Goal: Task Accomplishment & Management: Manage account settings

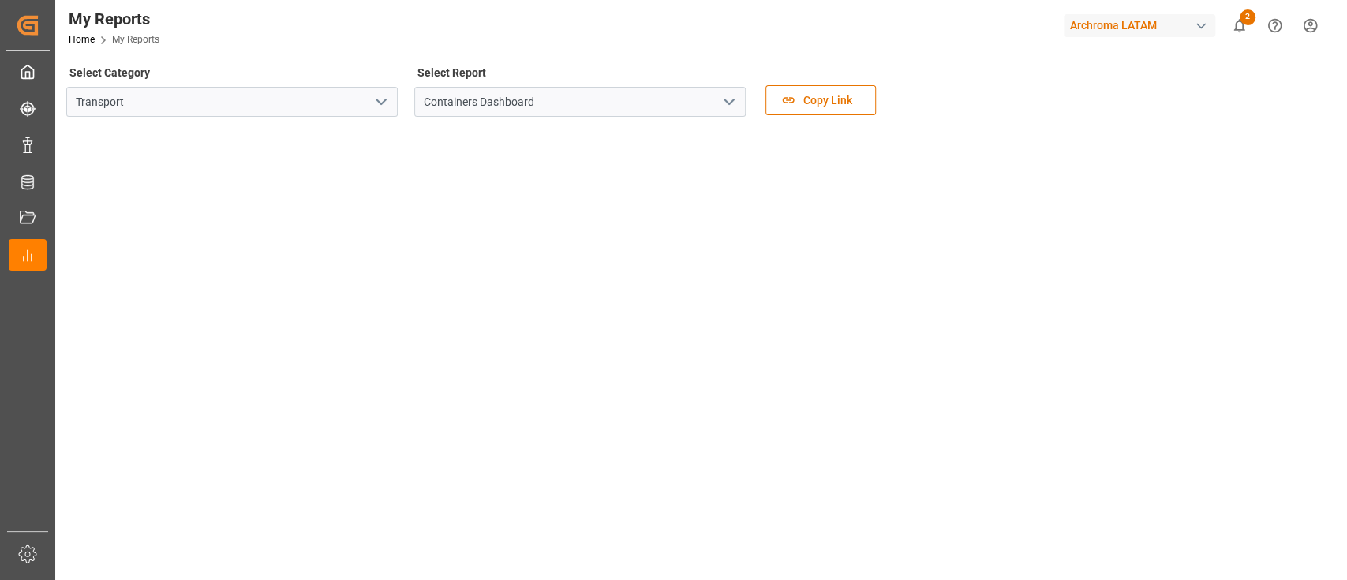
click at [1202, 29] on div "button" at bounding box center [1201, 26] width 16 height 16
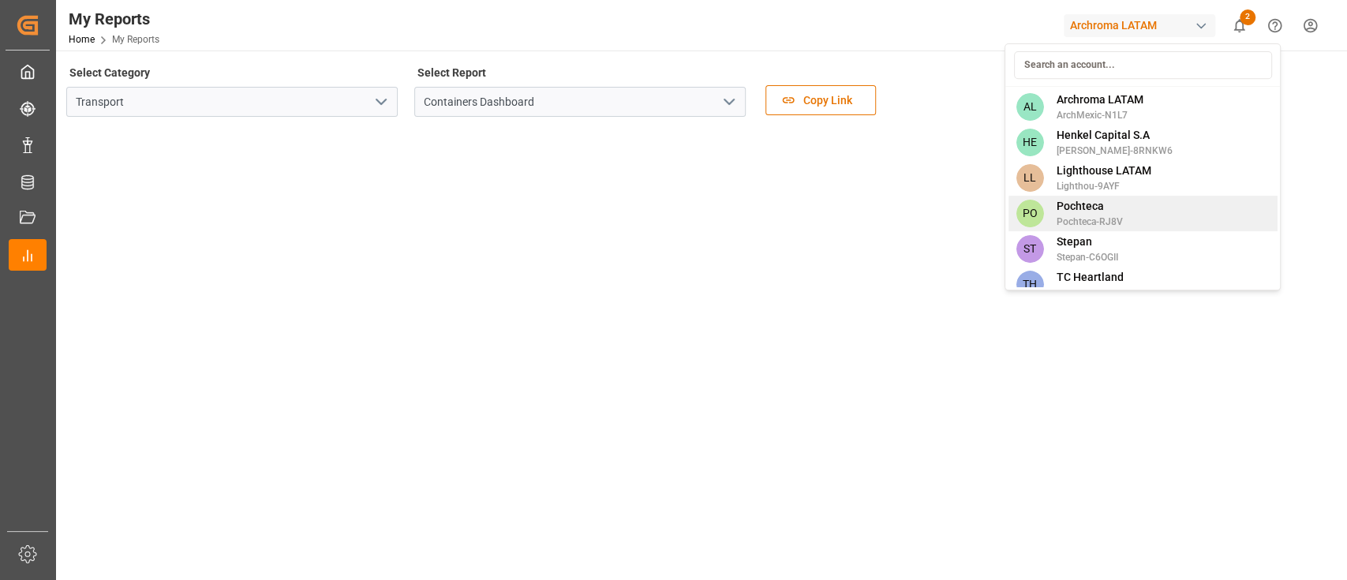
click at [1154, 204] on div "PO Pochteca Pochteca-RJ8V" at bounding box center [1142, 214] width 269 height 36
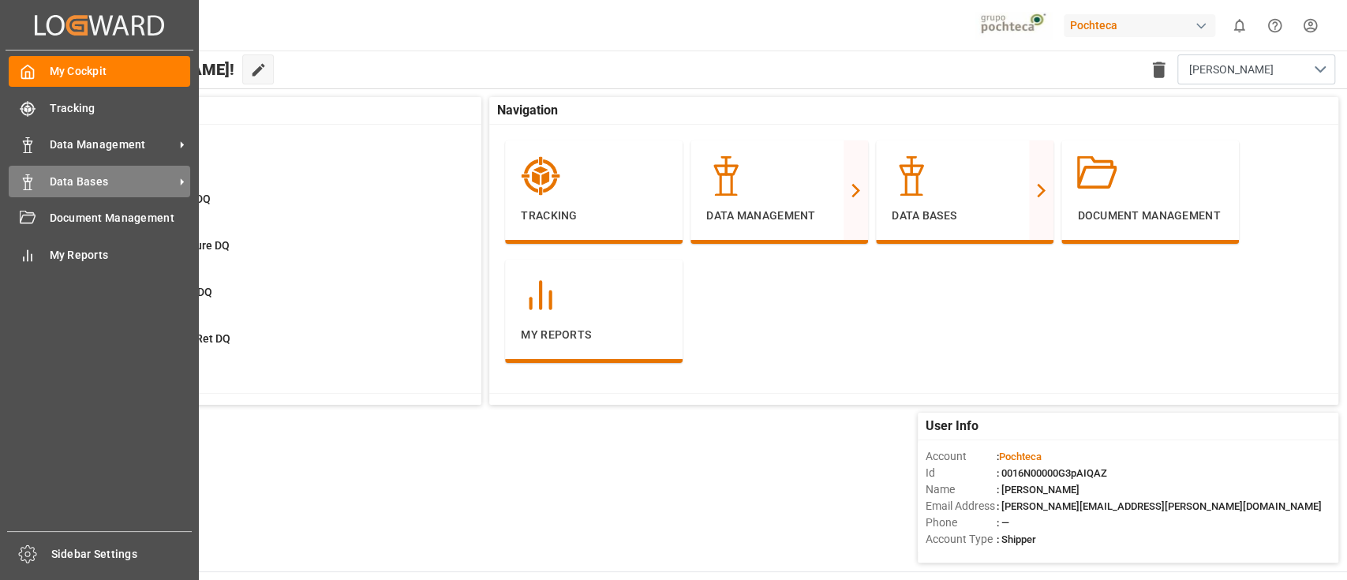
click at [140, 179] on span "Data Bases" at bounding box center [112, 182] width 125 height 17
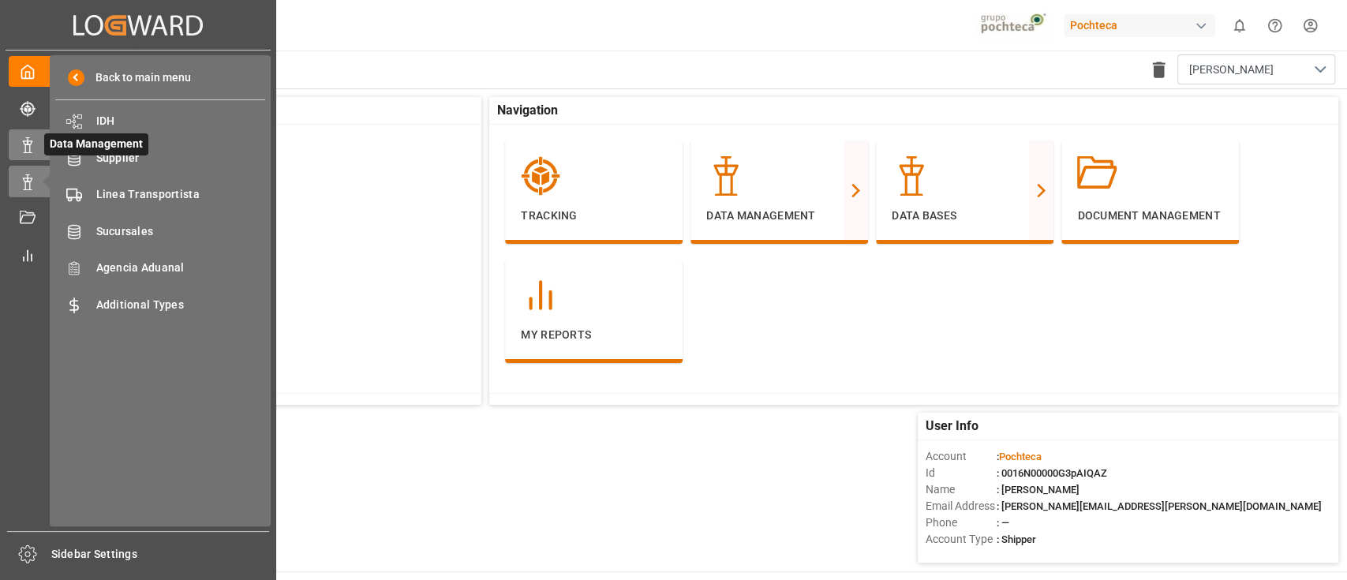
click at [27, 159] on div "Data Management Data Management" at bounding box center [138, 144] width 259 height 31
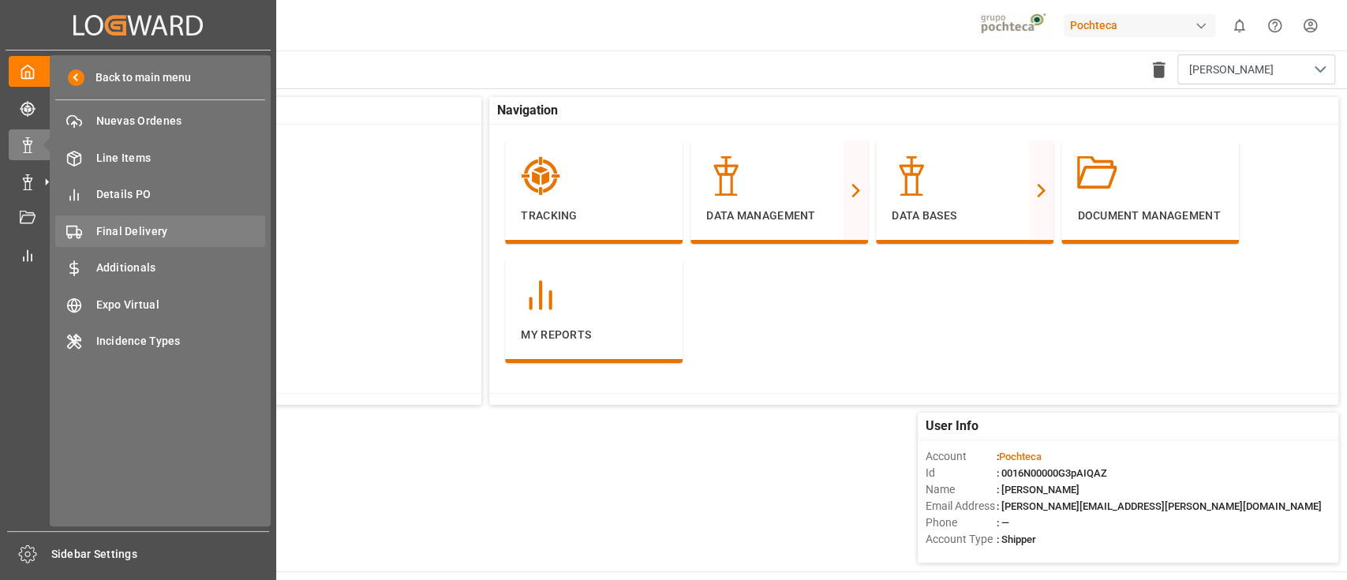
click at [202, 232] on span "Final Delivery" at bounding box center [181, 231] width 170 height 17
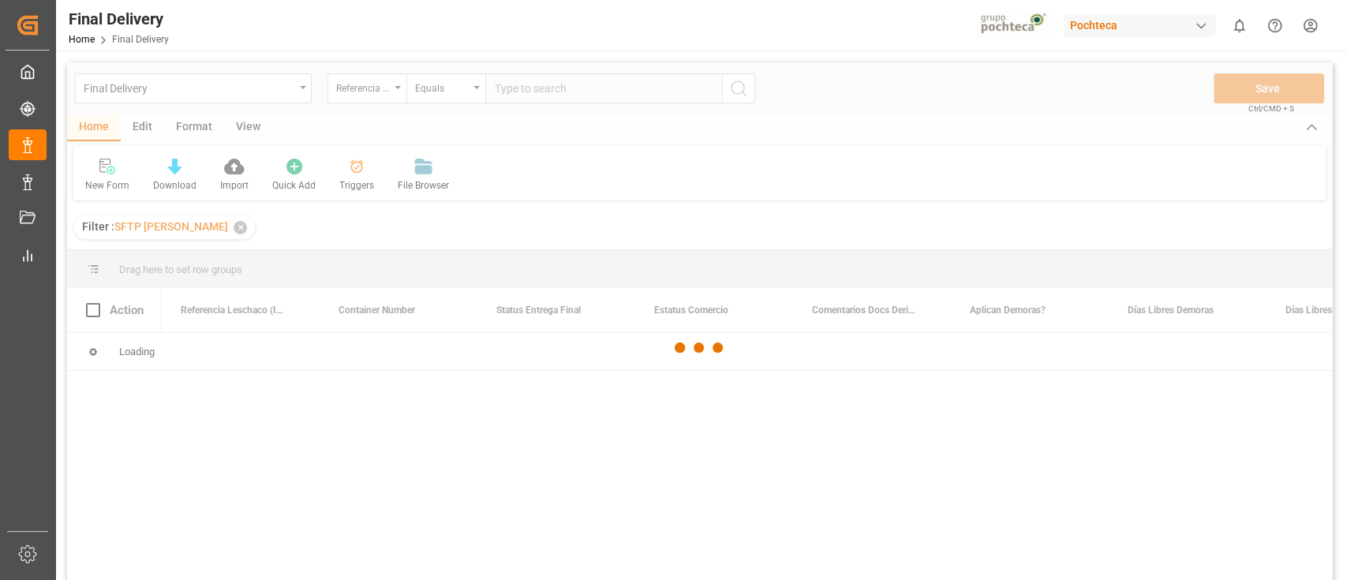
click at [352, 193] on div at bounding box center [699, 347] width 1265 height 571
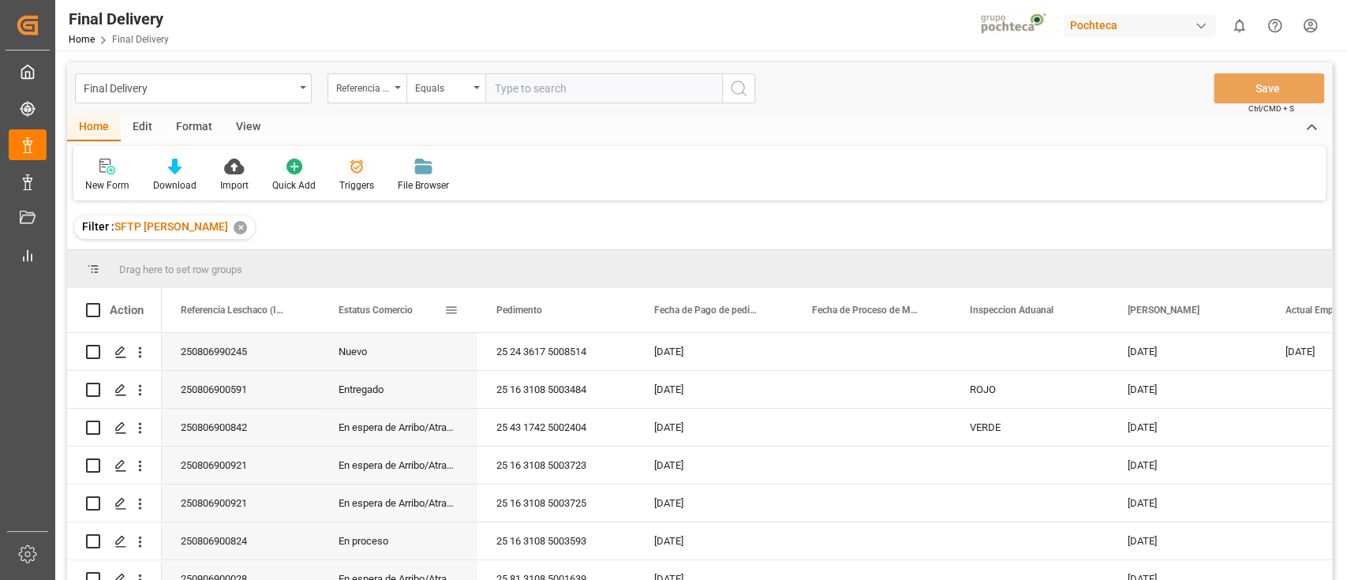
click at [362, 176] on div "Triggers" at bounding box center [357, 175] width 58 height 35
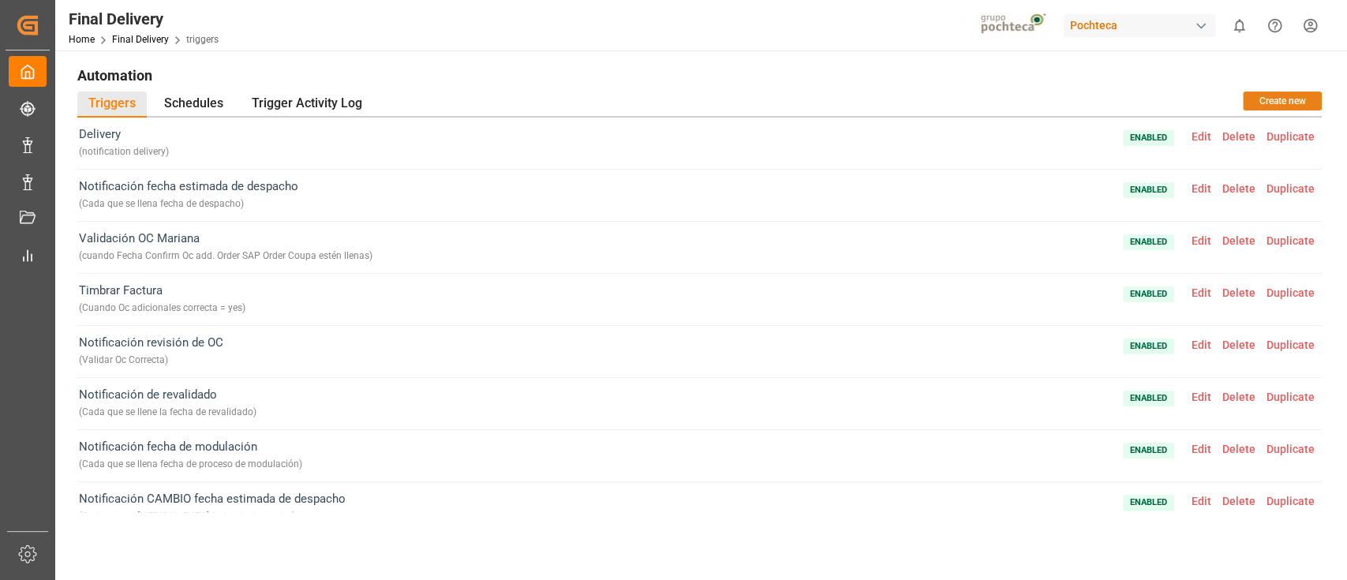
click at [1273, 103] on button "Create new" at bounding box center [1282, 101] width 79 height 19
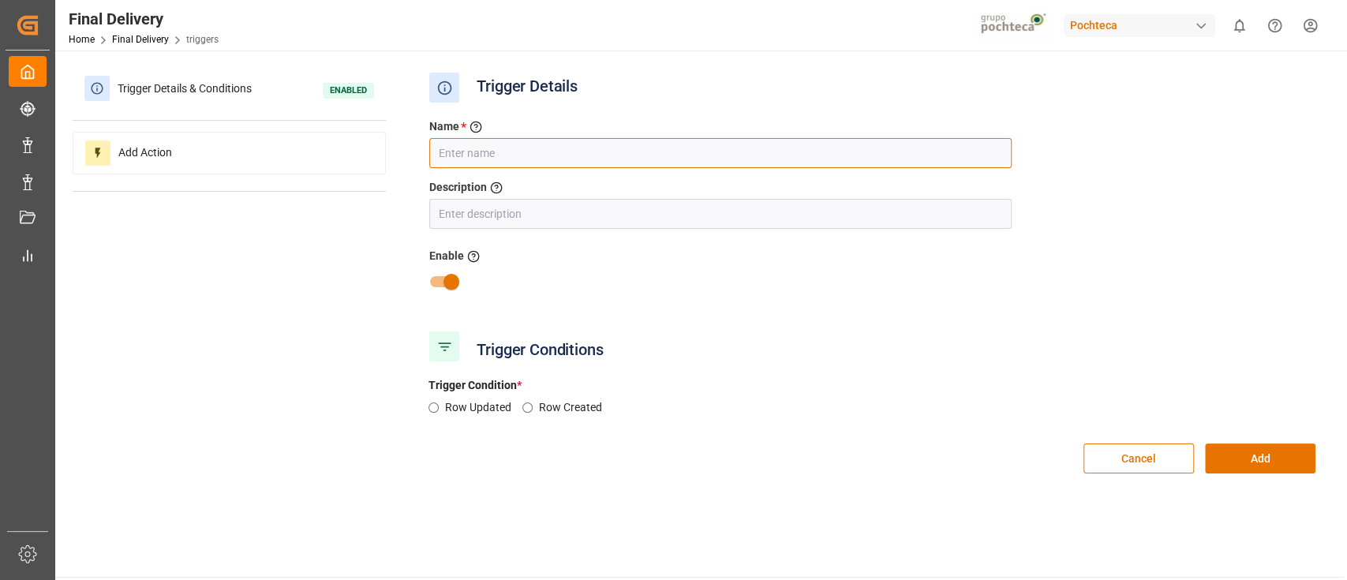
click at [663, 152] on input "text" at bounding box center [720, 153] width 583 height 30
paste input "Notificación pago pedimento"
type input "Notificación pago pedimento"
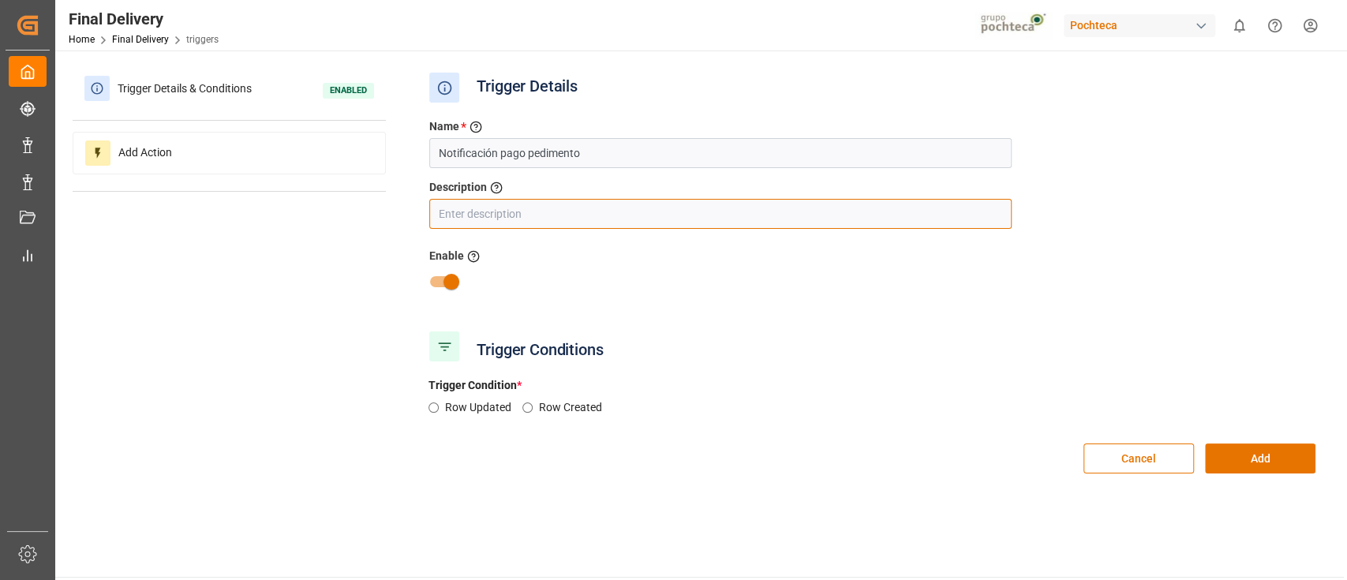
click at [508, 215] on input "text" at bounding box center [720, 214] width 583 height 30
paste input "(Cada que se llena fecha de pago de pedimento)"
type input "(Cada que se llena fecha de pago de pedimento)"
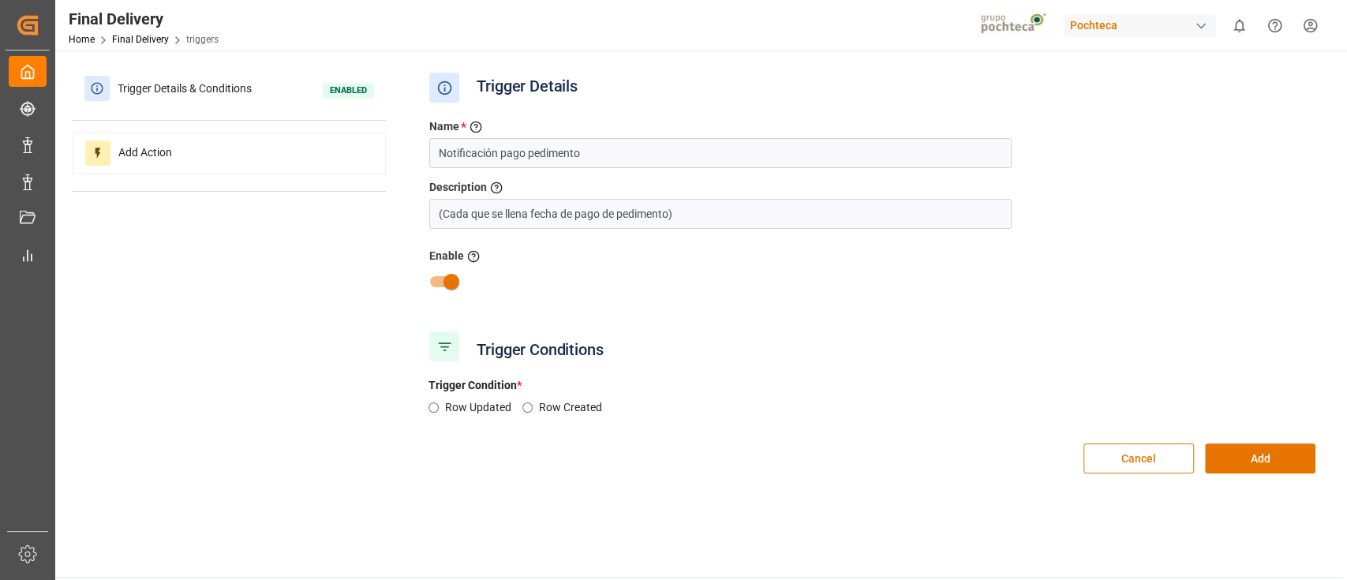
click at [459, 407] on label "Row Updated" at bounding box center [483, 407] width 77 height 17
click at [439, 407] on input "Row Updated" at bounding box center [434, 408] width 10 height 10
radio input "true"
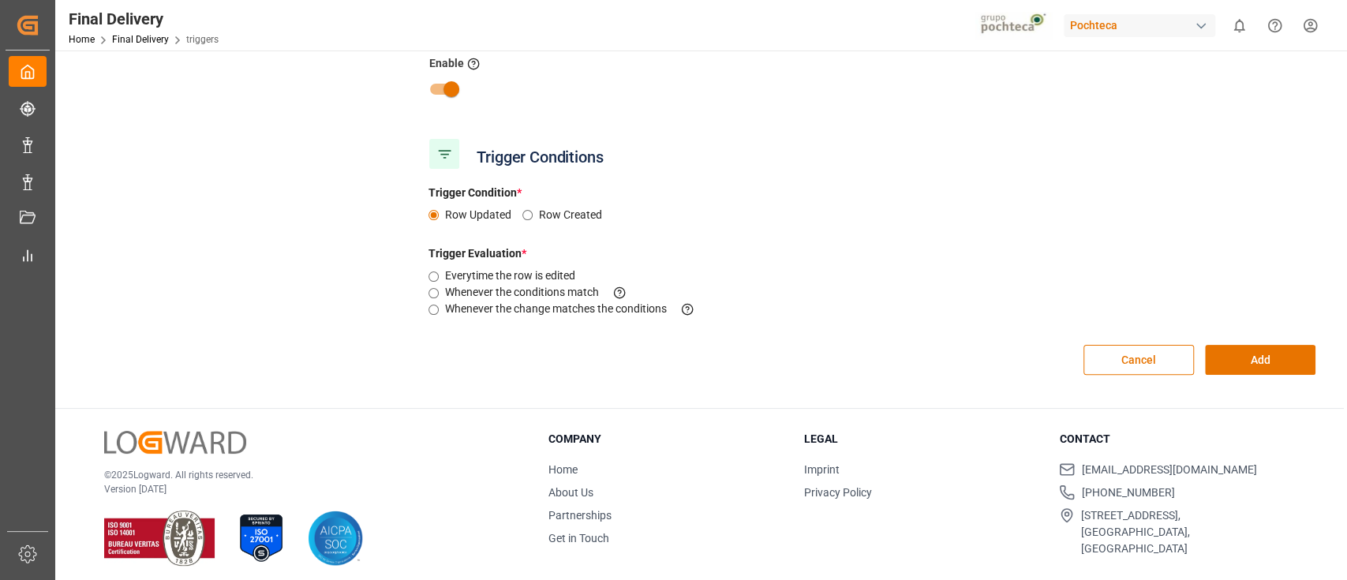
scroll to position [195, 0]
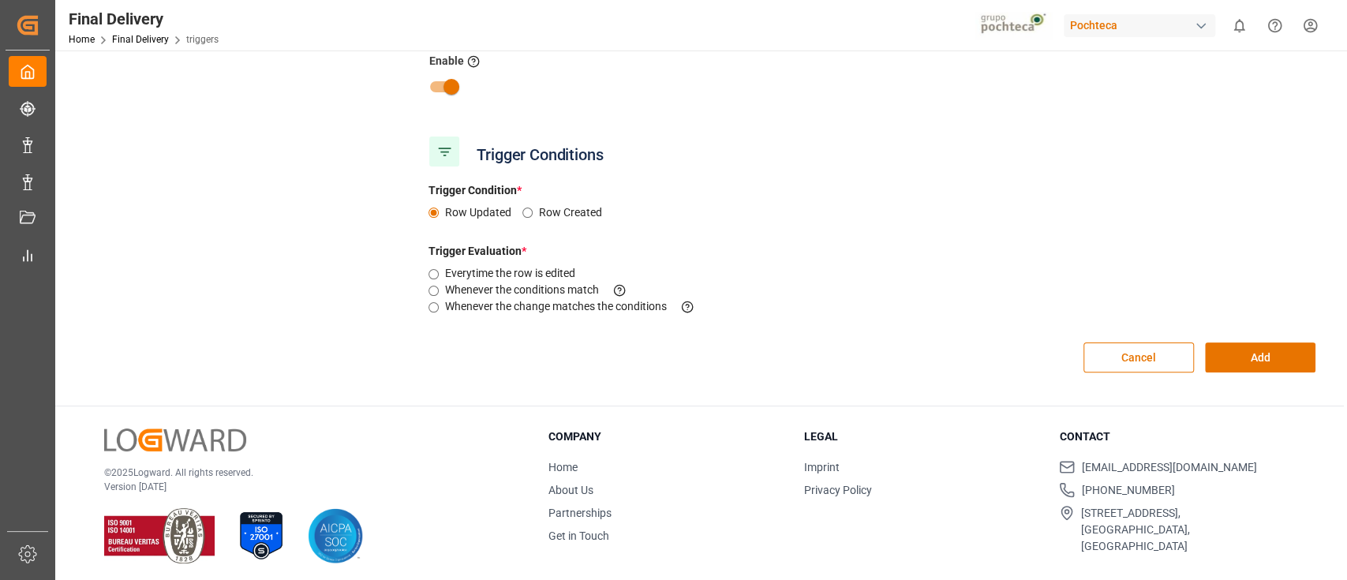
click at [429, 304] on input "Whenever the change matches the conditions This criteria is evaluated when a fi…" at bounding box center [434, 307] width 10 height 10
radio input "true"
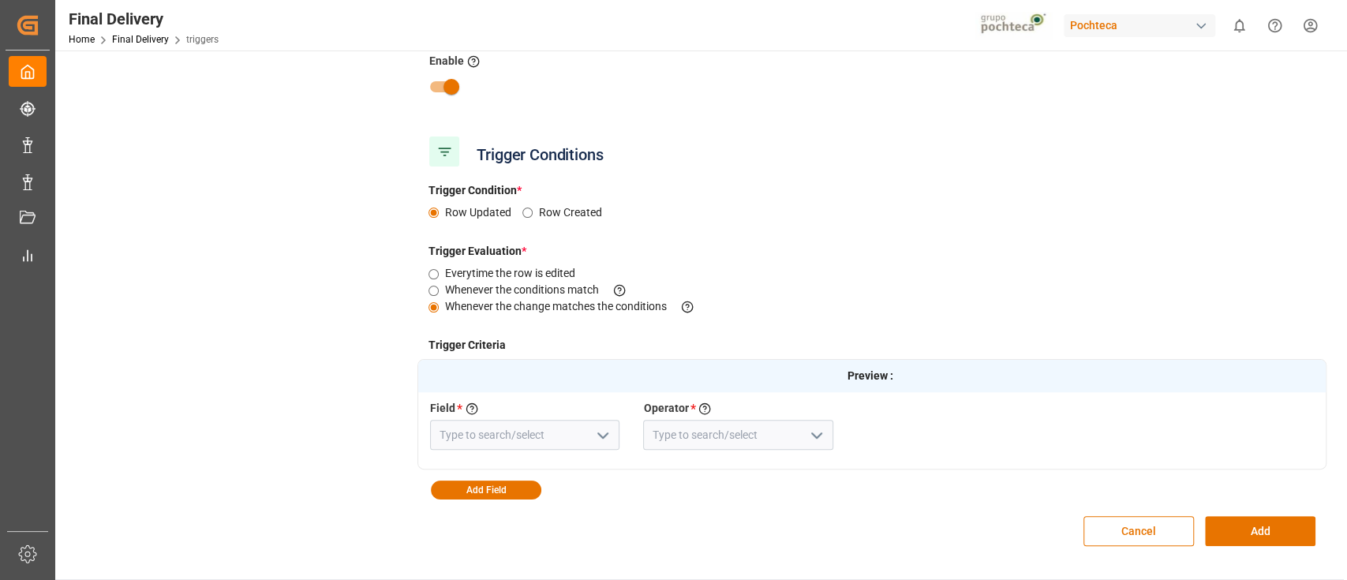
scroll to position [373, 0]
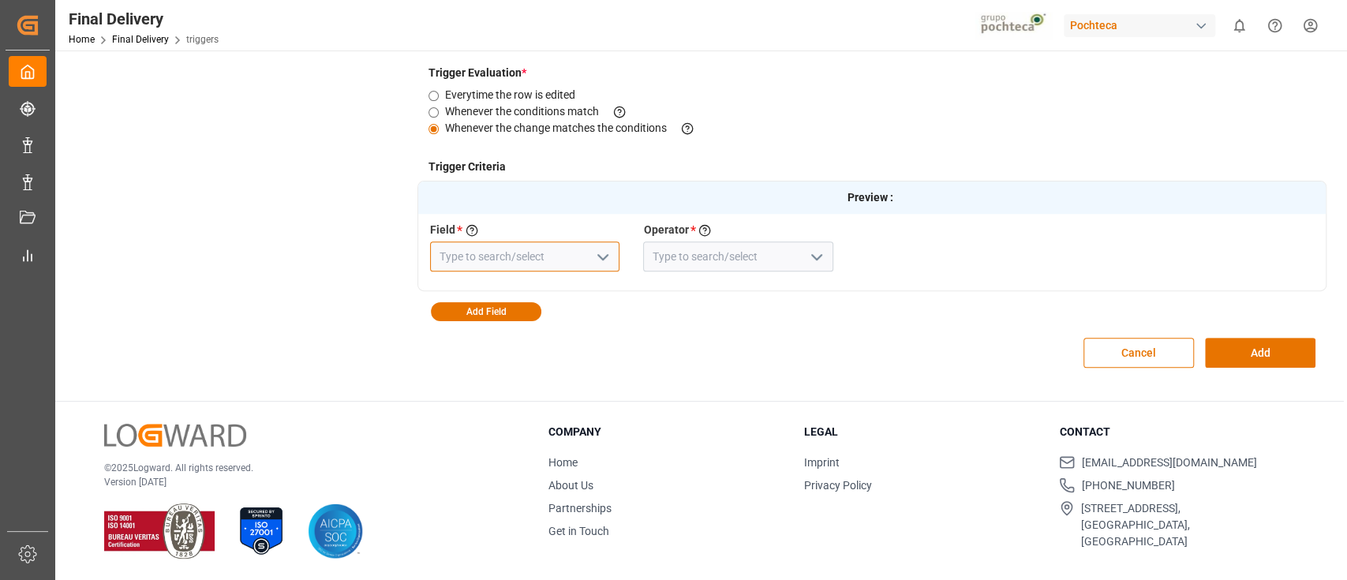
click at [568, 261] on input at bounding box center [524, 257] width 189 height 30
type input "f"
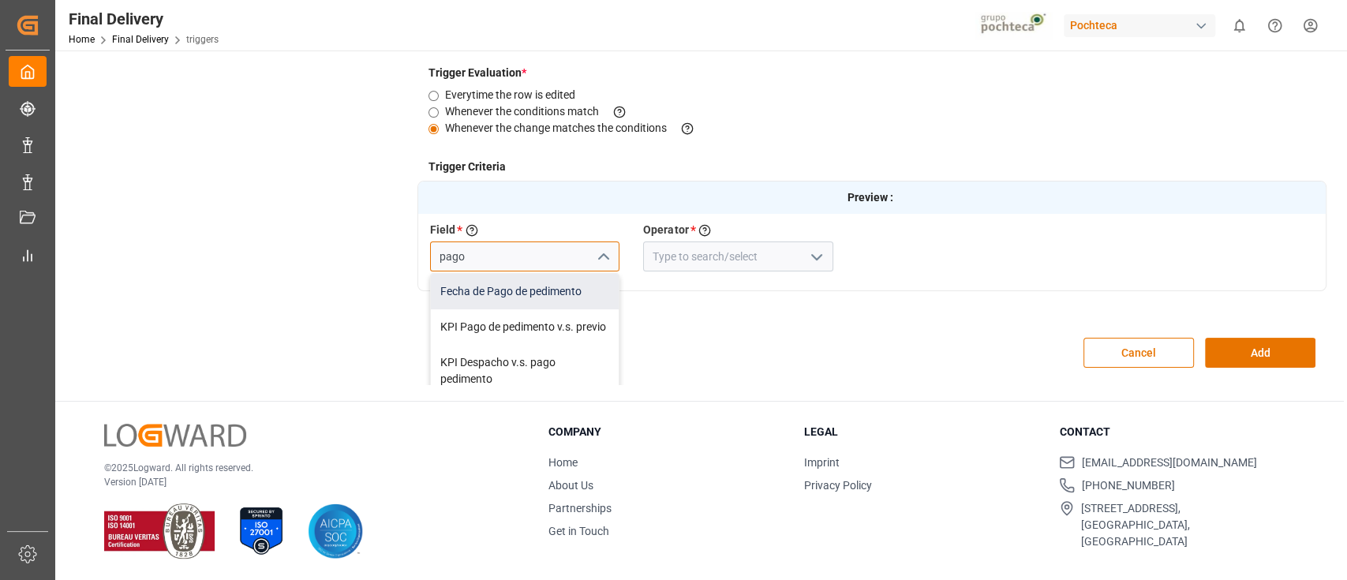
click at [517, 287] on div "Fecha de Pago de pedimento" at bounding box center [525, 292] width 188 height 36
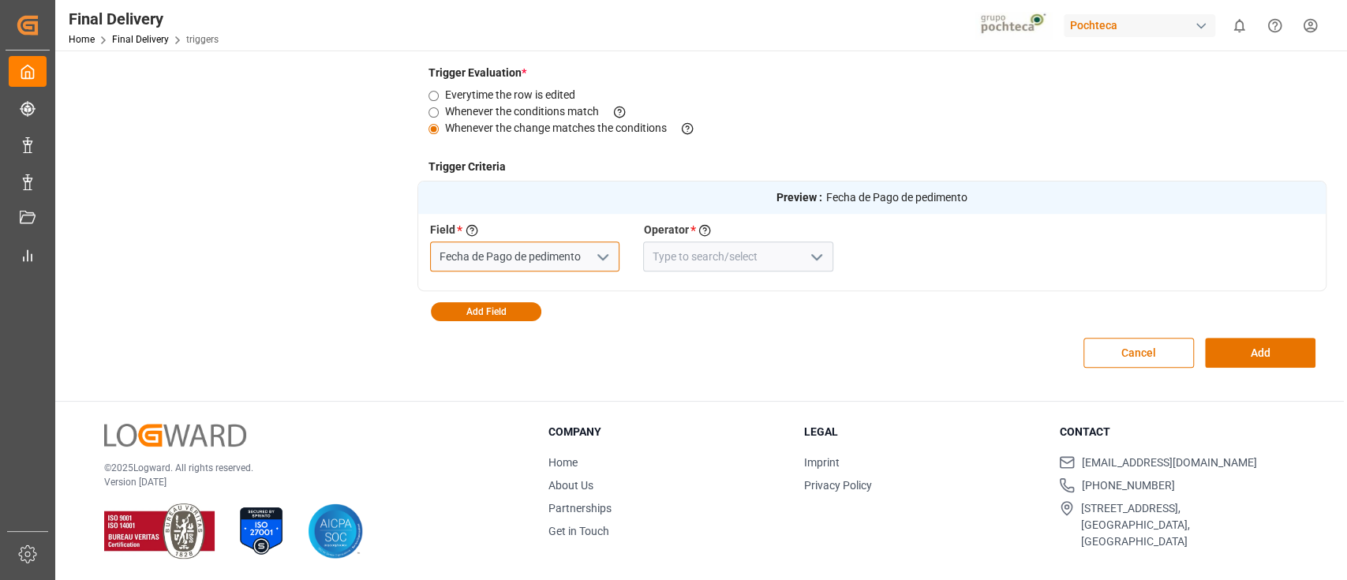
type input "Fecha de Pago de pedimento"
click at [812, 252] on icon "open menu" at bounding box center [816, 257] width 19 height 19
click at [734, 319] on div "Field Was Null" at bounding box center [738, 327] width 188 height 36
type input "Field Was Null"
click at [1230, 344] on button "Add" at bounding box center [1260, 353] width 111 height 30
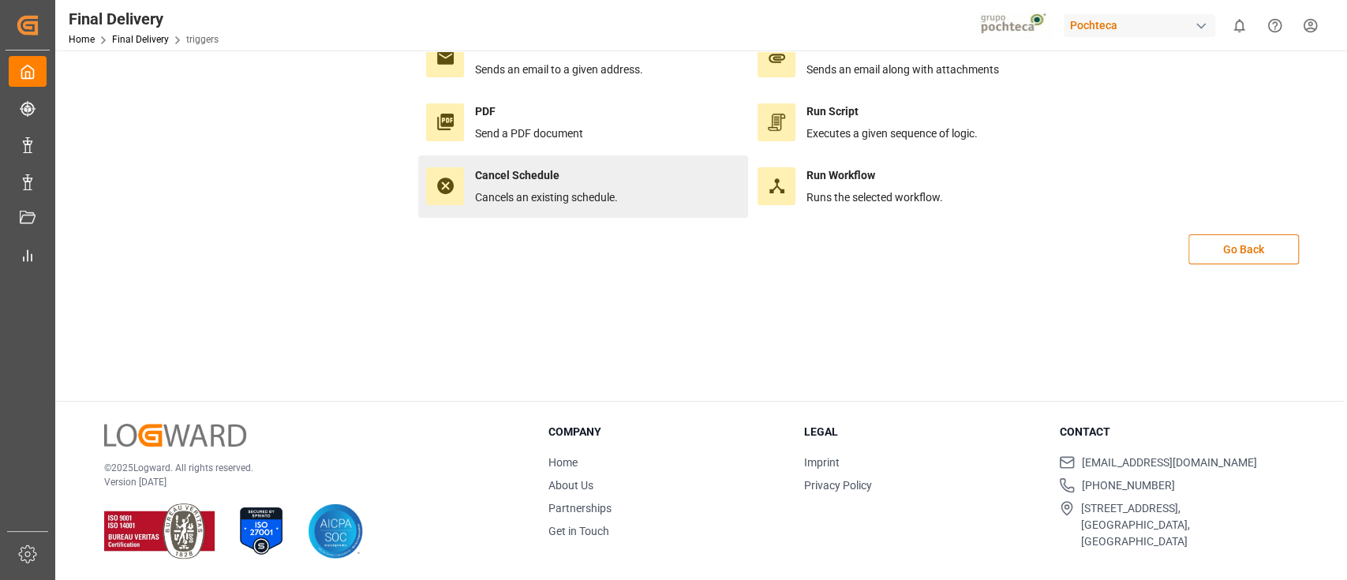
scroll to position [0, 0]
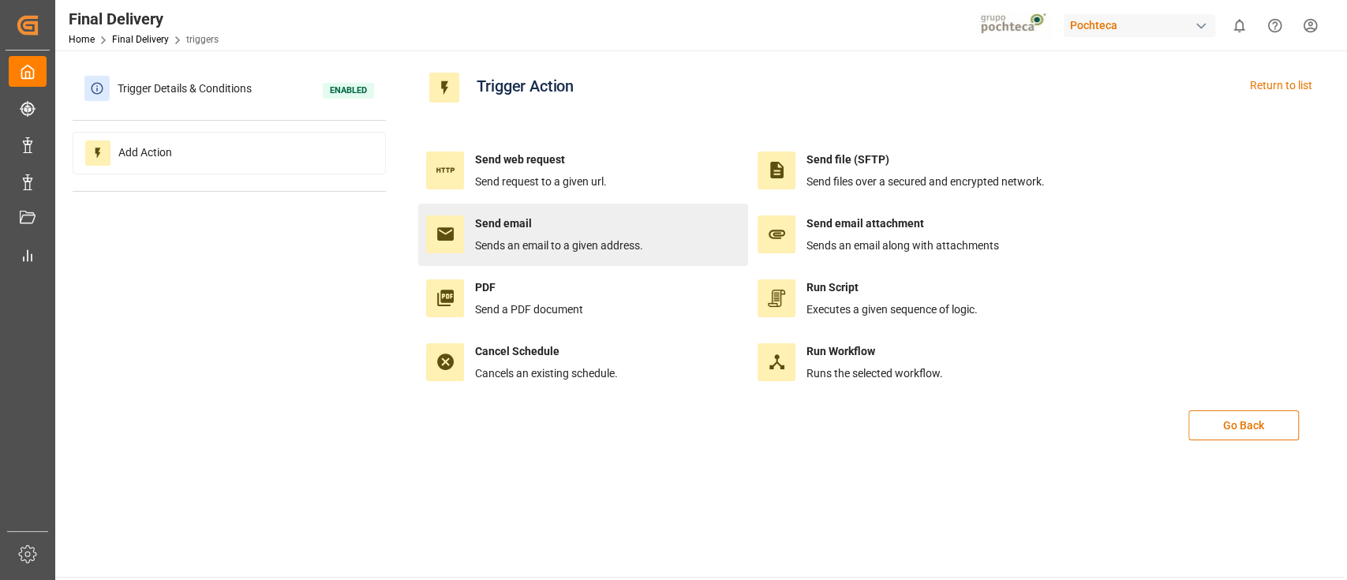
click at [546, 230] on h4 "Send email" at bounding box center [559, 223] width 168 height 17
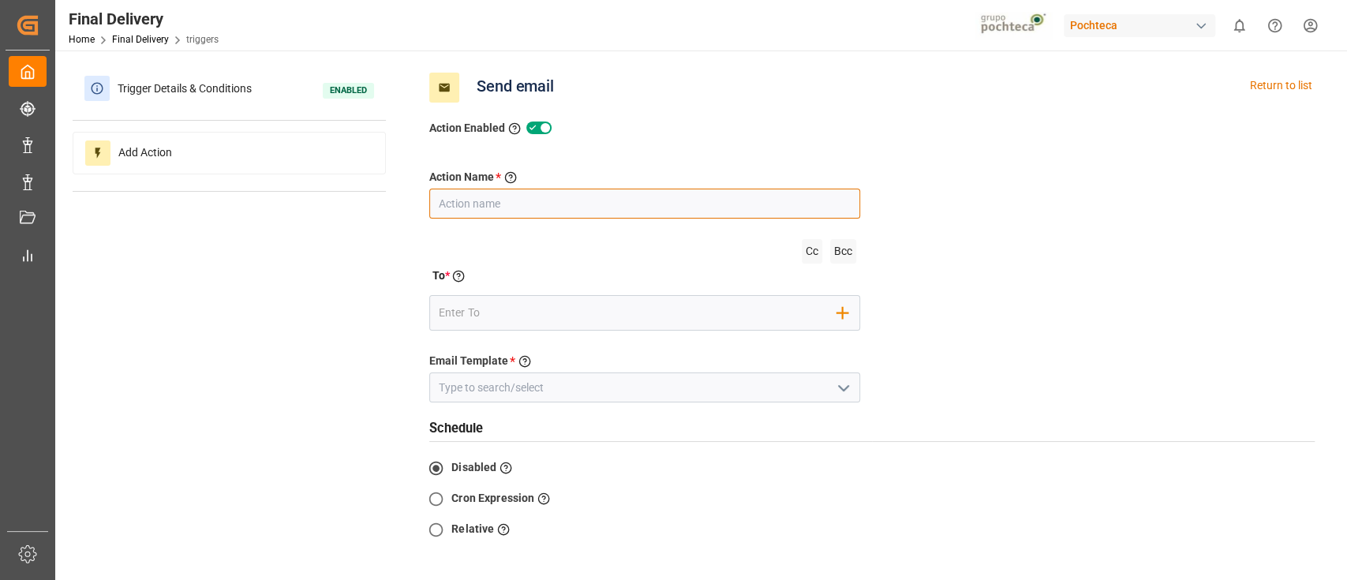
click at [620, 200] on input "text" at bounding box center [644, 204] width 431 height 30
click at [844, 393] on icon "open menu" at bounding box center [843, 388] width 19 height 19
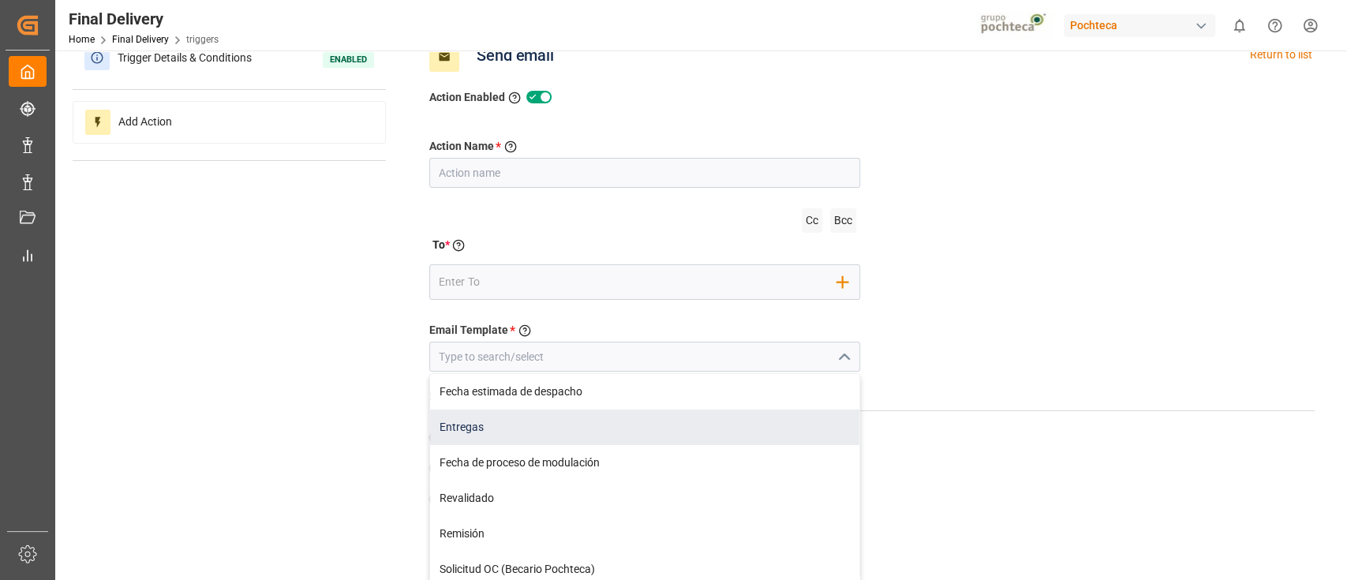
scroll to position [29, 0]
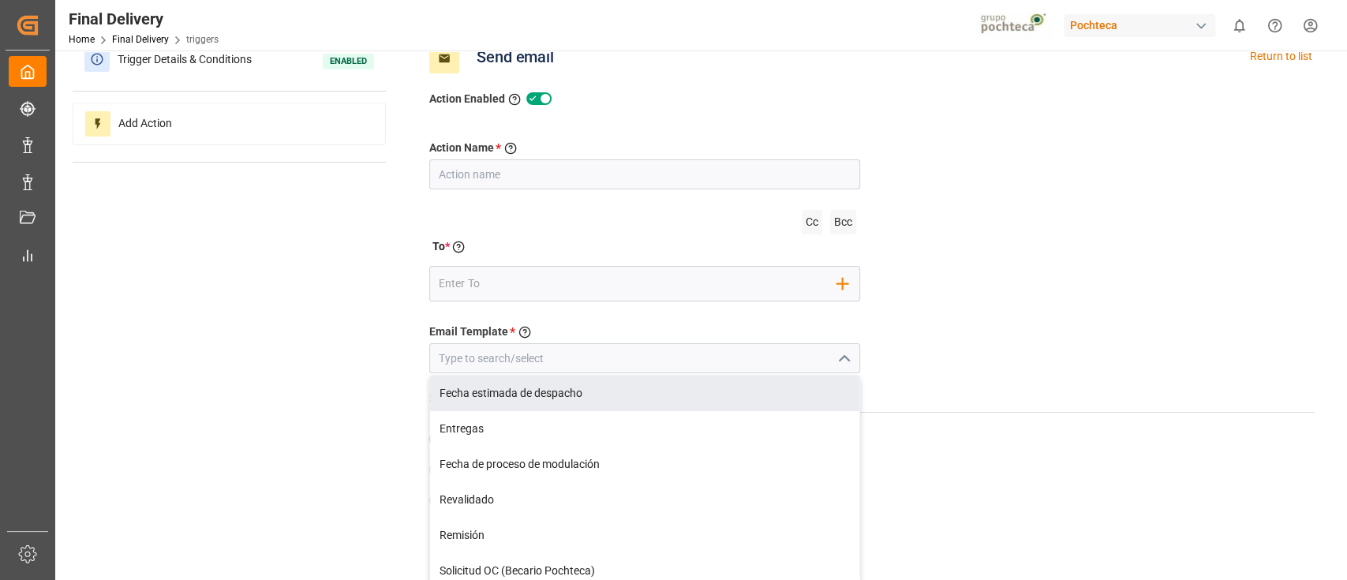
click at [947, 384] on div "Schedule Disabled Select this to not create any schedule Cron Expression Enter …" at bounding box center [872, 522] width 909 height 276
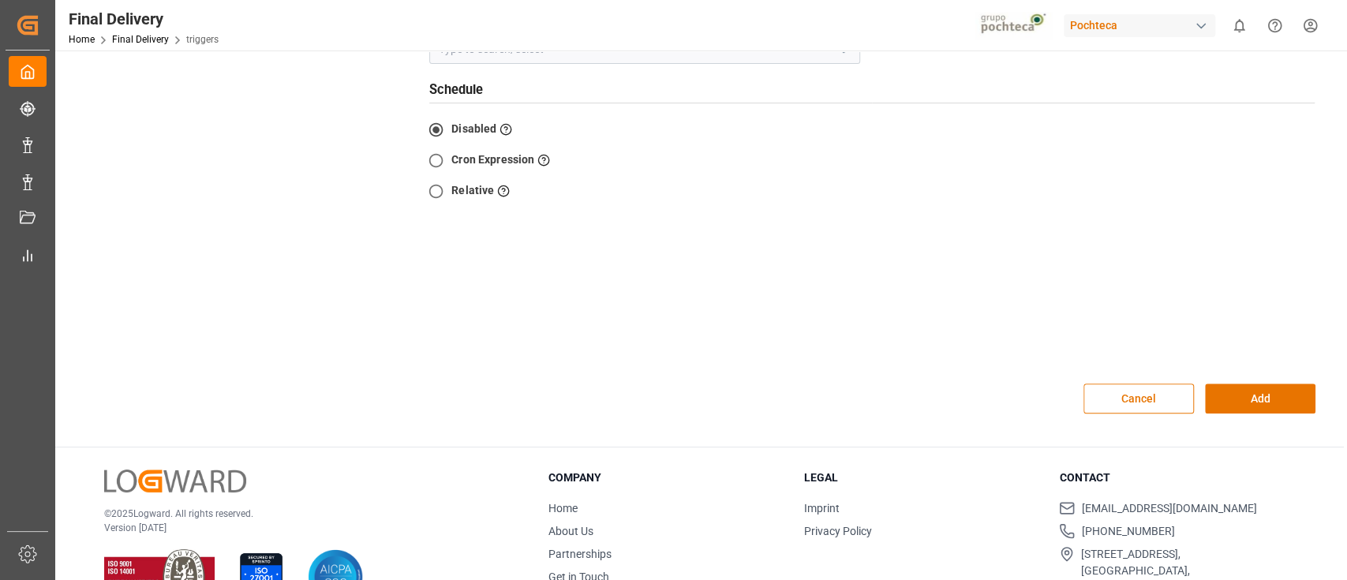
scroll to position [340, 0]
click at [1171, 398] on button "Cancel" at bounding box center [1139, 397] width 111 height 30
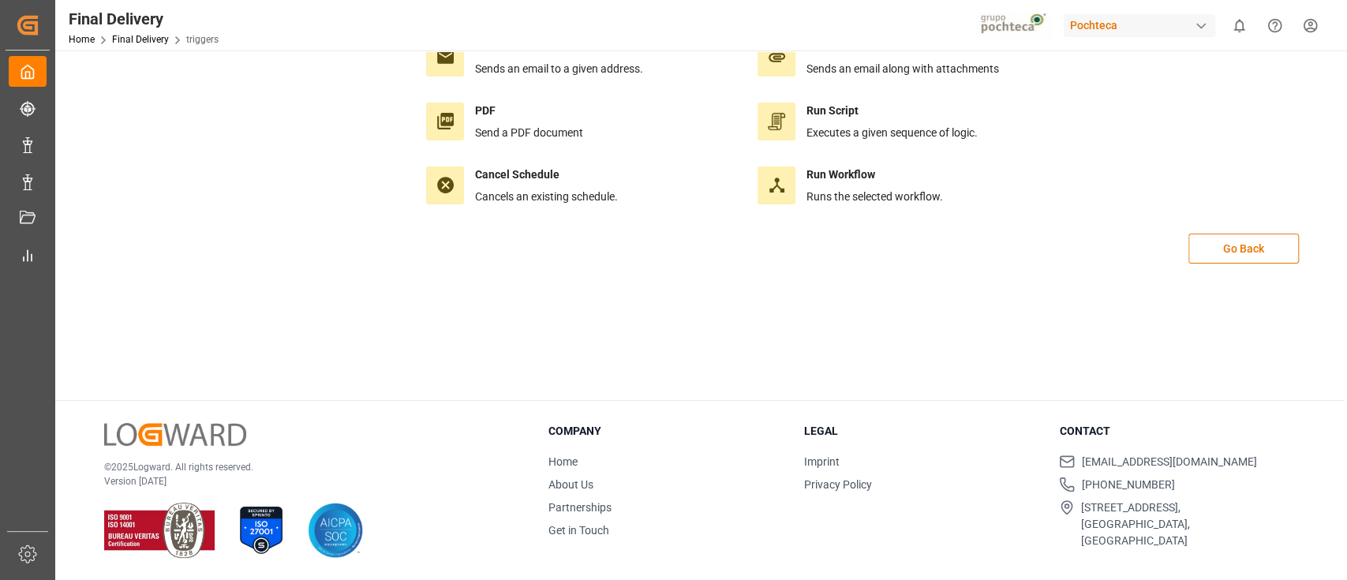
scroll to position [176, 0]
click at [1212, 238] on button "Go Back" at bounding box center [1244, 249] width 111 height 30
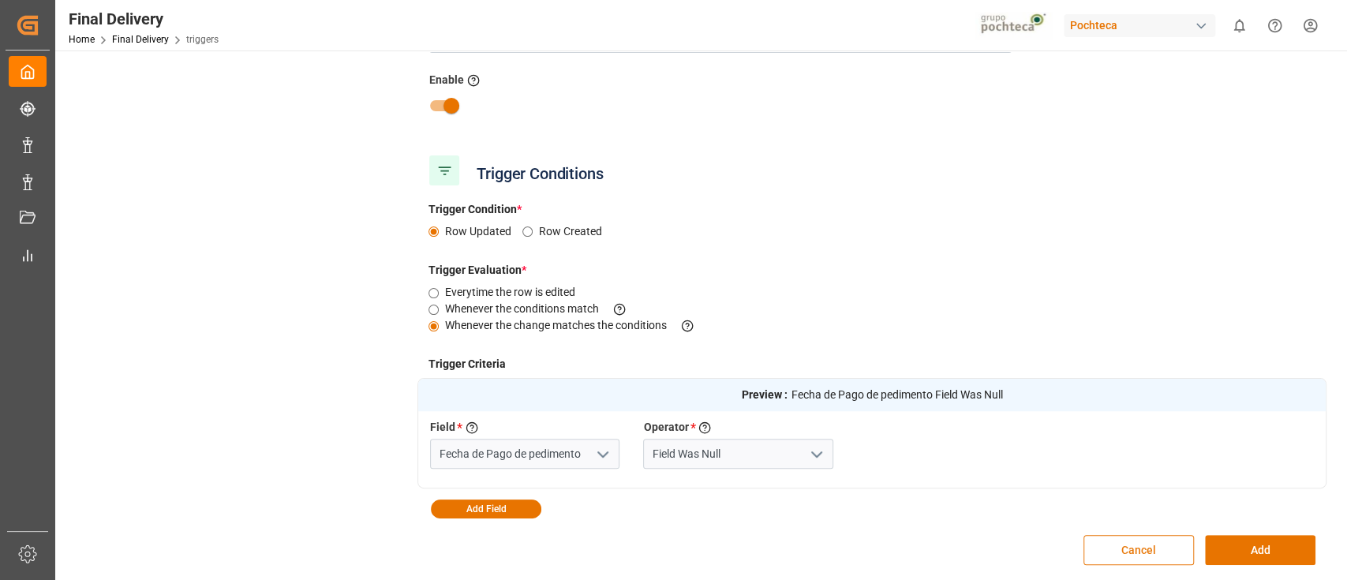
click at [1148, 543] on button "Cancel" at bounding box center [1139, 550] width 111 height 30
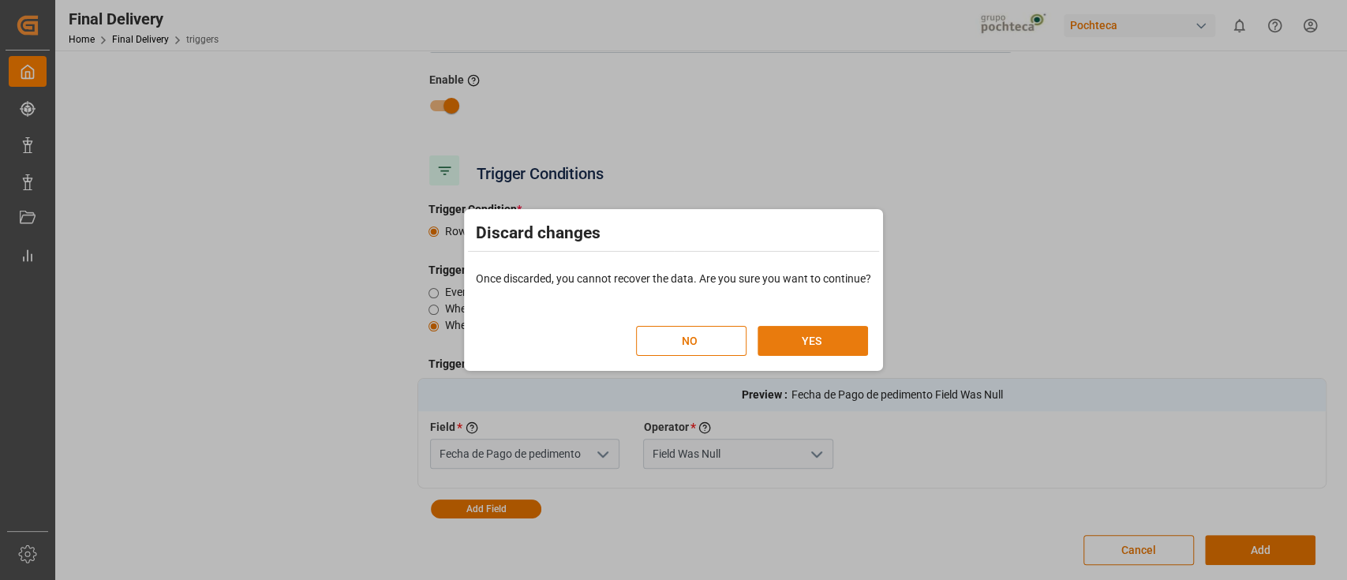
click at [849, 339] on button "YES" at bounding box center [813, 341] width 111 height 30
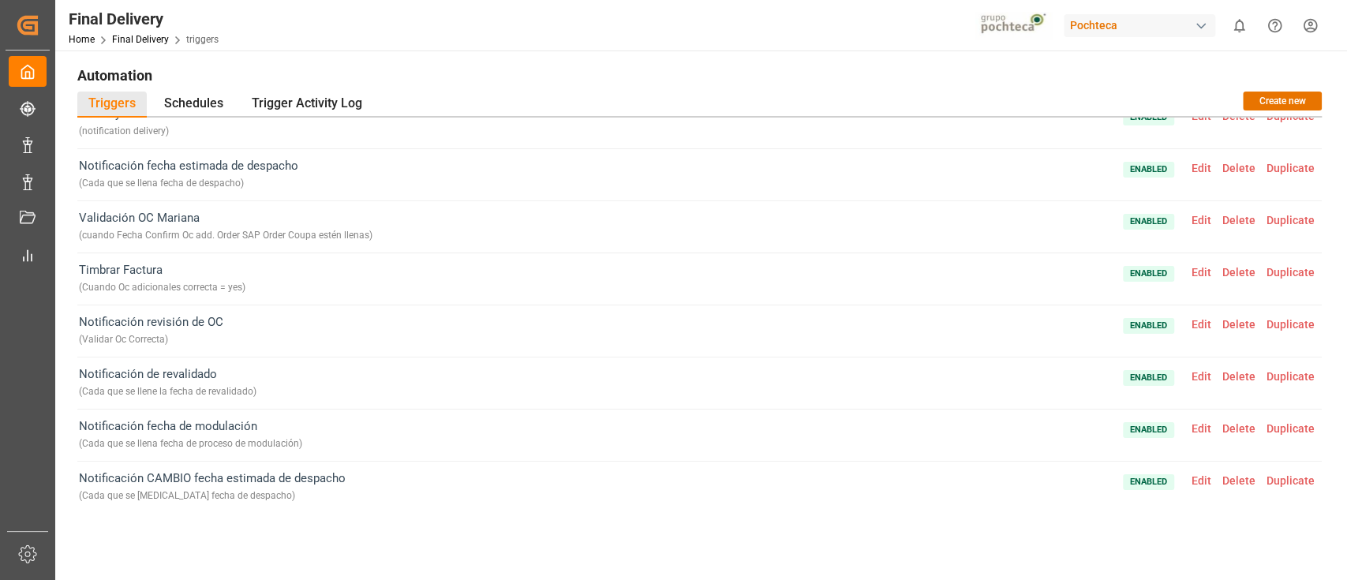
scroll to position [0, 0]
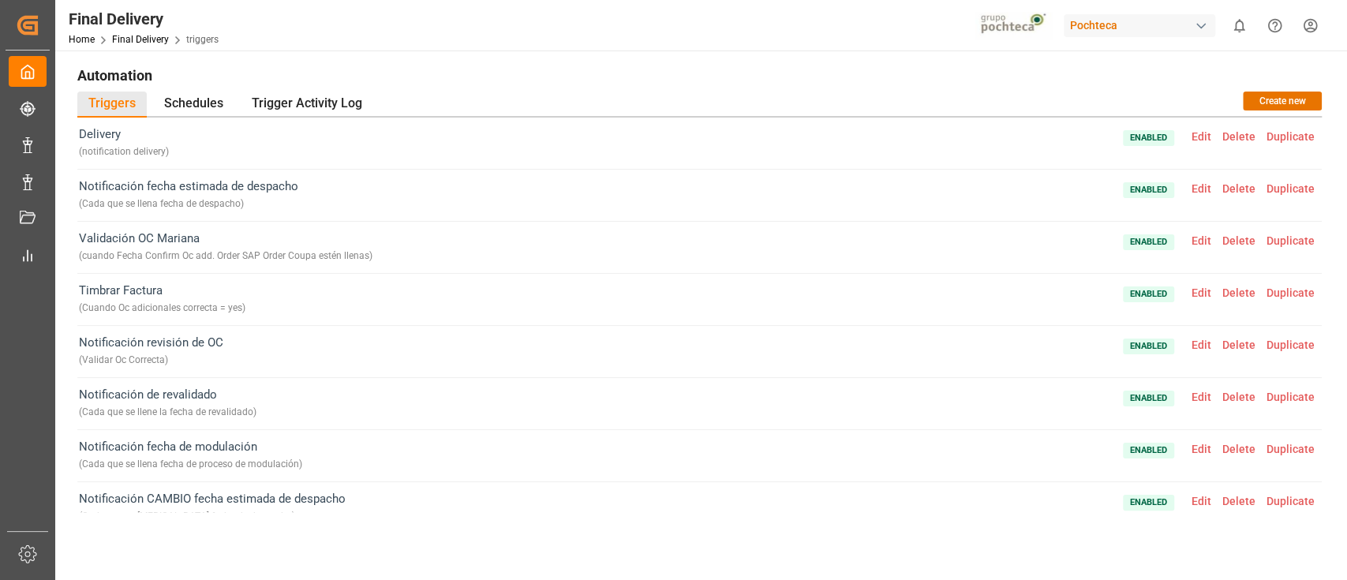
click at [1208, 140] on span "Edit" at bounding box center [1201, 136] width 31 height 13
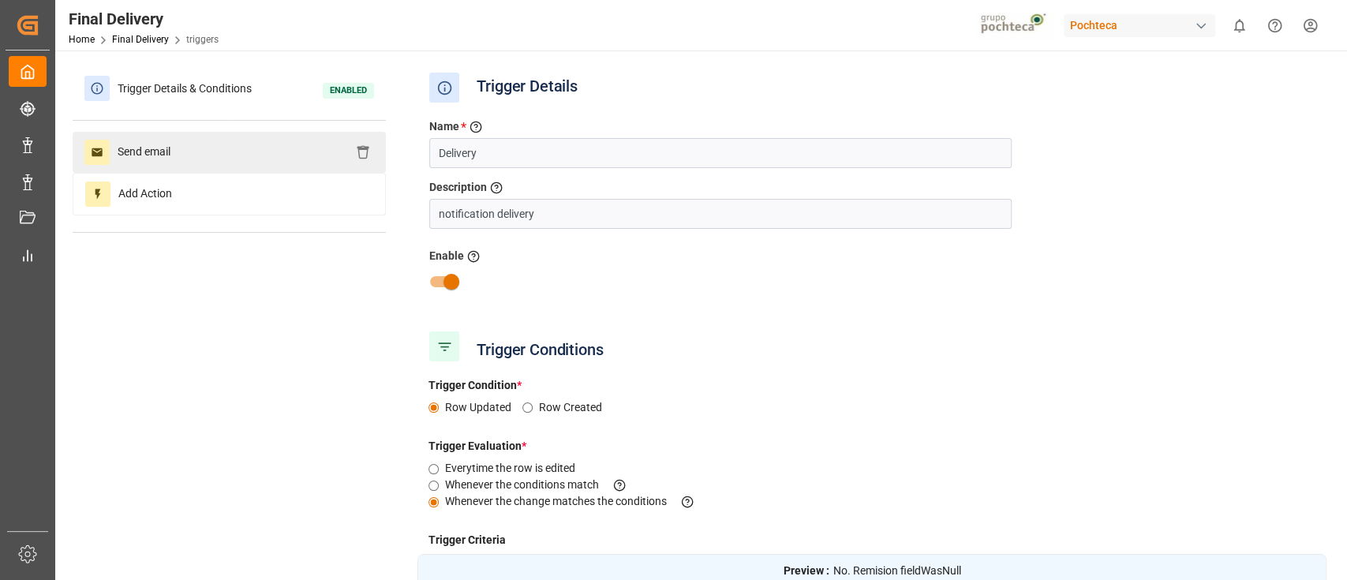
click at [250, 140] on div "Send email" at bounding box center [229, 152] width 313 height 41
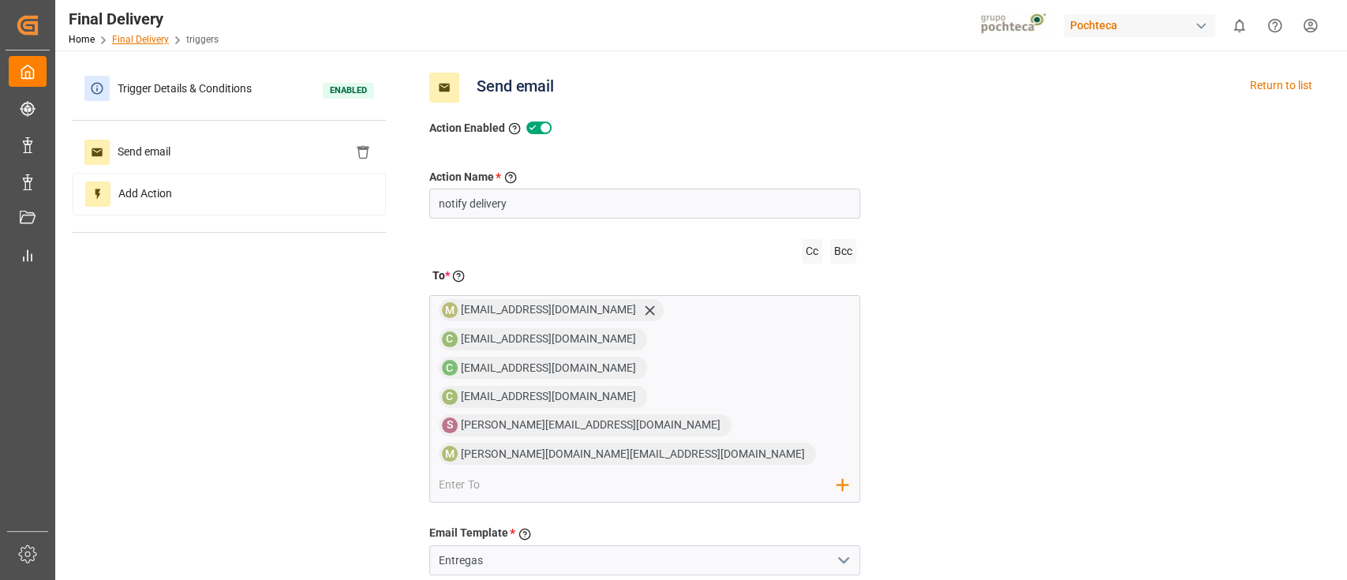
click at [154, 38] on link "Final Delivery" at bounding box center [140, 39] width 57 height 11
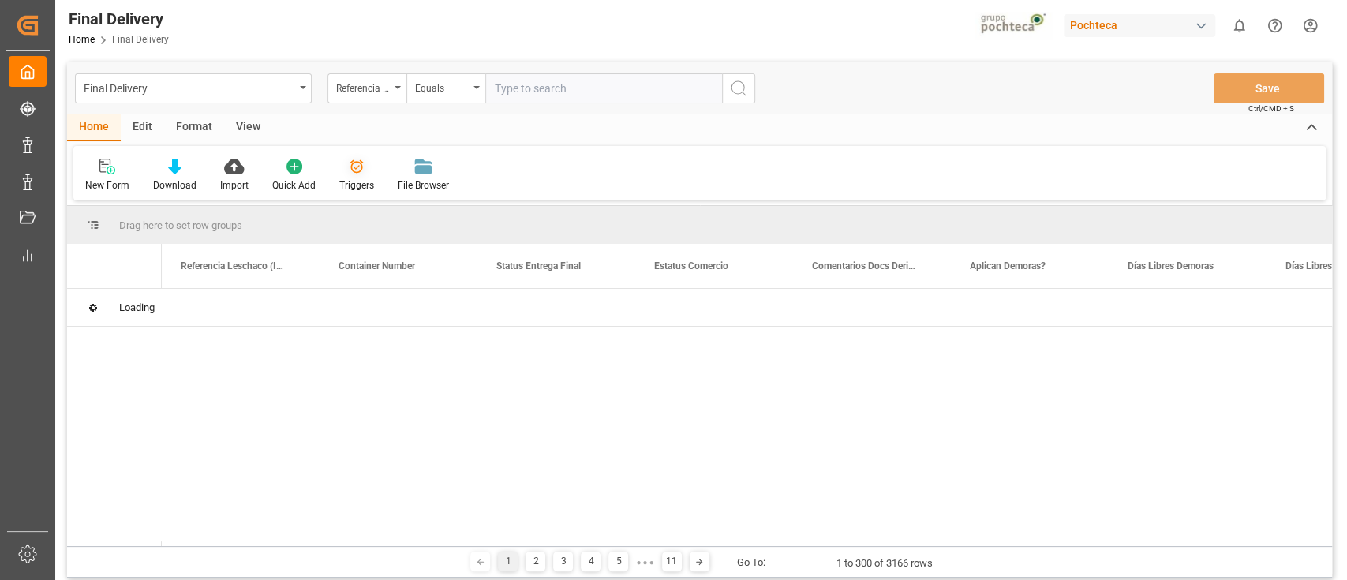
click at [354, 175] on div "Triggers" at bounding box center [357, 175] width 58 height 35
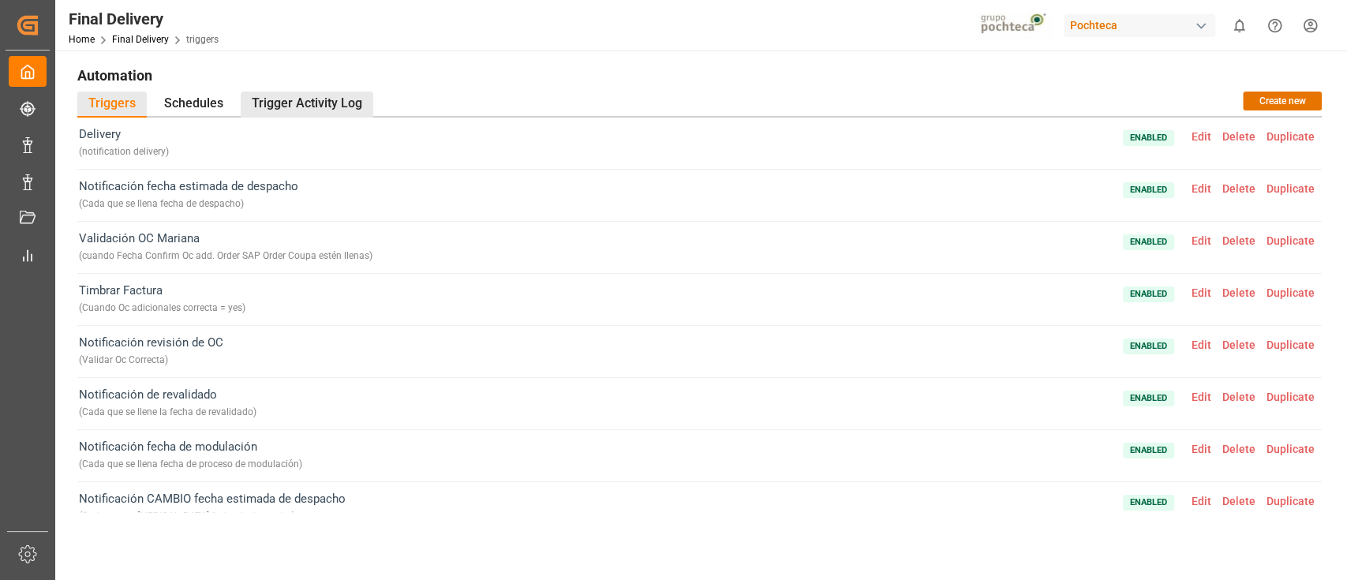
click at [301, 103] on div "Trigger Activity Log" at bounding box center [307, 105] width 133 height 26
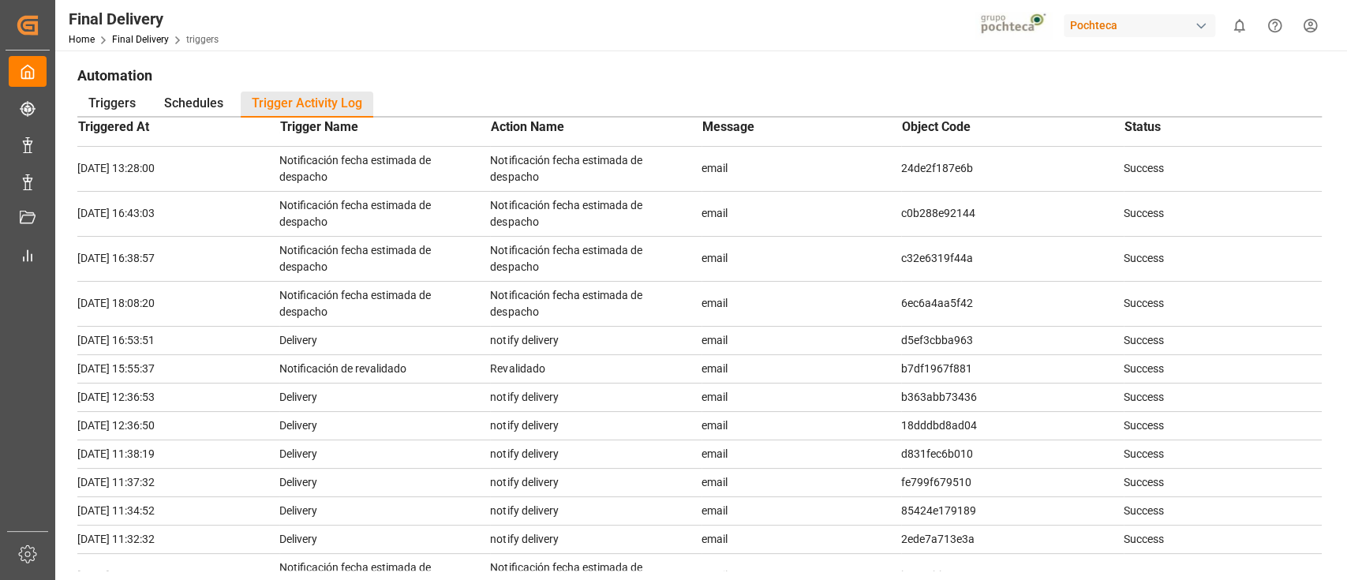
scroll to position [1225, 0]
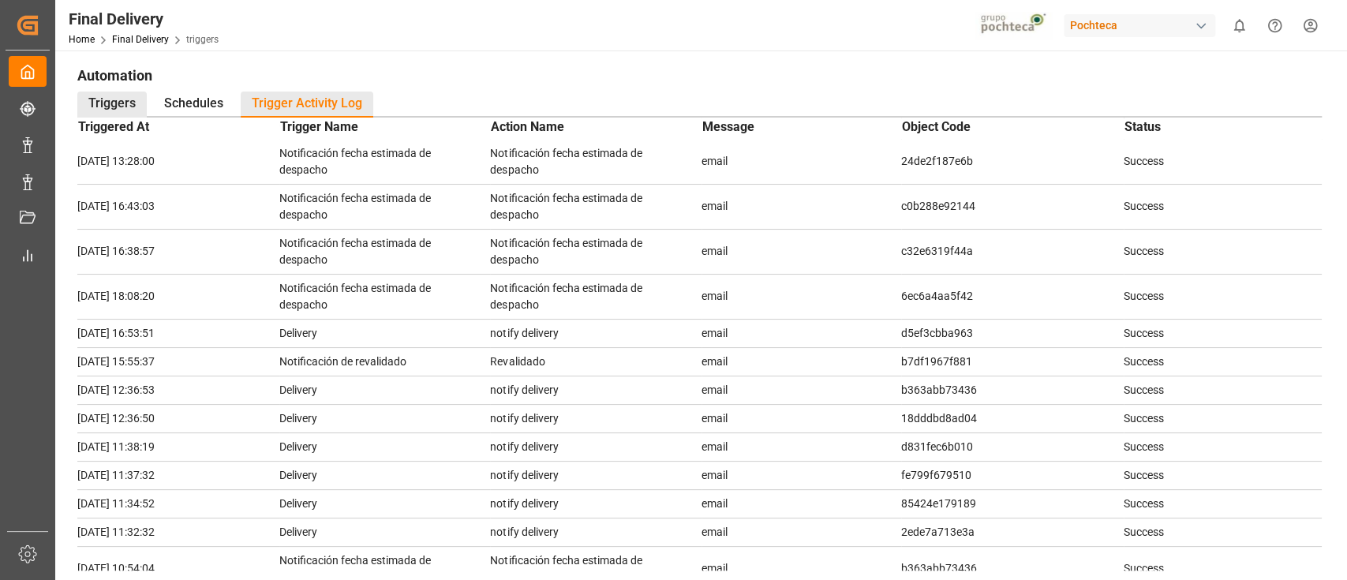
click at [118, 104] on div "Triggers" at bounding box center [111, 105] width 69 height 26
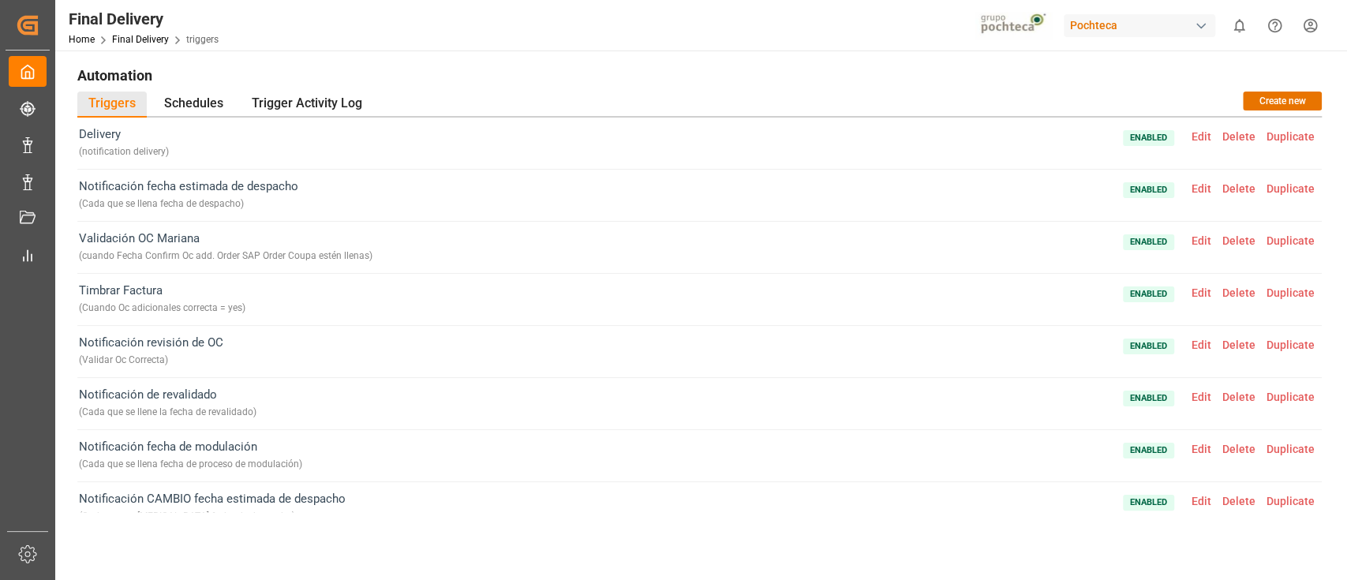
scroll to position [0, 0]
click at [1202, 129] on span "Enabled Edit Delete Duplicate" at bounding box center [1221, 144] width 197 height 36
click at [1205, 133] on span "Edit" at bounding box center [1201, 136] width 31 height 13
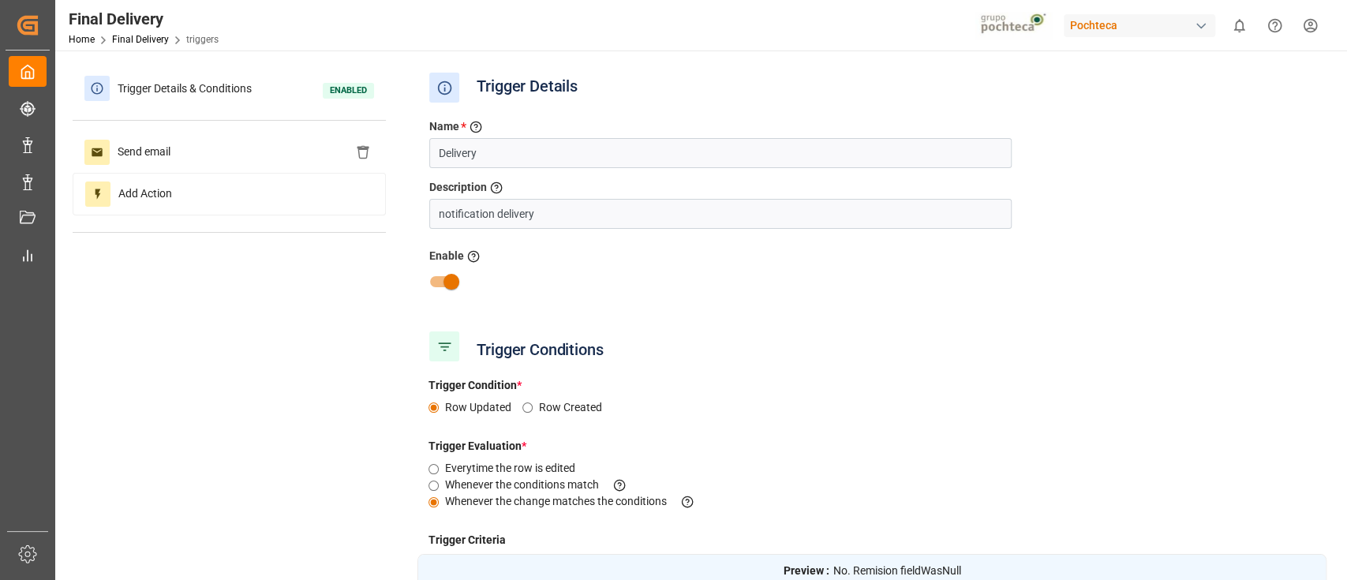
scroll to position [294, 0]
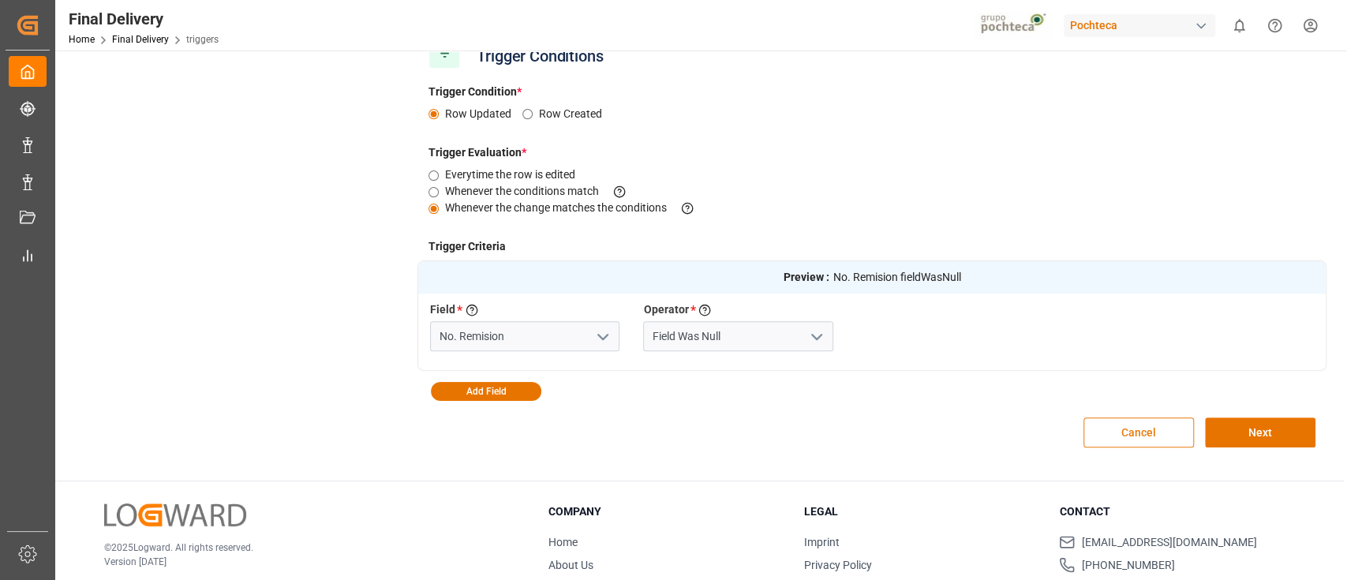
click at [1096, 440] on button "Cancel" at bounding box center [1139, 433] width 111 height 30
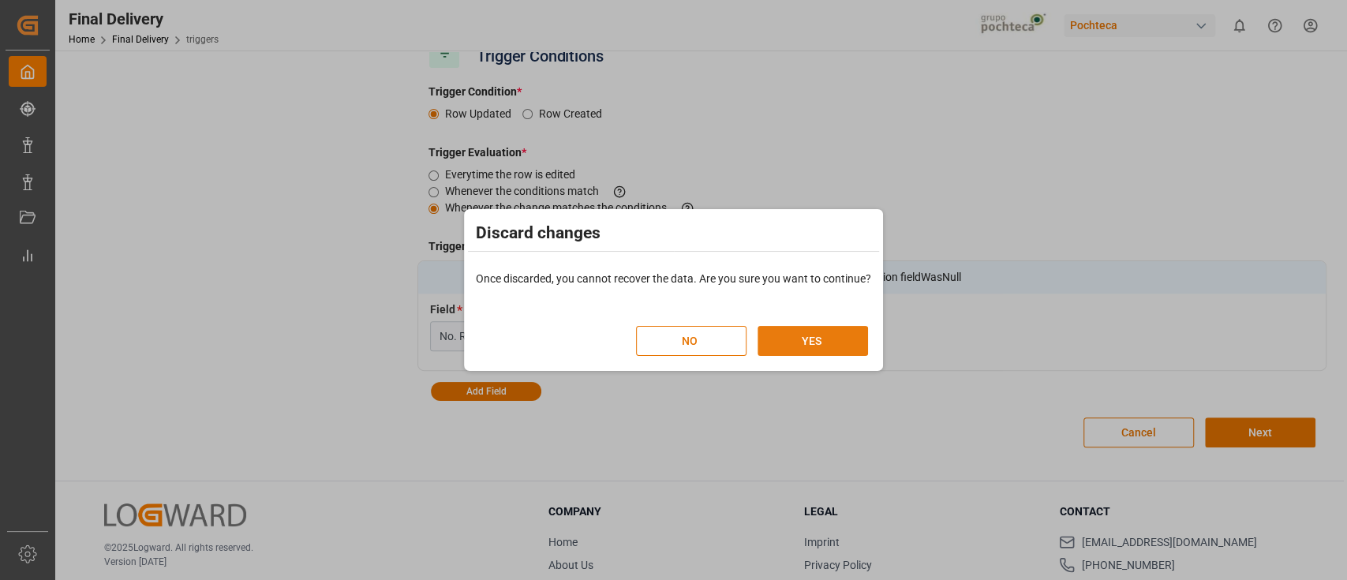
click at [789, 346] on button "YES" at bounding box center [813, 341] width 111 height 30
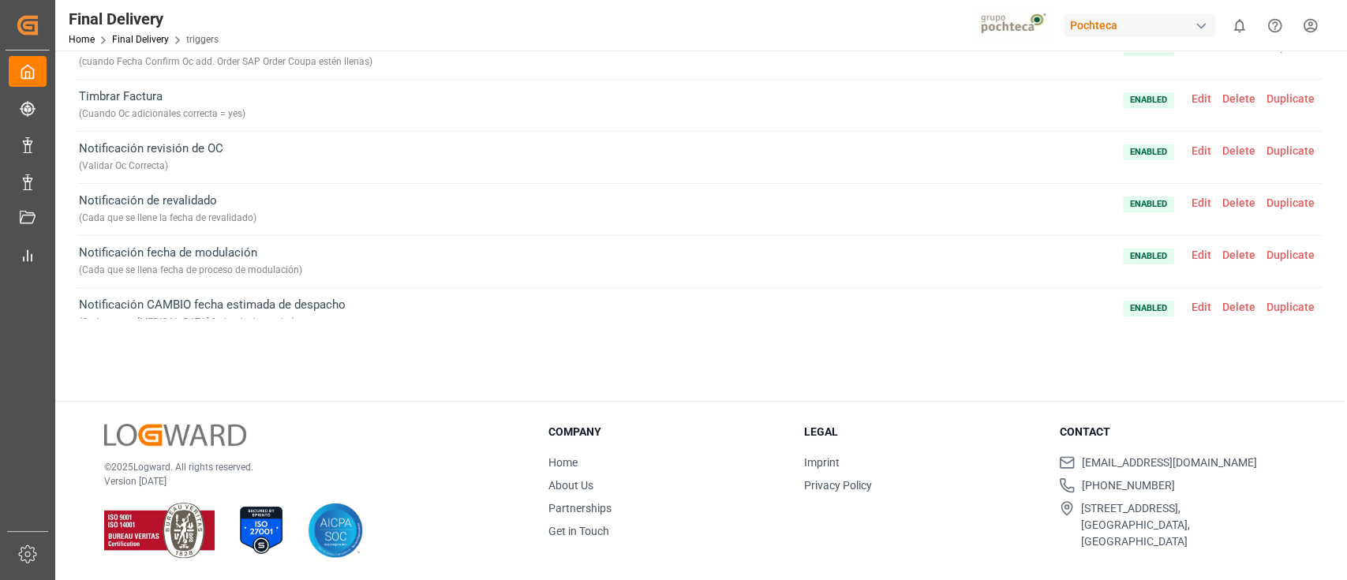
scroll to position [0, 0]
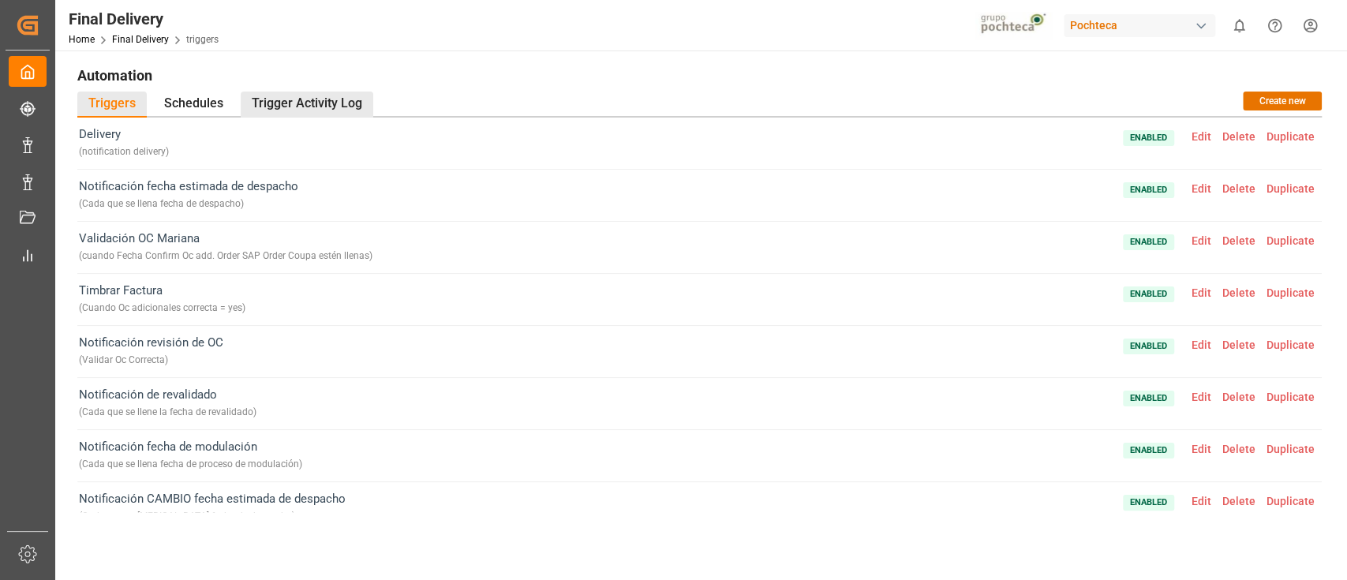
click at [310, 99] on div "Trigger Activity Log" at bounding box center [307, 105] width 133 height 26
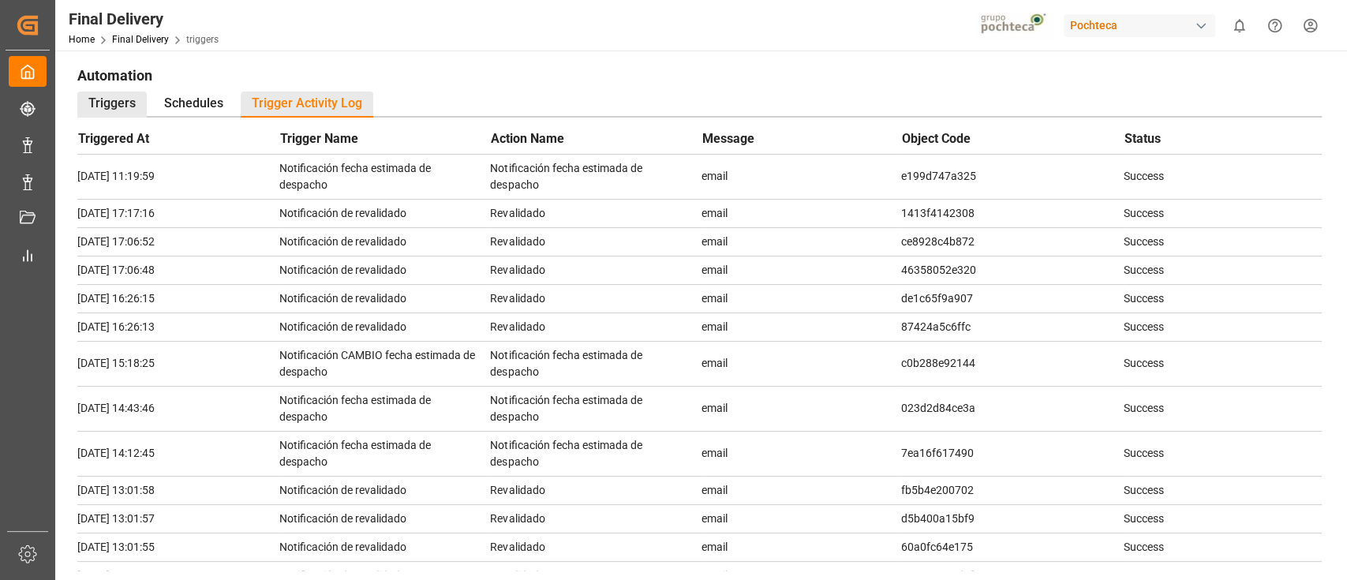
click at [137, 96] on div "Triggers" at bounding box center [111, 105] width 69 height 26
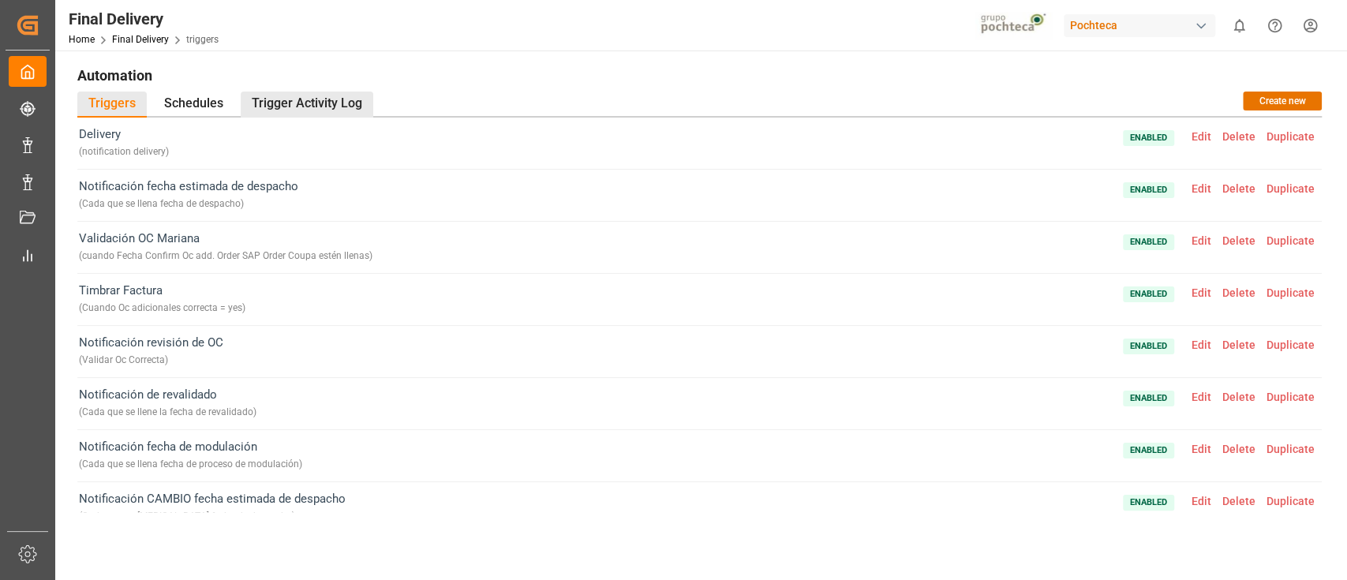
click at [278, 102] on div "Trigger Activity Log" at bounding box center [307, 105] width 133 height 26
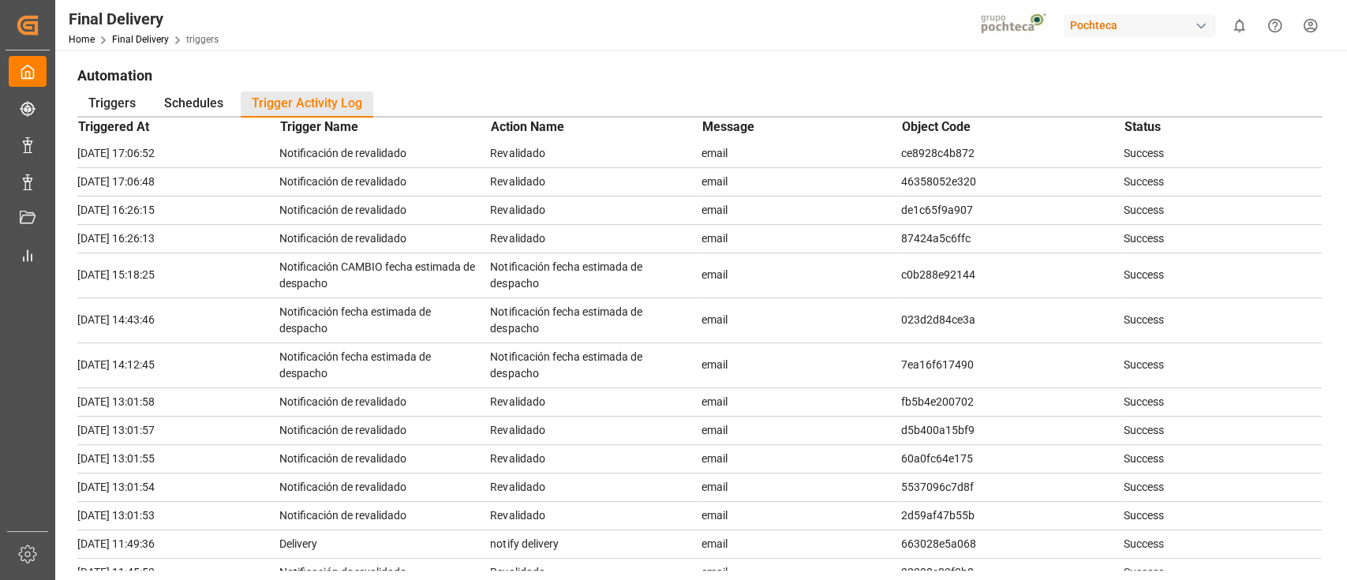
scroll to position [348, 0]
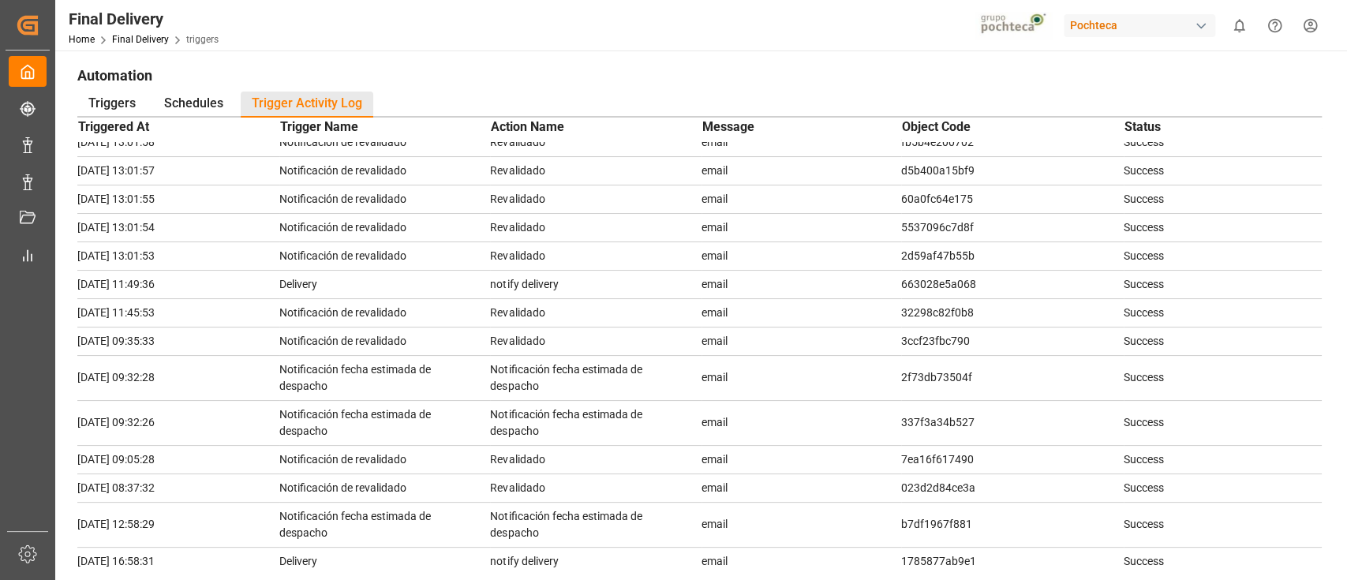
drag, startPoint x: 461, startPoint y: 369, endPoint x: 915, endPoint y: 280, distance: 462.5
click at [915, 280] on td "663028e5a068" at bounding box center [1012, 284] width 223 height 28
copy td "663028e5a068"
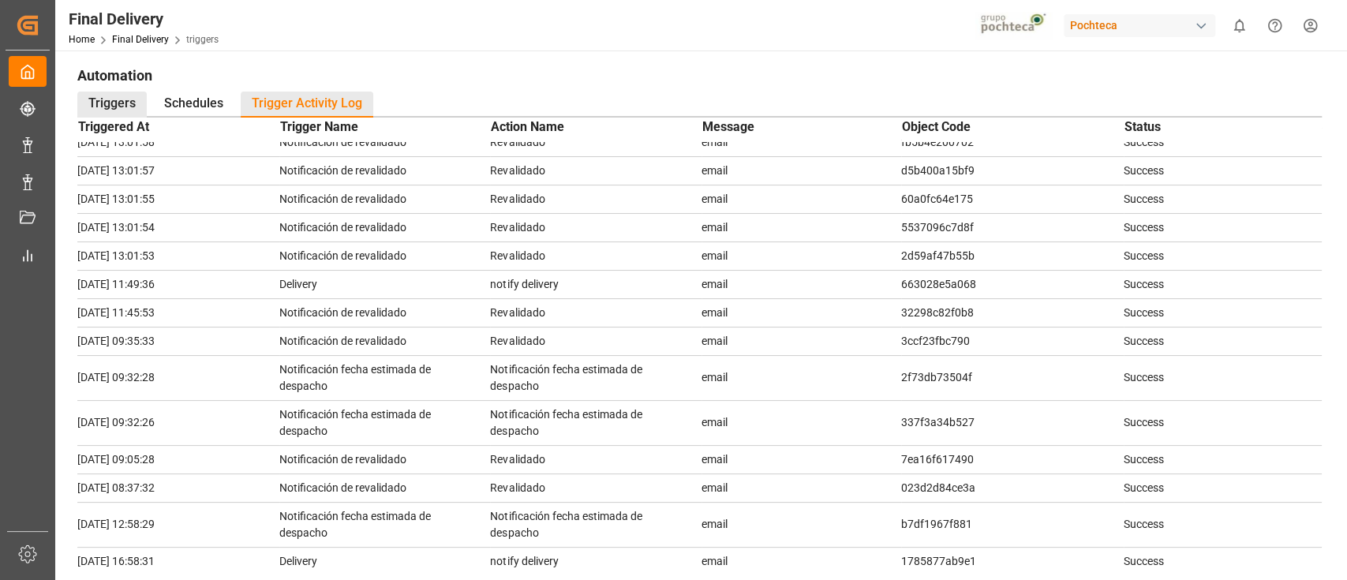
click at [129, 98] on div "Triggers" at bounding box center [111, 105] width 69 height 26
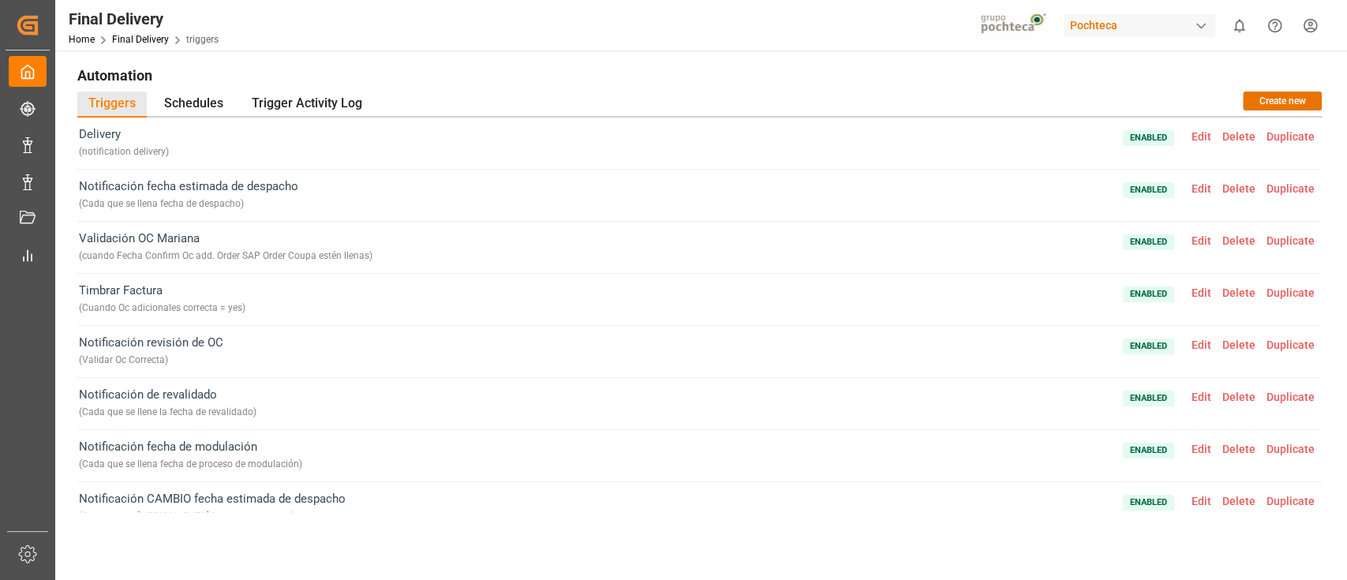
click at [1206, 132] on span "Edit" at bounding box center [1201, 136] width 31 height 13
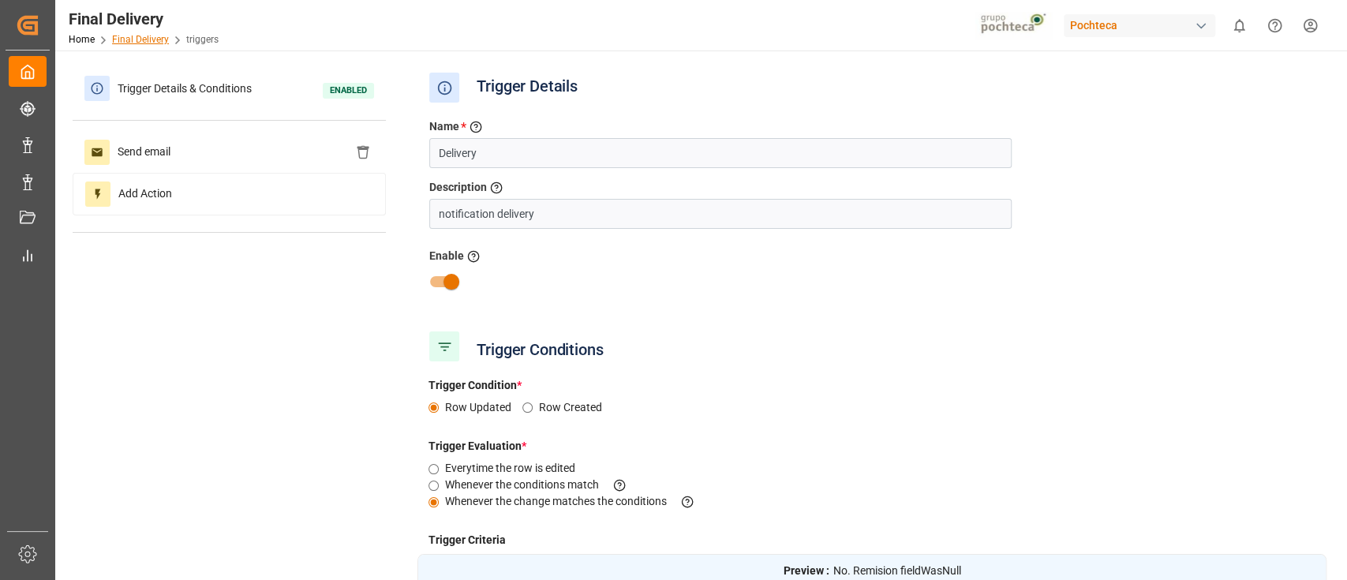
click at [157, 39] on link "Final Delivery" at bounding box center [140, 39] width 57 height 11
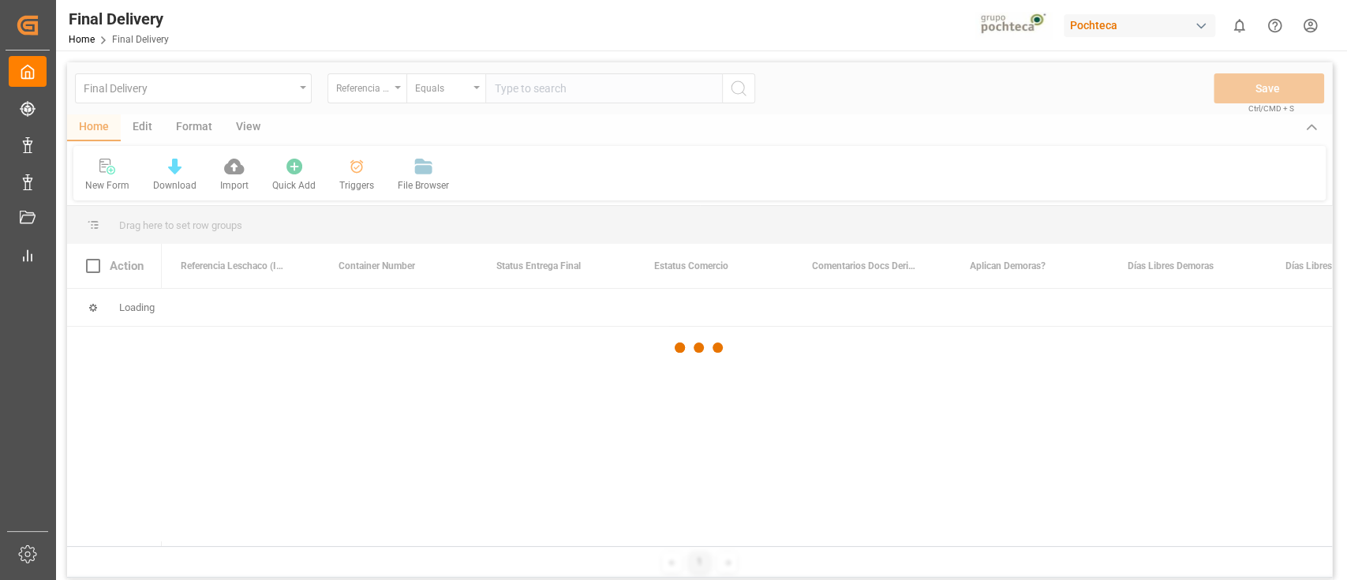
click at [353, 174] on div at bounding box center [699, 347] width 1265 height 571
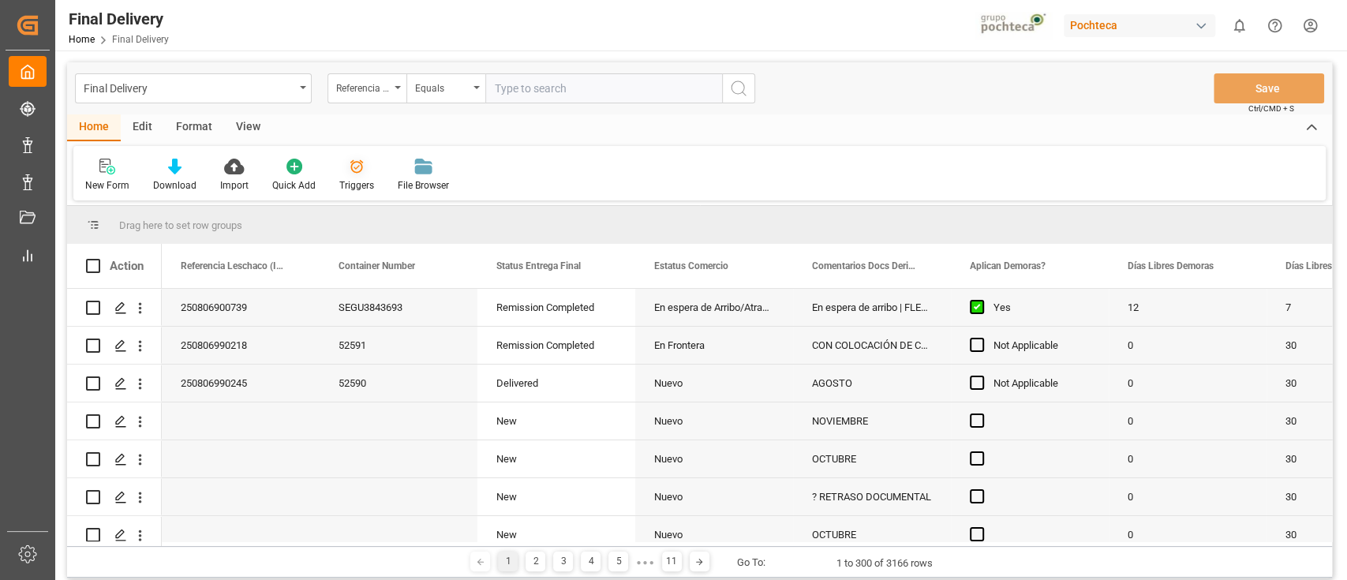
click at [358, 161] on icon at bounding box center [357, 167] width 16 height 16
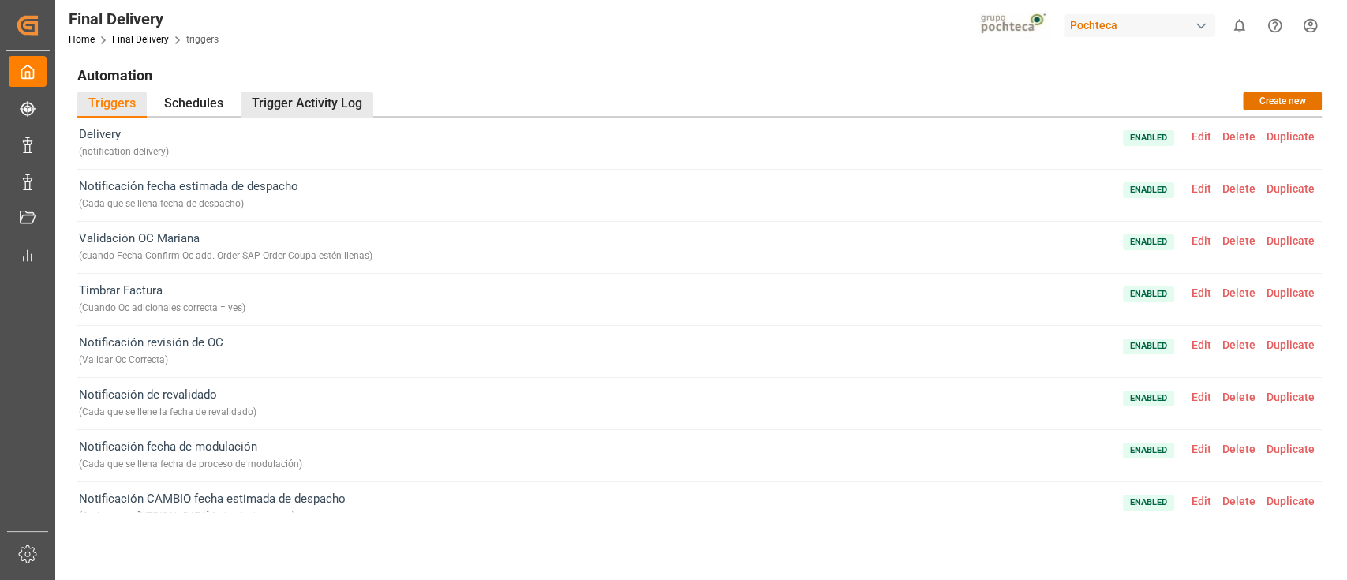
click at [343, 104] on div "Trigger Activity Log" at bounding box center [307, 105] width 133 height 26
click at [137, 40] on link "Final Delivery" at bounding box center [140, 39] width 57 height 11
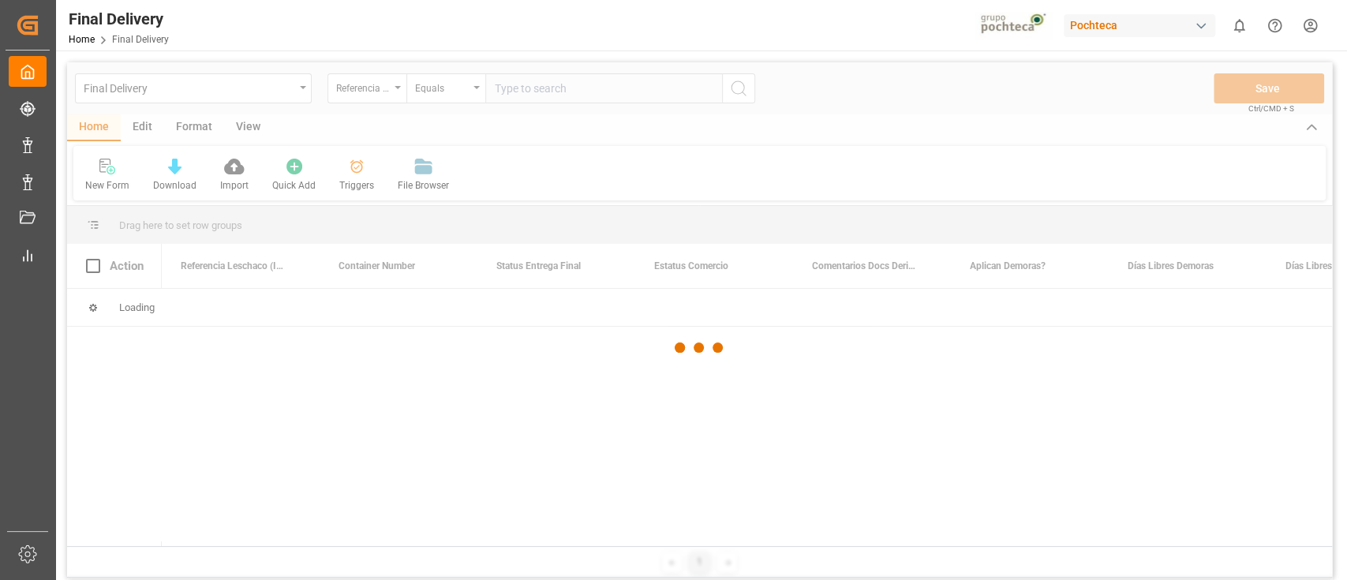
click at [358, 98] on div at bounding box center [699, 347] width 1265 height 571
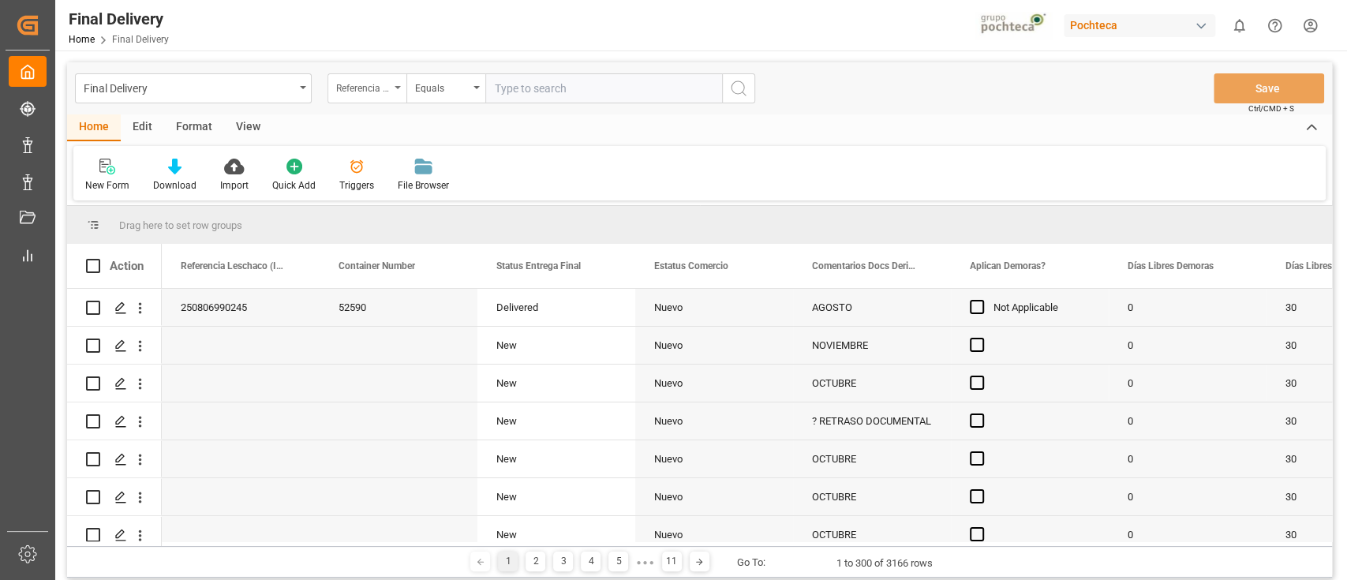
click at [384, 87] on div "Referencia Leschaco (Impo)" at bounding box center [363, 86] width 54 height 18
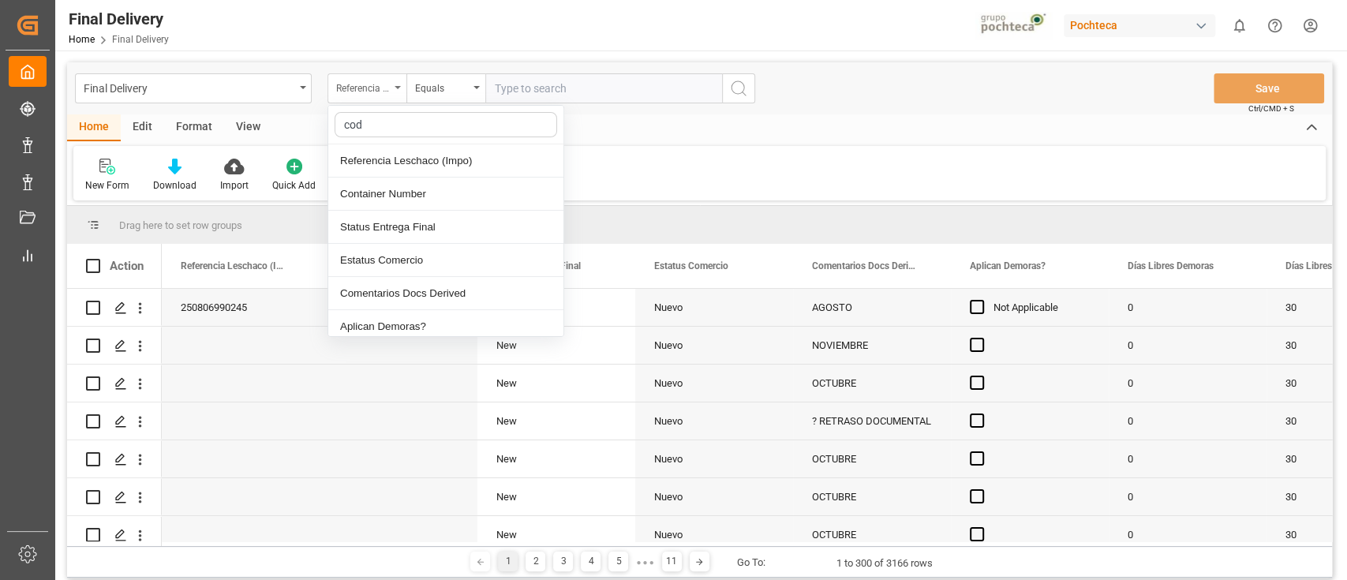
type input "code"
click at [394, 193] on div "code" at bounding box center [445, 194] width 235 height 33
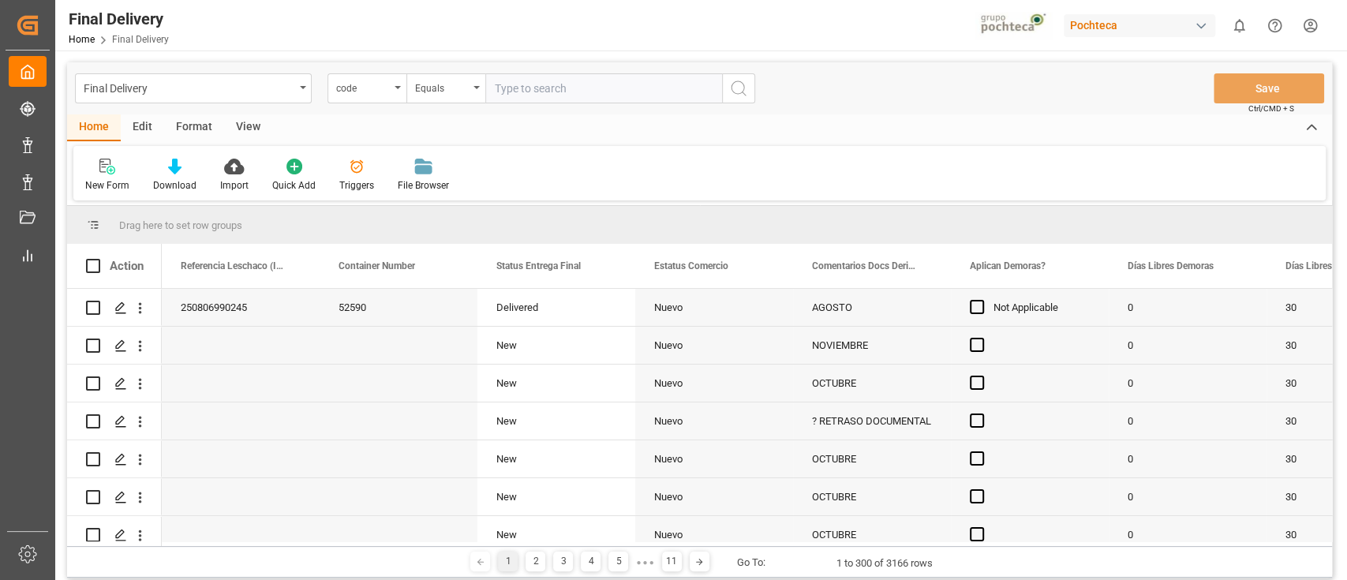
click at [507, 92] on input "text" at bounding box center [603, 88] width 237 height 30
paste input "663028e5a068"
type input "663028e5a068"
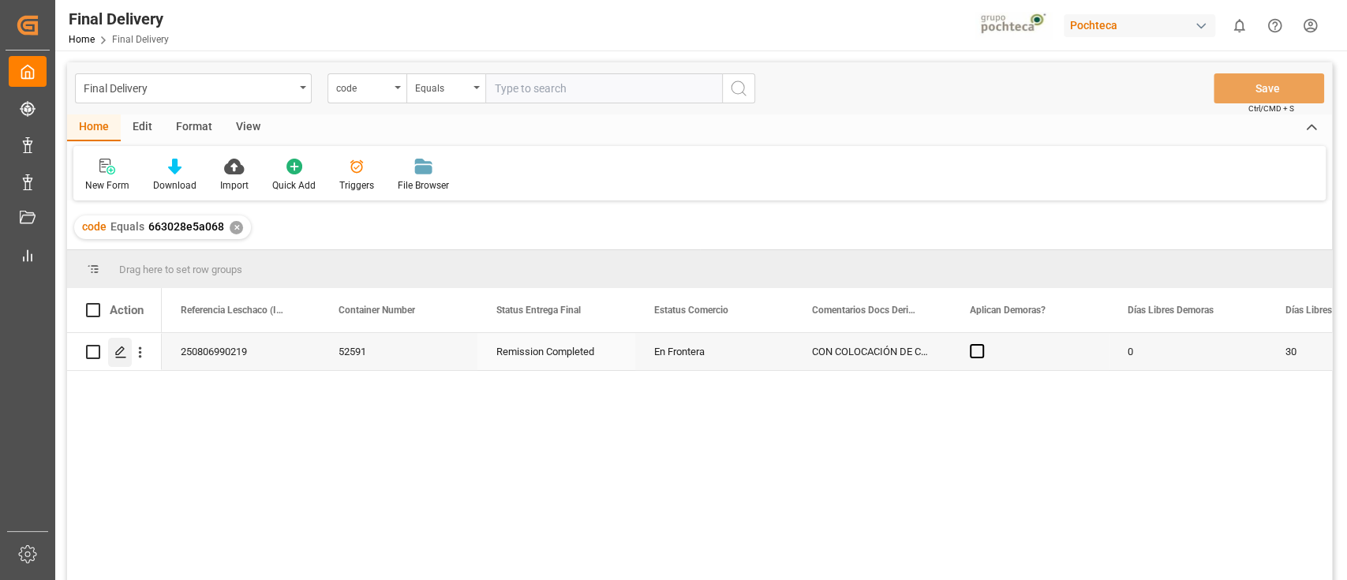
click at [122, 347] on polygon "Press SPACE to select this row." at bounding box center [120, 351] width 8 height 8
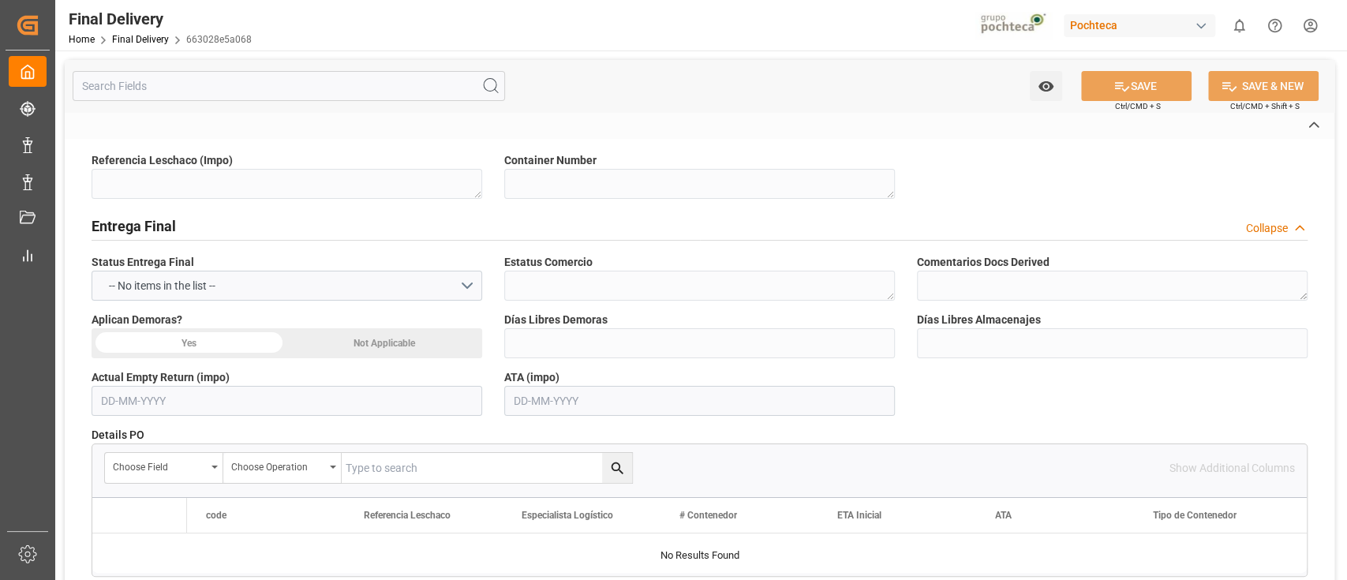
type textarea "250806990219"
type textarea "52591"
type textarea "En Frontera"
type textarea "CON COLOCACIÓN DE CAJA"
type textarea "25 24 3617 5008413"
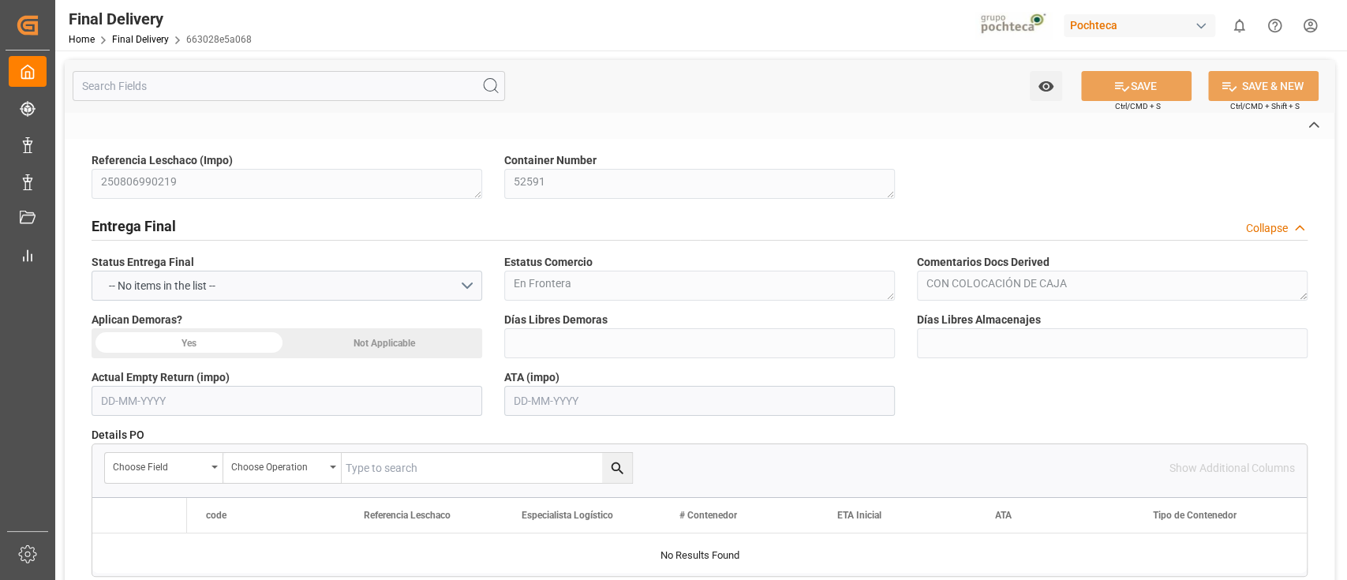
type textarea "MORTON SALT"
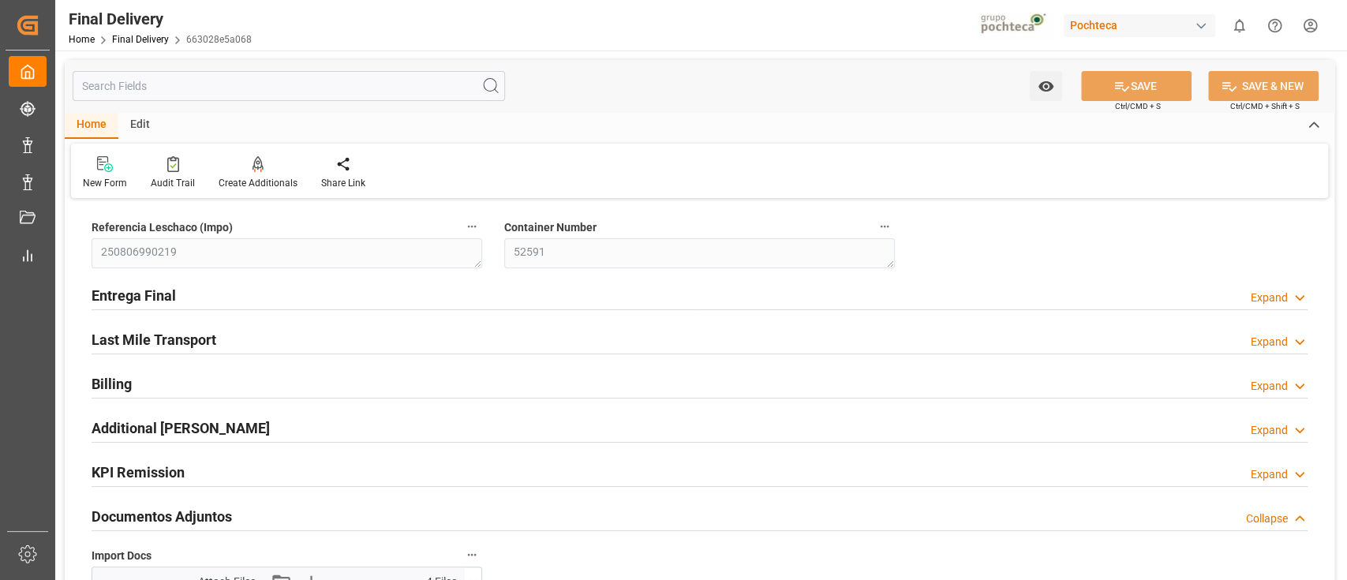
type input "0"
type input "30"
type input "19490"
type input "[DATE]"
type input "22-08-2025 00:00"
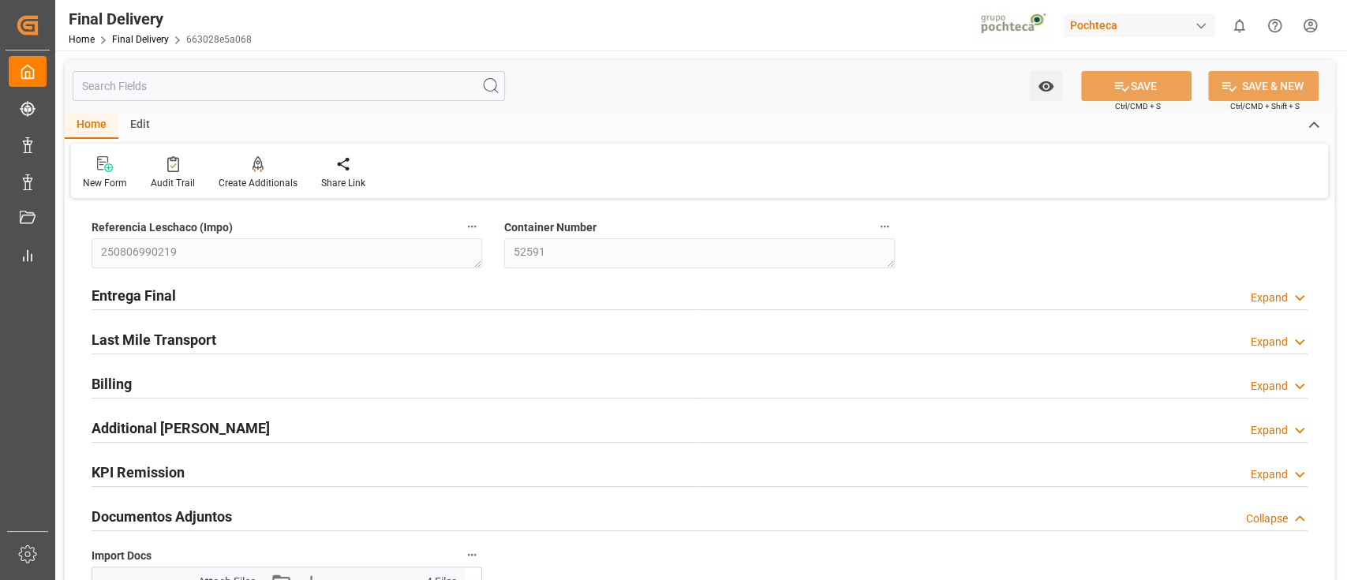
type input "22-08-2025 00:00"
type input "22-08-2025"
type input "25-08-2025"
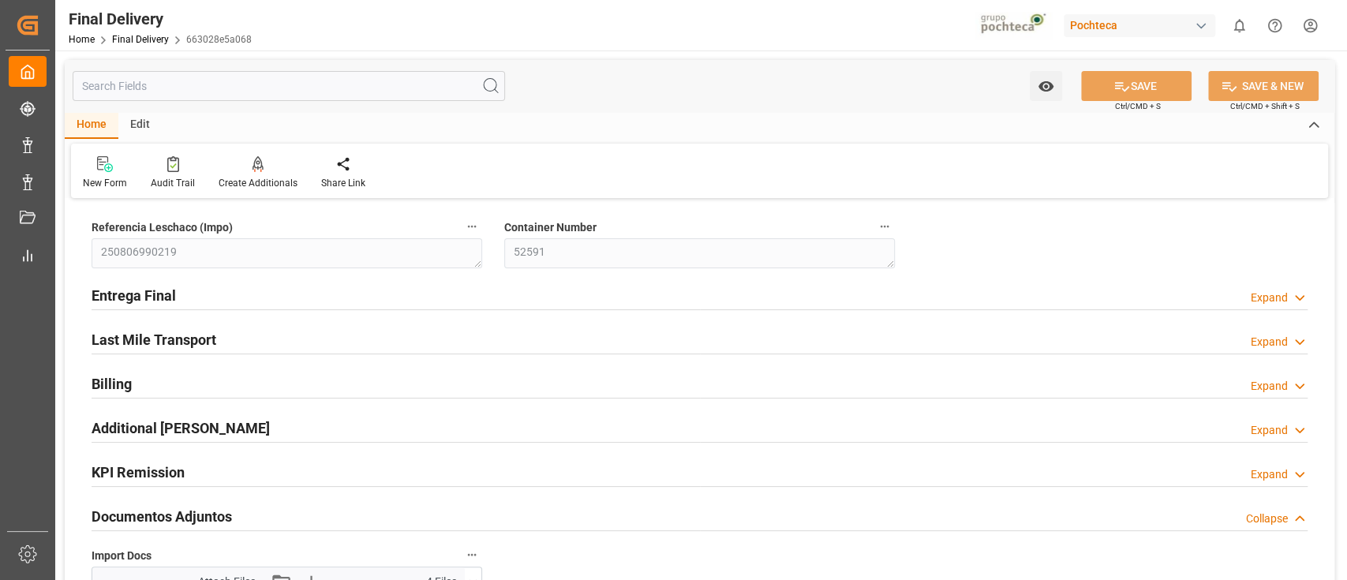
click at [792, 298] on div "Entrega Final Expand" at bounding box center [700, 294] width 1216 height 30
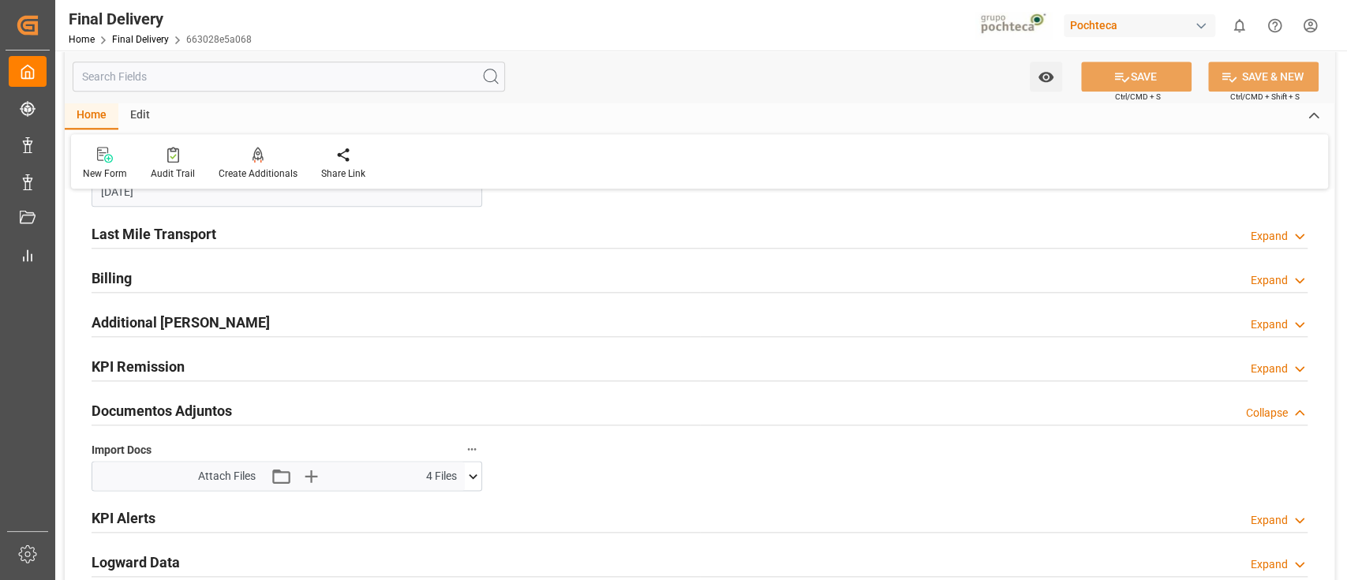
scroll to position [1130, 0]
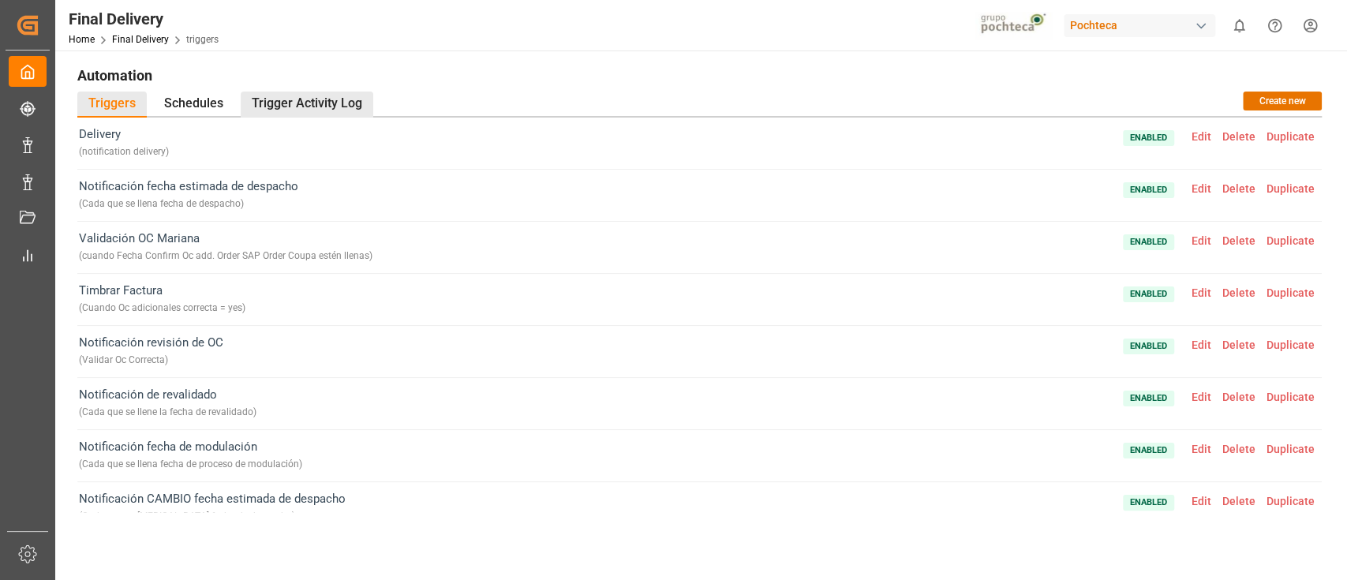
click at [358, 98] on div "Trigger Activity Log" at bounding box center [307, 105] width 133 height 26
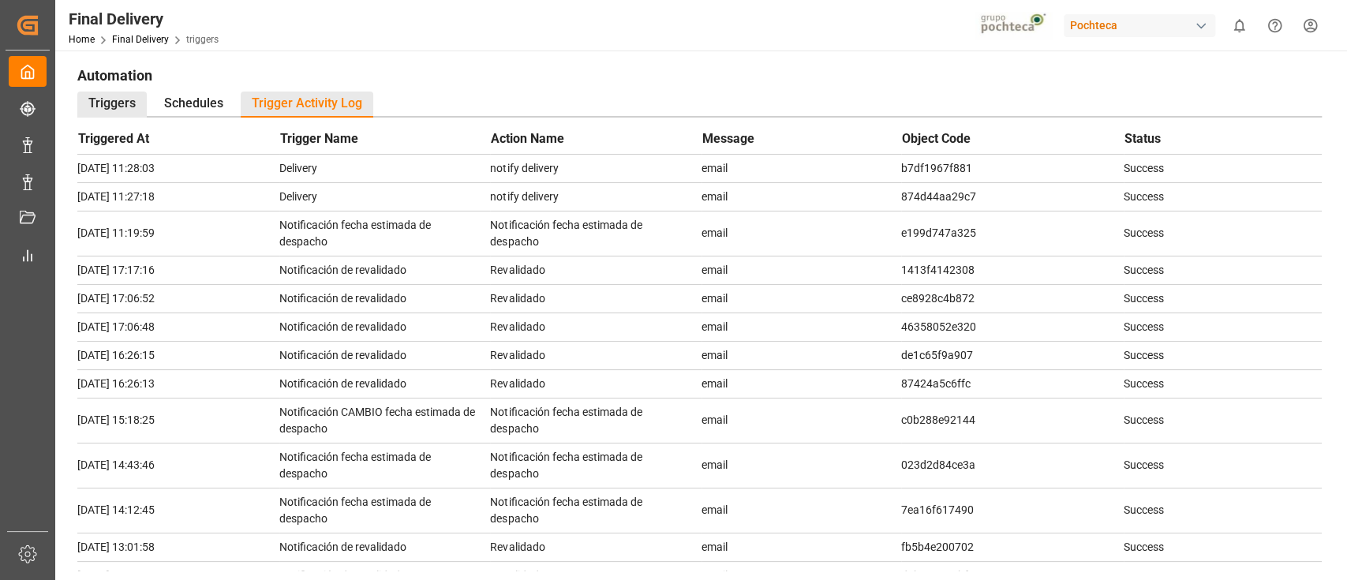
click at [129, 101] on div "Triggers" at bounding box center [111, 105] width 69 height 26
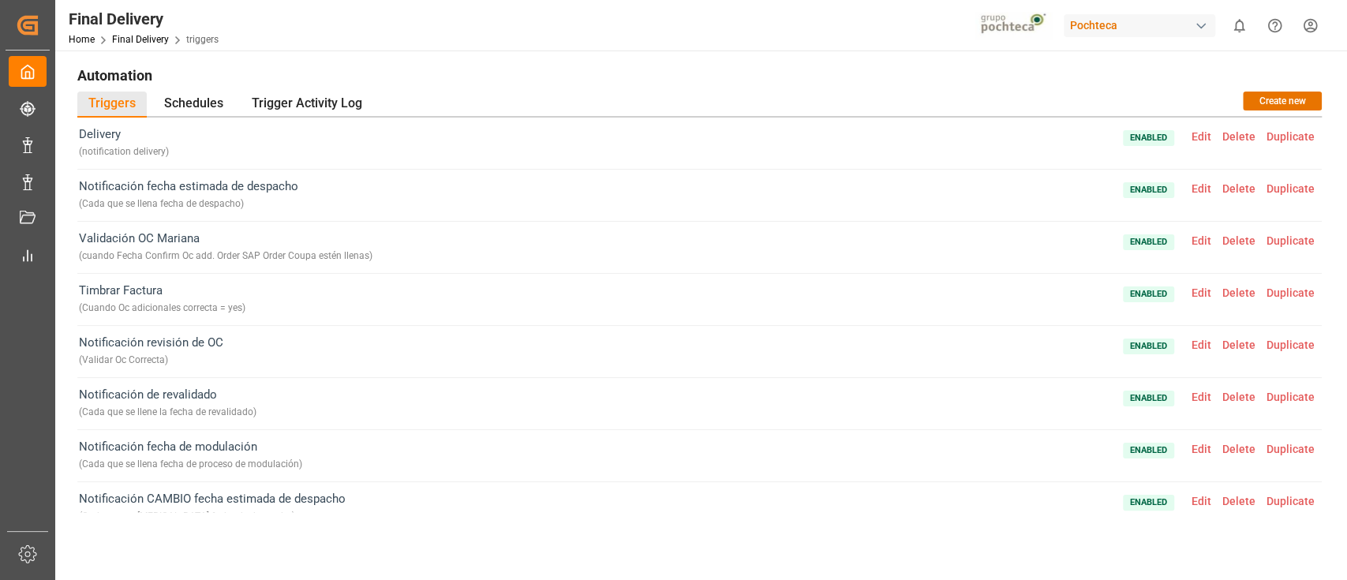
click at [1198, 137] on span "Edit" at bounding box center [1201, 136] width 31 height 13
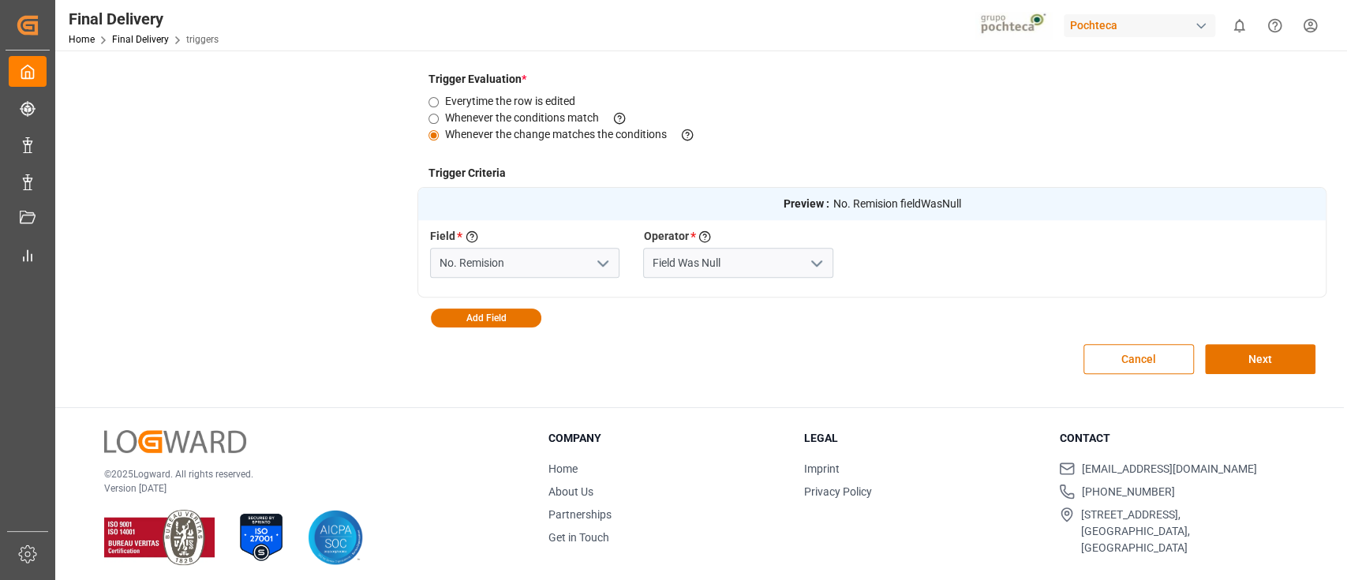
scroll to position [368, 0]
click at [139, 42] on link "Final Delivery" at bounding box center [140, 39] width 57 height 11
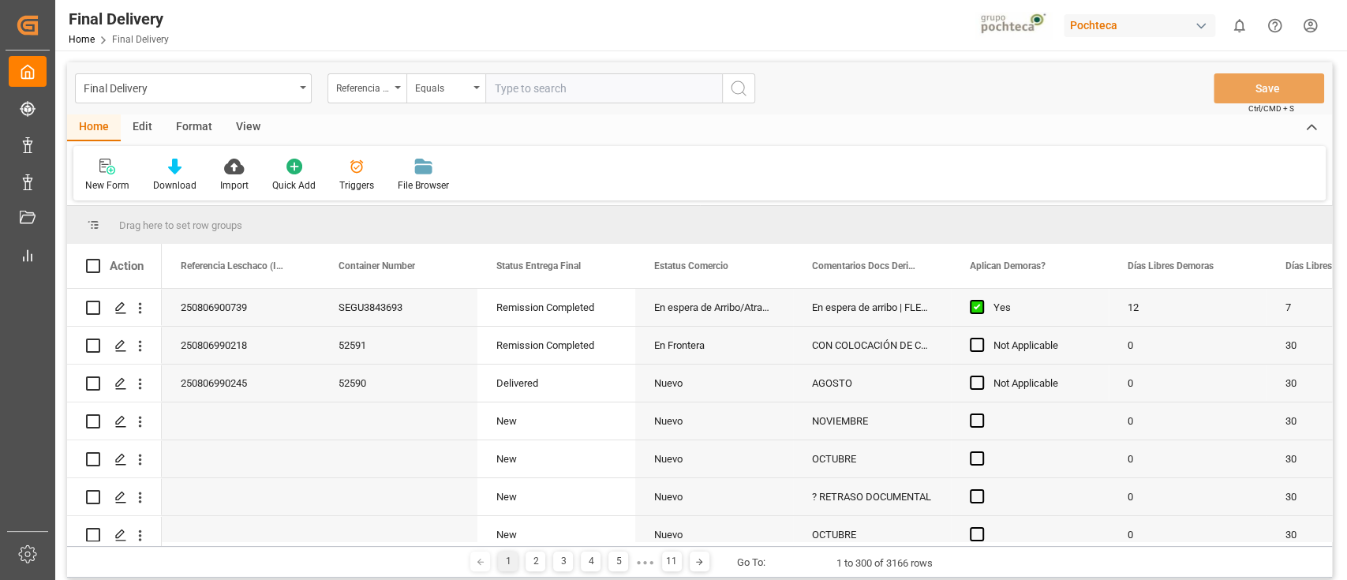
click at [141, 125] on div "Edit" at bounding box center [142, 127] width 43 height 27
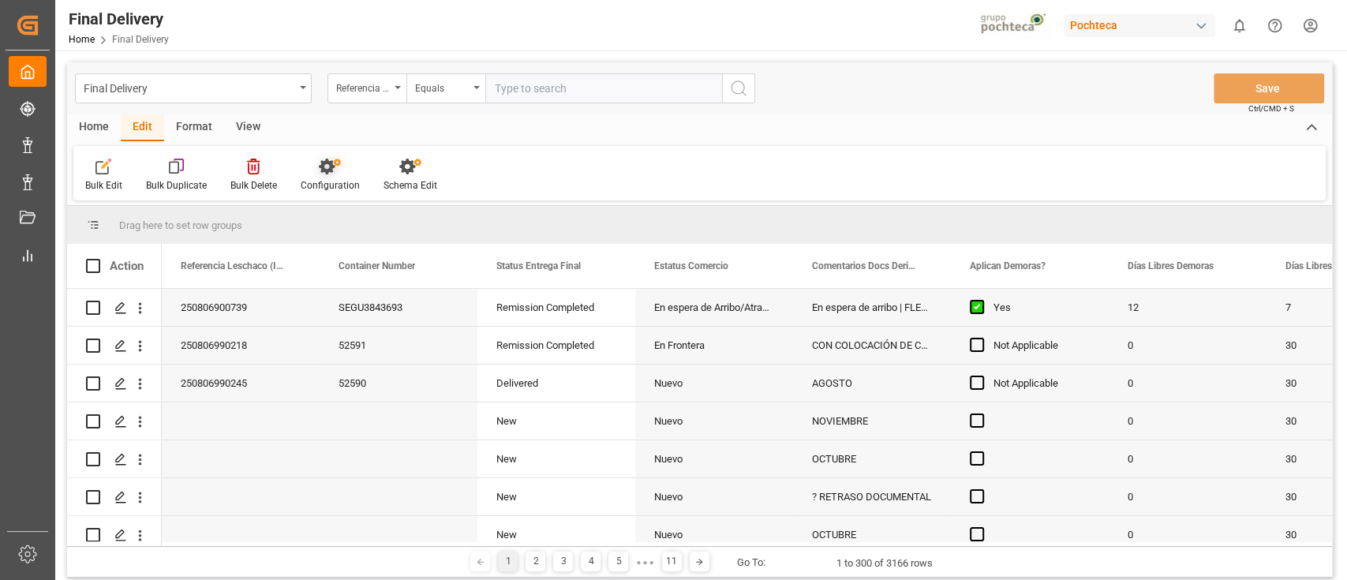
click at [332, 170] on icon at bounding box center [330, 167] width 22 height 16
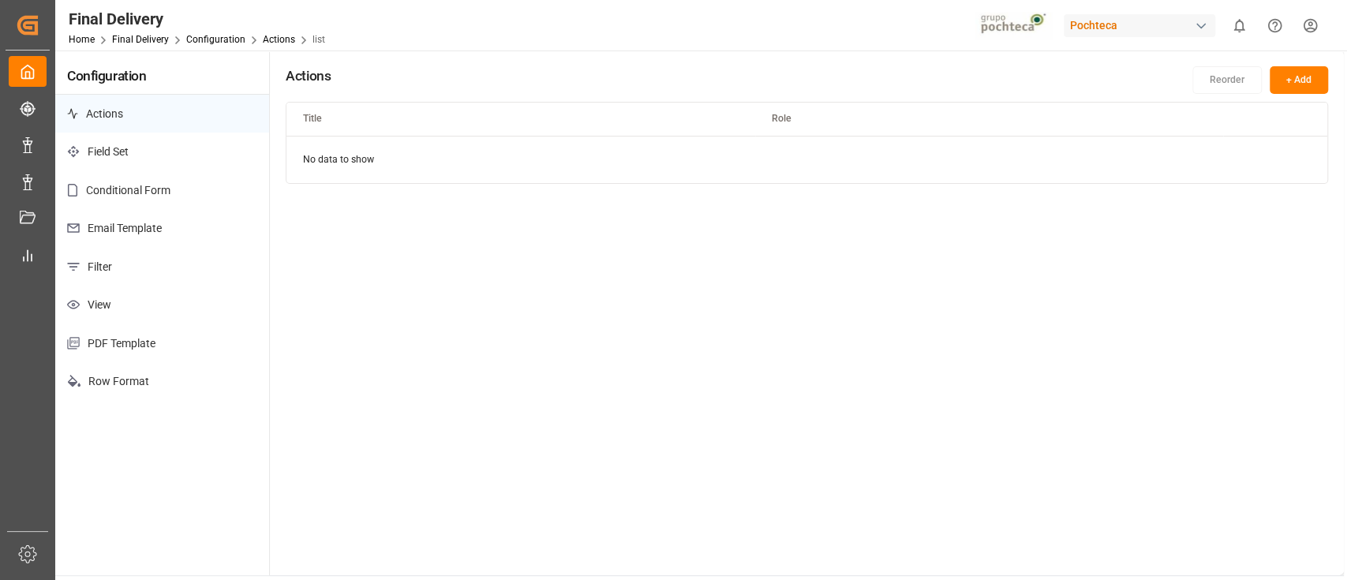
click at [155, 229] on p "Email Template" at bounding box center [162, 228] width 214 height 39
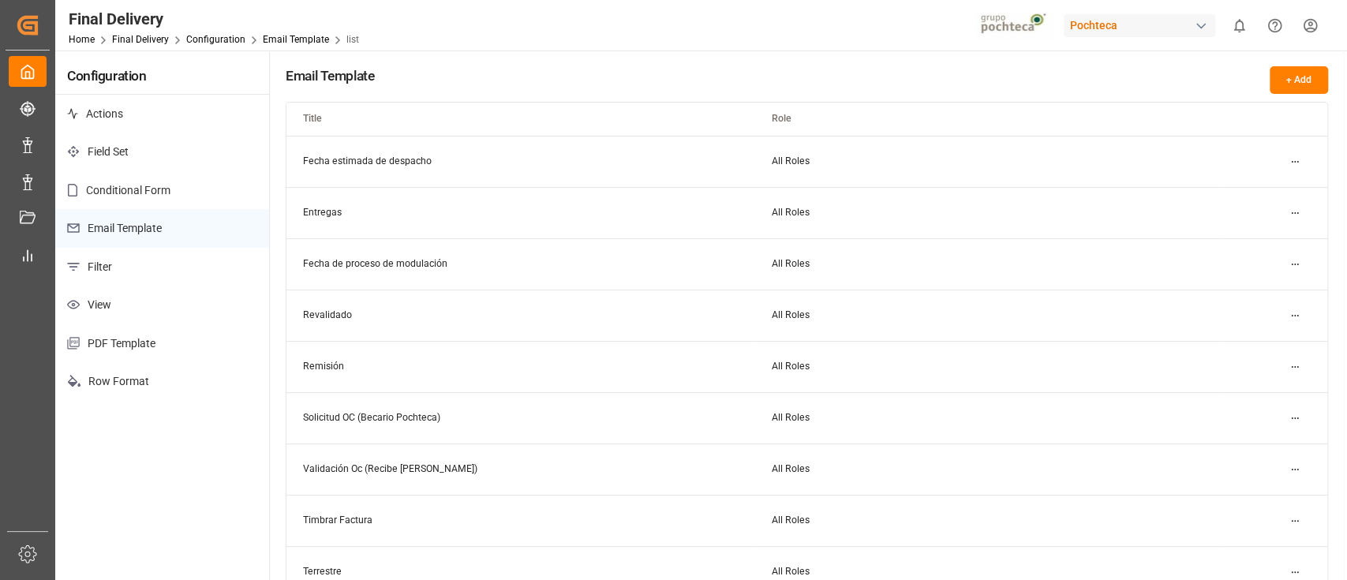
click at [1299, 215] on html "Created by potrace 1.15, written by Peter Selinger 2001-2017 Created by potrace…" at bounding box center [673, 290] width 1347 height 580
click at [1234, 242] on small "Edit" at bounding box center [1239, 243] width 17 height 9
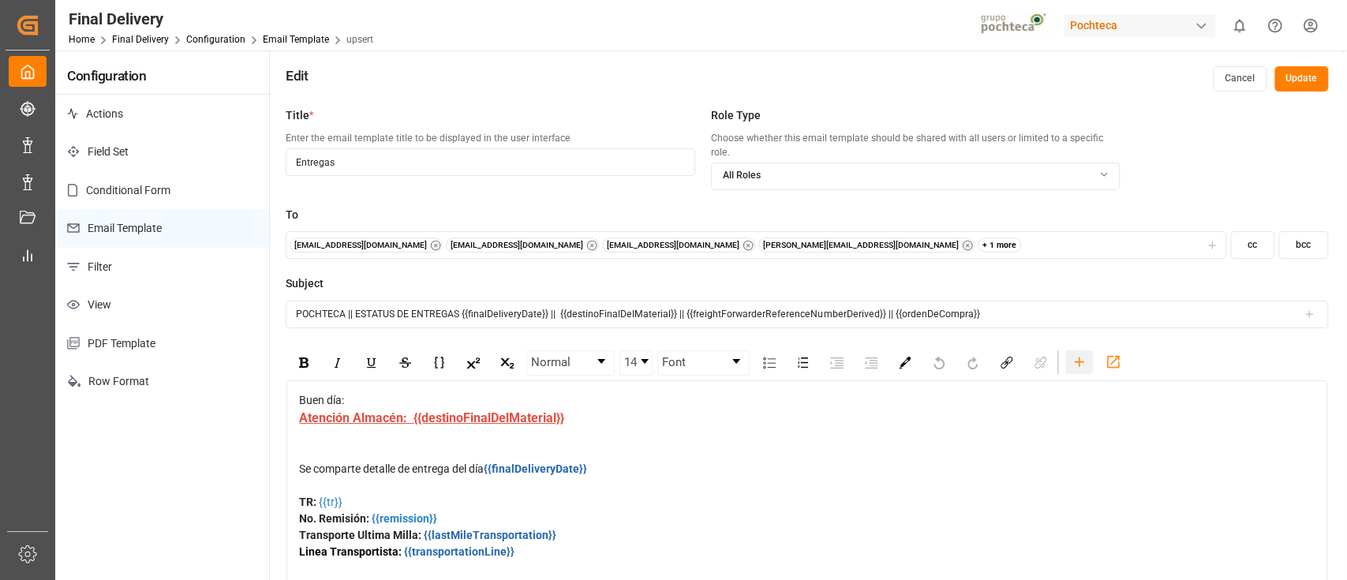
click at [1073, 354] on icon "rdw-toolbar" at bounding box center [1079, 362] width 17 height 17
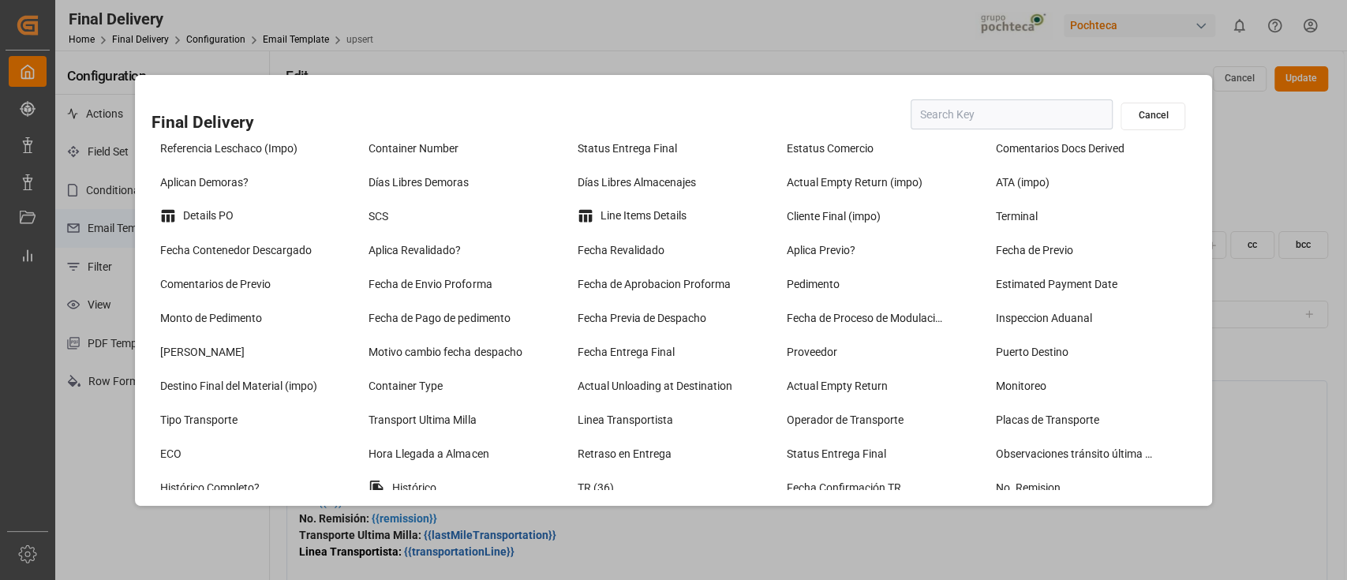
scroll to position [10, 0]
click at [209, 210] on div "Details PO" at bounding box center [255, 215] width 201 height 25
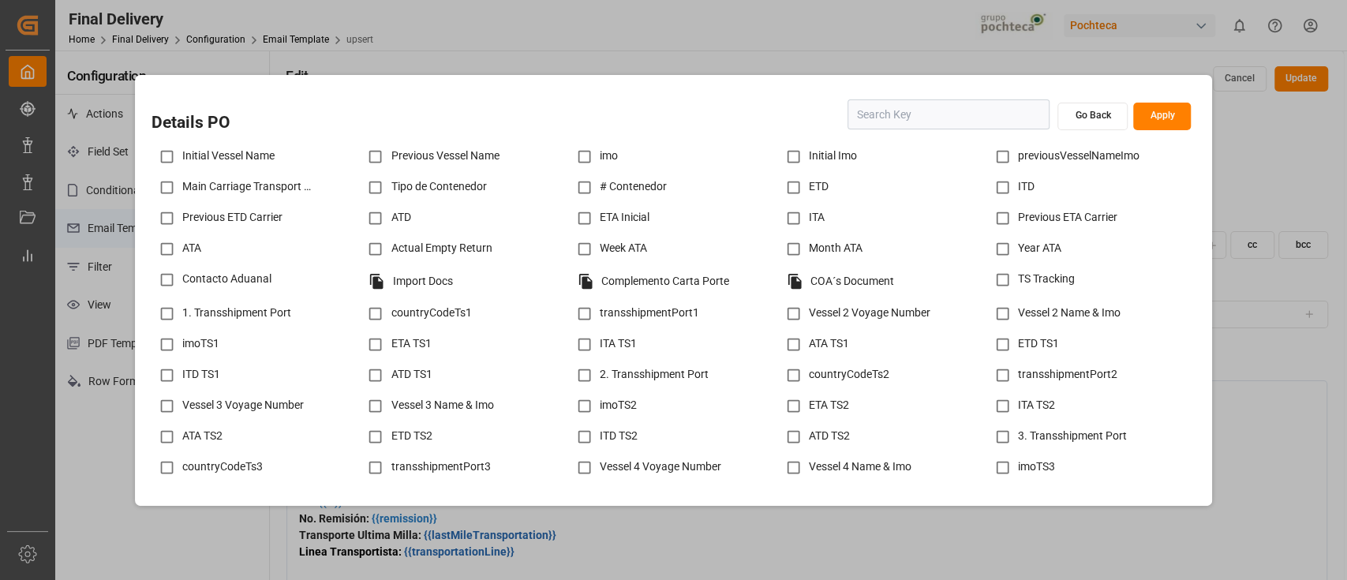
scroll to position [370, 0]
click at [823, 280] on div "COA´s Document" at bounding box center [882, 281] width 201 height 27
click at [1163, 114] on button "Apply" at bounding box center [1162, 117] width 58 height 28
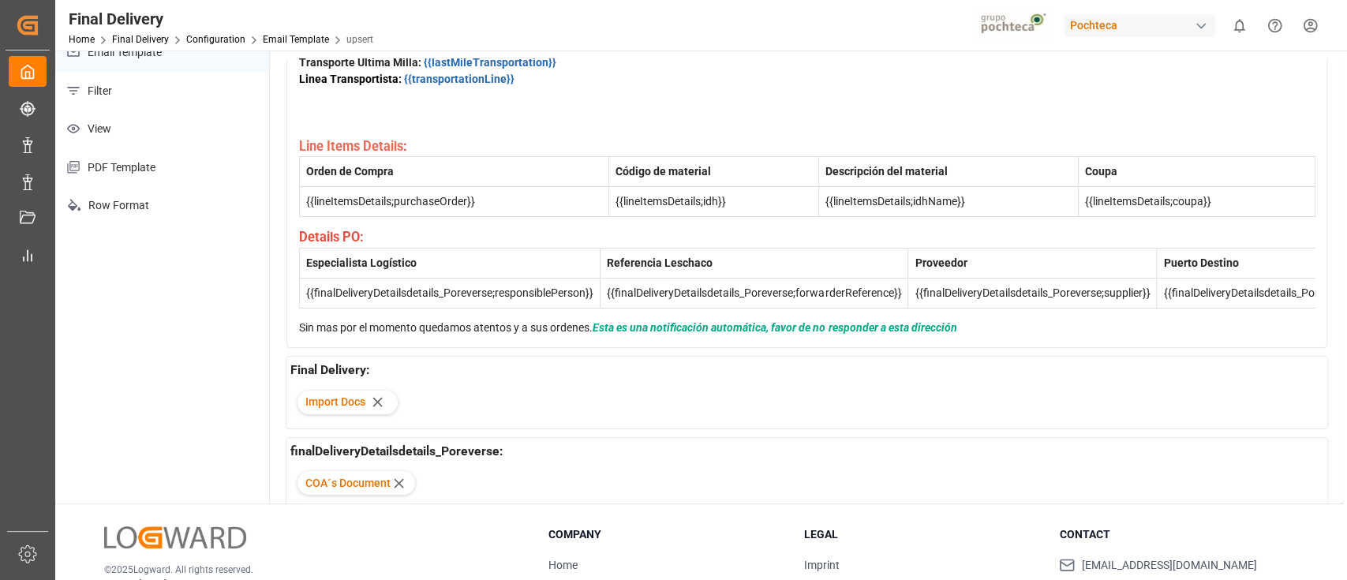
scroll to position [177, 0]
click at [379, 393] on icon at bounding box center [377, 401] width 17 height 17
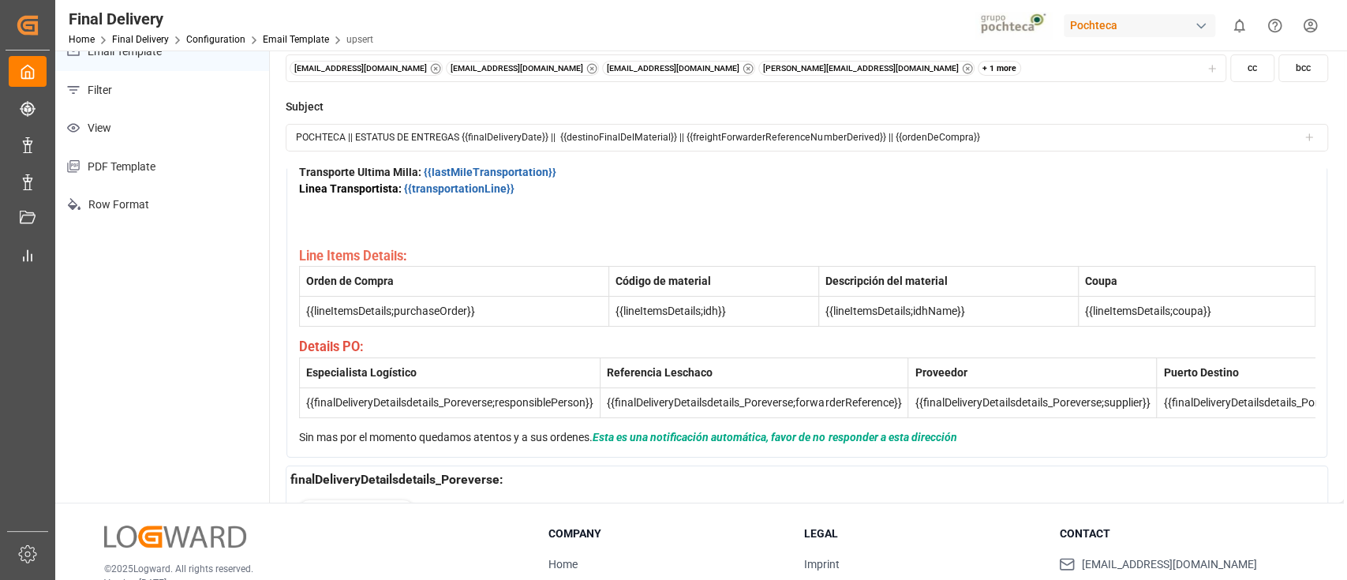
scroll to position [0, 0]
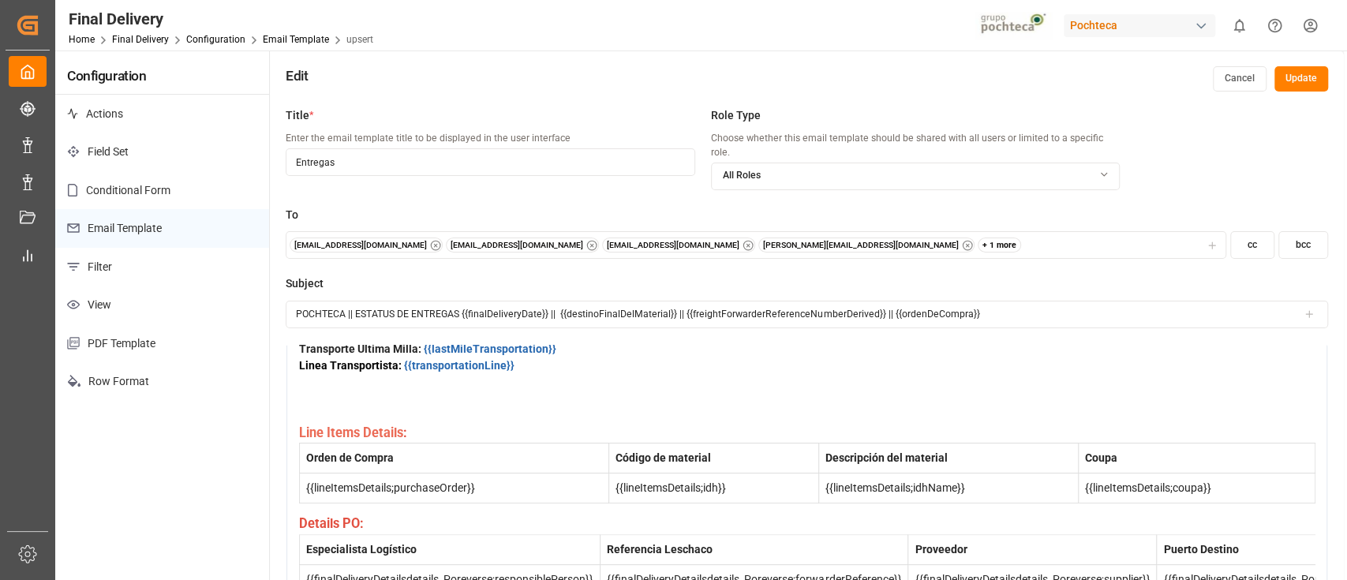
click at [1306, 55] on div "Edit Cancel Update" at bounding box center [807, 75] width 1074 height 49
click at [1308, 80] on button "Update" at bounding box center [1302, 78] width 54 height 25
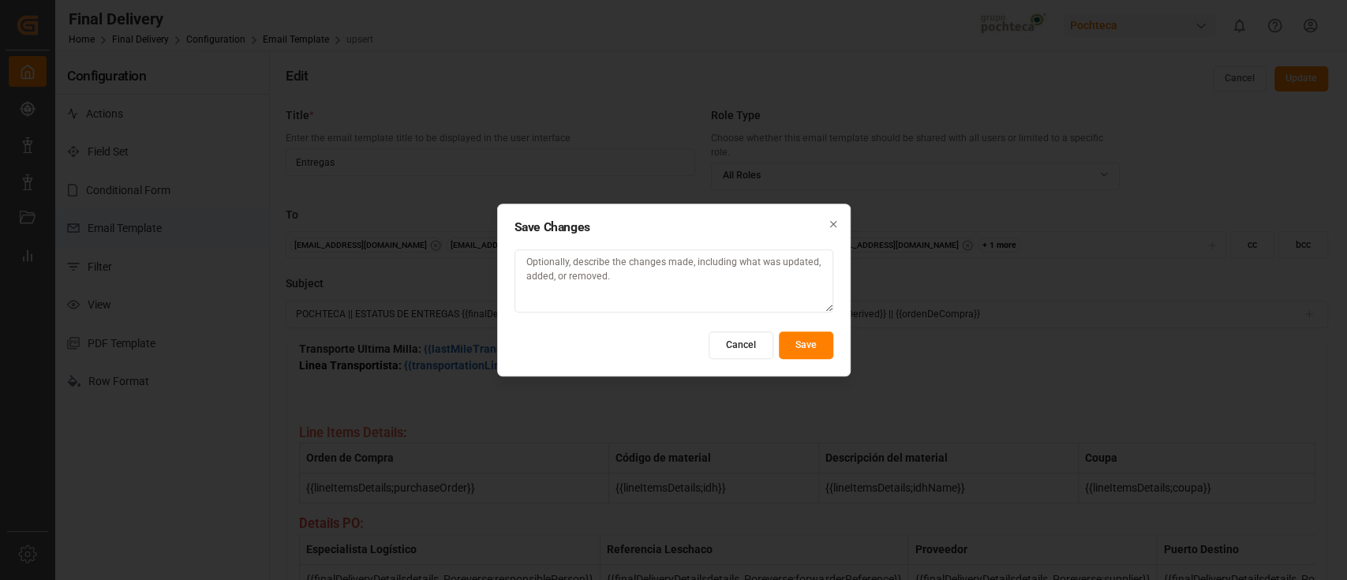
click at [817, 347] on button "Save" at bounding box center [806, 346] width 54 height 28
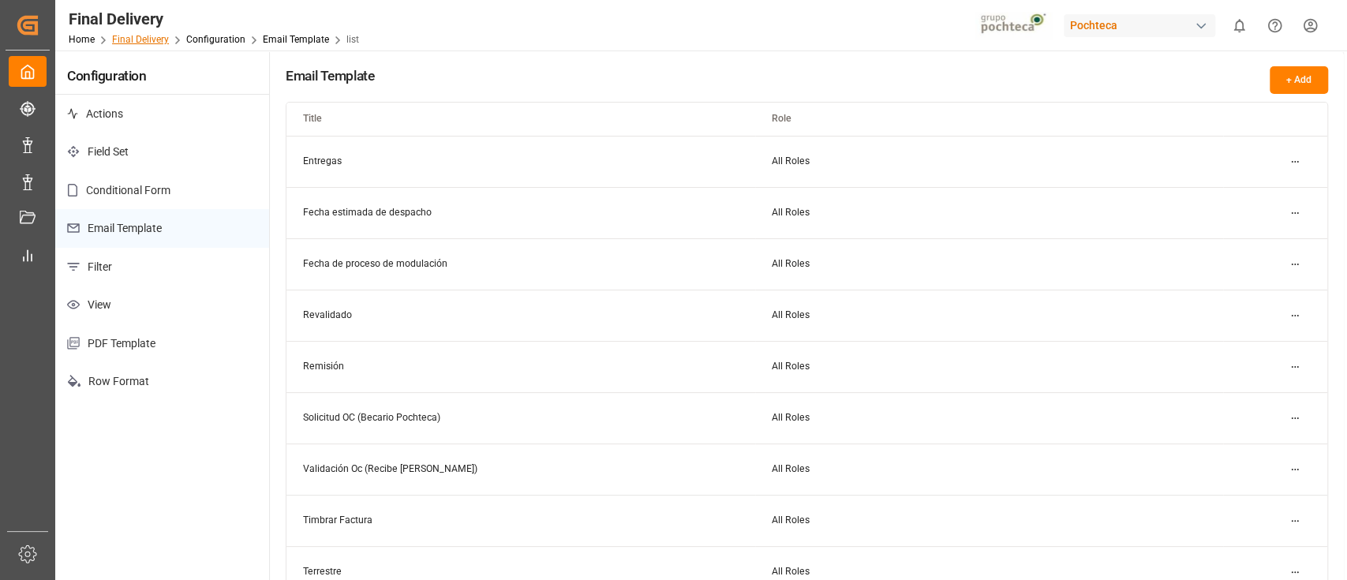
click at [162, 43] on link "Final Delivery" at bounding box center [140, 39] width 57 height 11
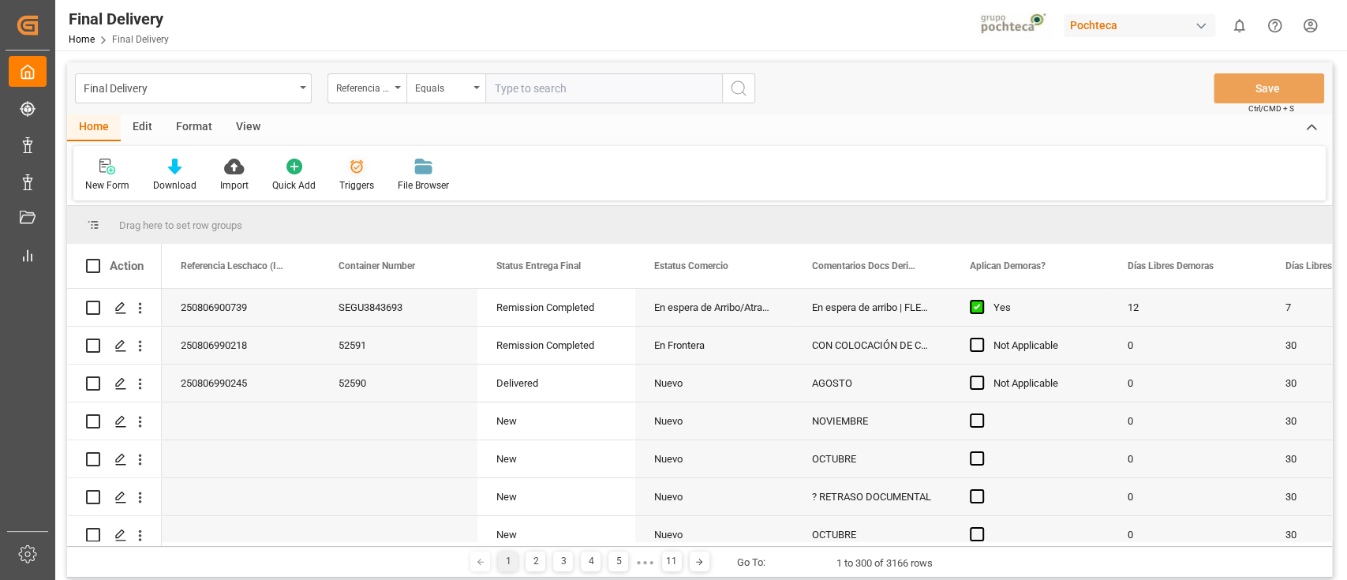
click at [354, 174] on icon at bounding box center [357, 167] width 16 height 16
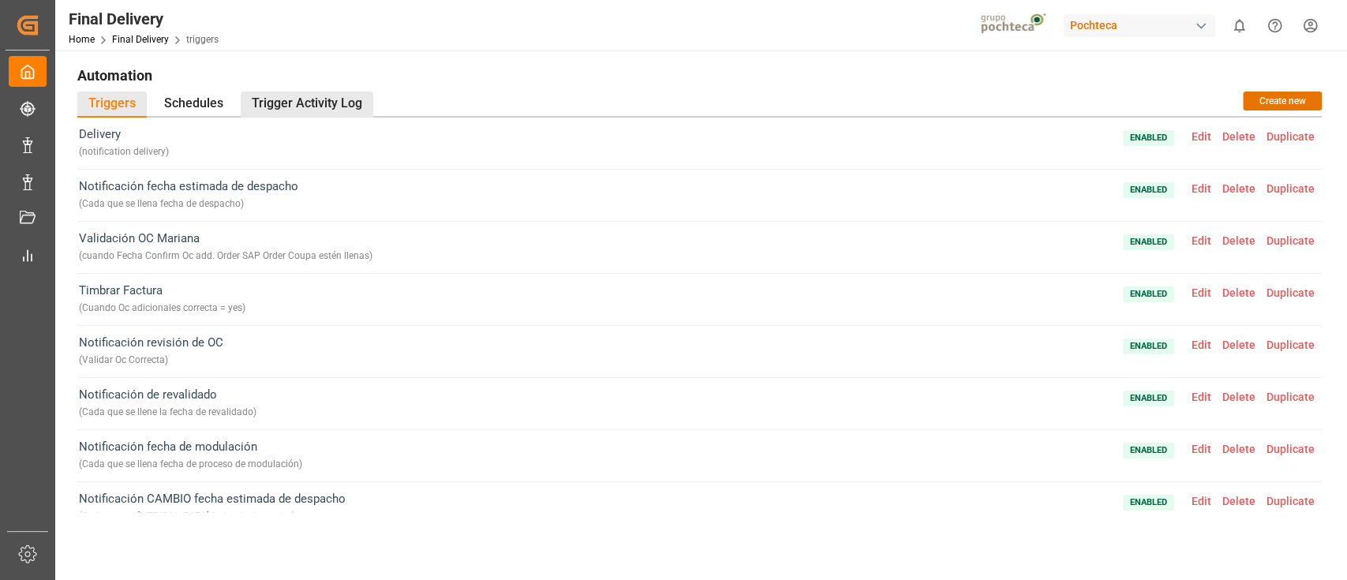
click at [283, 99] on div "Trigger Activity Log" at bounding box center [307, 105] width 133 height 26
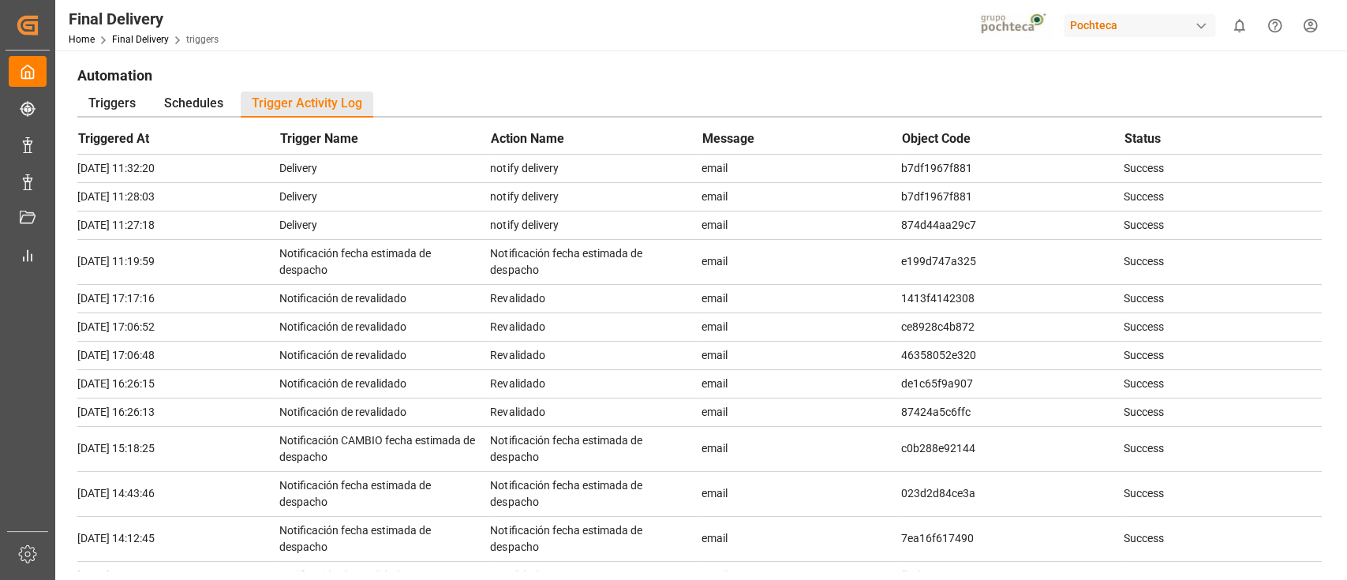
click at [938, 167] on td "b7df1967f881" at bounding box center [1012, 168] width 223 height 28
copy td "b7df1967f881"
click at [105, 100] on div "Triggers" at bounding box center [111, 105] width 69 height 26
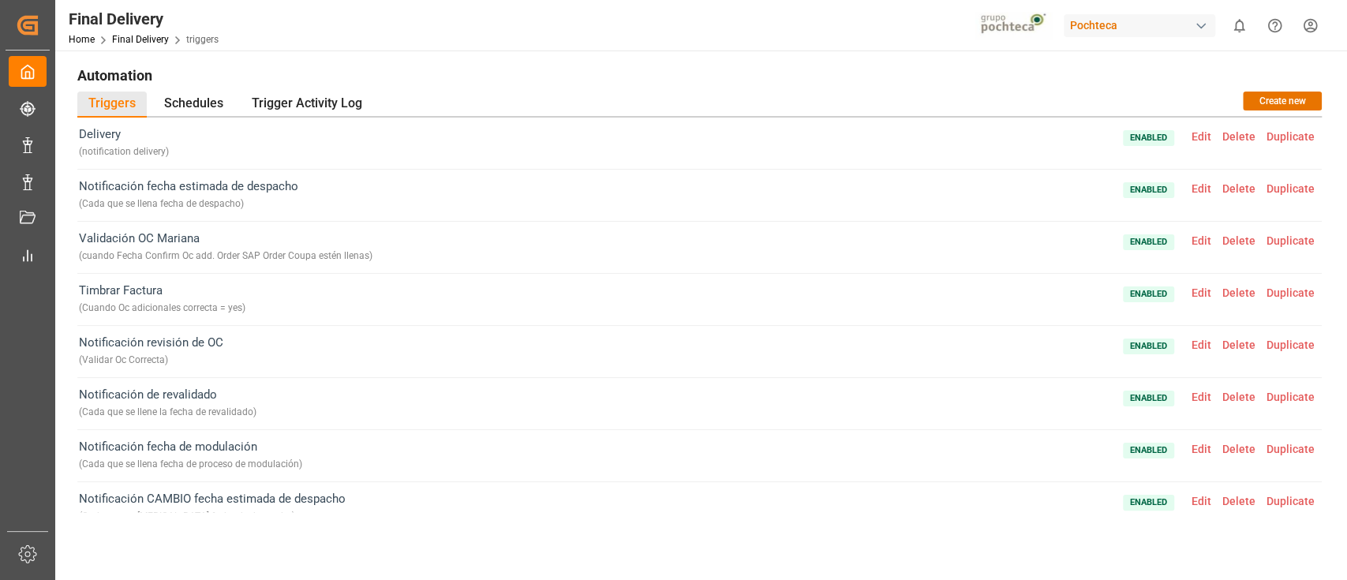
click at [1193, 136] on span "Edit" at bounding box center [1201, 136] width 31 height 13
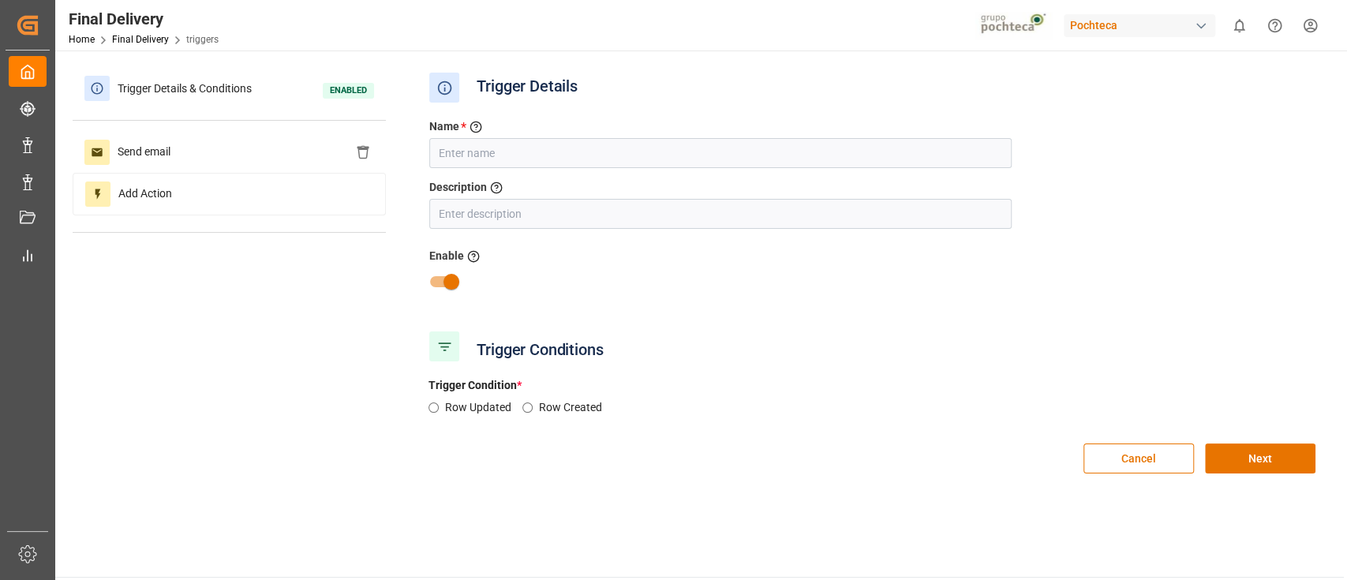
type input "Delivery"
type input "notification delivery"
radio input "true"
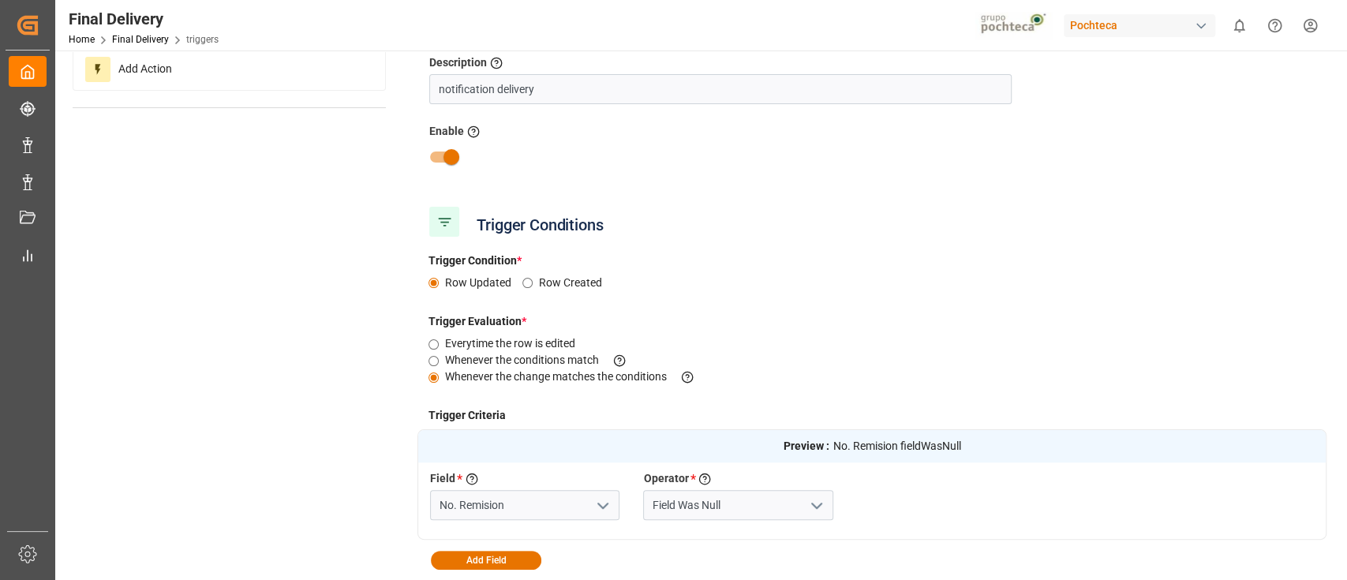
scroll to position [373, 0]
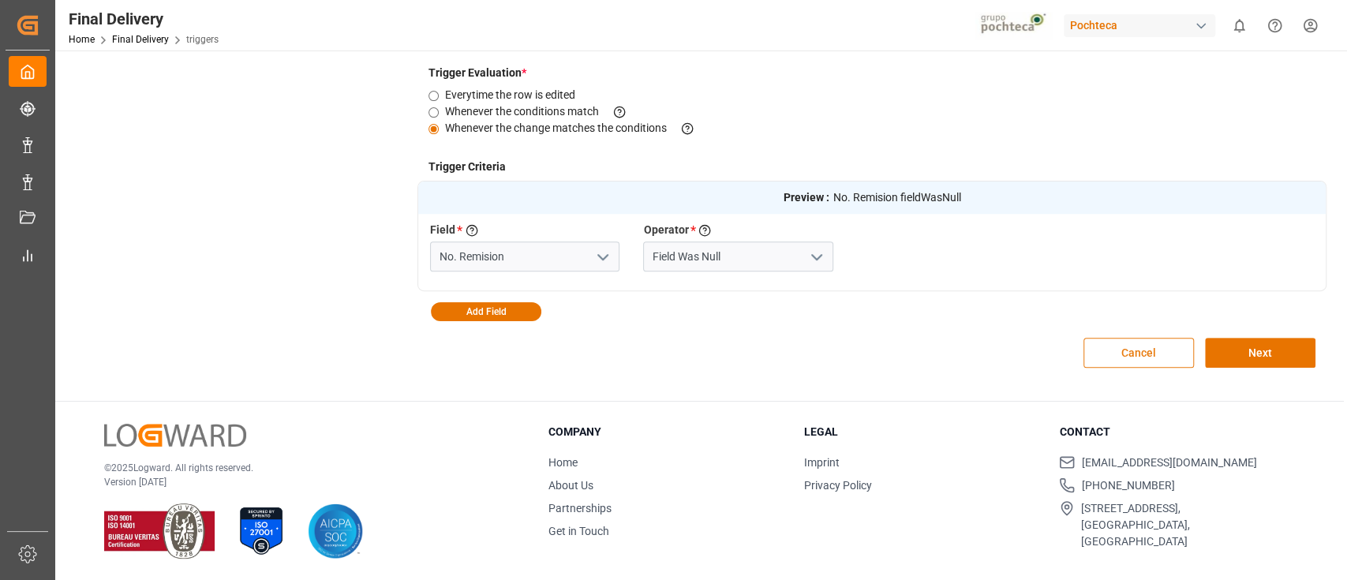
click at [1112, 350] on button "Cancel" at bounding box center [1139, 353] width 111 height 30
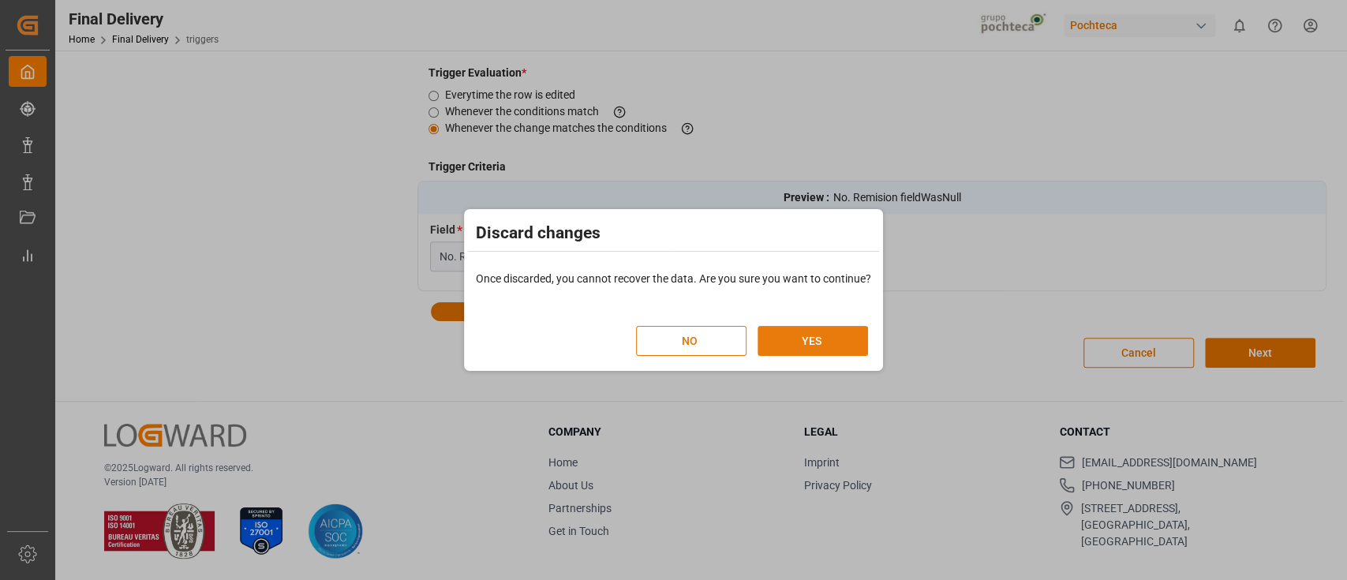
click at [834, 349] on button "YES" at bounding box center [813, 341] width 111 height 30
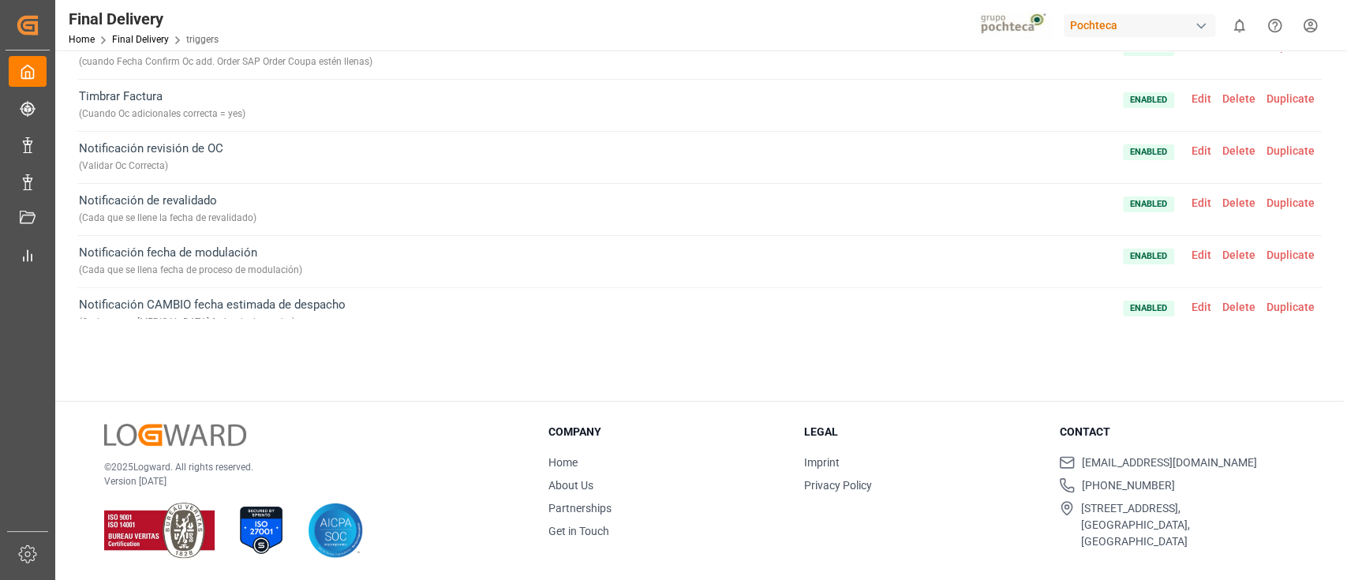
scroll to position [0, 0]
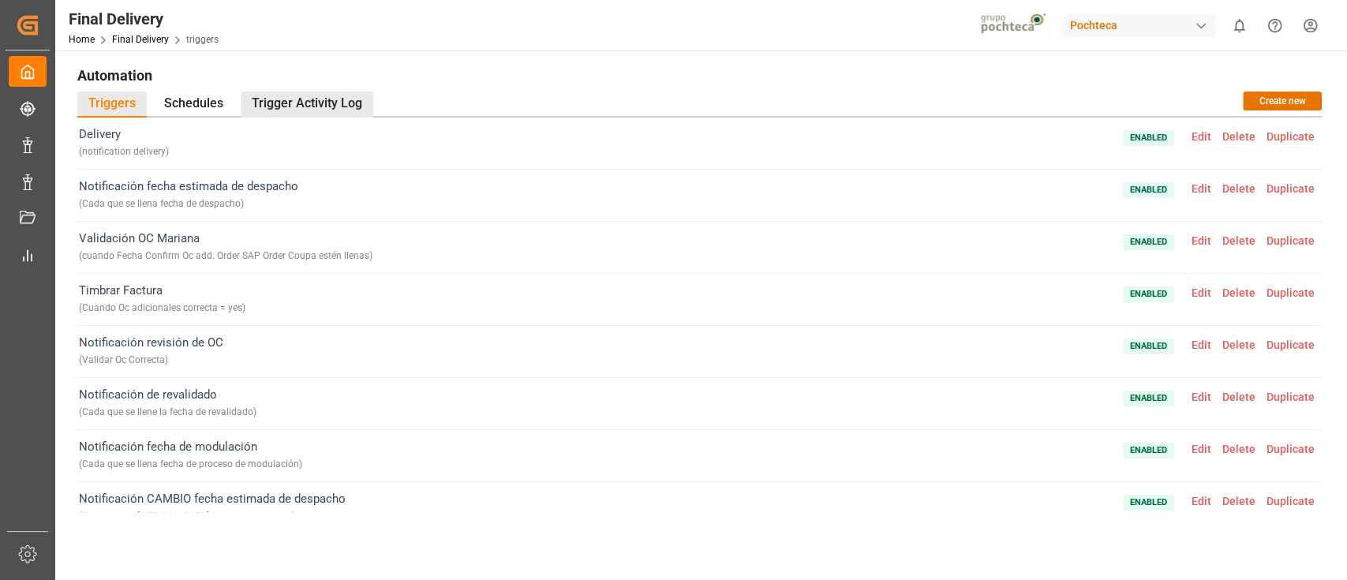
click at [285, 94] on div "Trigger Activity Log" at bounding box center [307, 105] width 133 height 26
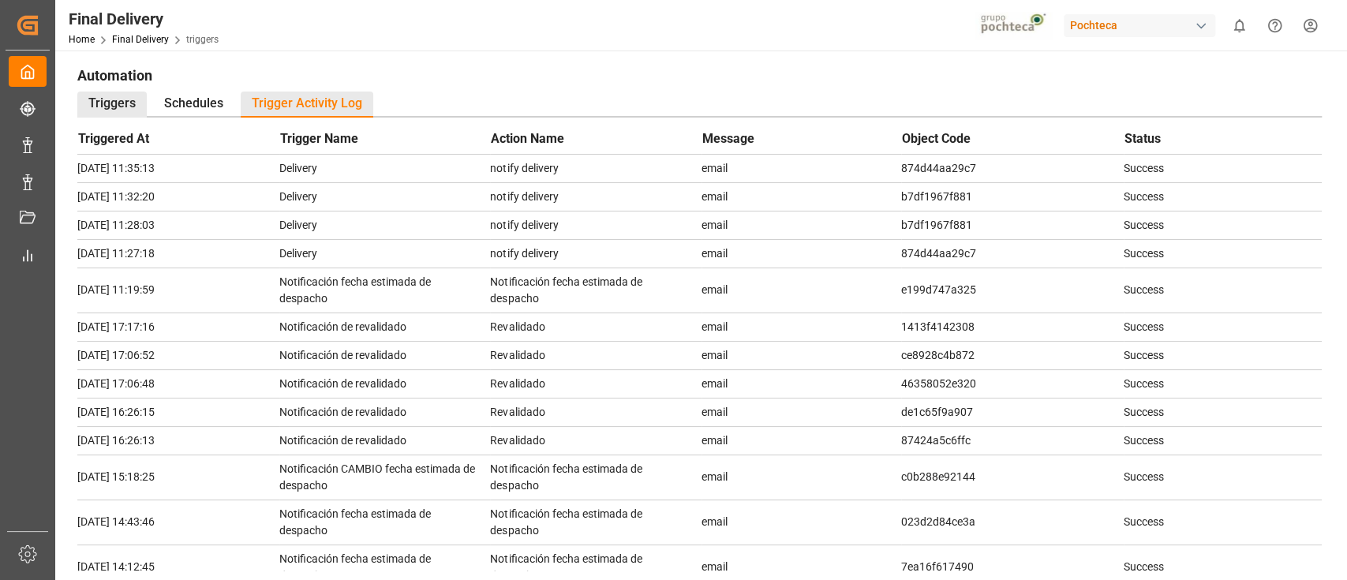
click at [119, 100] on div "Triggers" at bounding box center [111, 105] width 69 height 26
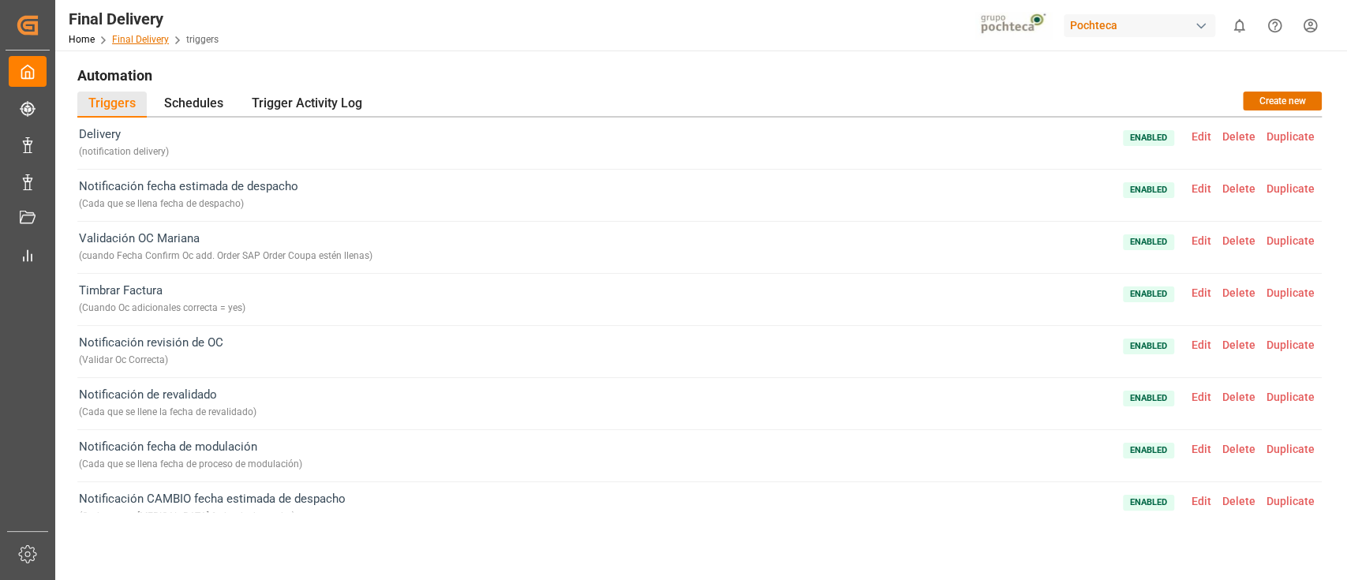
click at [140, 37] on link "Final Delivery" at bounding box center [140, 39] width 57 height 11
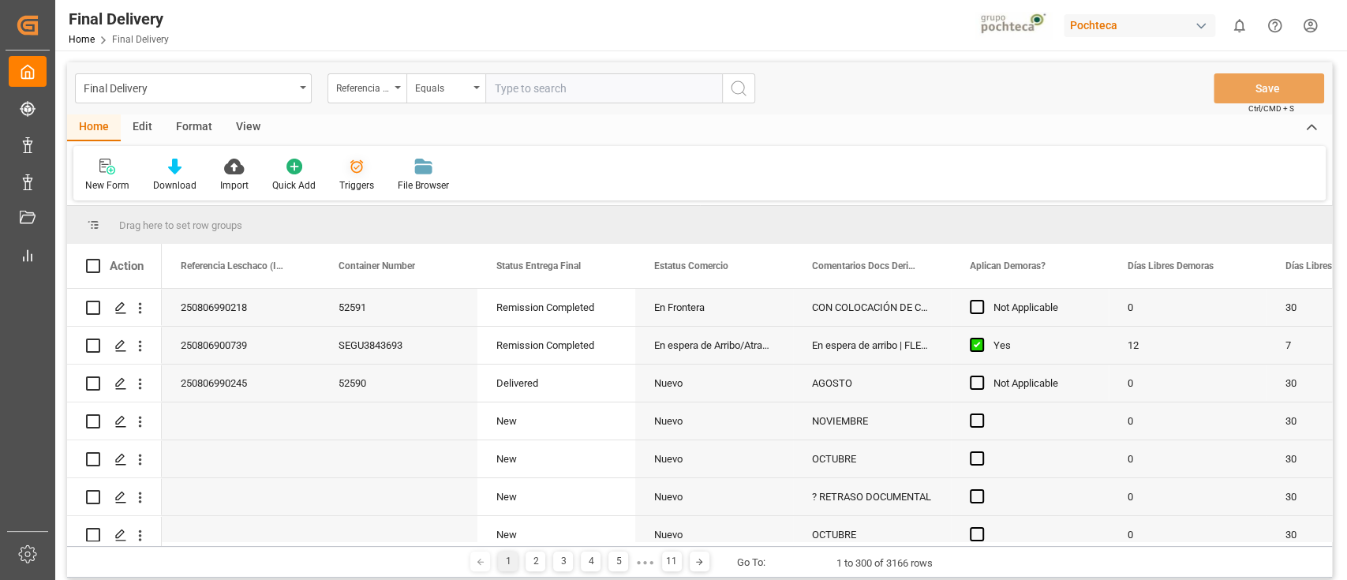
click at [360, 174] on icon at bounding box center [357, 167] width 16 height 16
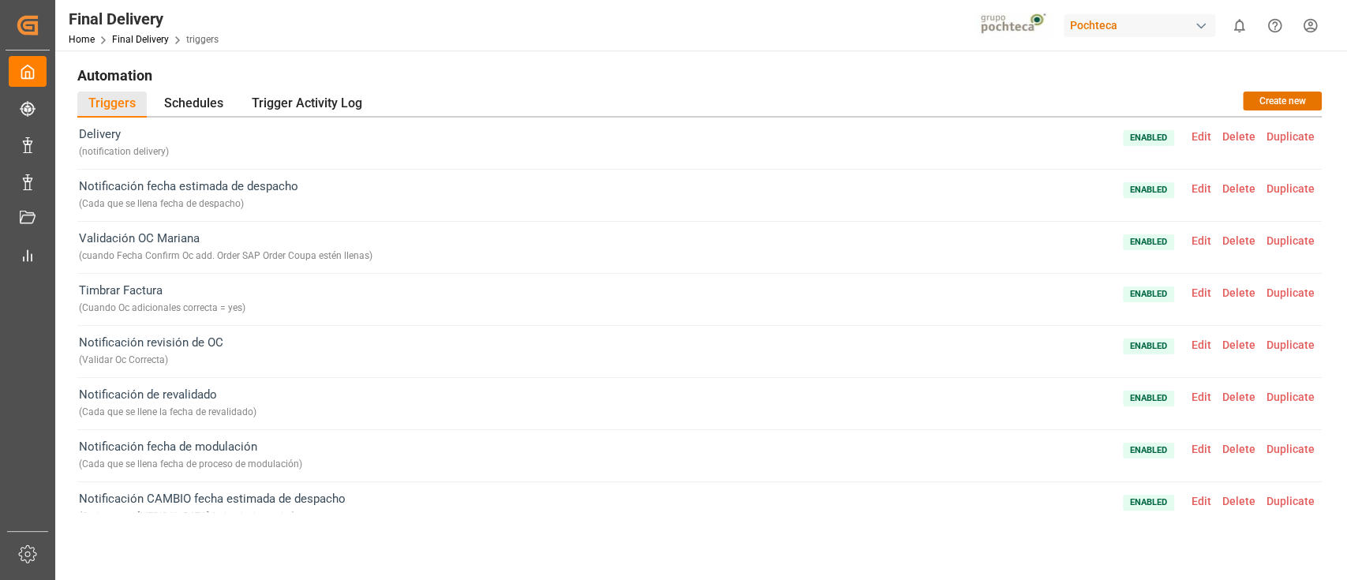
click at [1193, 186] on span "Edit" at bounding box center [1201, 188] width 31 height 13
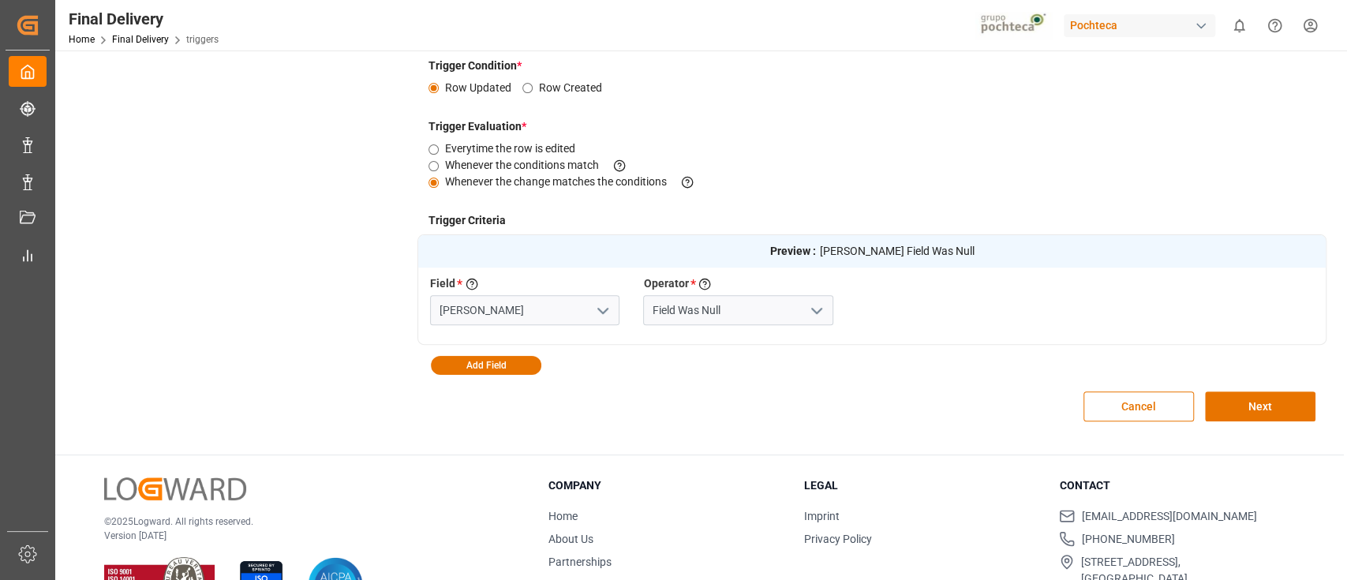
scroll to position [317, 0]
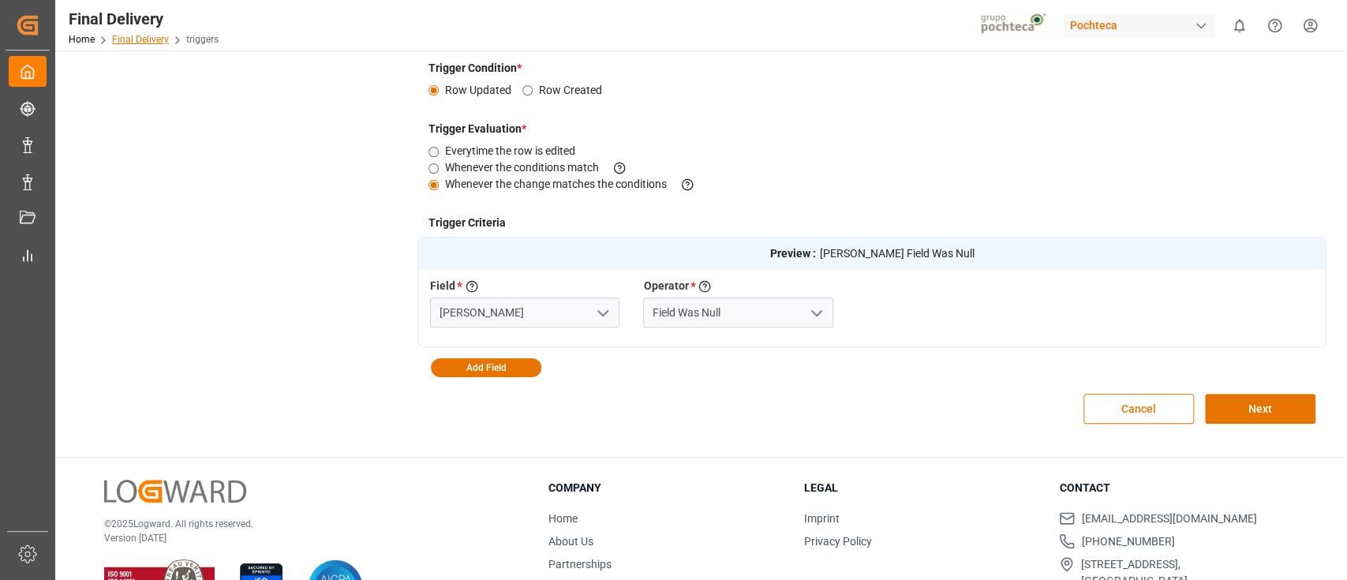
click at [133, 44] on link "Final Delivery" at bounding box center [140, 39] width 57 height 11
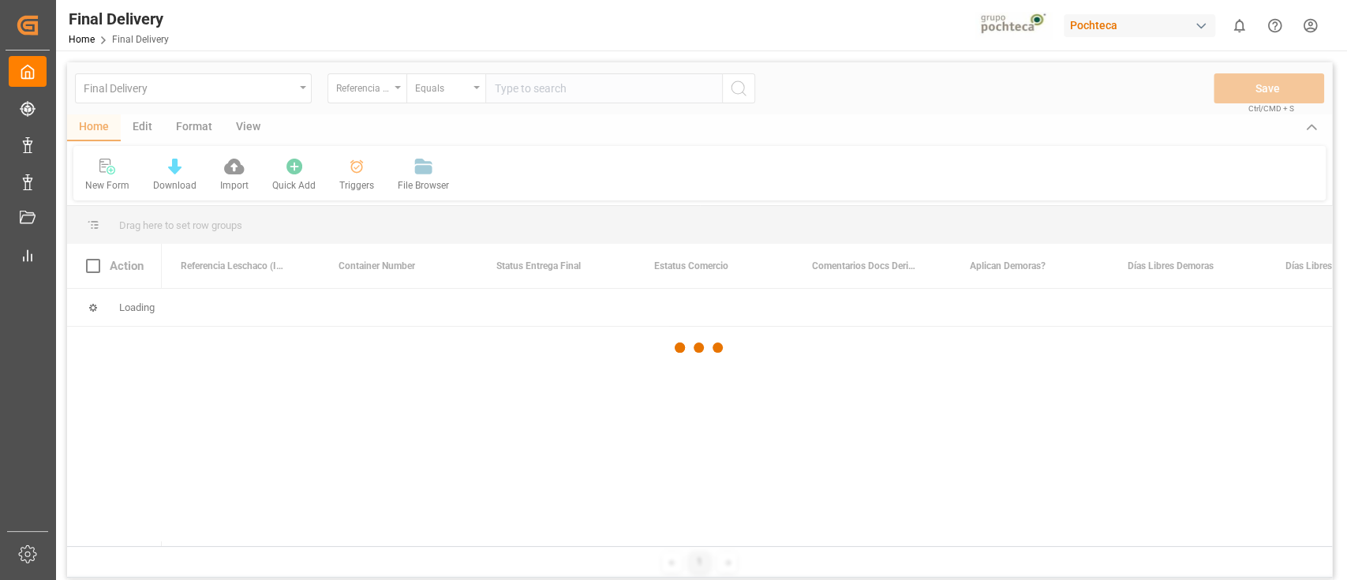
click at [144, 129] on div at bounding box center [699, 347] width 1265 height 571
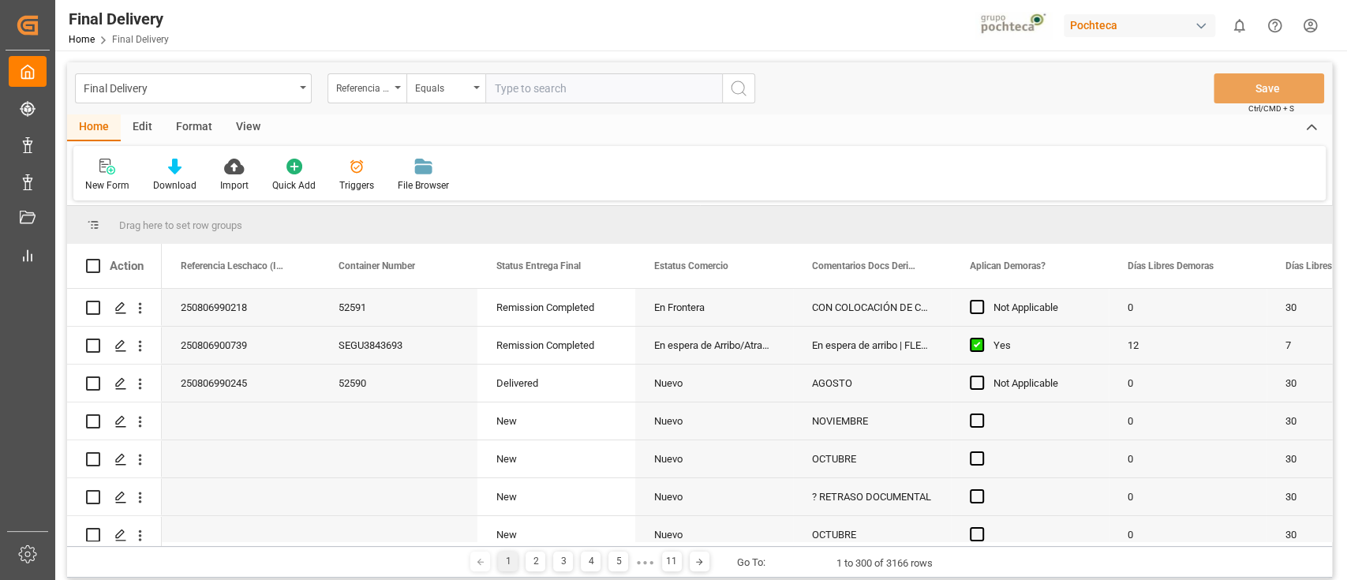
click at [144, 129] on div "Edit" at bounding box center [142, 127] width 43 height 27
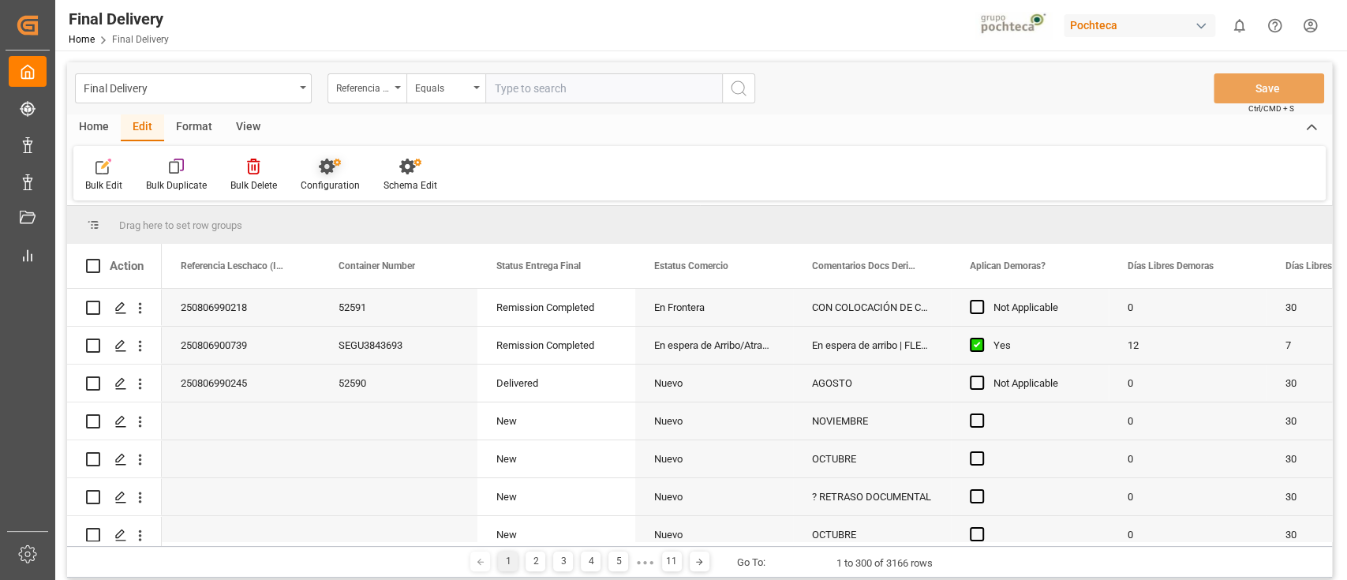
click at [317, 181] on div "Configuration" at bounding box center [330, 185] width 59 height 14
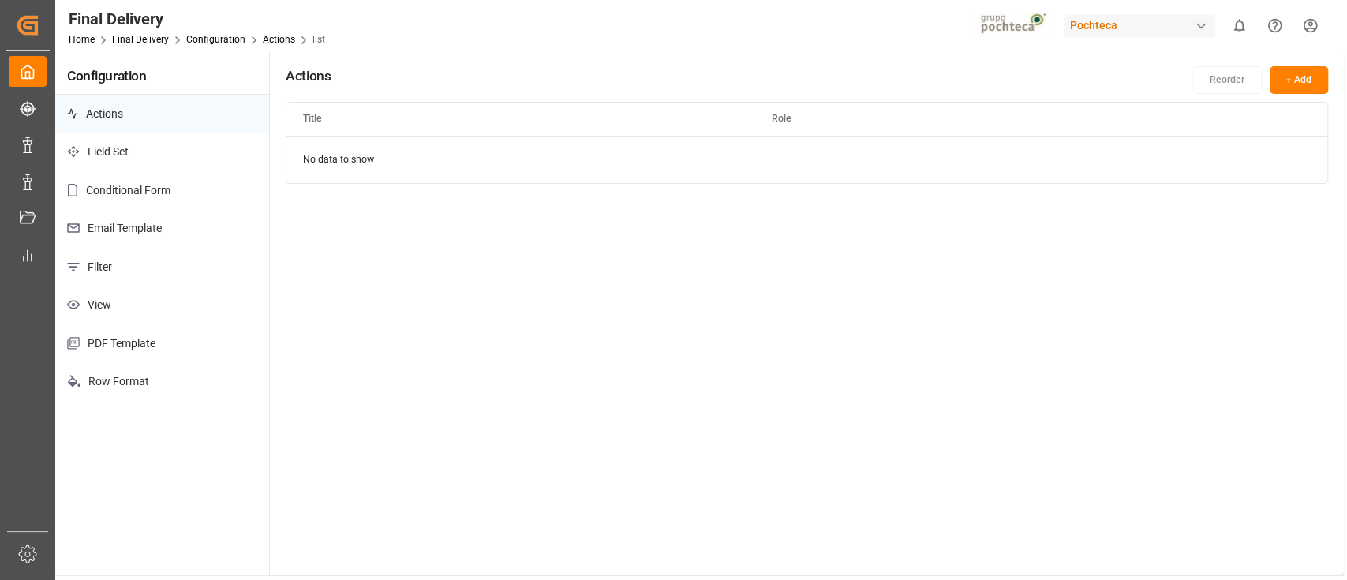
click at [126, 217] on p "Email Template" at bounding box center [162, 228] width 214 height 39
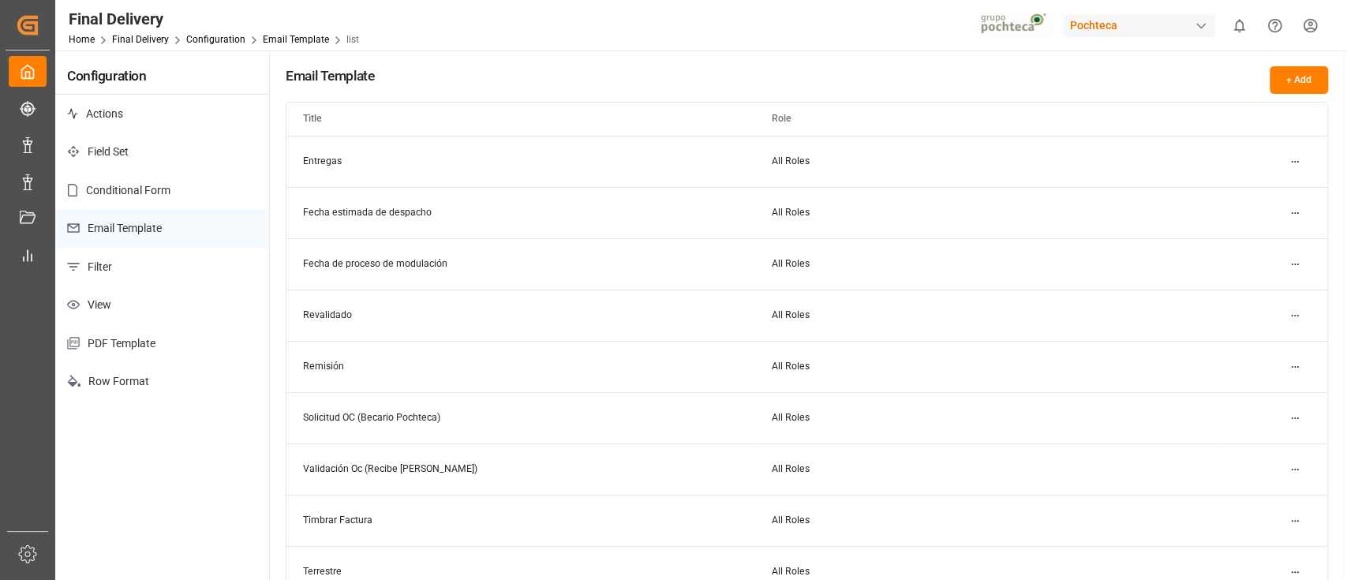
click at [1290, 161] on html "Created by potrace 1.15, written by Peter Selinger 2001-2017 Created by potrace…" at bounding box center [673, 290] width 1347 height 580
click at [1259, 196] on div "Edit" at bounding box center [1266, 193] width 81 height 22
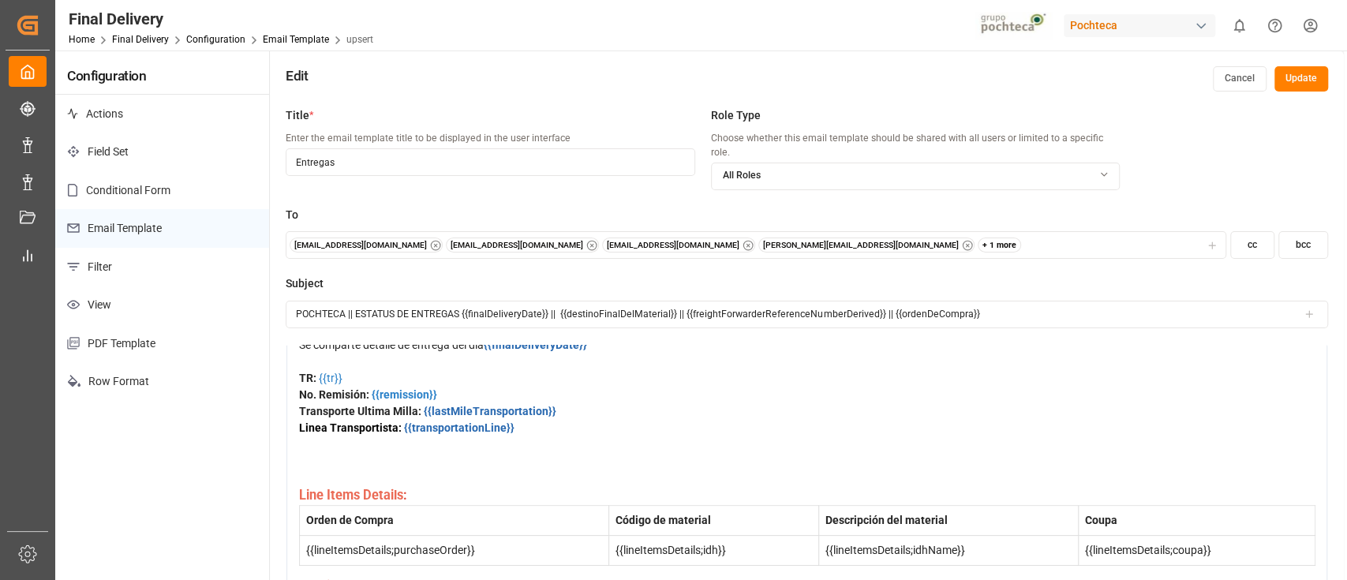
scroll to position [162, 0]
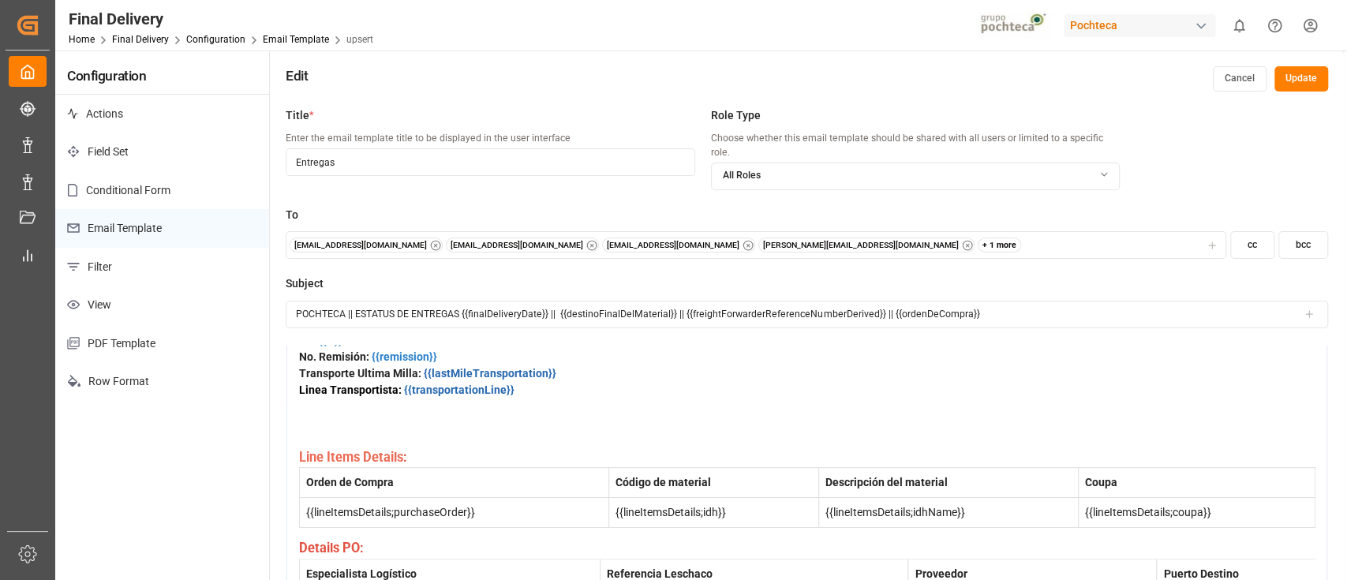
click at [372, 439] on div "Linea Transportista: {{transportationLine}}" at bounding box center [807, 415] width 1017 height 66
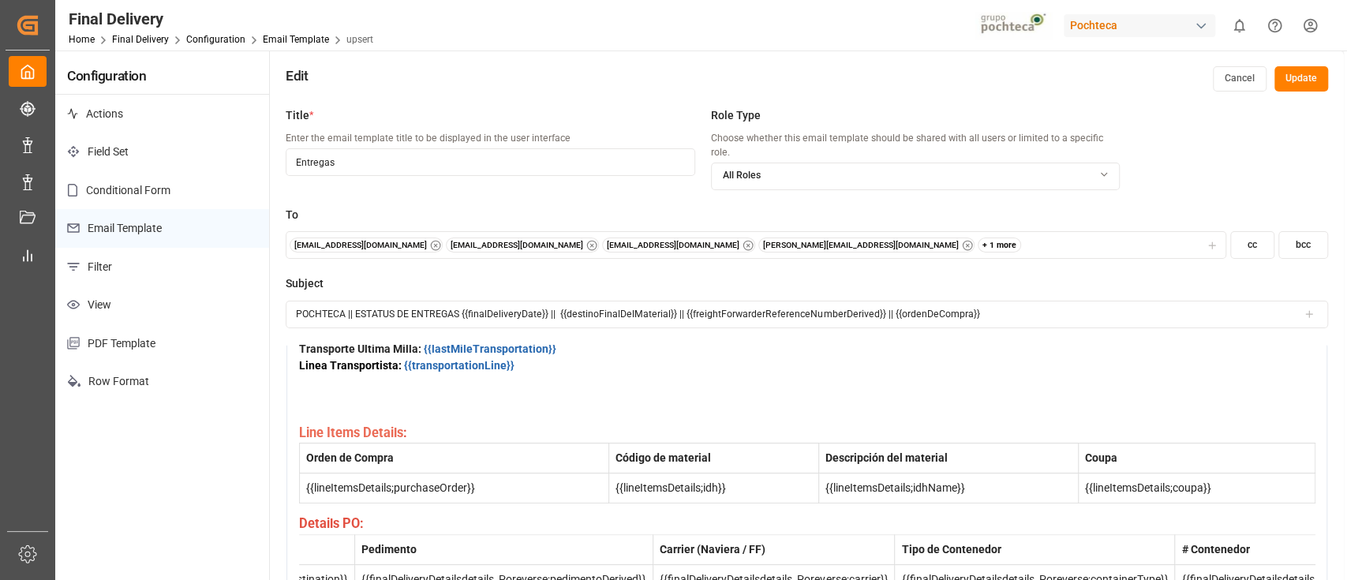
scroll to position [208, 0]
click at [1238, 79] on button "Cancel" at bounding box center [1240, 78] width 54 height 25
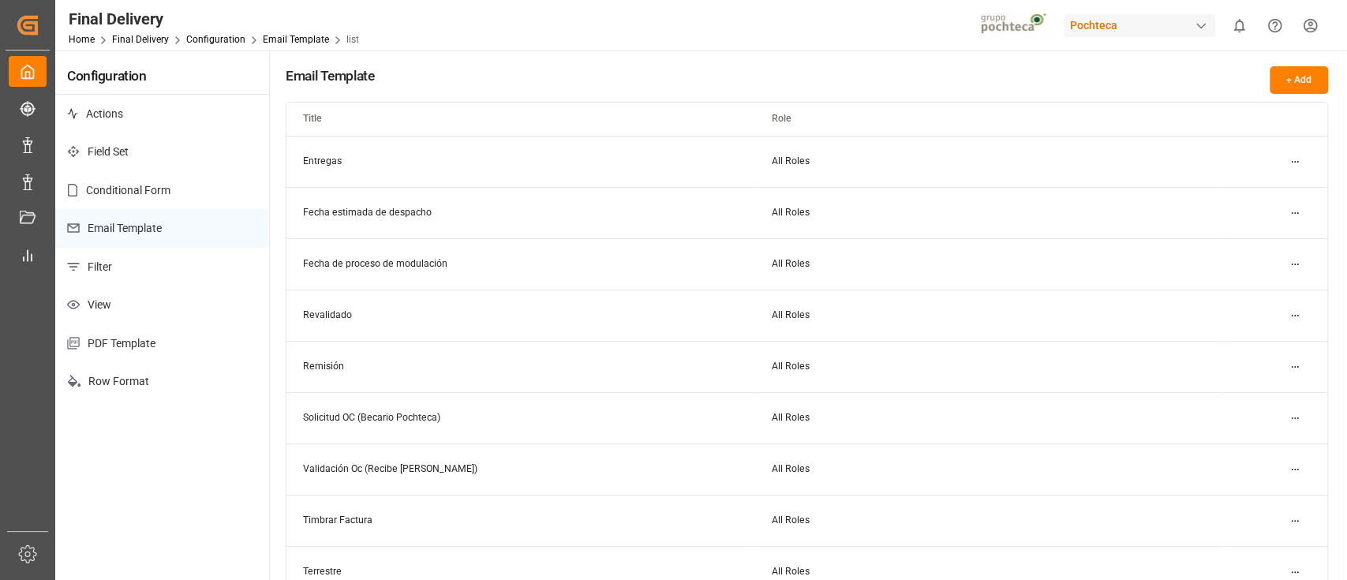
click at [1293, 211] on html "Created by potrace 1.15, written by Peter Selinger 2001-2017 Created by potrace…" at bounding box center [673, 290] width 1347 height 580
click at [1253, 242] on div "Edit" at bounding box center [1266, 244] width 81 height 22
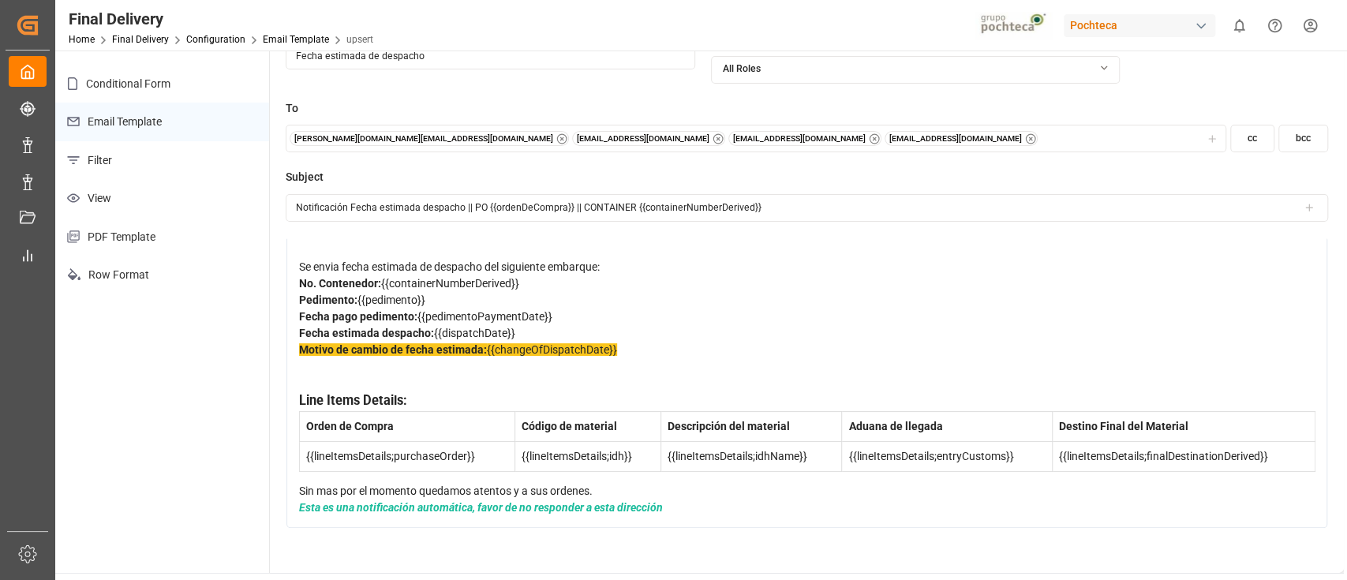
scroll to position [107, 0]
click at [360, 341] on div "Motivo de cambio de fecha estimada: {{changeOfDispatchDate}}" at bounding box center [807, 366] width 1017 height 50
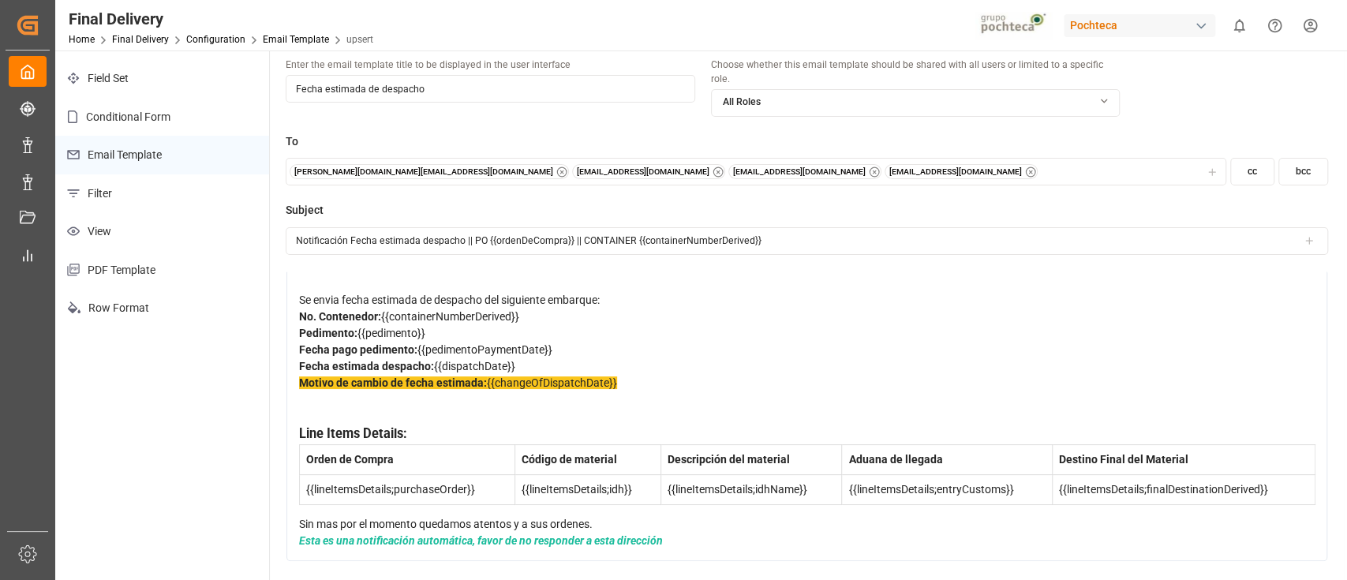
scroll to position [0, 0]
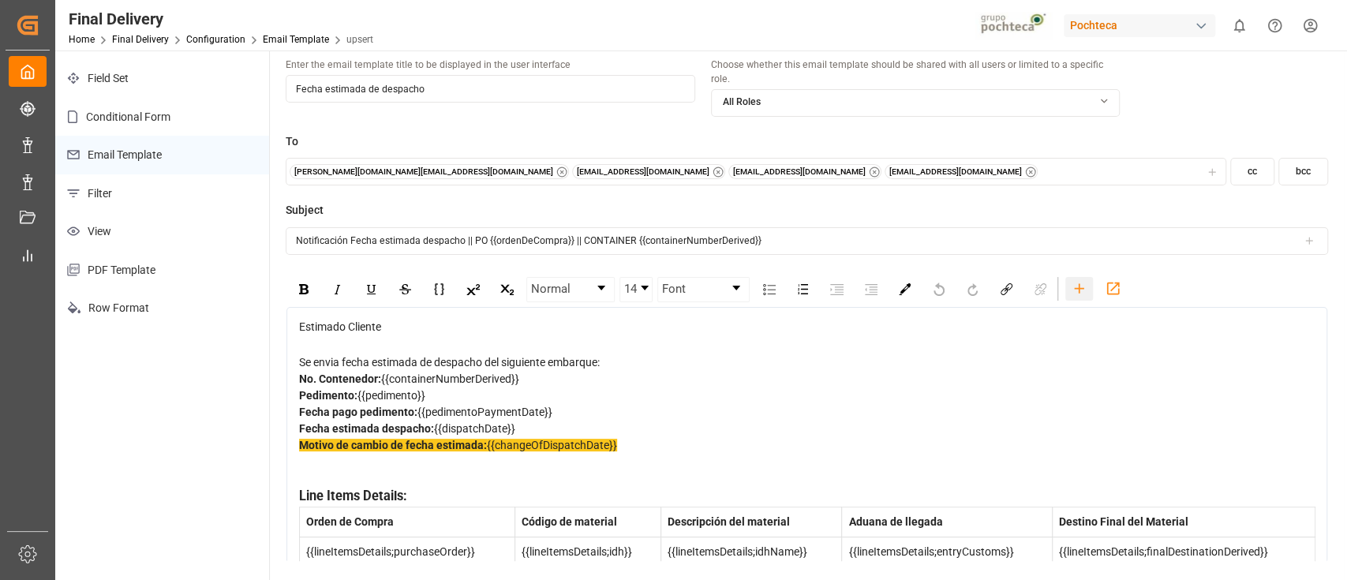
click at [1080, 280] on icon "rdw-toolbar" at bounding box center [1079, 288] width 17 height 17
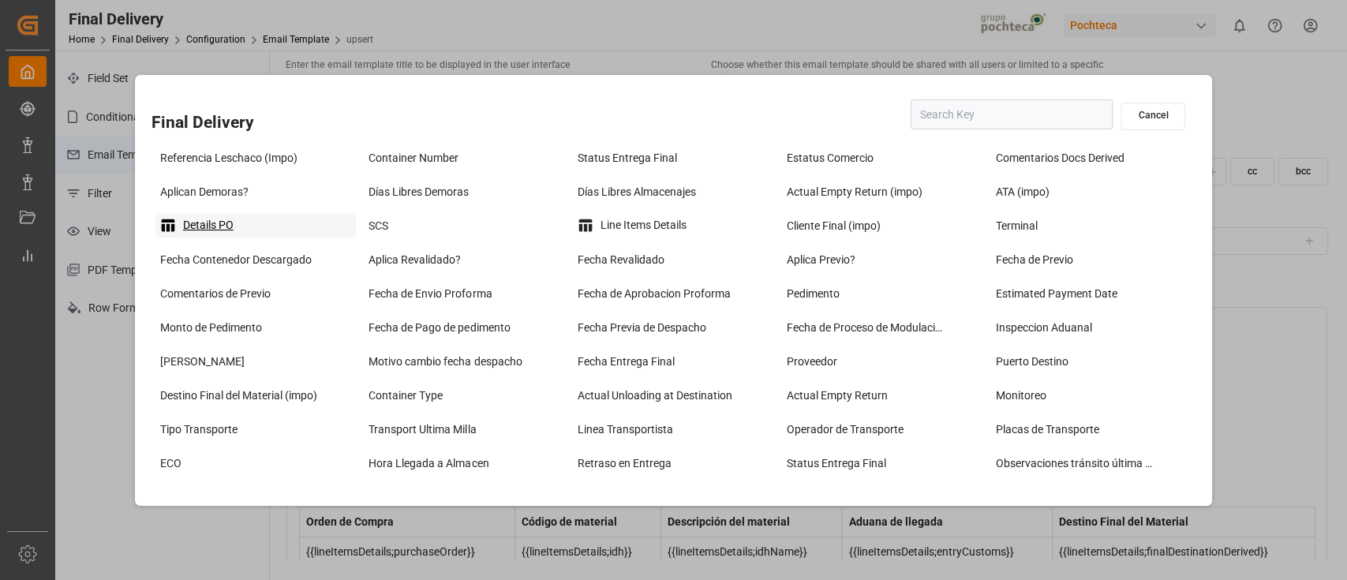
click at [246, 226] on div "Details PO" at bounding box center [255, 225] width 201 height 25
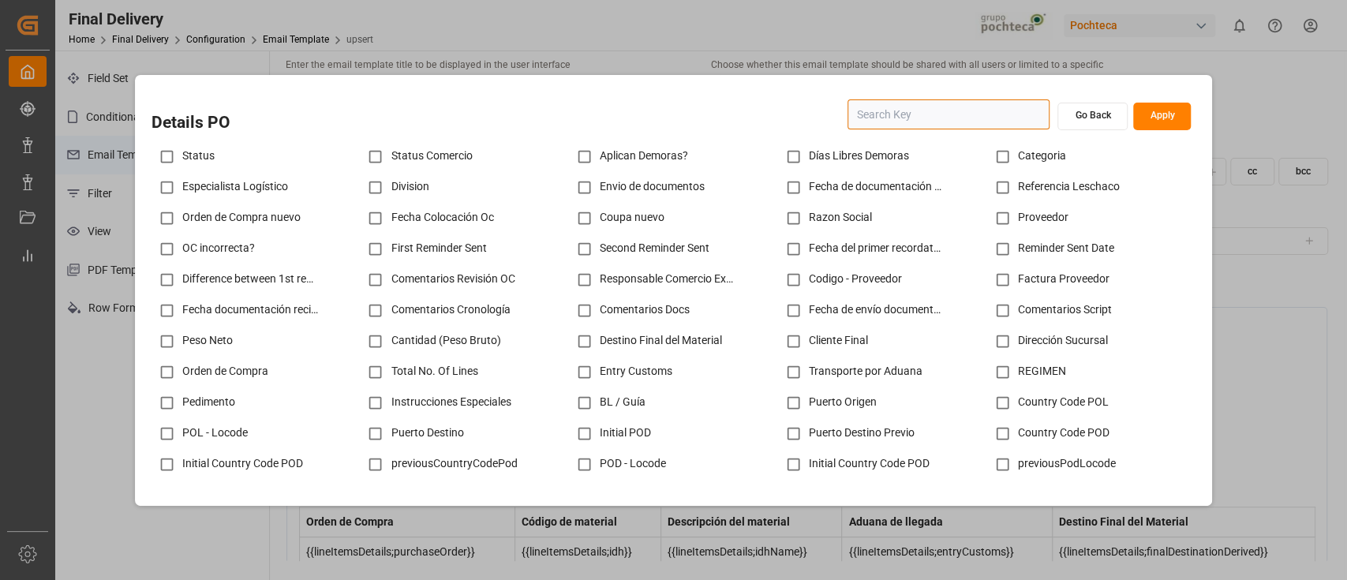
click at [900, 126] on input "text" at bounding box center [949, 114] width 202 height 30
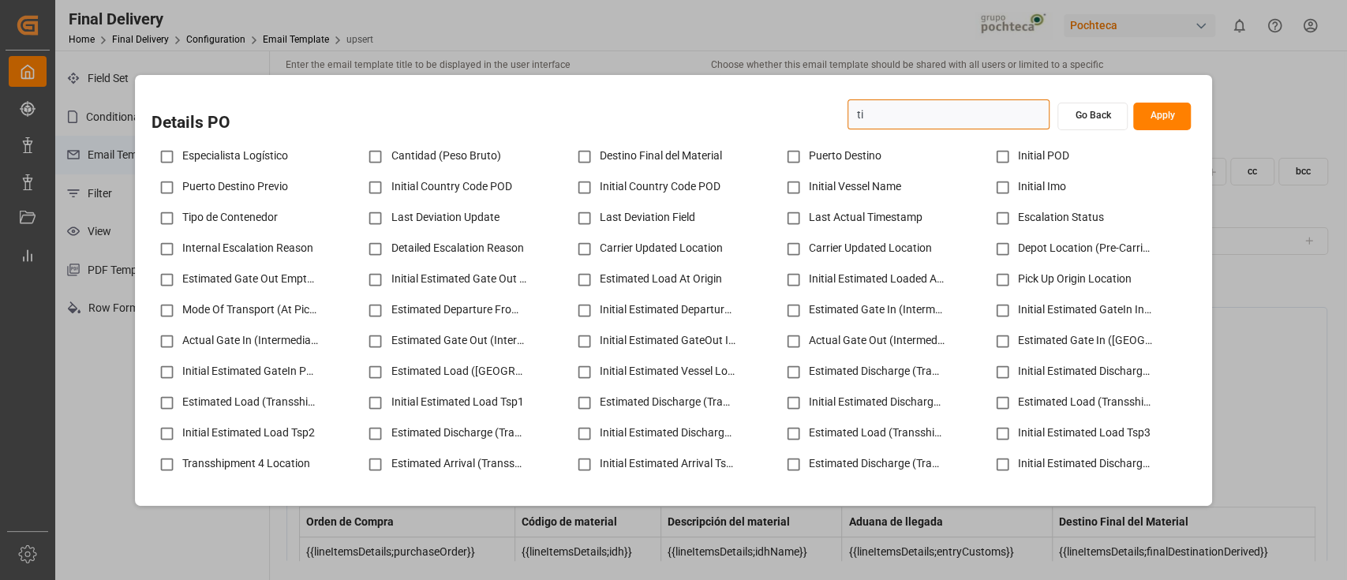
type input "ti"
click at [164, 216] on input "checkbox" at bounding box center [167, 218] width 31 height 31
checkbox input "true"
click at [1169, 111] on button "Apply" at bounding box center [1162, 117] width 58 height 28
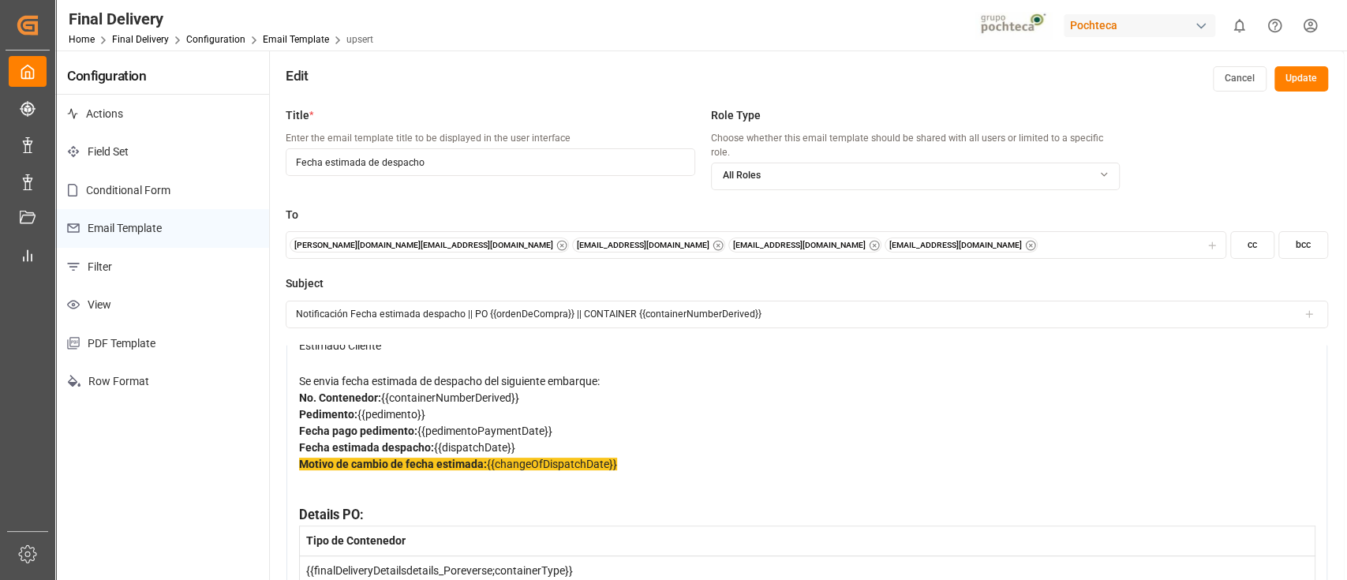
click at [1297, 80] on button "Update" at bounding box center [1302, 78] width 54 height 25
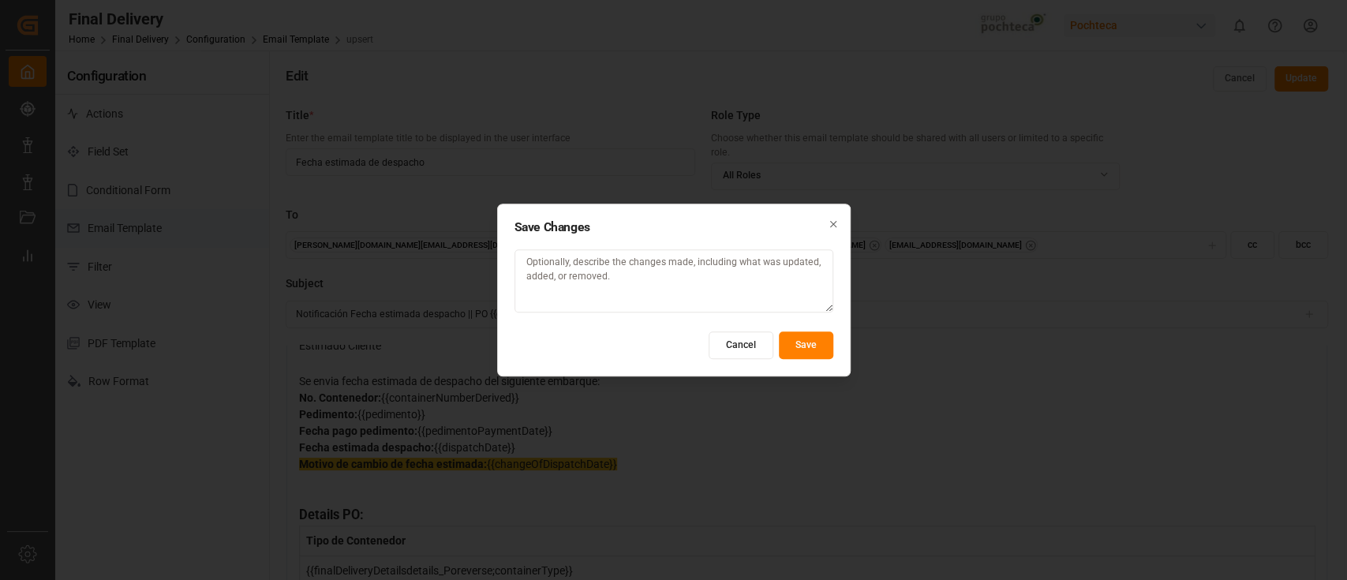
click at [813, 344] on button "Save" at bounding box center [806, 346] width 54 height 28
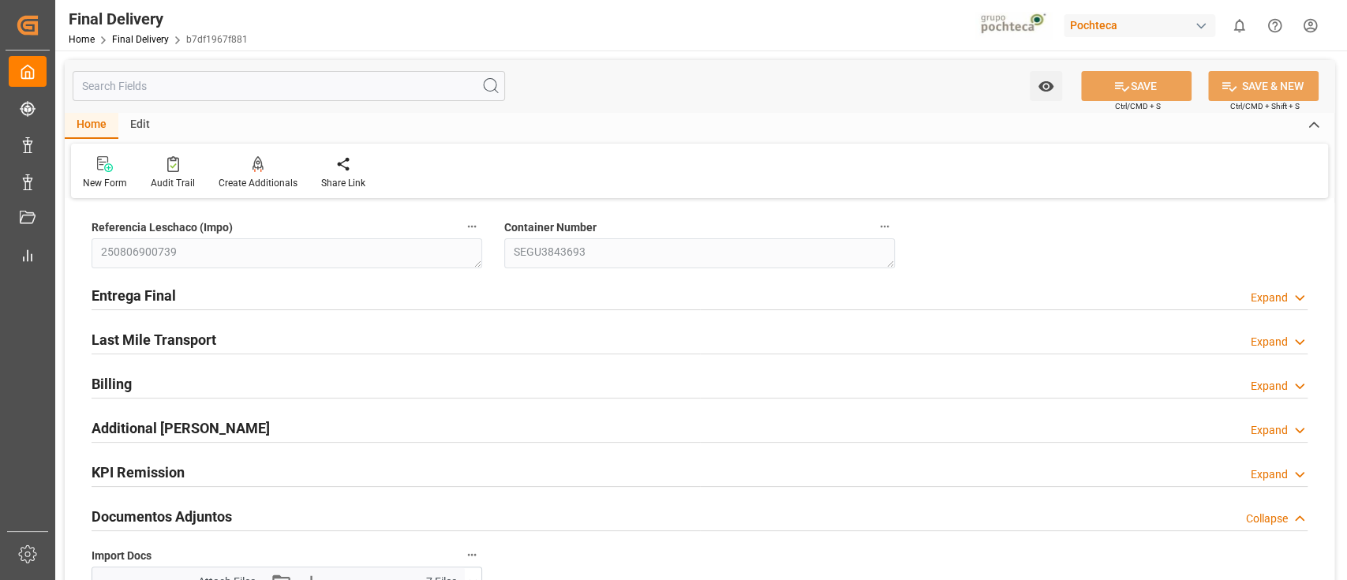
type input "12"
type input "7"
type input "125734"
type input "[DATE]"
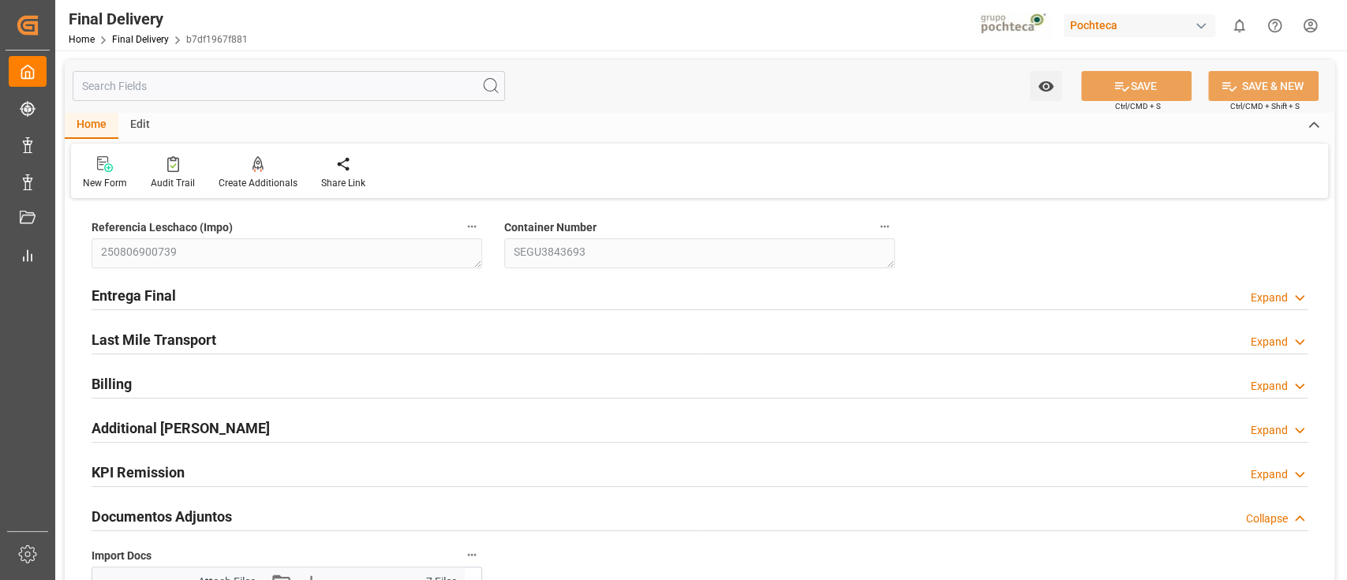
type input "06-08-2025 00:00"
type input "[DATE]"
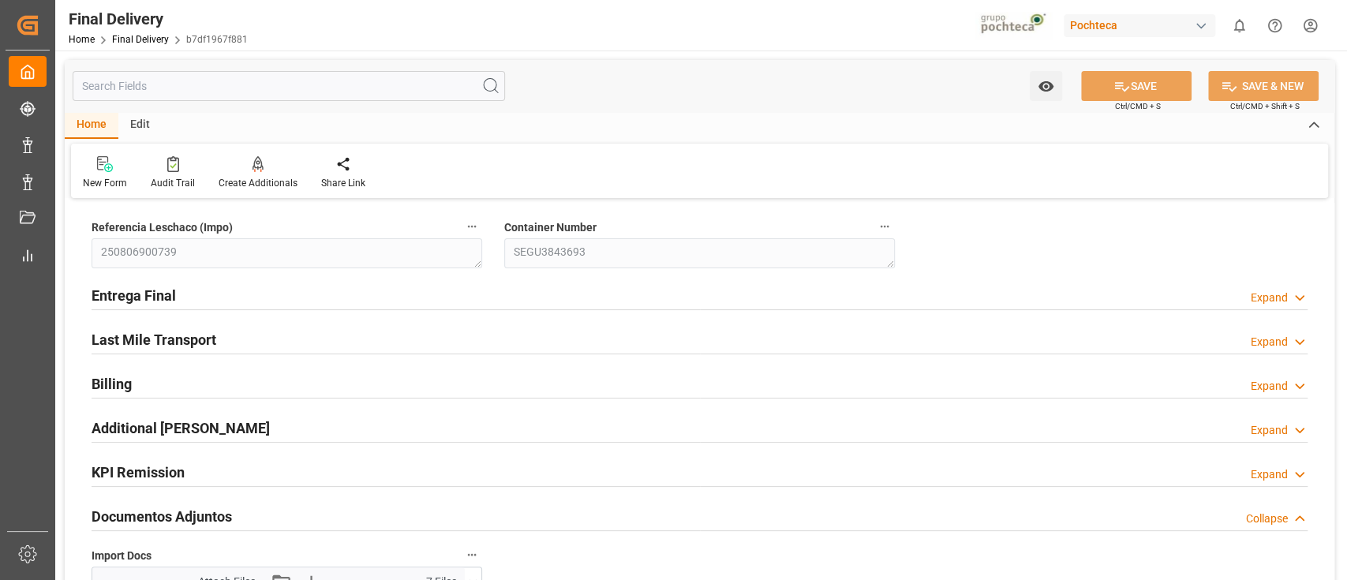
click at [855, 300] on div "Entrega Final Expand" at bounding box center [700, 294] width 1216 height 30
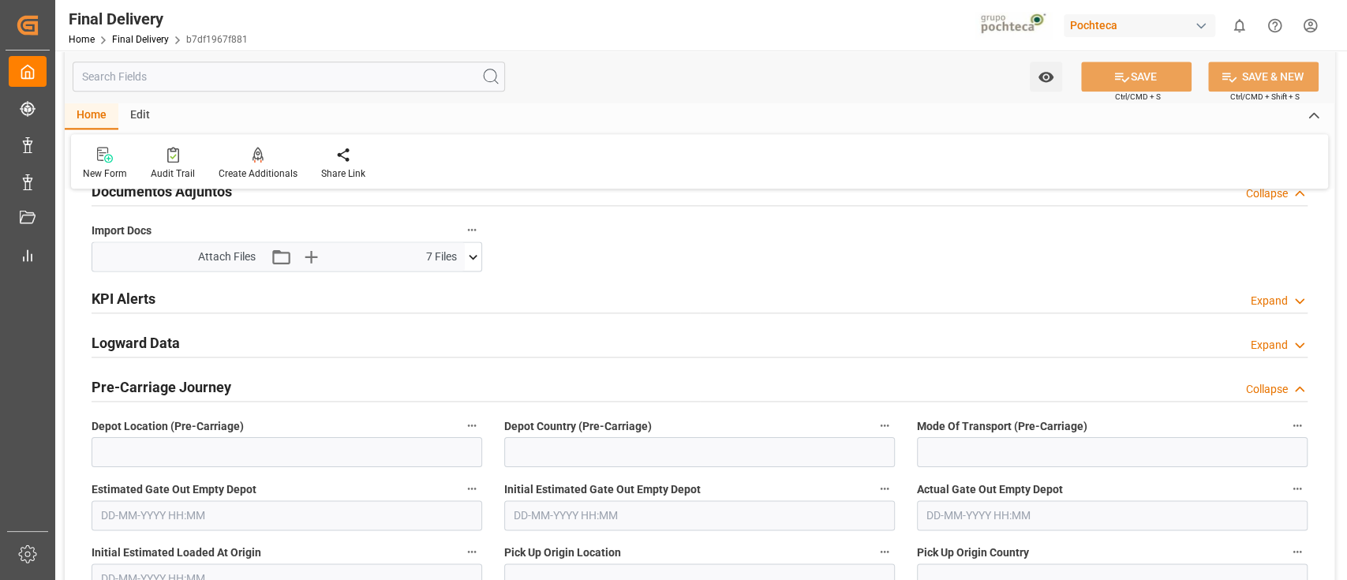
scroll to position [1348, 0]
click at [771, 347] on div "Logward Data Expand" at bounding box center [700, 343] width 1216 height 30
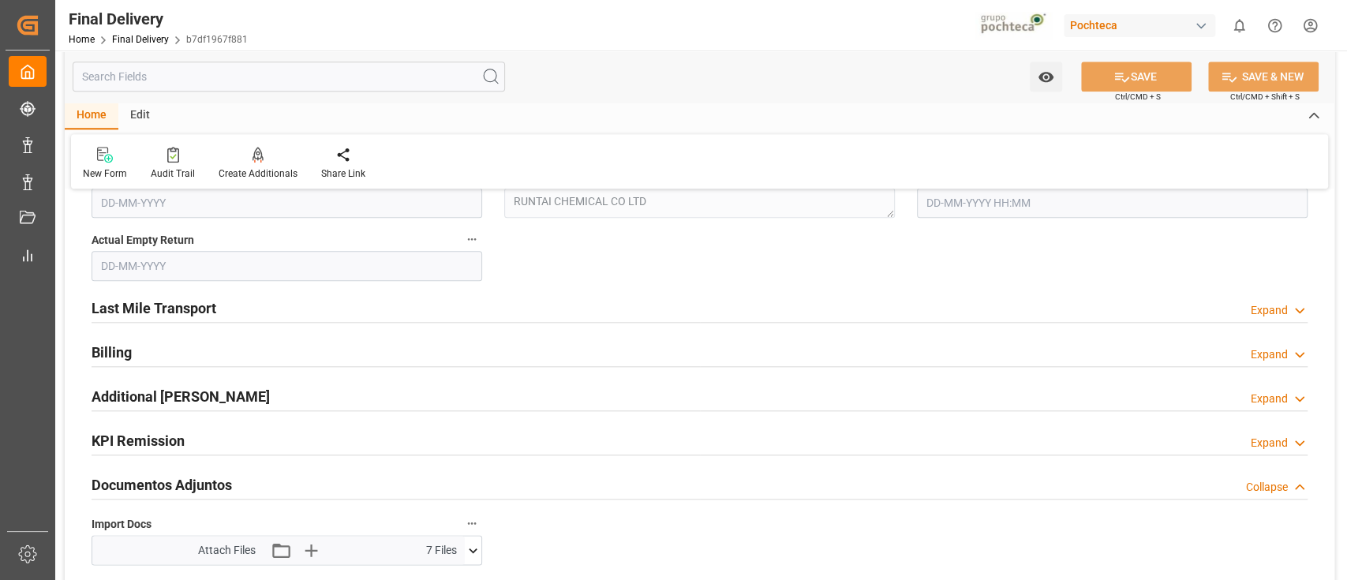
scroll to position [1054, 0]
click at [458, 320] on div "Last Mile Transport Expand" at bounding box center [700, 309] width 1216 height 30
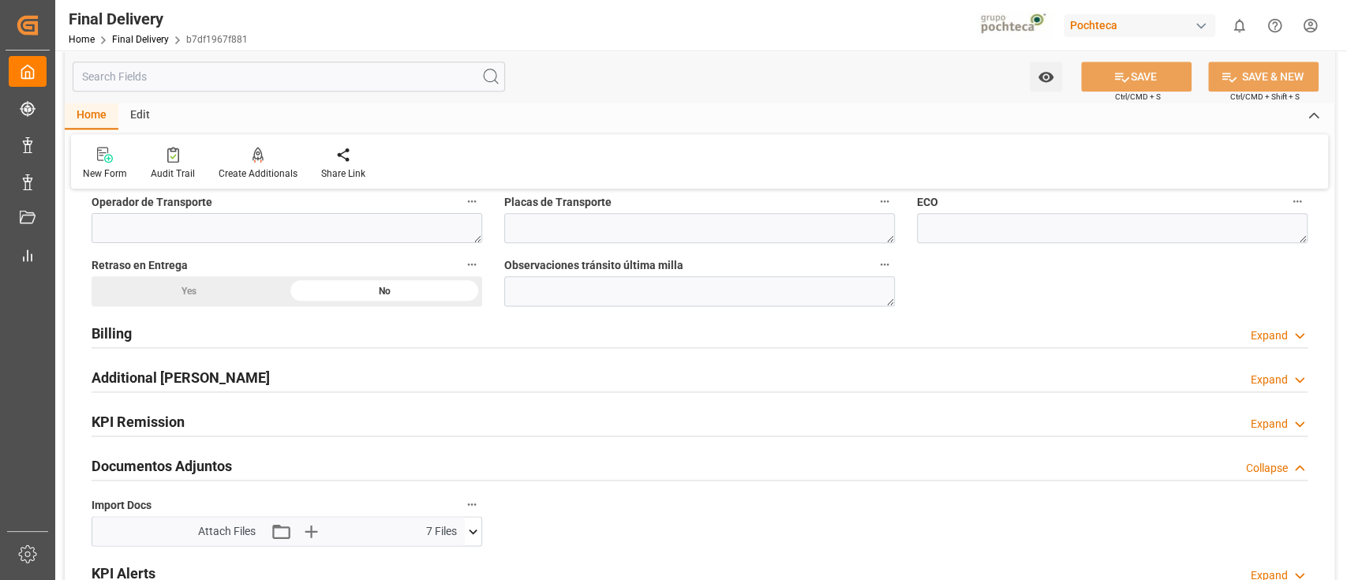
scroll to position [1291, 0]
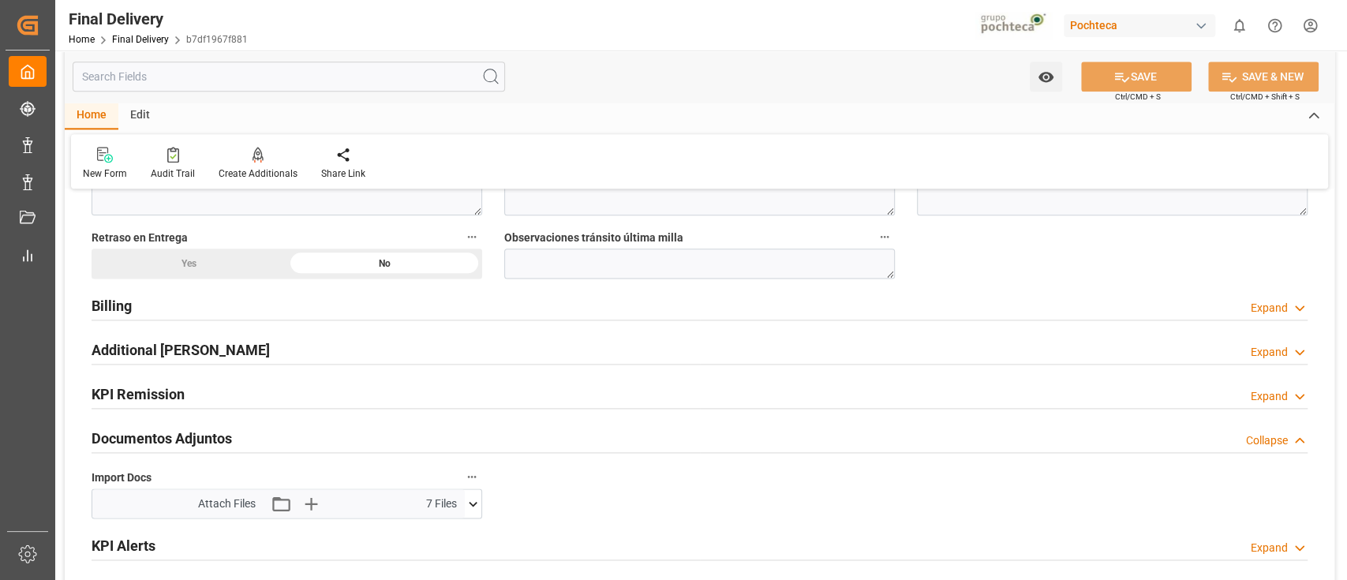
click at [488, 428] on div "Documentos Adjuntos Collapse" at bounding box center [700, 437] width 1216 height 30
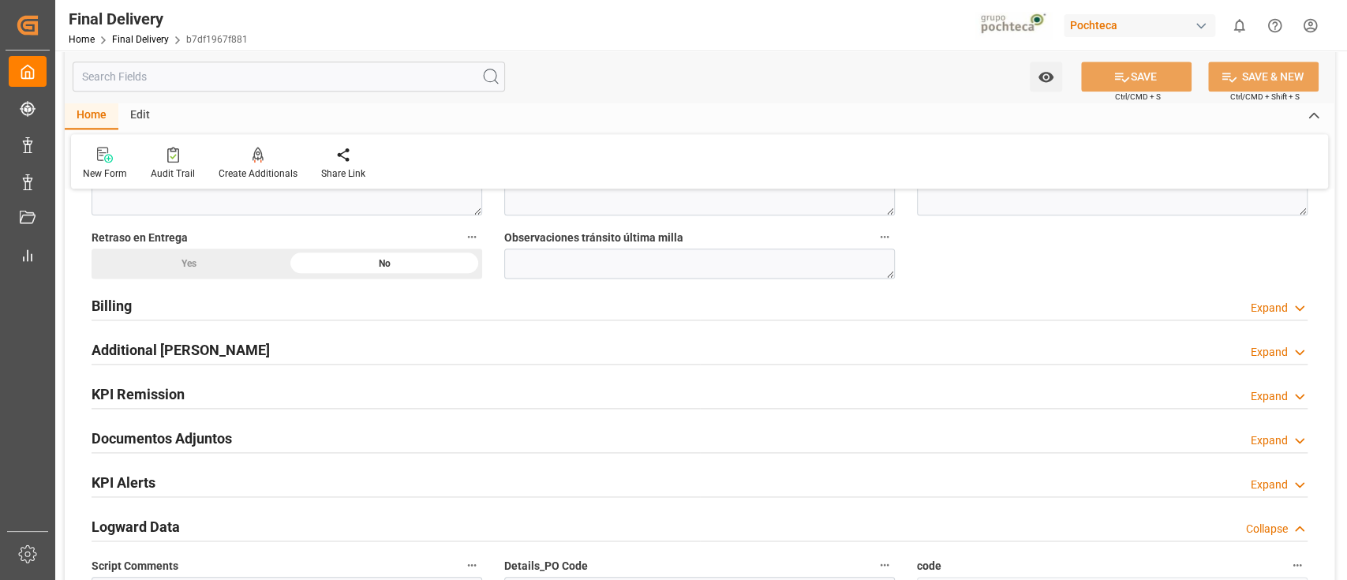
click at [488, 428] on div "Documentos Adjuntos Expand" at bounding box center [700, 437] width 1216 height 30
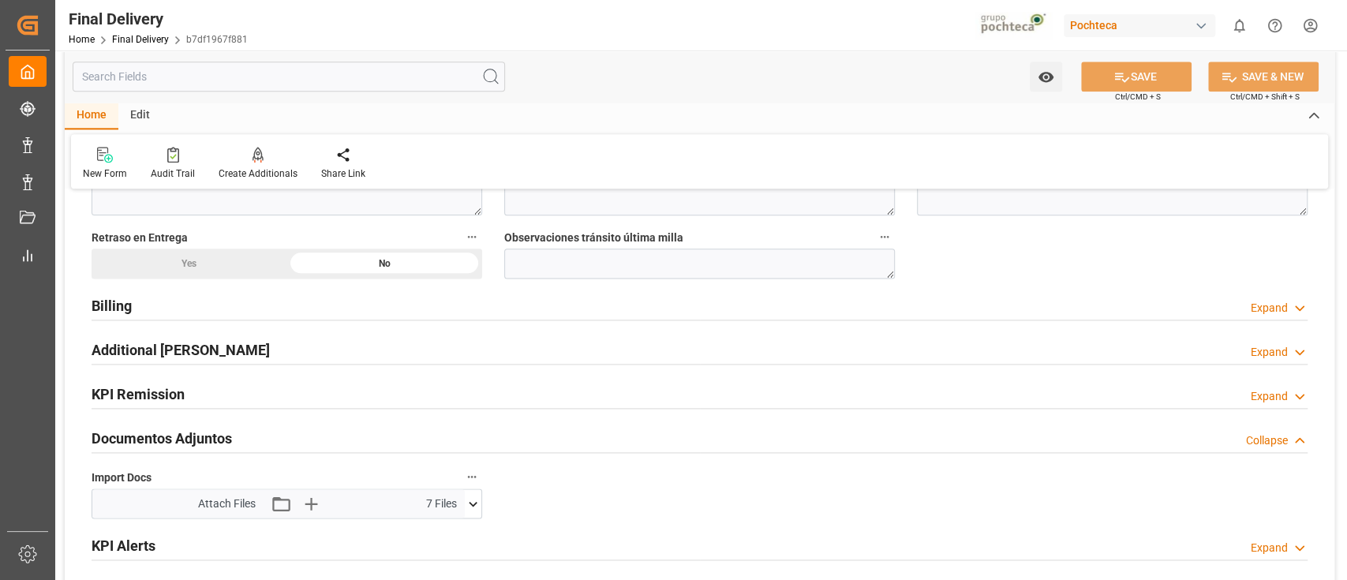
click at [468, 395] on div "KPI Remission Expand" at bounding box center [700, 393] width 1216 height 30
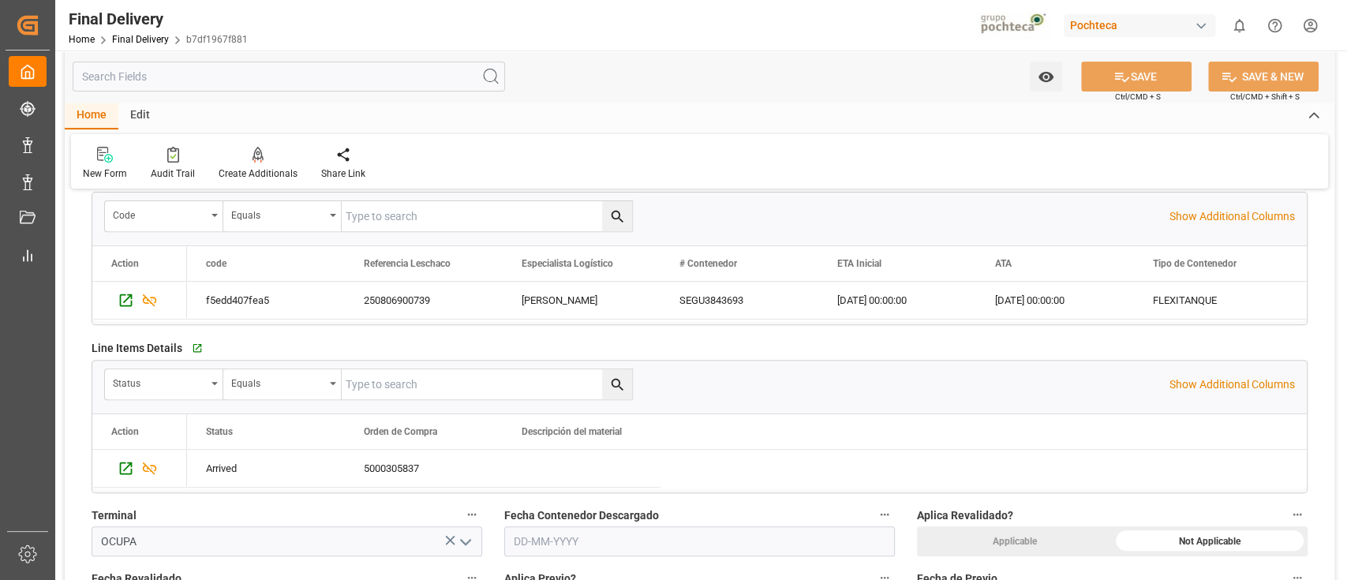
scroll to position [0, 0]
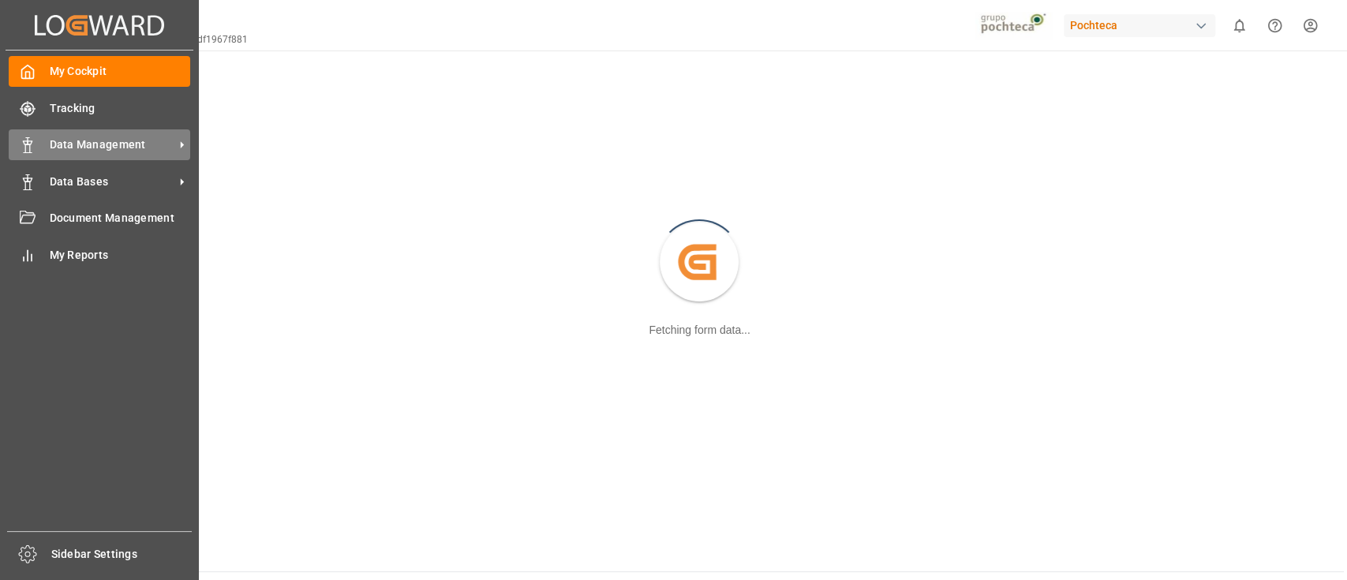
click at [74, 149] on span "Data Management" at bounding box center [112, 145] width 125 height 17
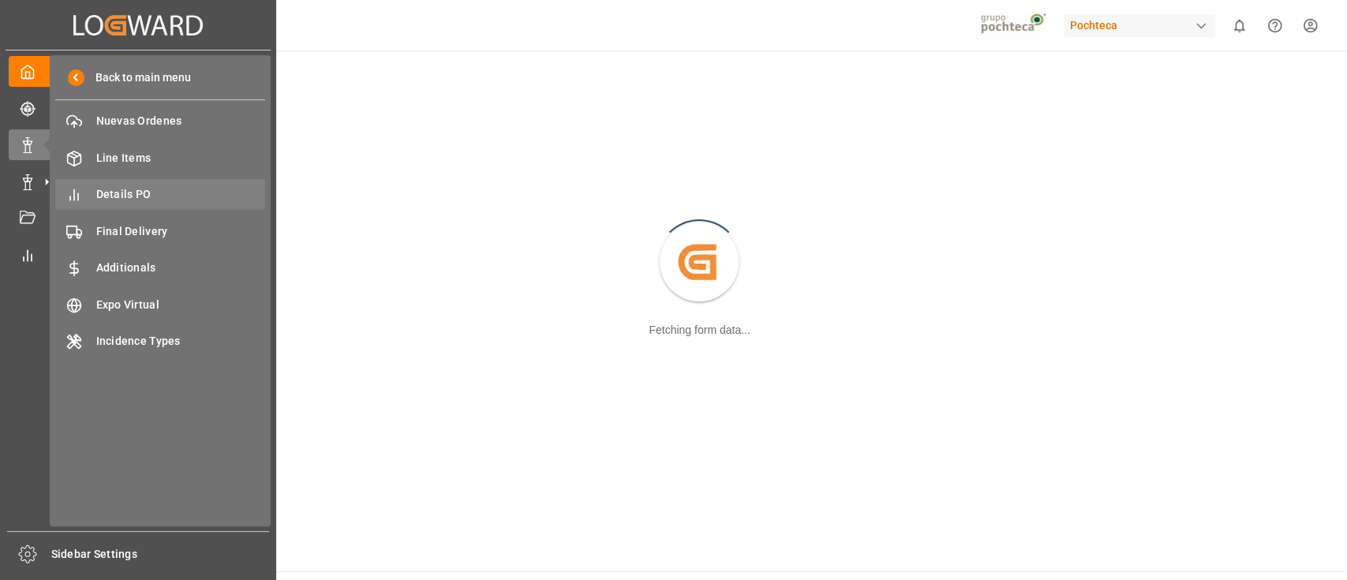
click at [193, 185] on div "Details PO Details PO" at bounding box center [160, 194] width 210 height 31
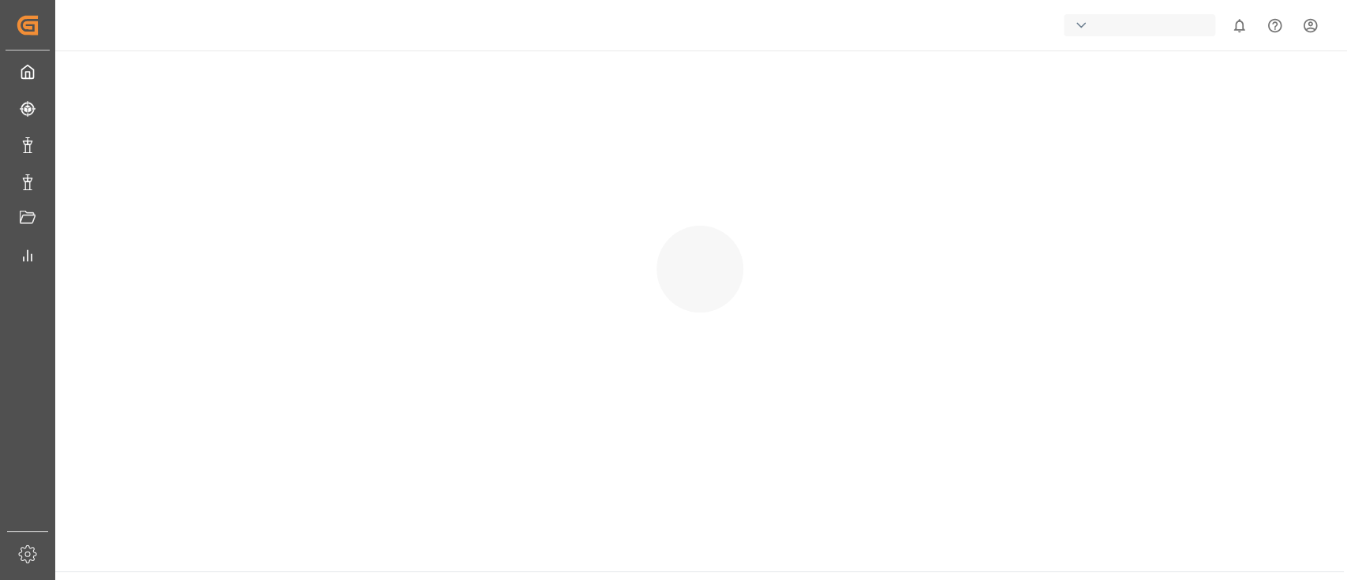
click at [192, 196] on div at bounding box center [699, 254] width 1289 height 407
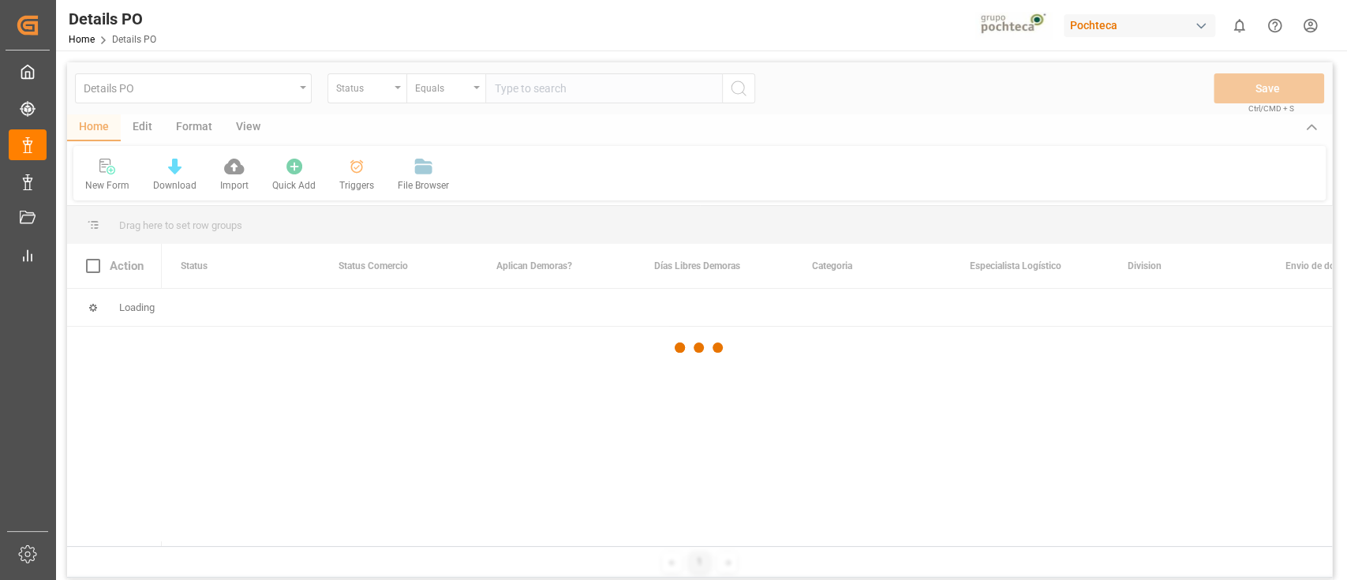
click at [397, 97] on div at bounding box center [699, 347] width 1265 height 571
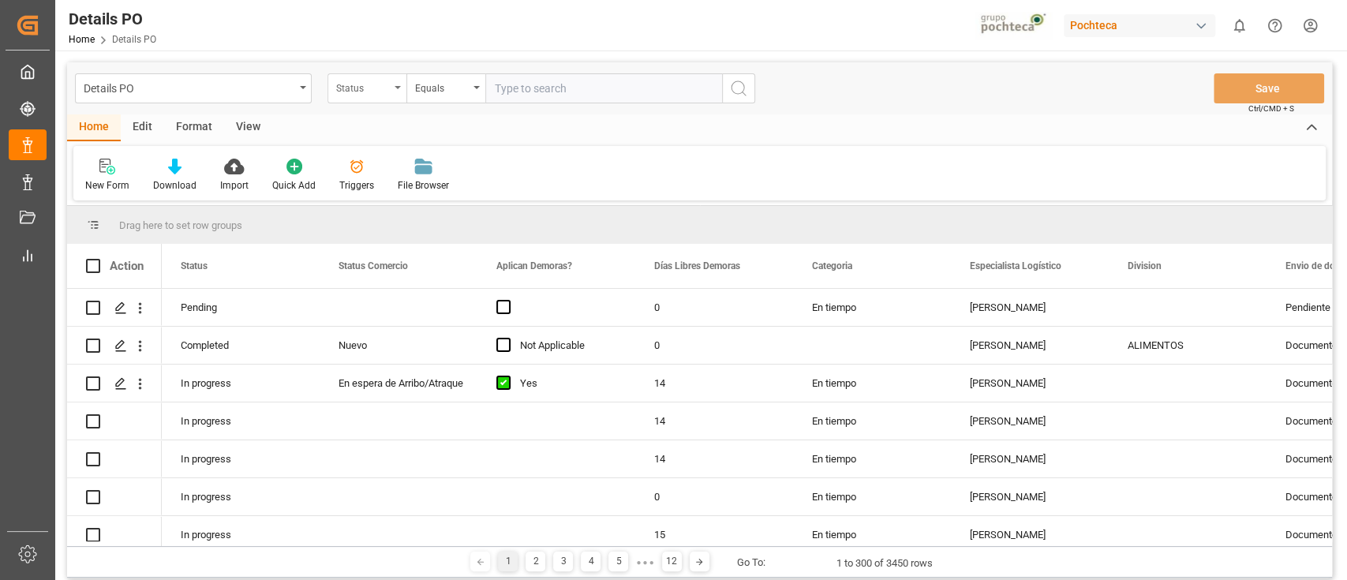
click at [392, 90] on div "Status" at bounding box center [367, 88] width 79 height 30
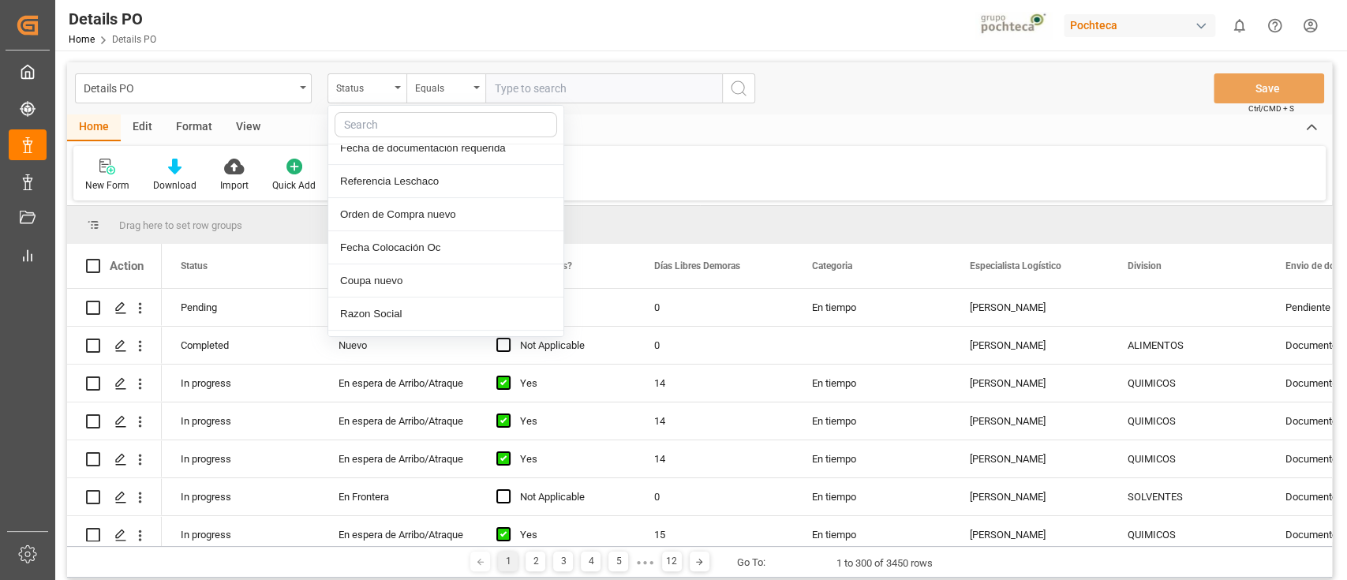
scroll to position [279, 0]
click at [433, 186] on div "Referencia Leschaco" at bounding box center [445, 179] width 235 height 33
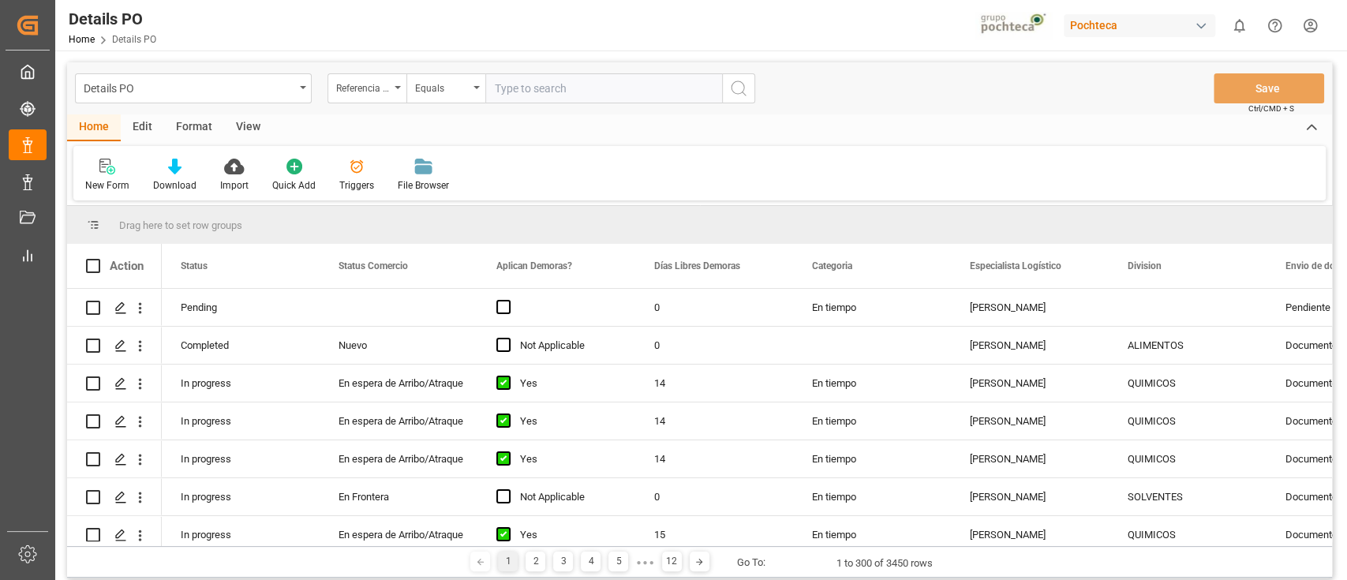
click at [546, 98] on input "text" at bounding box center [603, 88] width 237 height 30
paste input "250806900739"
type input "250806900739"
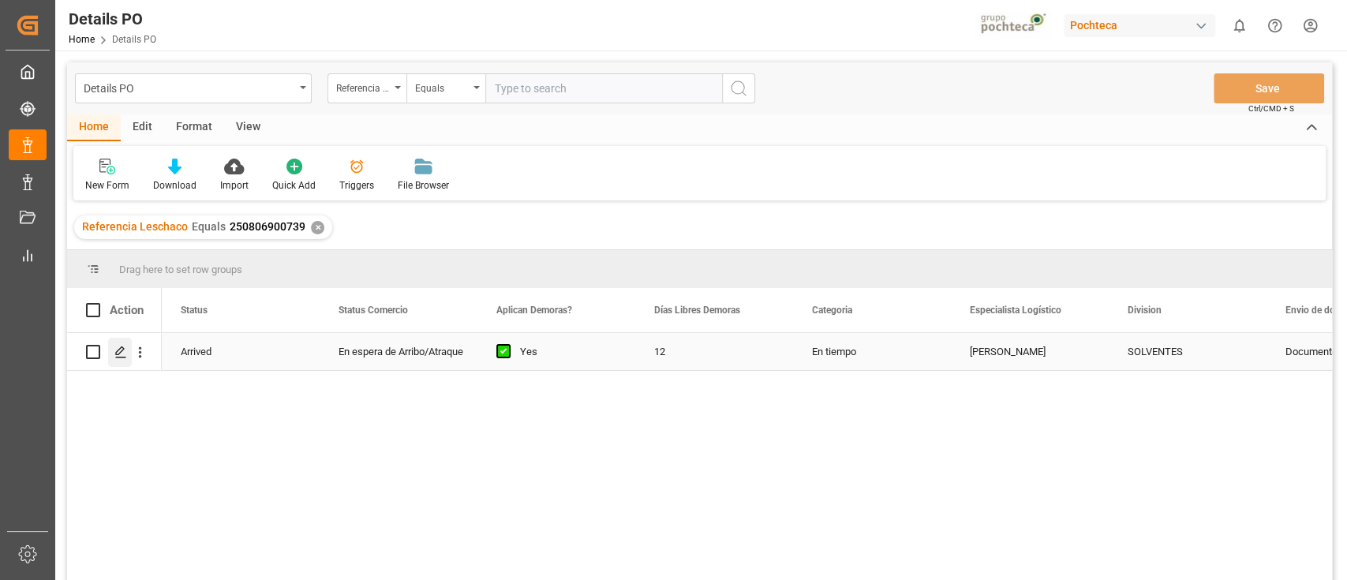
click at [118, 361] on div "Press SPACE to select this row." at bounding box center [120, 352] width 24 height 29
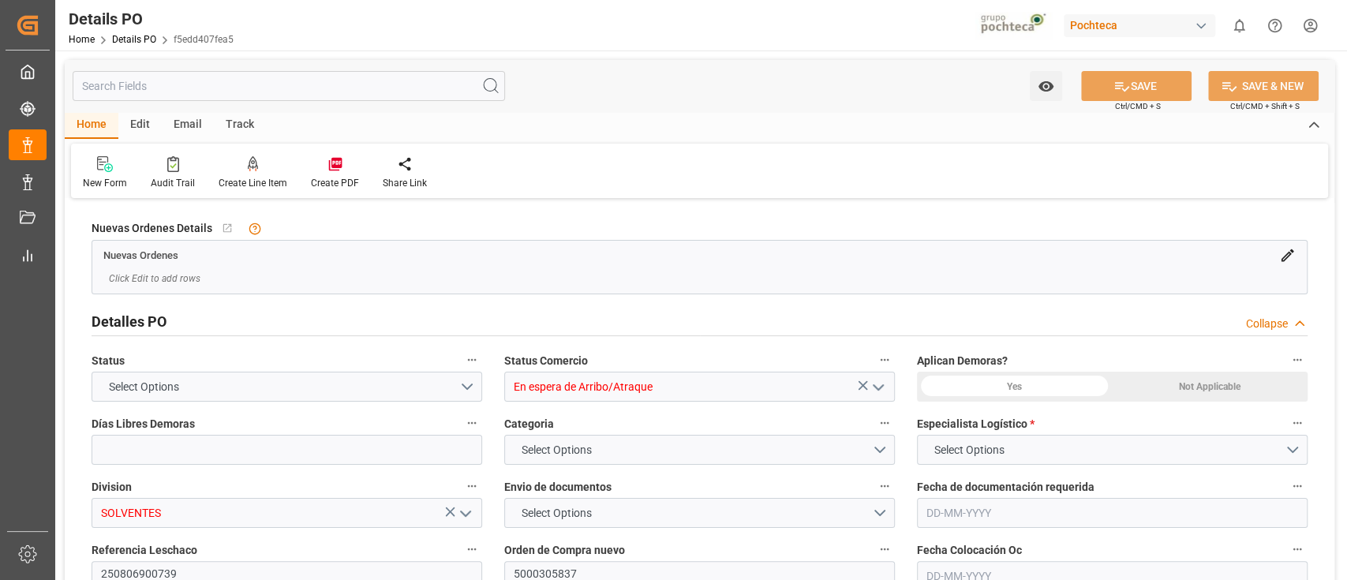
type input "12"
type input "22000"
type input "22100"
type input "28-07-2025"
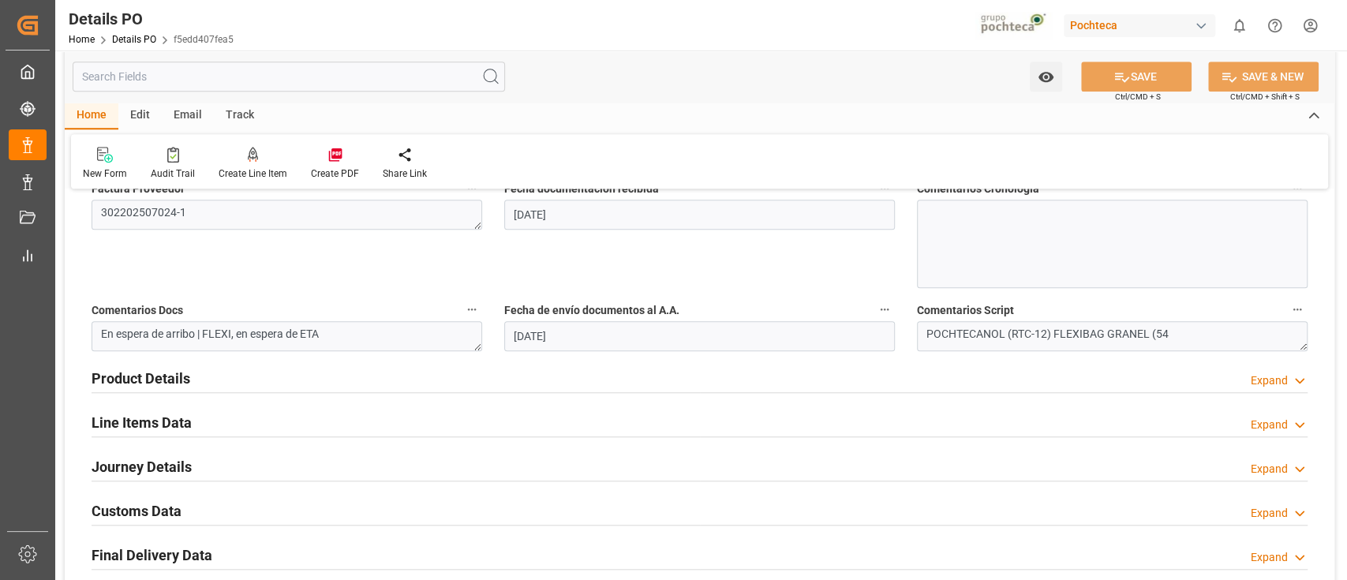
scroll to position [846, 0]
click at [950, 382] on div "Product Details Expand" at bounding box center [700, 377] width 1216 height 30
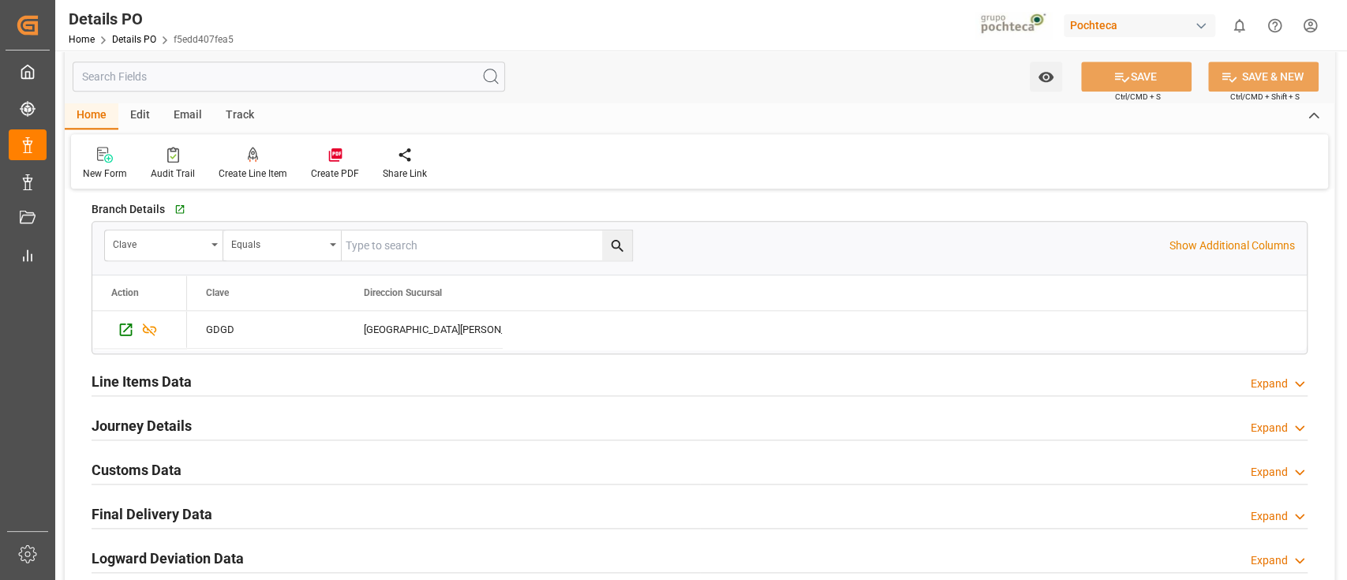
scroll to position [1199, 0]
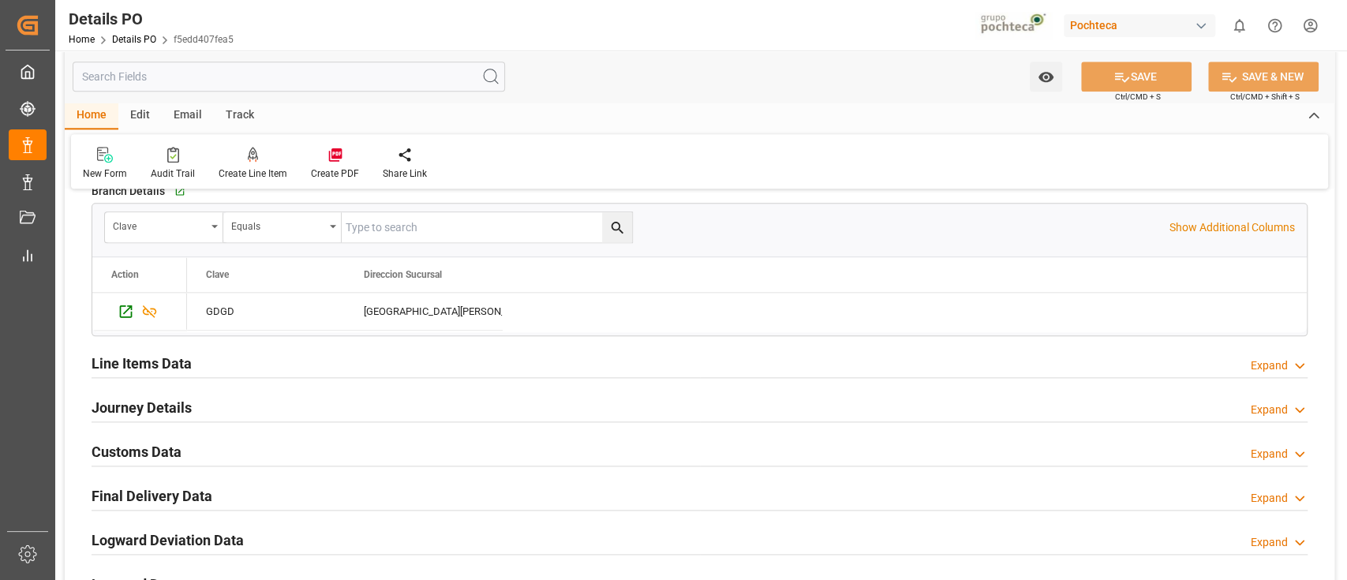
click at [924, 362] on div "Line Items Data Expand" at bounding box center [700, 362] width 1216 height 30
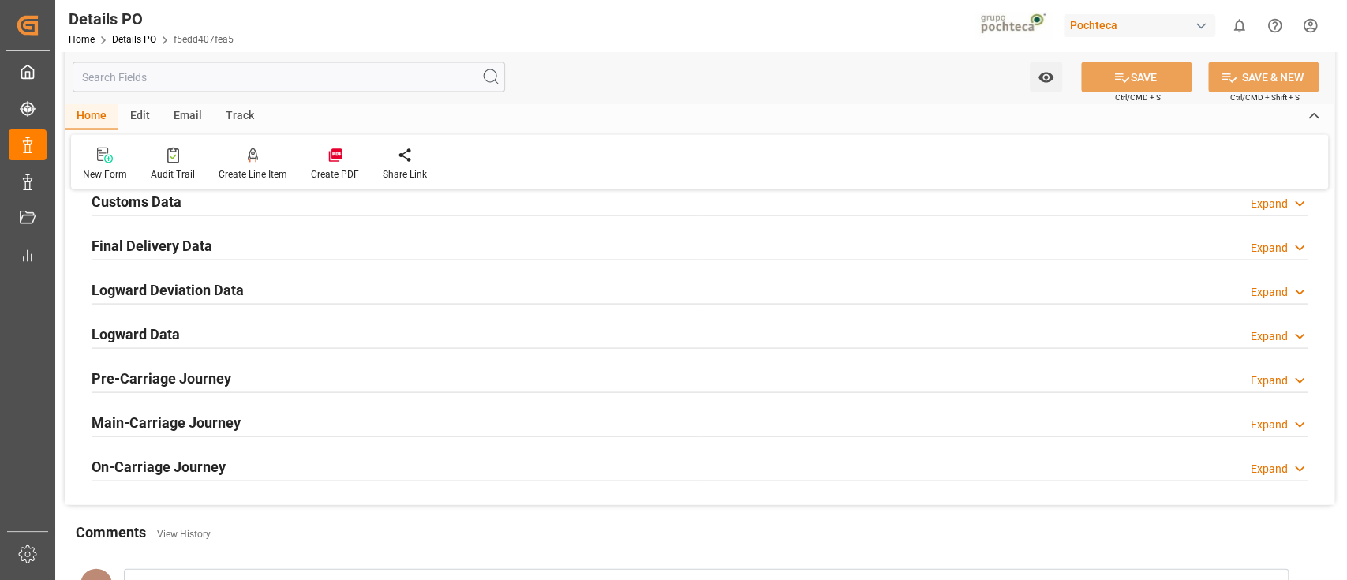
scroll to position [1988, 0]
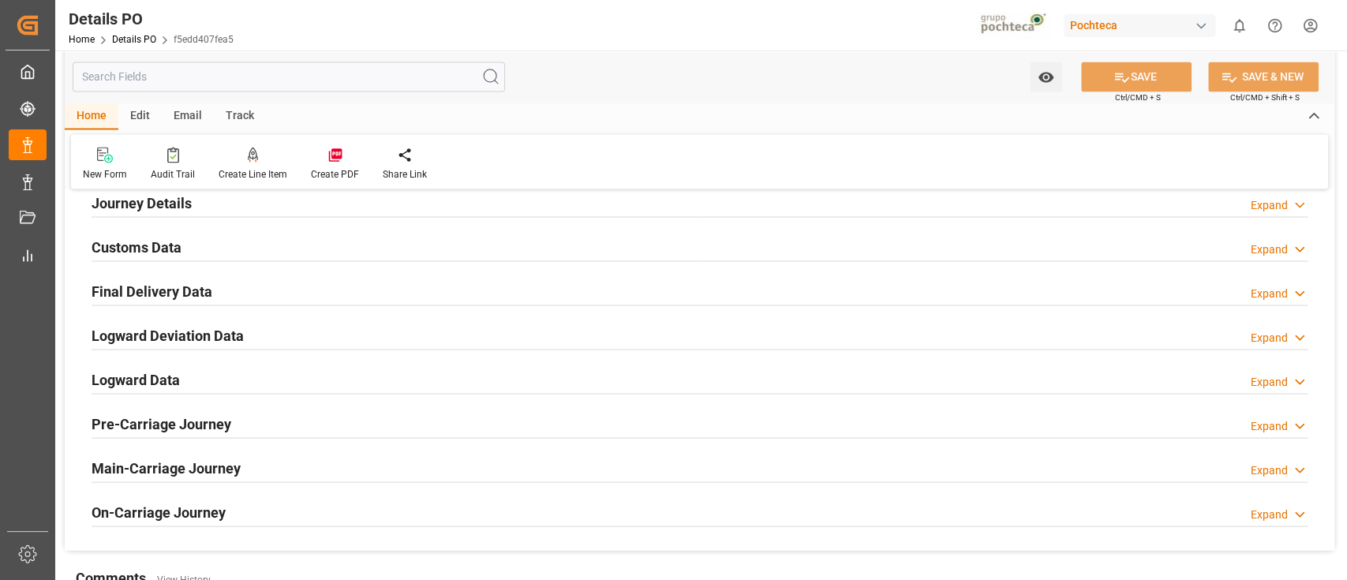
click at [802, 373] on div "Logward Data Expand" at bounding box center [700, 378] width 1216 height 30
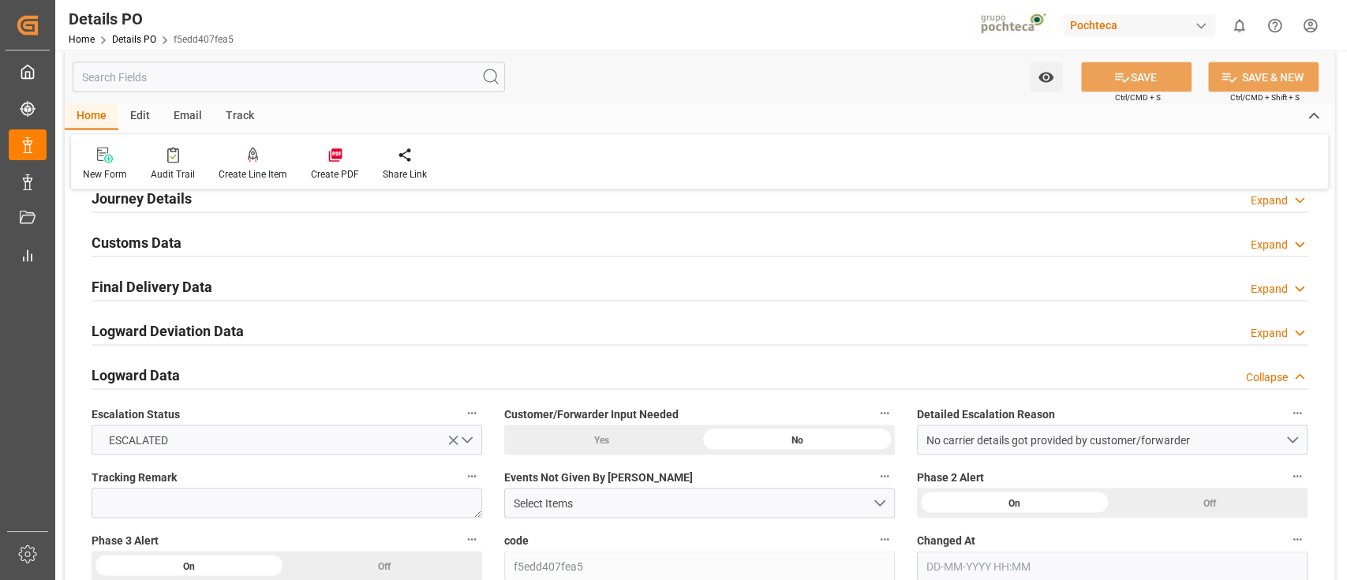
scroll to position [1992, 0]
click at [759, 330] on div "Logward Deviation Data Expand" at bounding box center [700, 330] width 1216 height 30
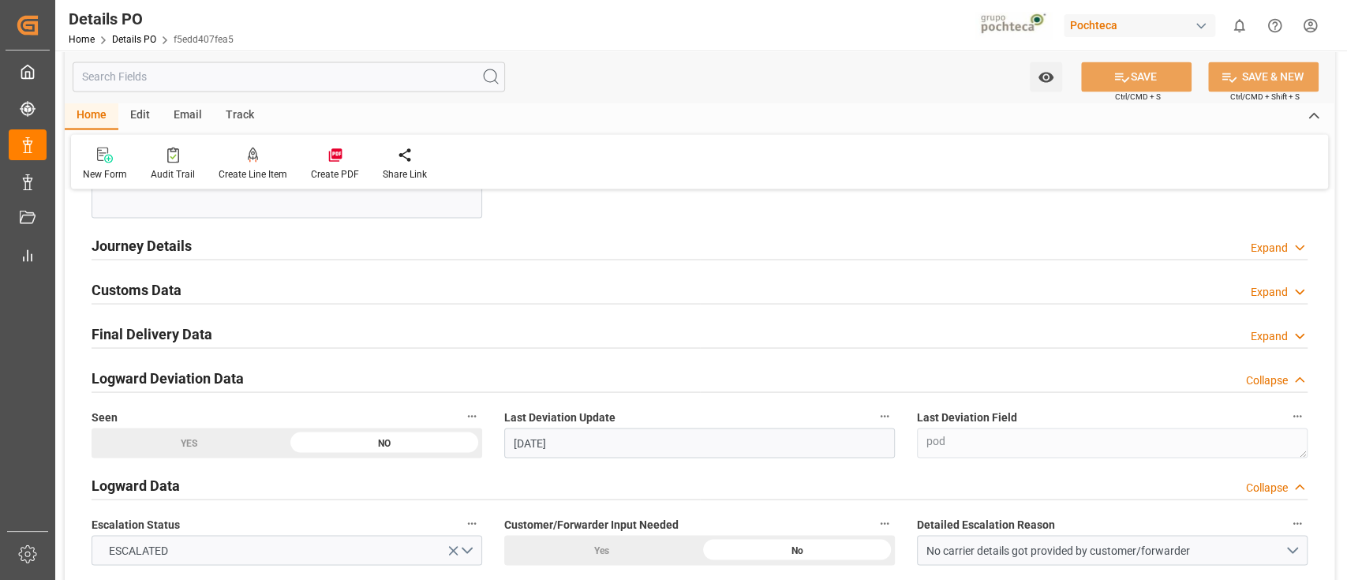
scroll to position [1939, 0]
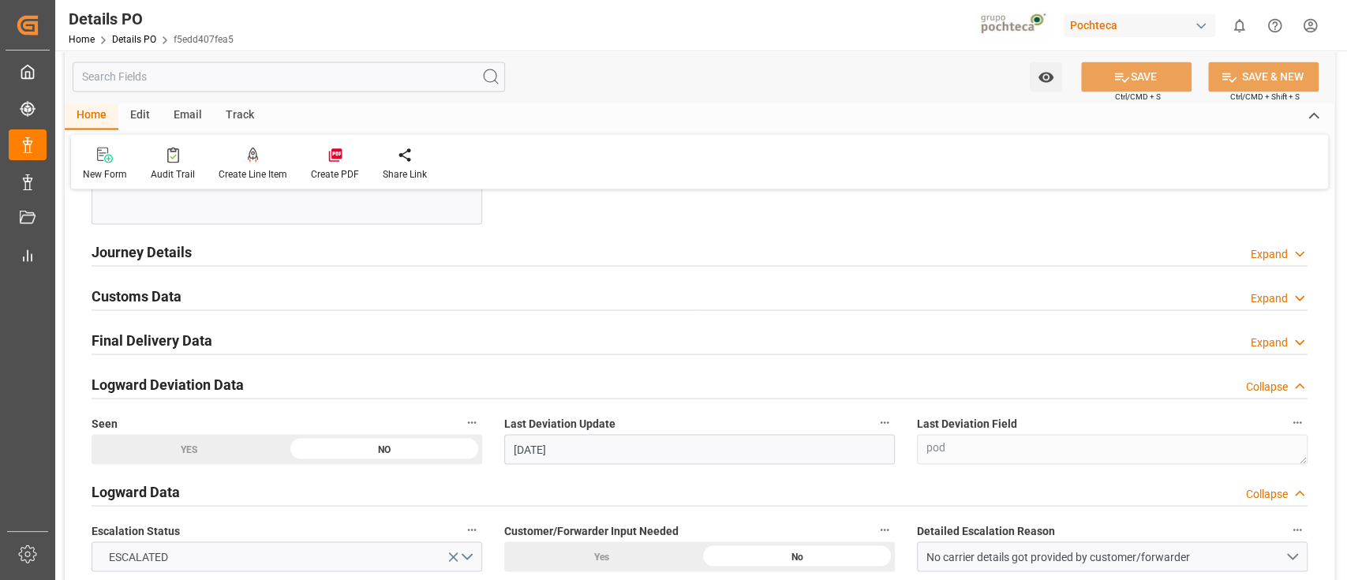
click at [723, 329] on div "Final Delivery Data Expand" at bounding box center [700, 339] width 1216 height 30
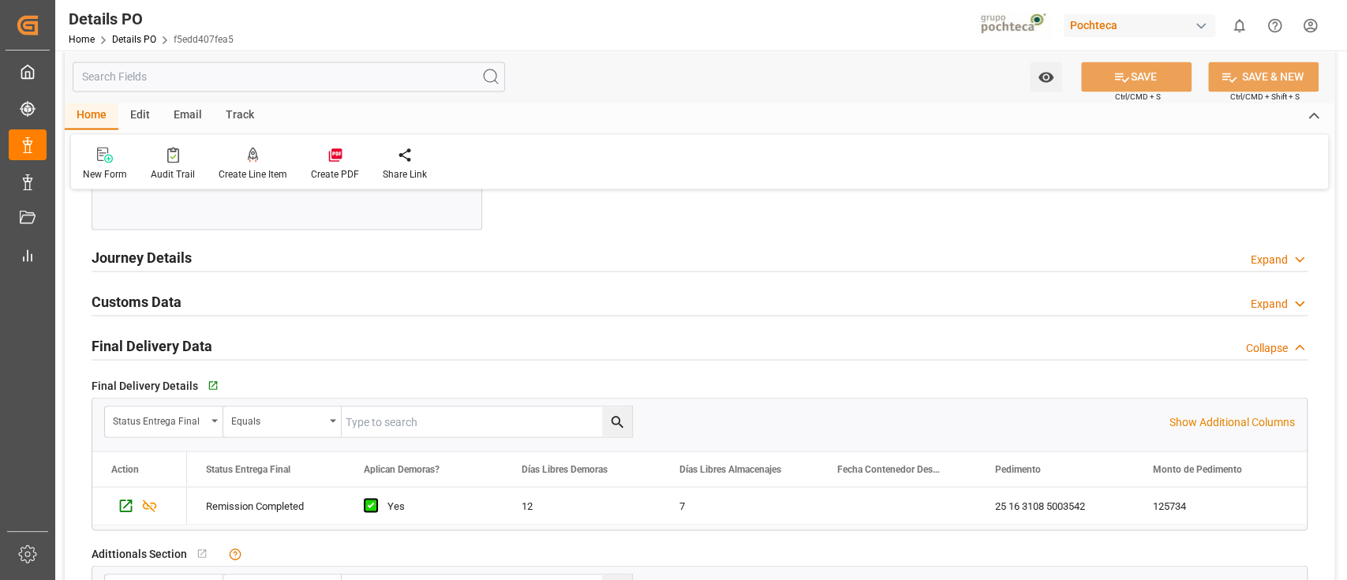
scroll to position [1933, 0]
click at [683, 301] on div "Customs Data Expand" at bounding box center [700, 301] width 1216 height 30
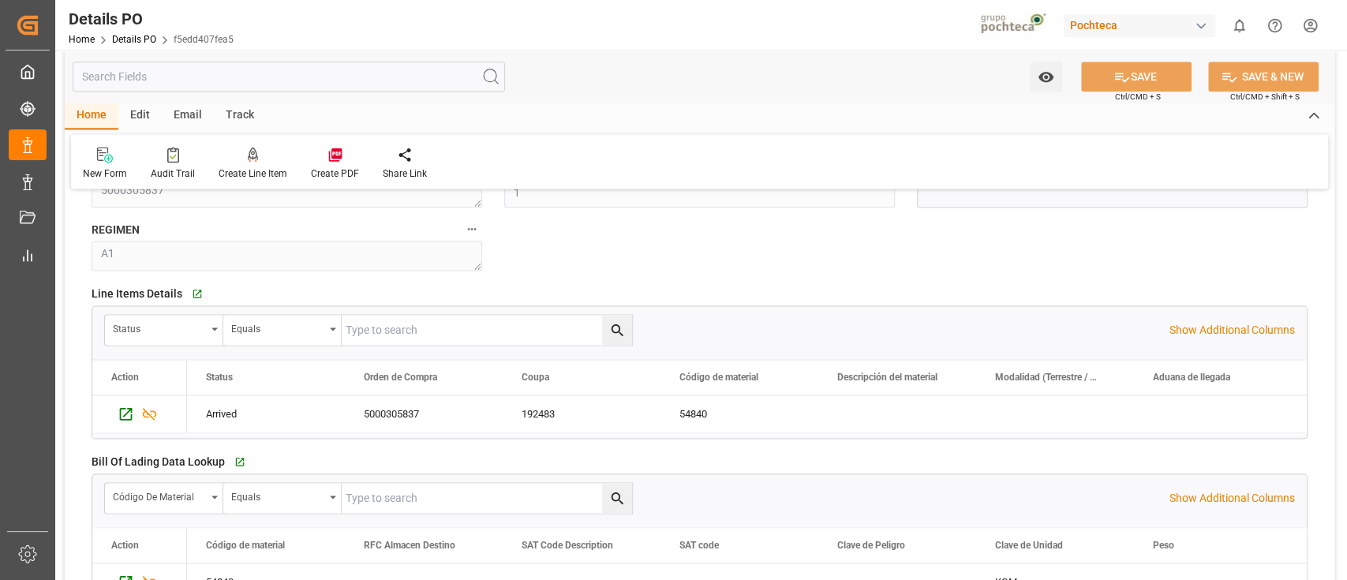
scroll to position [1411, 0]
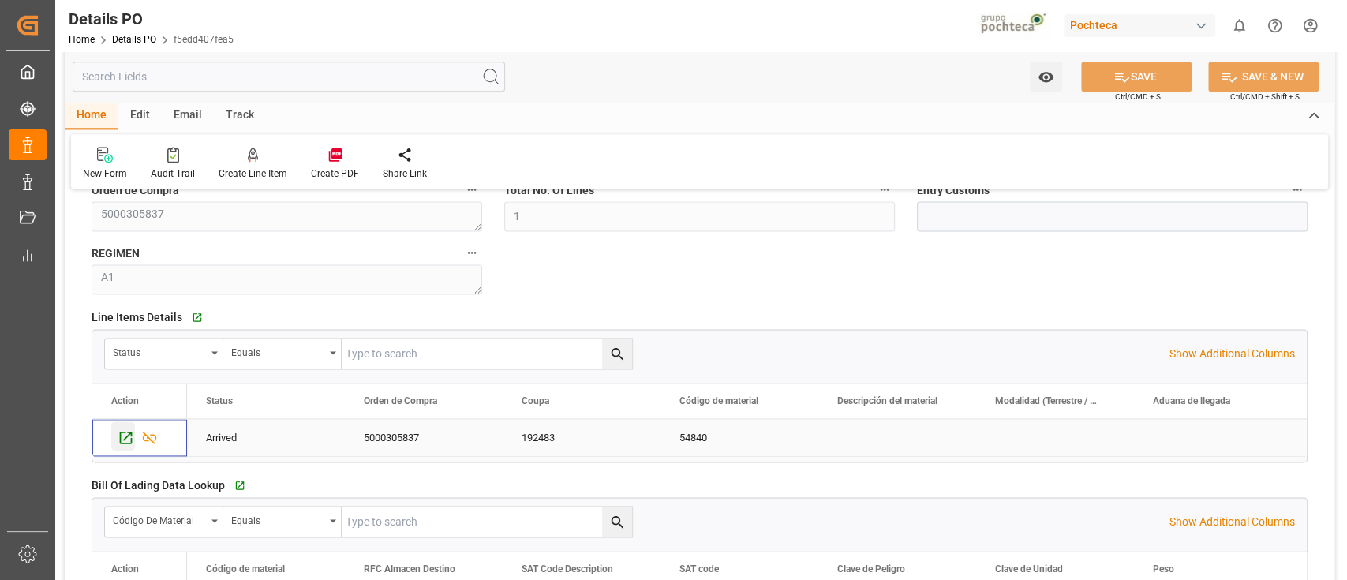
click at [124, 433] on icon "Press SPACE to select this row." at bounding box center [126, 437] width 17 height 17
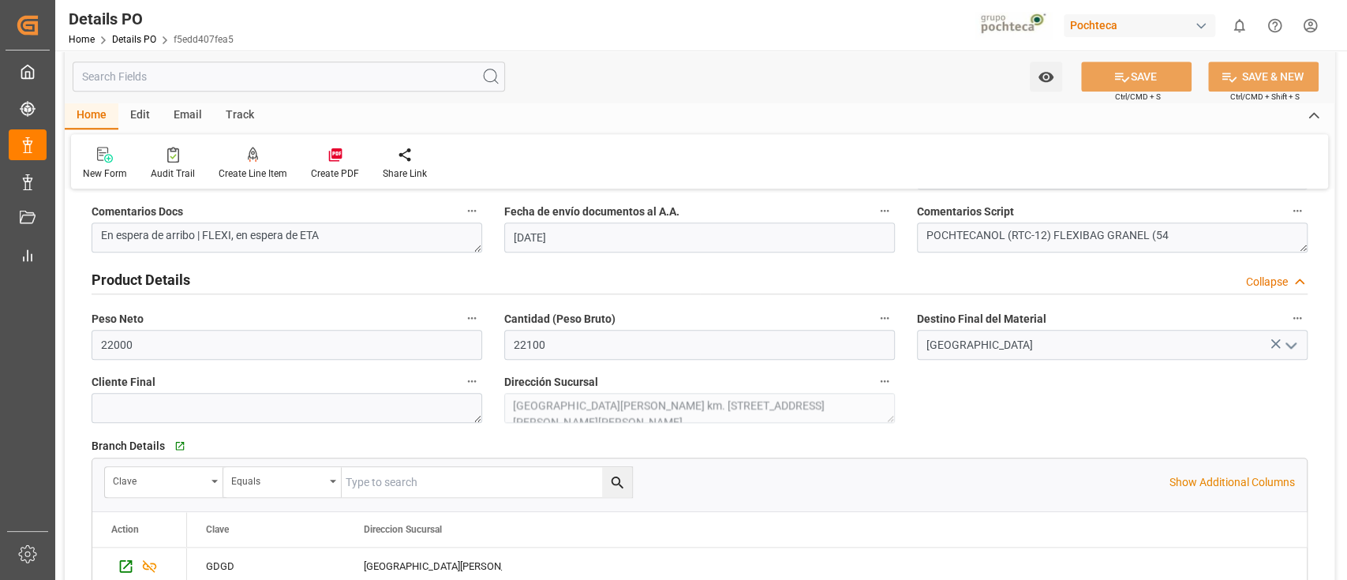
scroll to position [928, 0]
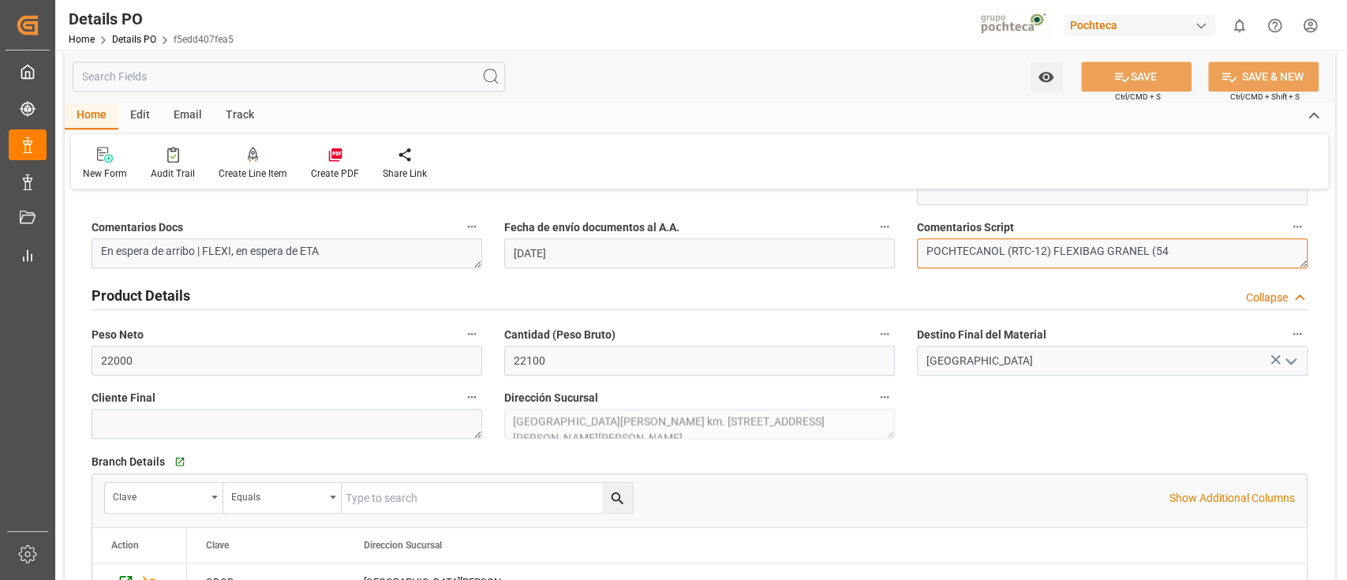
drag, startPoint x: 1166, startPoint y: 252, endPoint x: 889, endPoint y: 263, distance: 277.3
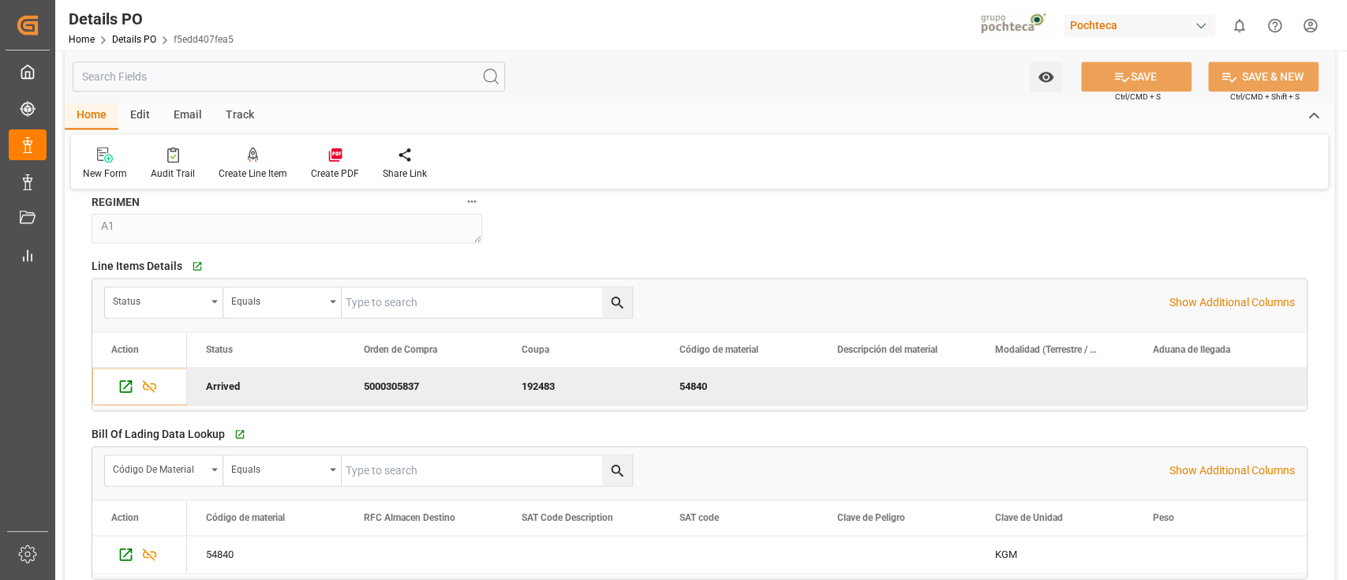
scroll to position [1467, 0]
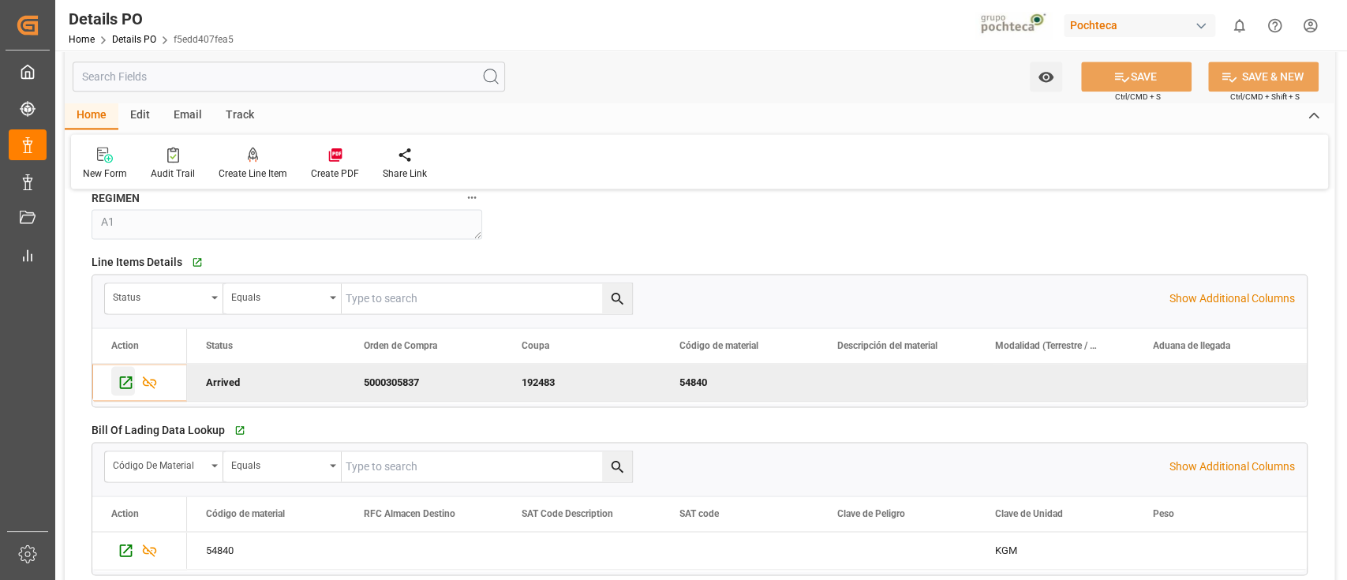
click at [131, 380] on icon "Press SPACE to deselect this row." at bounding box center [126, 382] width 17 height 17
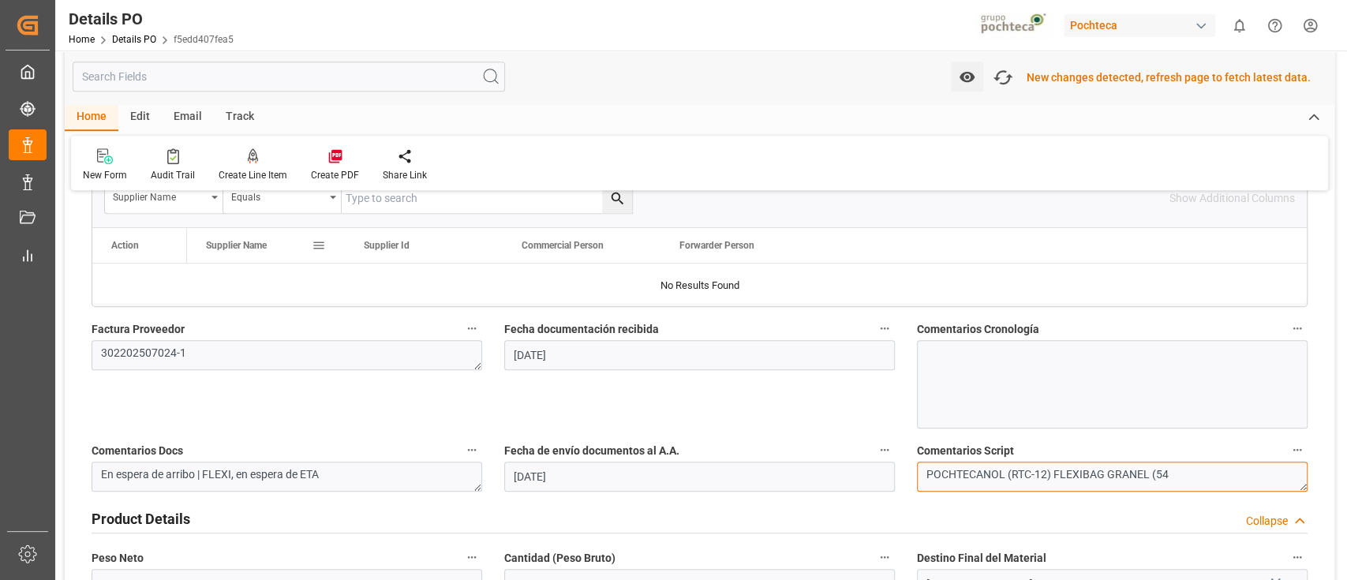
scroll to position [706, 0]
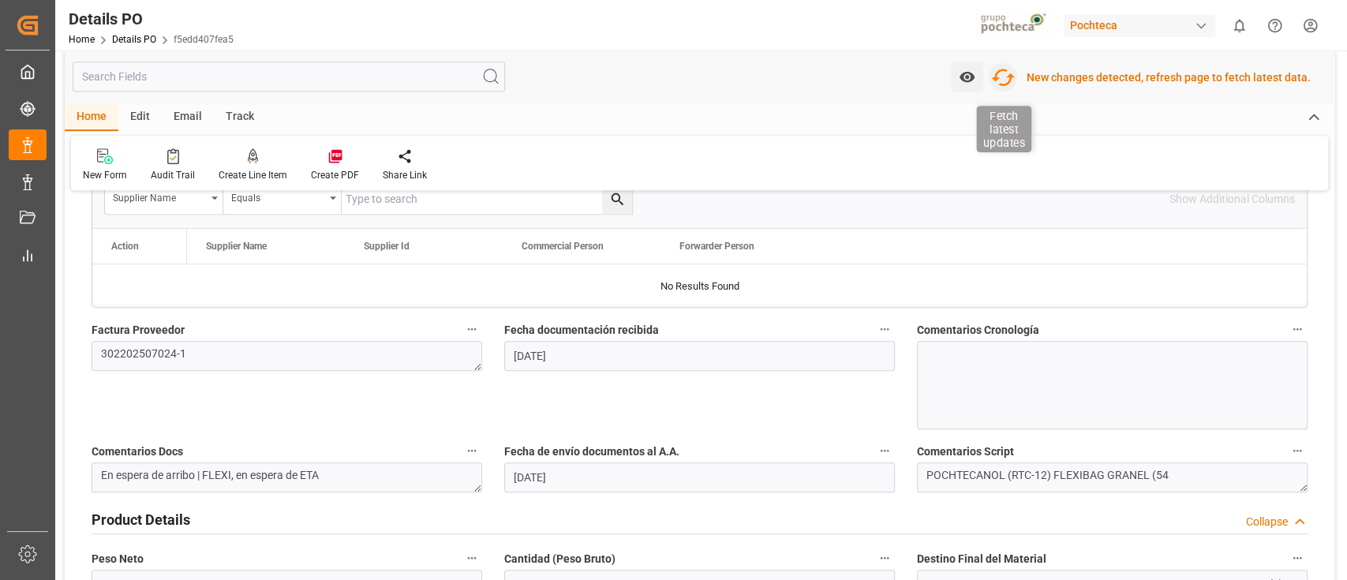
click at [1011, 70] on icon "button" at bounding box center [1003, 77] width 24 height 17
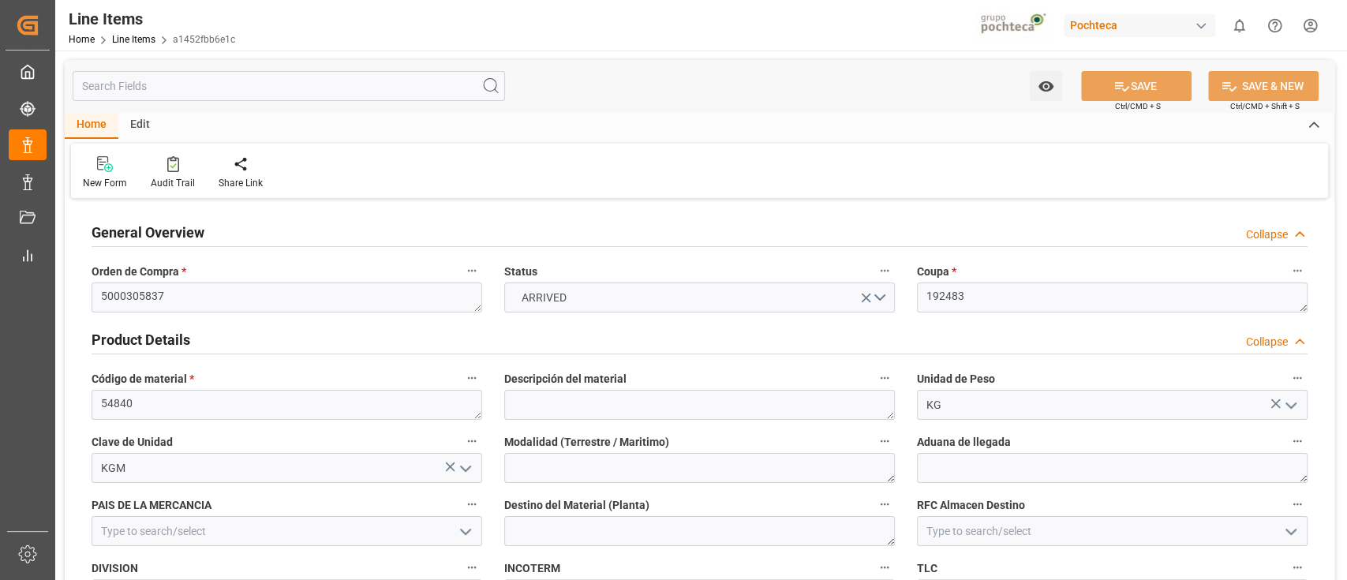
type input "12"
type input "7"
type input "125734"
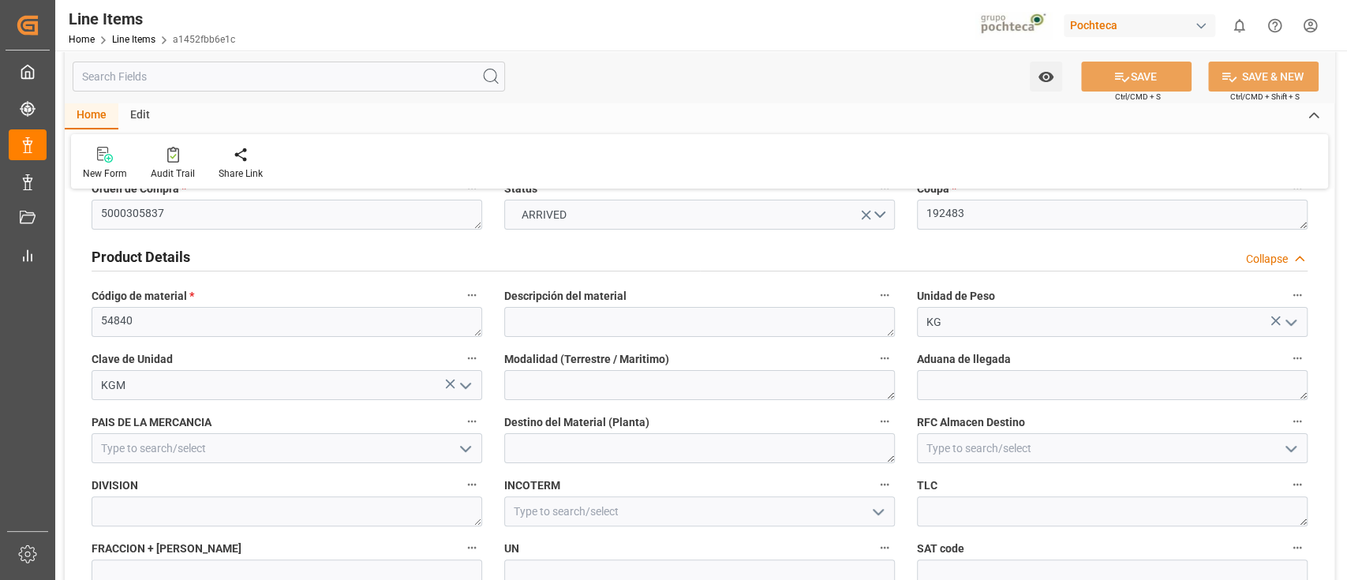
scroll to position [90, 0]
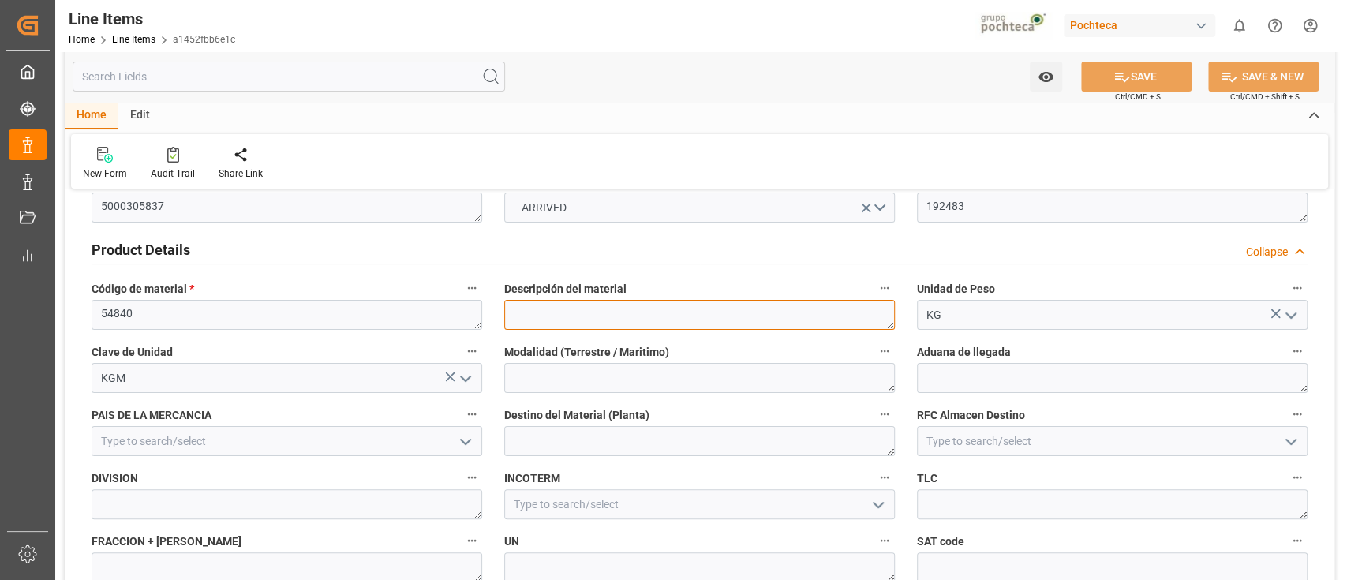
click at [735, 326] on textarea at bounding box center [699, 315] width 391 height 30
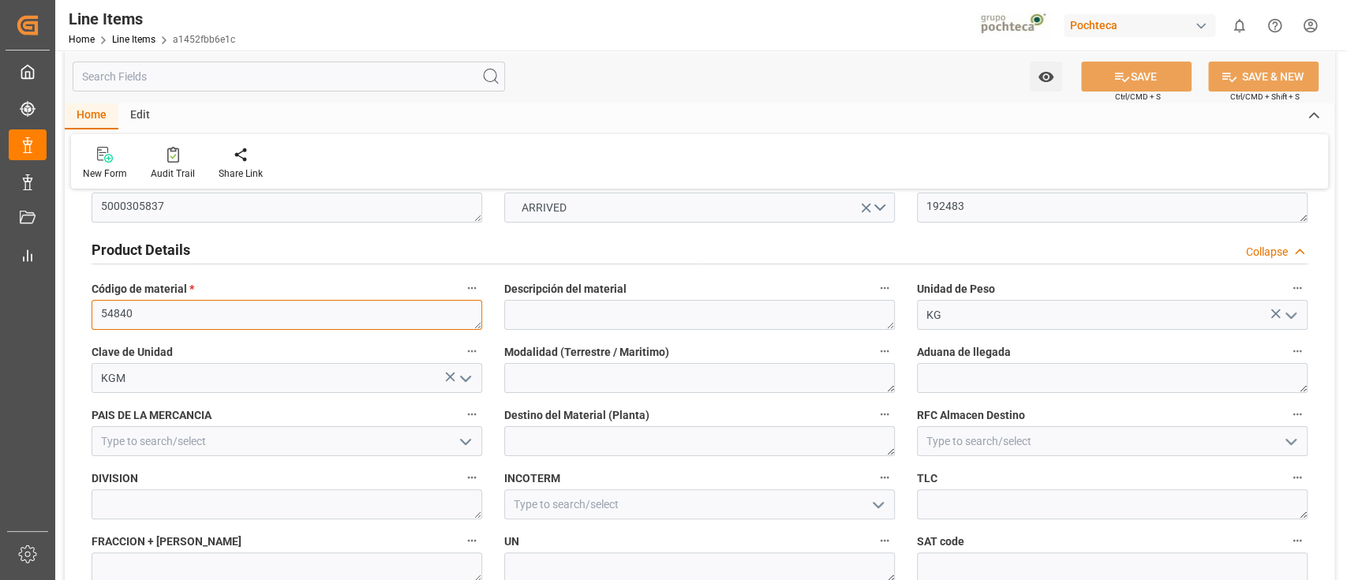
click at [118, 313] on textarea "54840" at bounding box center [287, 315] width 391 height 30
click at [915, 324] on div "KG" at bounding box center [1112, 315] width 414 height 30
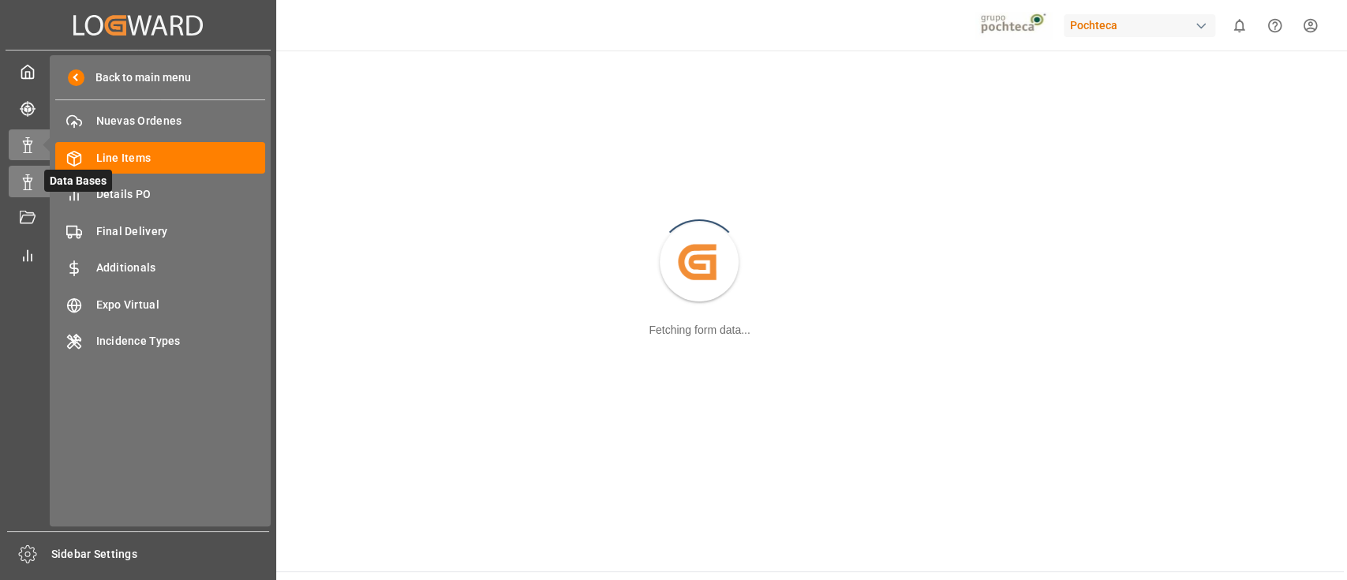
click at [45, 175] on span "Data Bases" at bounding box center [78, 181] width 68 height 22
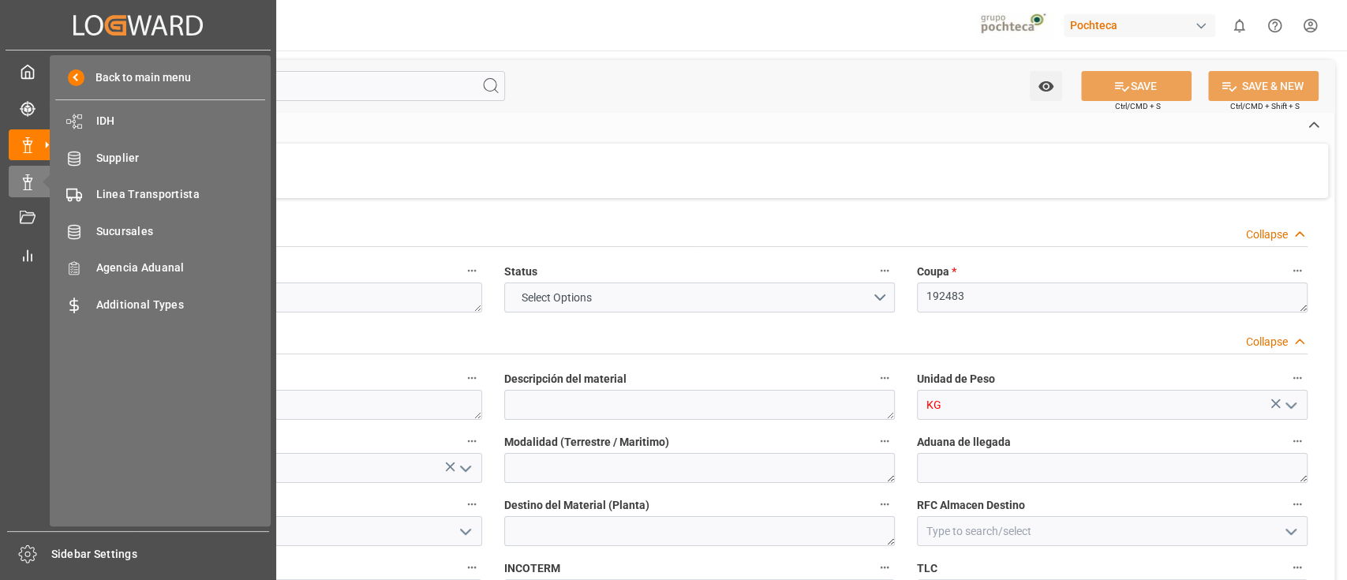
type input "12"
type input "7"
type input "125734"
click at [152, 114] on span "IDH" at bounding box center [181, 121] width 170 height 17
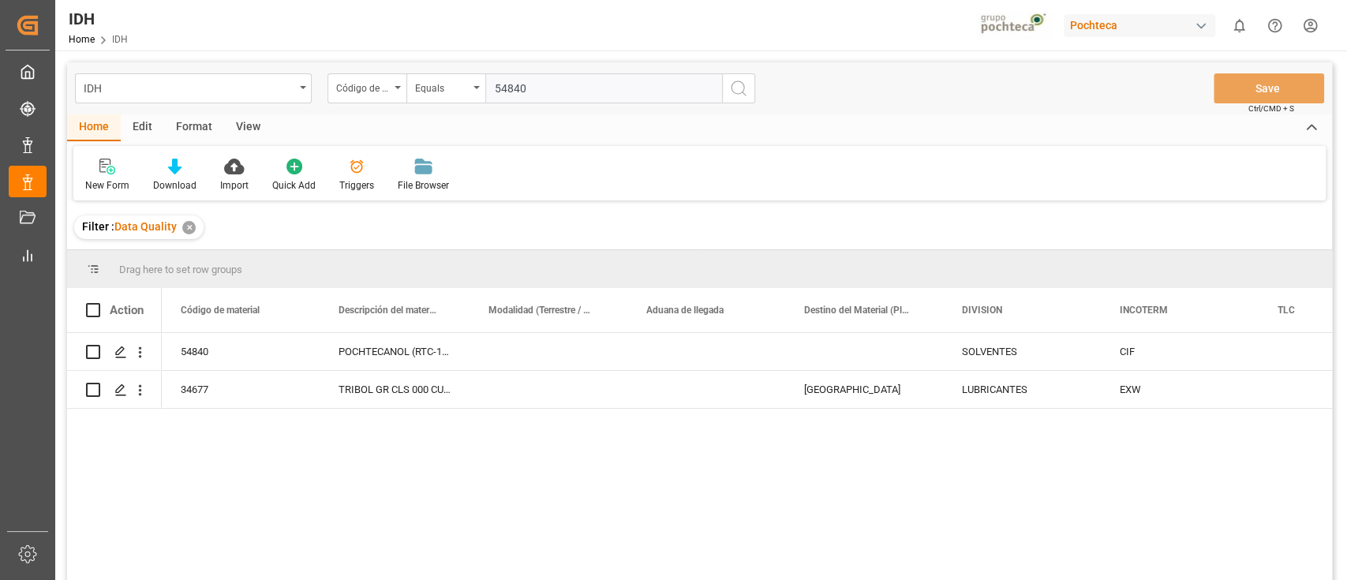
type input "54840"
click at [524, 505] on div "54840 POCHTECANOL (RTC-12) FLEXIBAG GRANEL (54 SOLVENTES CIF 29156099.99 34677 …" at bounding box center [747, 461] width 1171 height 257
click at [120, 354] on icon "Press SPACE to select this row." at bounding box center [120, 352] width 13 height 13
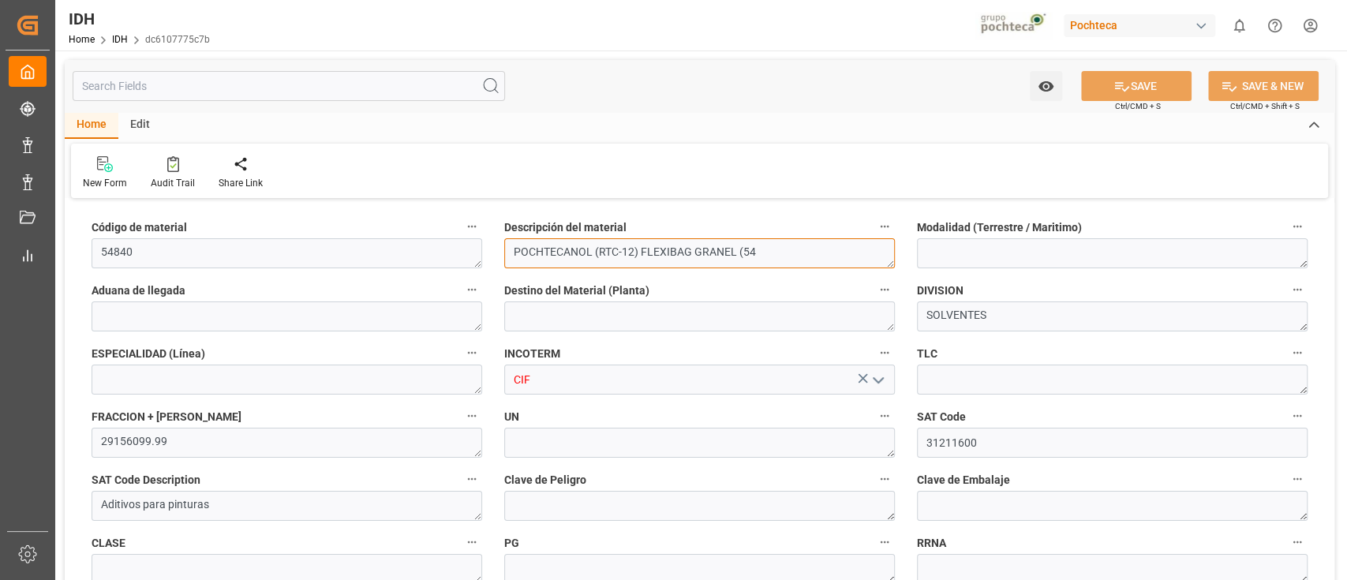
click at [773, 246] on textarea "POCHTECANOL (RTC-12) FLEXIBAG GRANEL (54" at bounding box center [699, 253] width 391 height 30
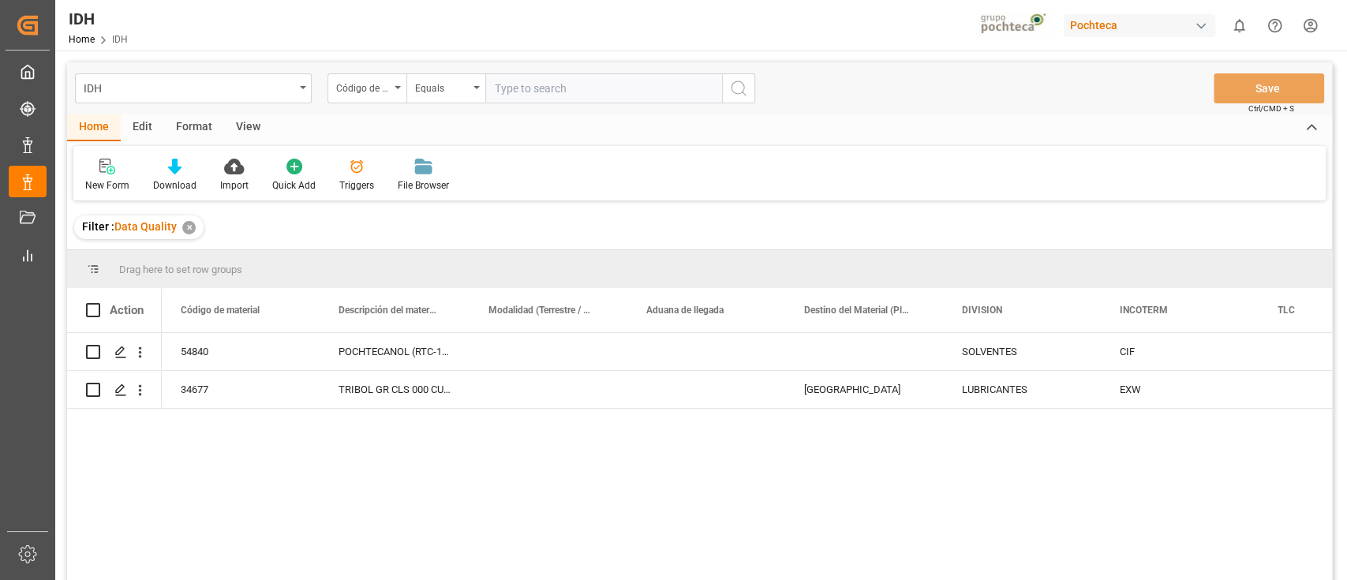
click at [191, 227] on div "✕" at bounding box center [188, 227] width 13 height 13
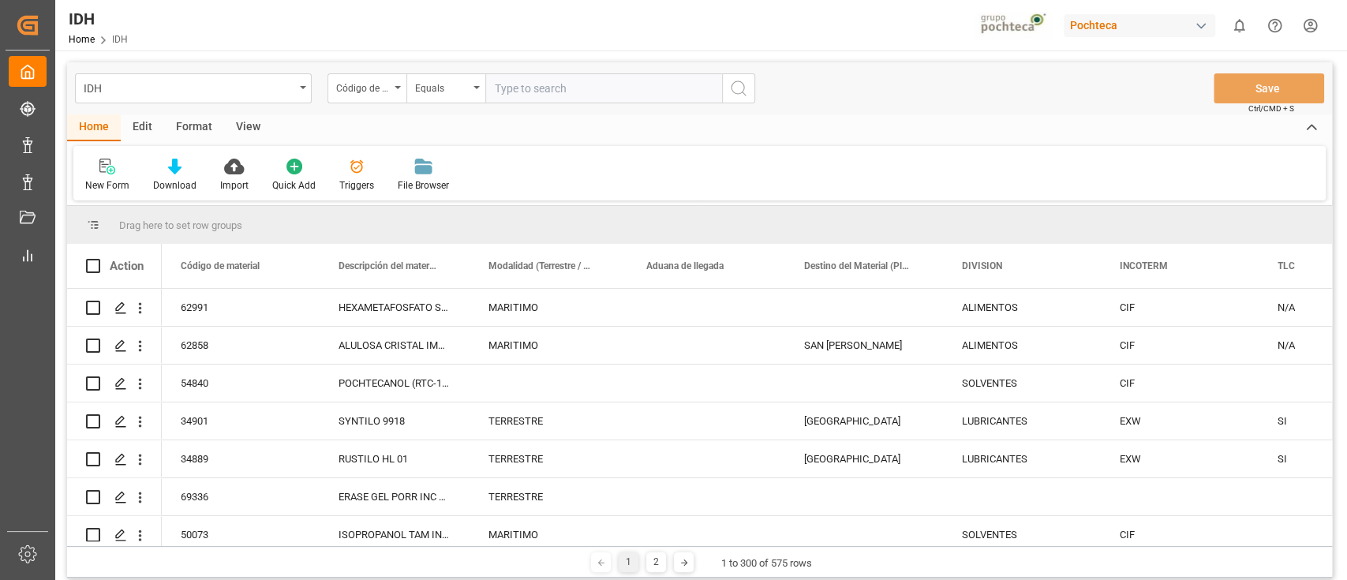
click at [384, 93] on div "Código de material" at bounding box center [363, 86] width 54 height 18
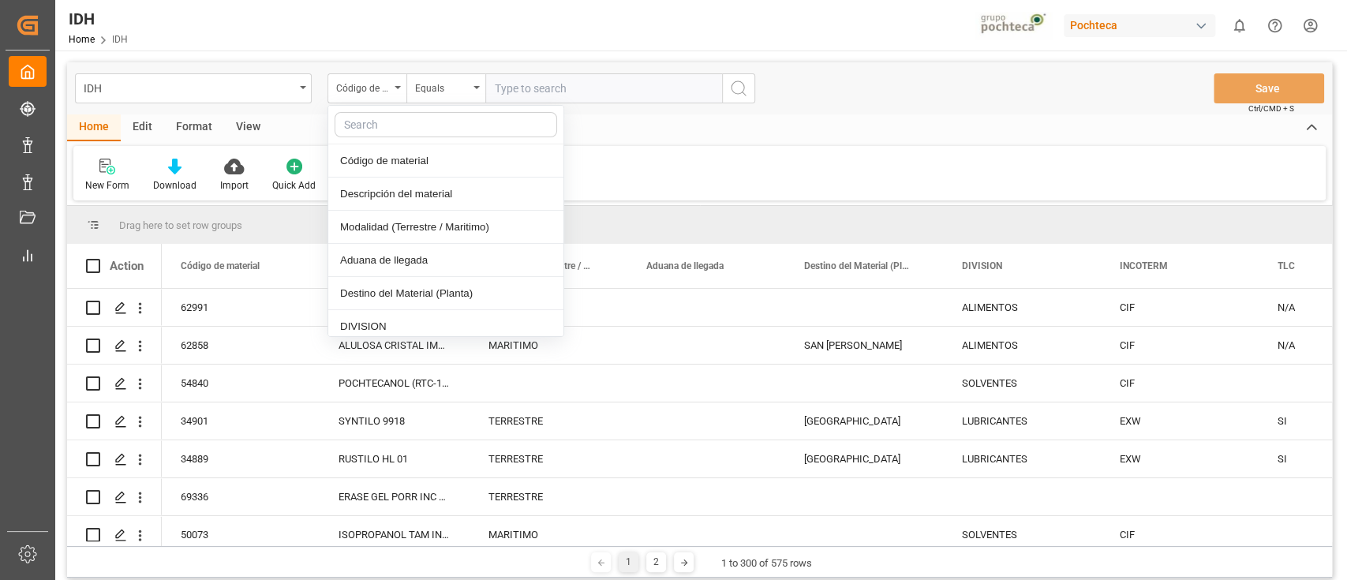
click at [524, 87] on input "text" at bounding box center [603, 88] width 237 height 30
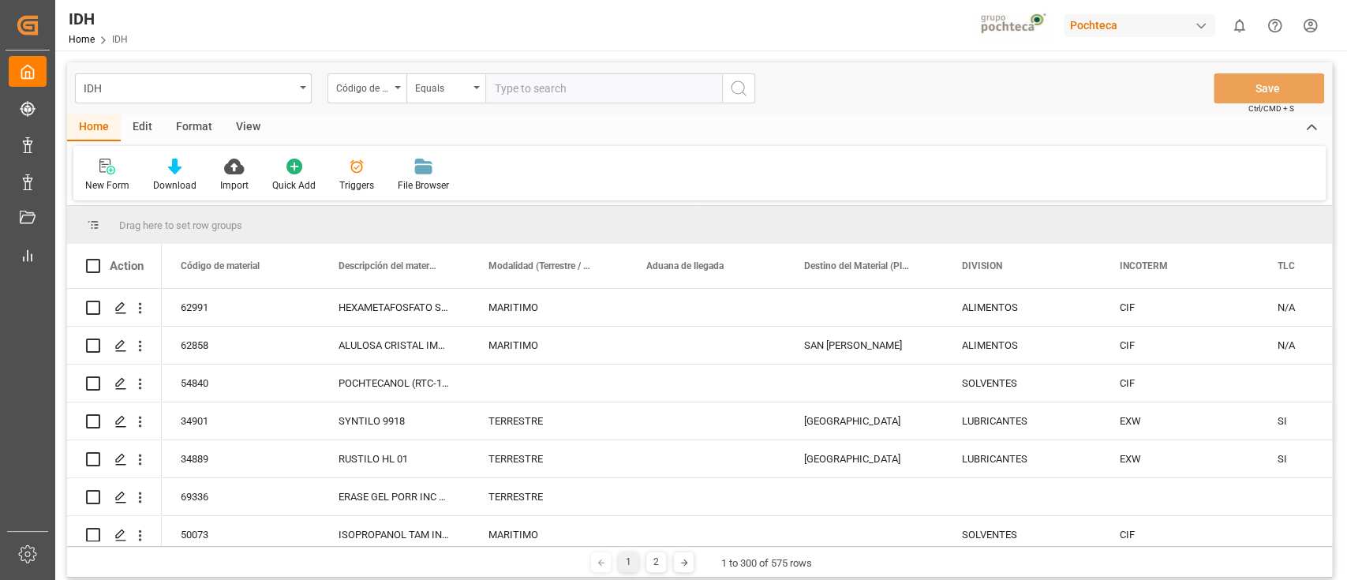
paste input "54840"
type input "54840"
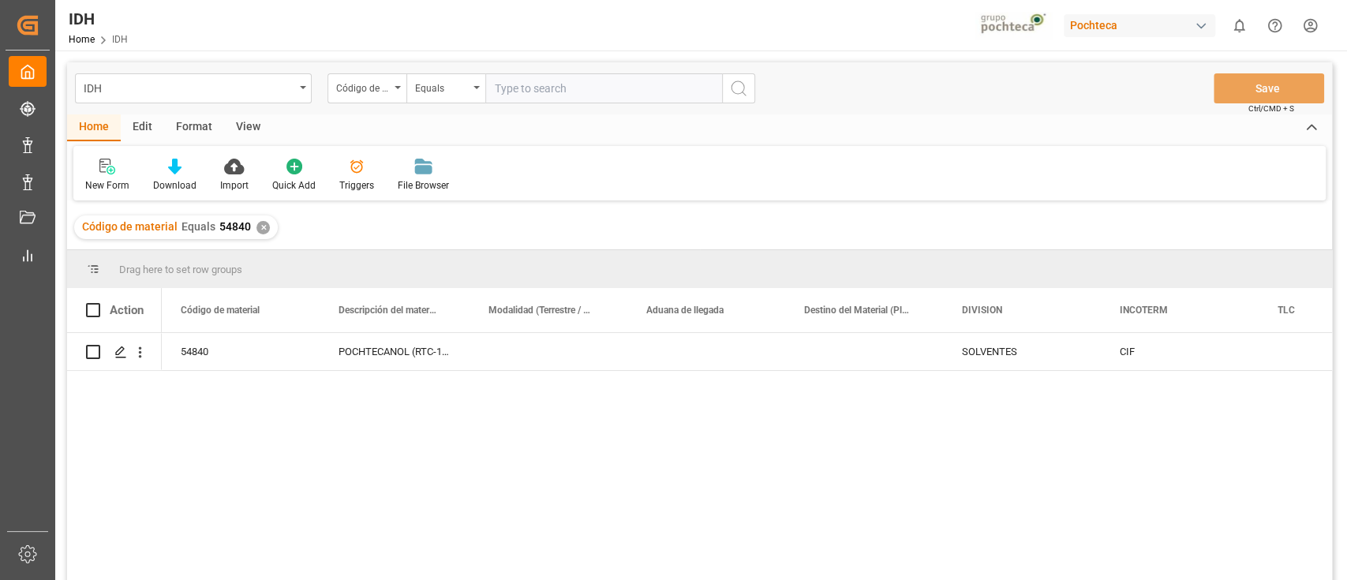
click at [739, 459] on div "54840 POCHTECANOL (RTC-12) FLEXIBAG GRANEL (54 SOLVENTES CIF 29156099.99" at bounding box center [747, 461] width 1171 height 257
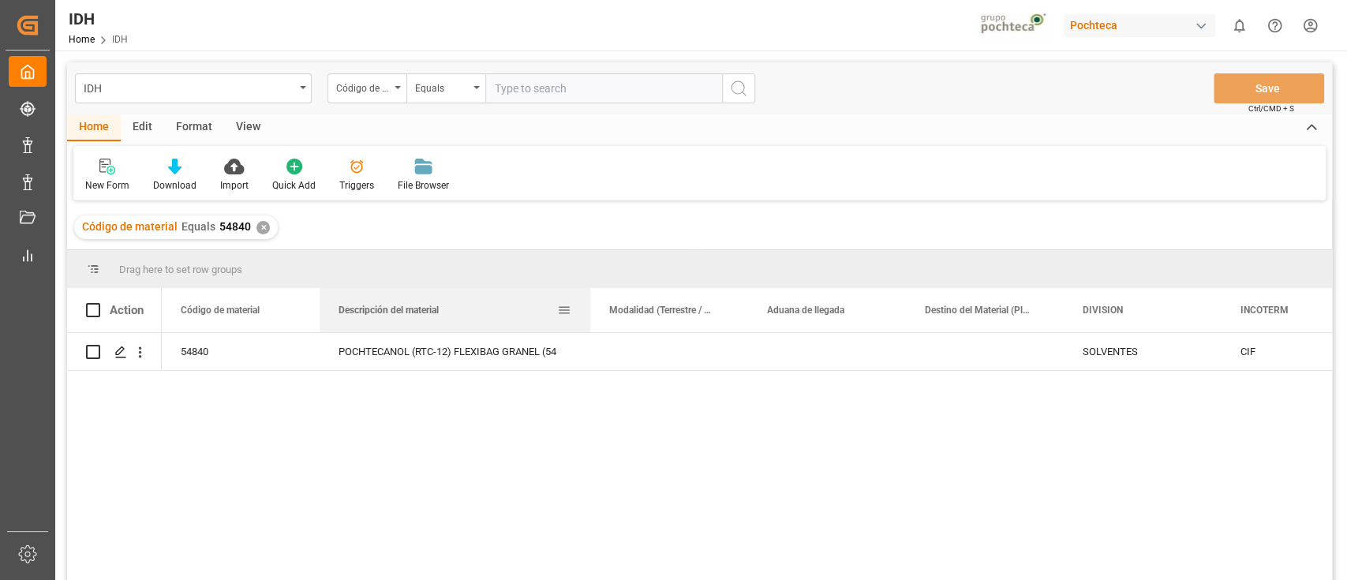
drag, startPoint x: 466, startPoint y: 312, endPoint x: 586, endPoint y: 300, distance: 119.8
click at [587, 300] on div at bounding box center [590, 310] width 6 height 44
click at [567, 223] on div "Código de material Equals 54840 ✕" at bounding box center [699, 227] width 1265 height 44
click at [119, 363] on div "Press SPACE to select this row." at bounding box center [120, 352] width 24 height 29
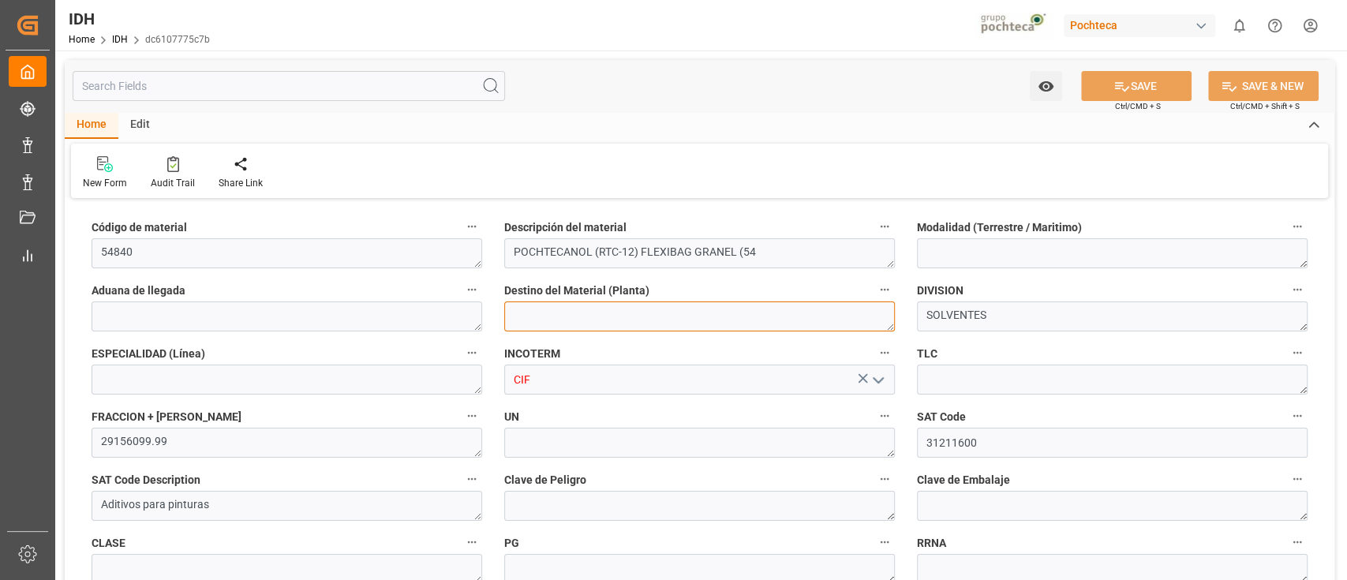
click at [864, 309] on textarea at bounding box center [699, 317] width 391 height 30
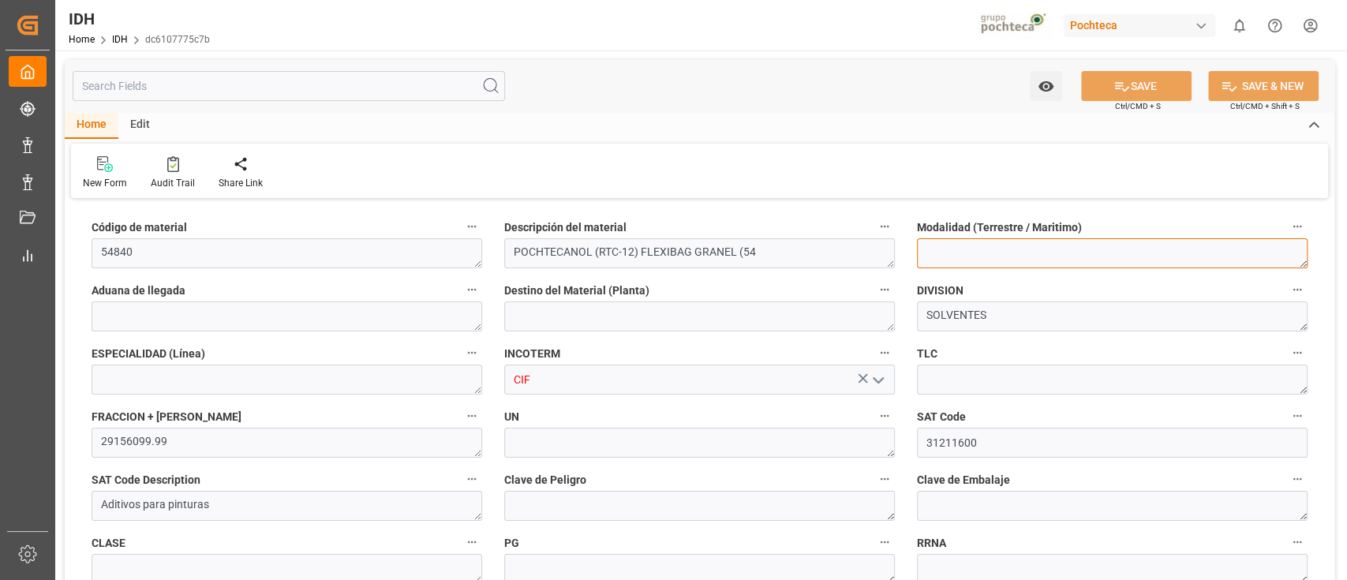
click at [957, 258] on textarea at bounding box center [1112, 253] width 391 height 30
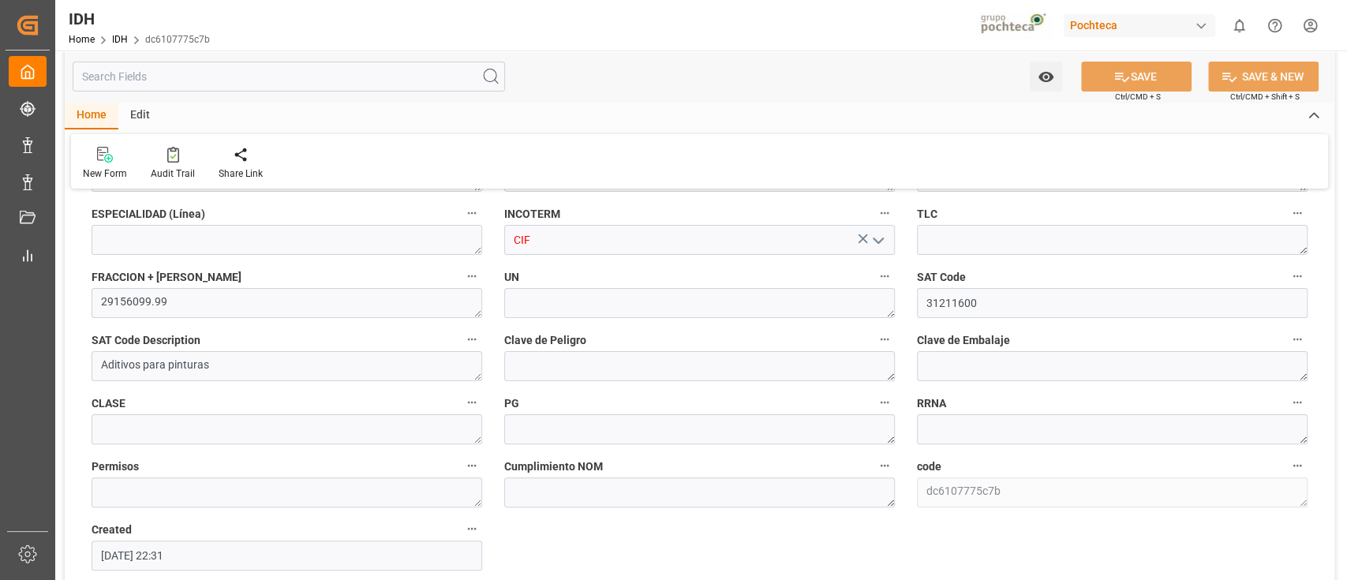
scroll to position [142, 0]
click at [153, 294] on textarea "29156099.99" at bounding box center [287, 301] width 391 height 30
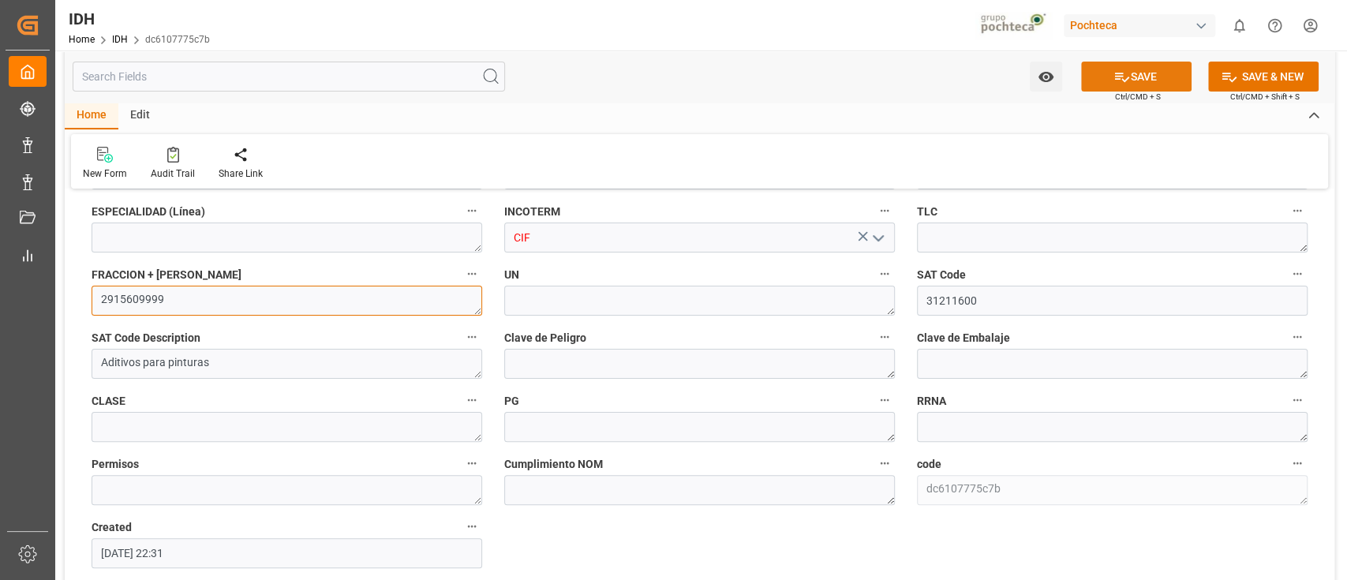
type textarea "2915609999"
click at [1106, 83] on button "SAVE" at bounding box center [1136, 77] width 111 height 30
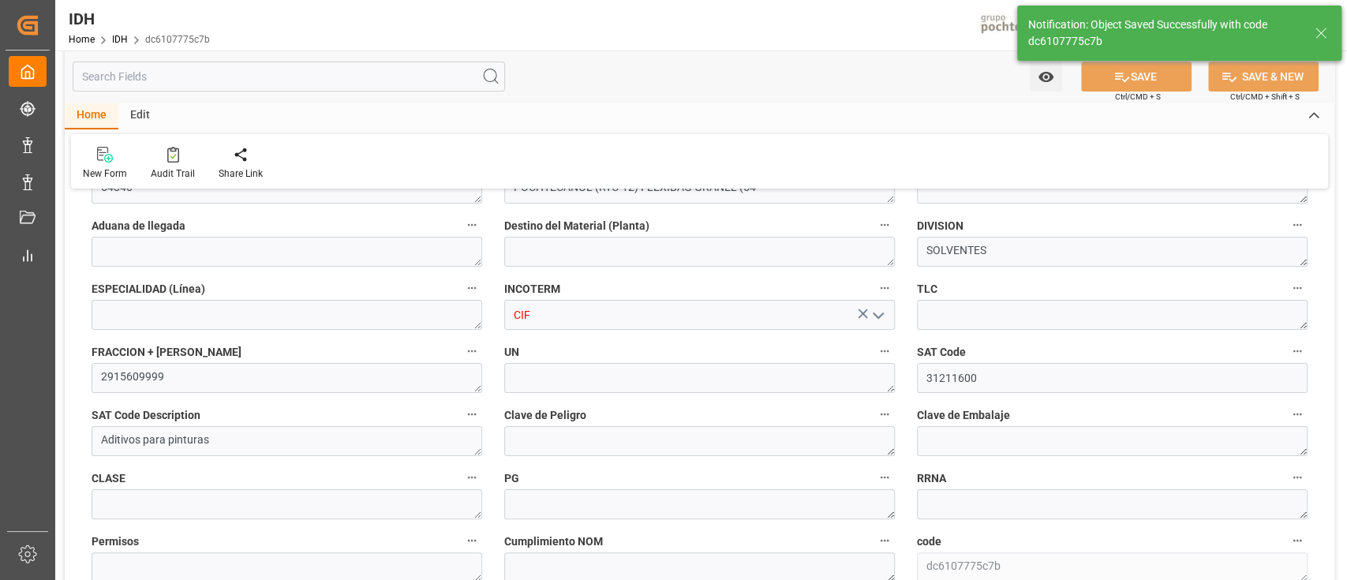
scroll to position [64, 0]
click at [878, 319] on icon "open menu" at bounding box center [878, 316] width 19 height 19
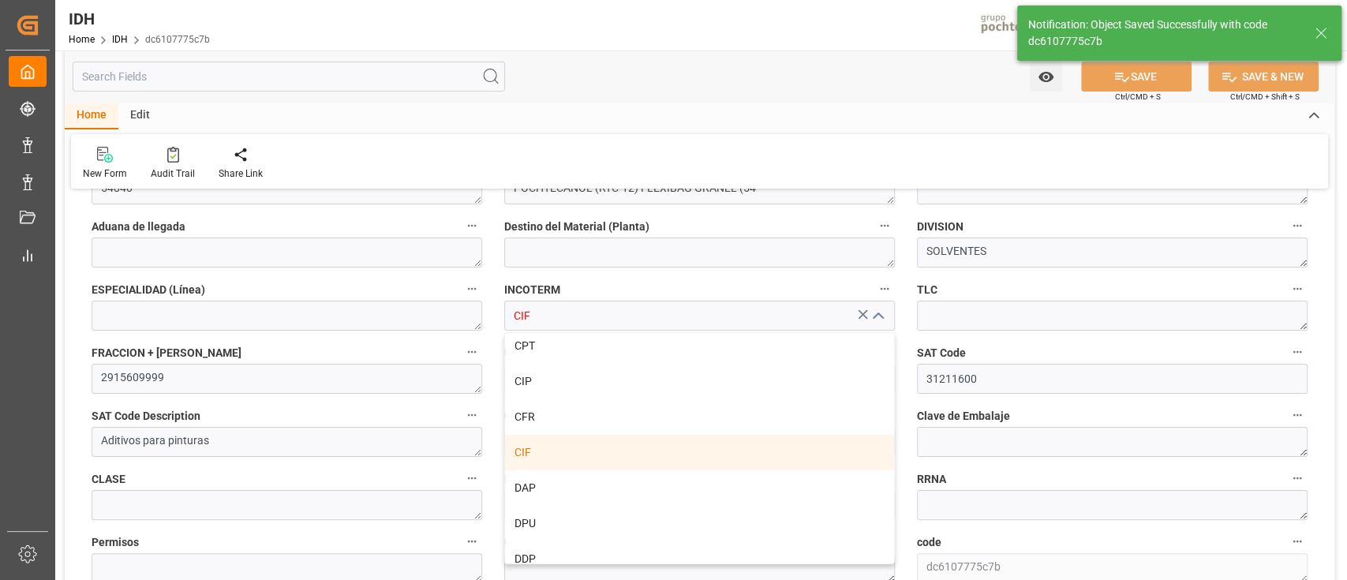
scroll to position [159, 0]
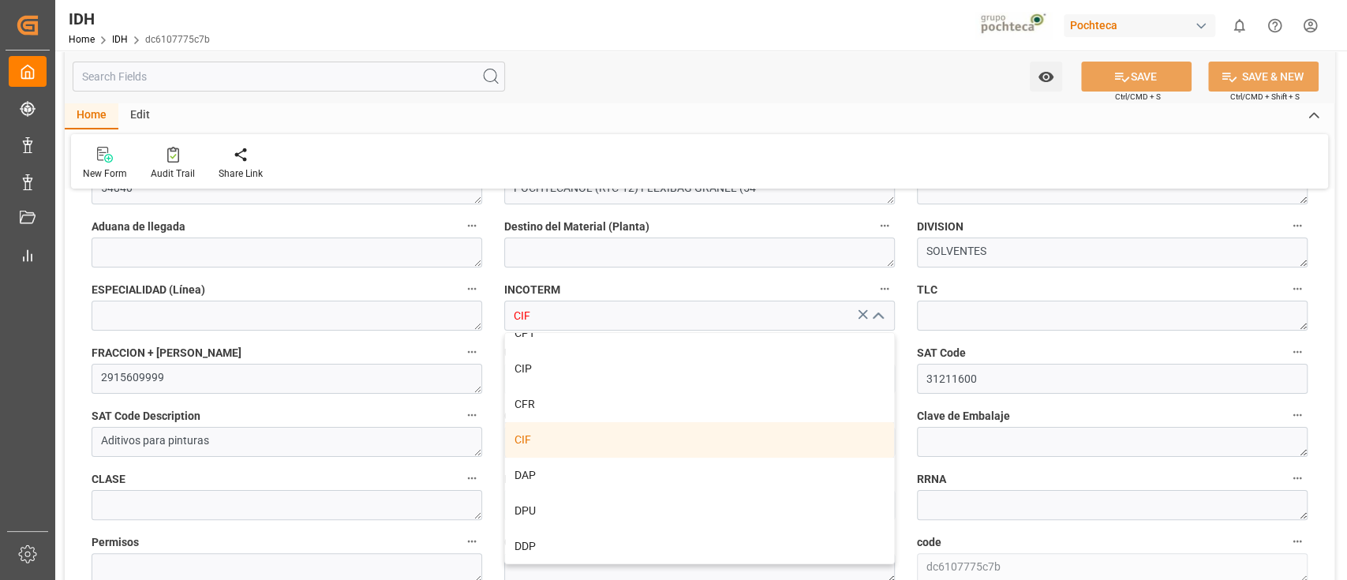
click at [686, 445] on div "CIF" at bounding box center [699, 440] width 389 height 36
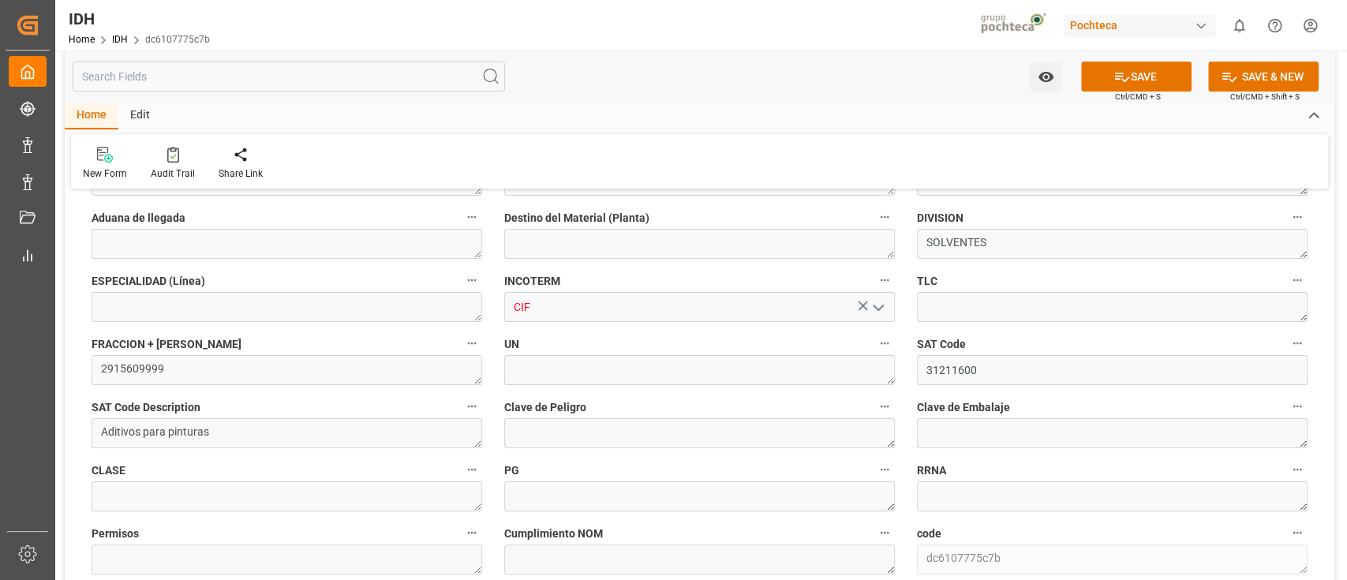
scroll to position [0, 0]
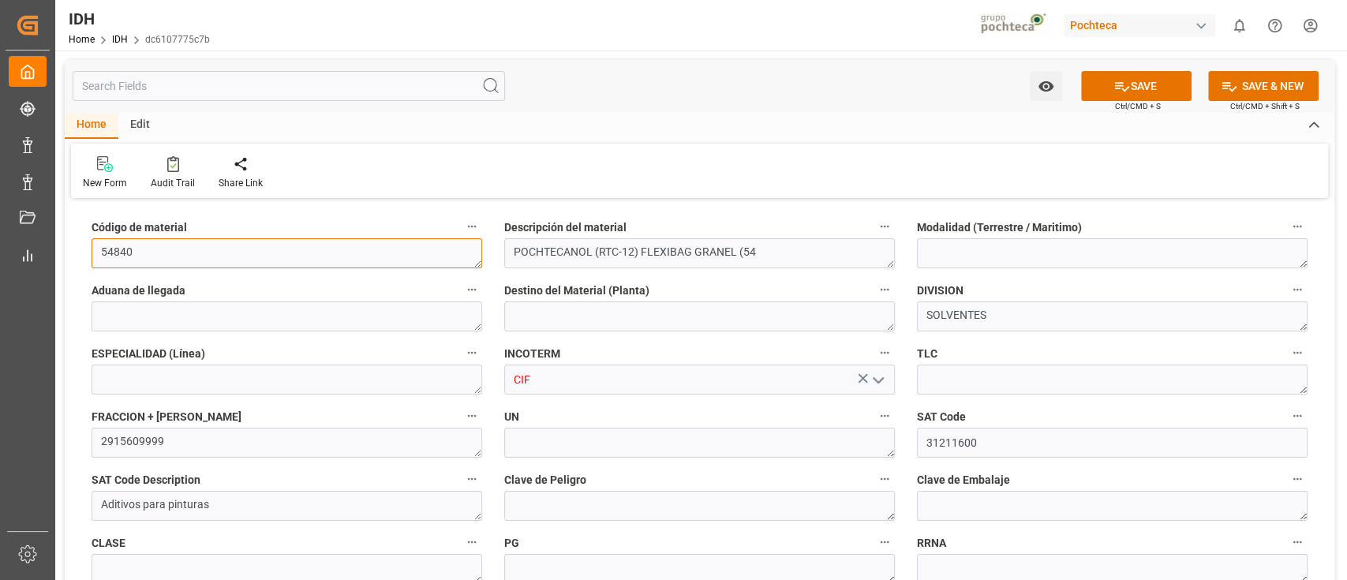
click at [460, 252] on textarea "54840" at bounding box center [287, 253] width 391 height 30
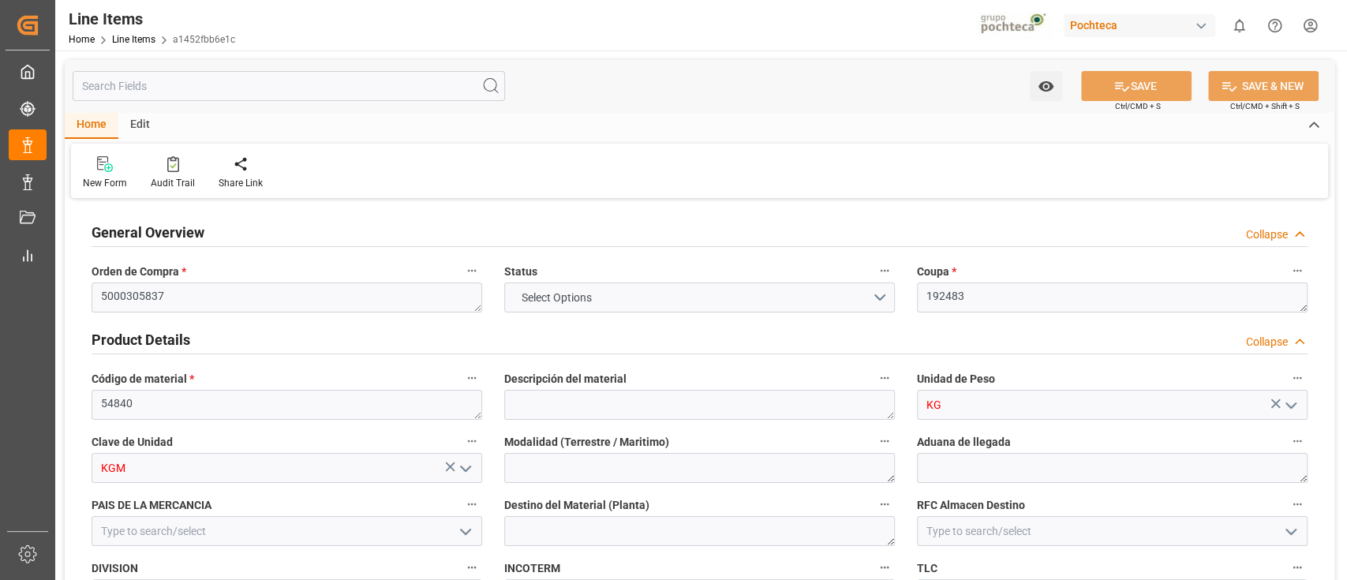
type textarea "5000305837"
type textarea "192483"
type textarea "54840"
type input "KG"
type input "KGM"
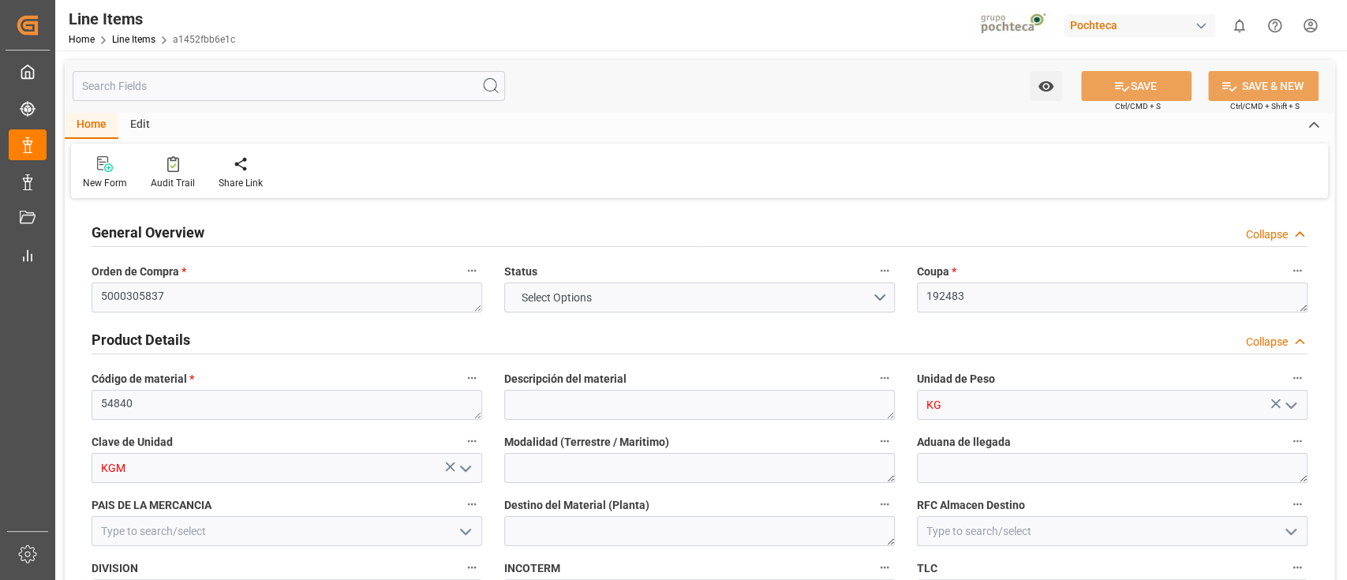
type input "a1452fbb6e1c"
type input "f5edd407fea5"
type textarea "[GEOGRAPHIC_DATA]"
type textarea "25 16 3108 5003542"
type input "12"
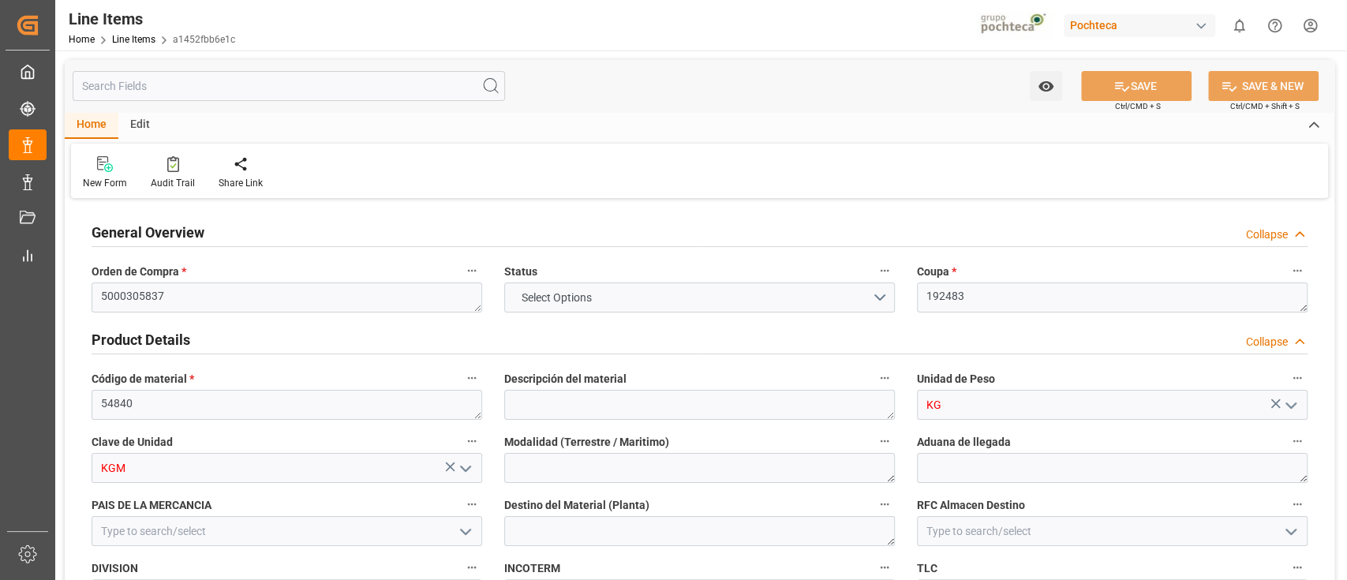
type input "7"
type input "125734"
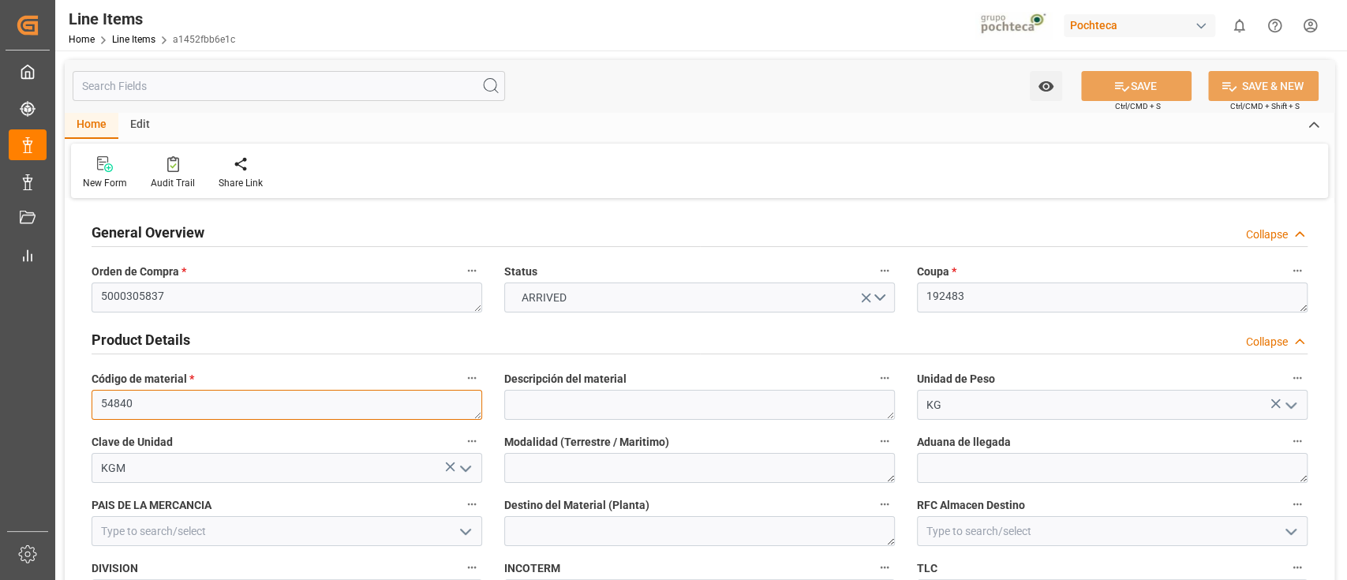
click at [398, 414] on textarea "54840" at bounding box center [287, 405] width 391 height 30
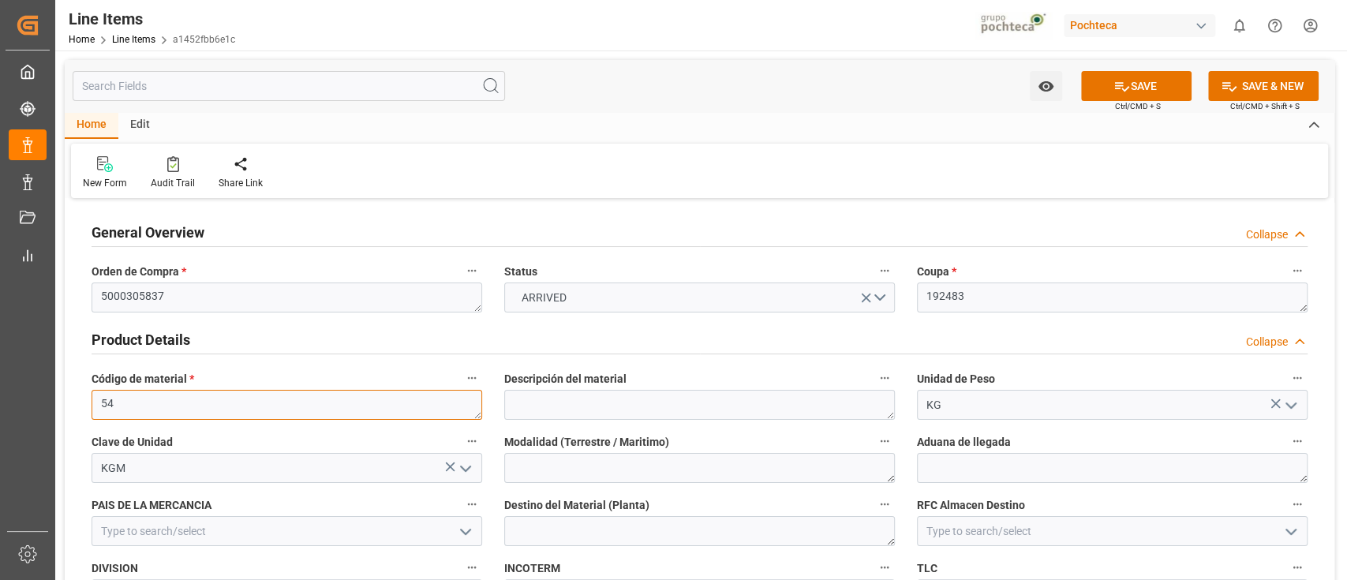
type textarea "5"
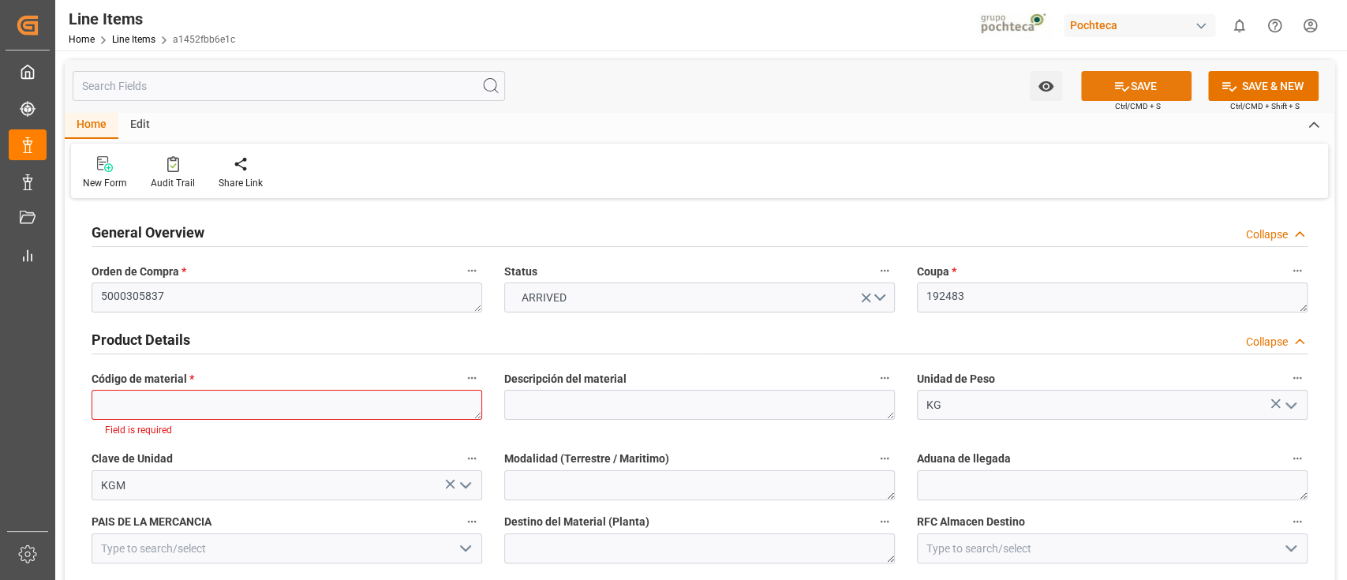
click at [1099, 88] on button "SAVE" at bounding box center [1136, 86] width 111 height 30
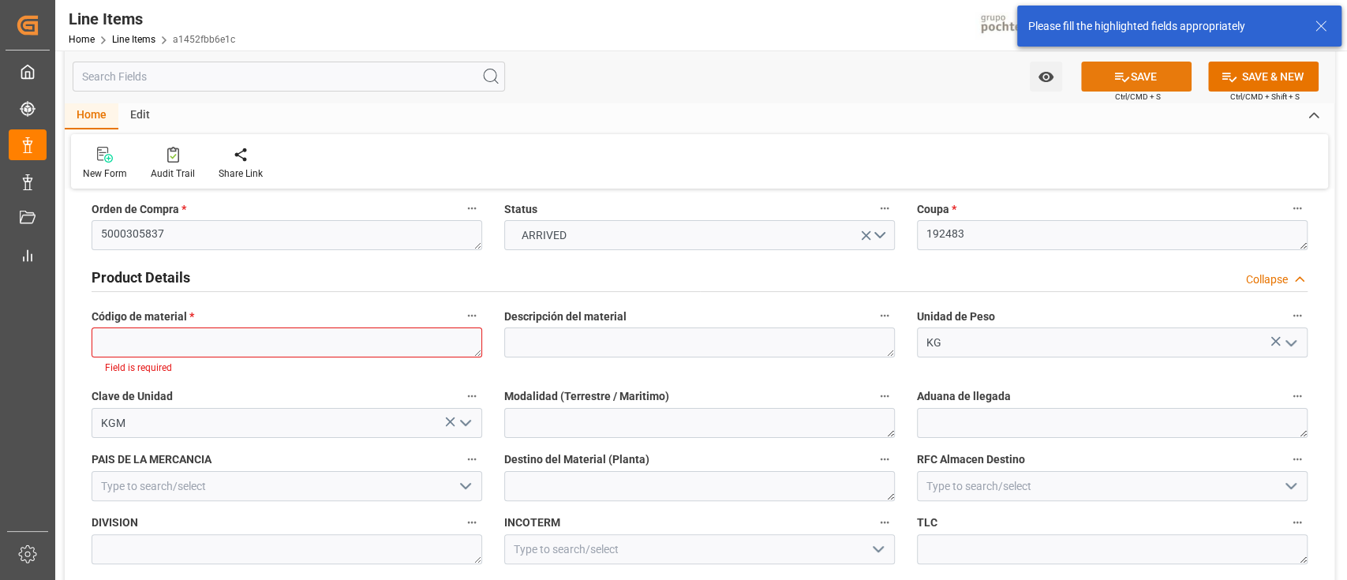
scroll to position [89, 0]
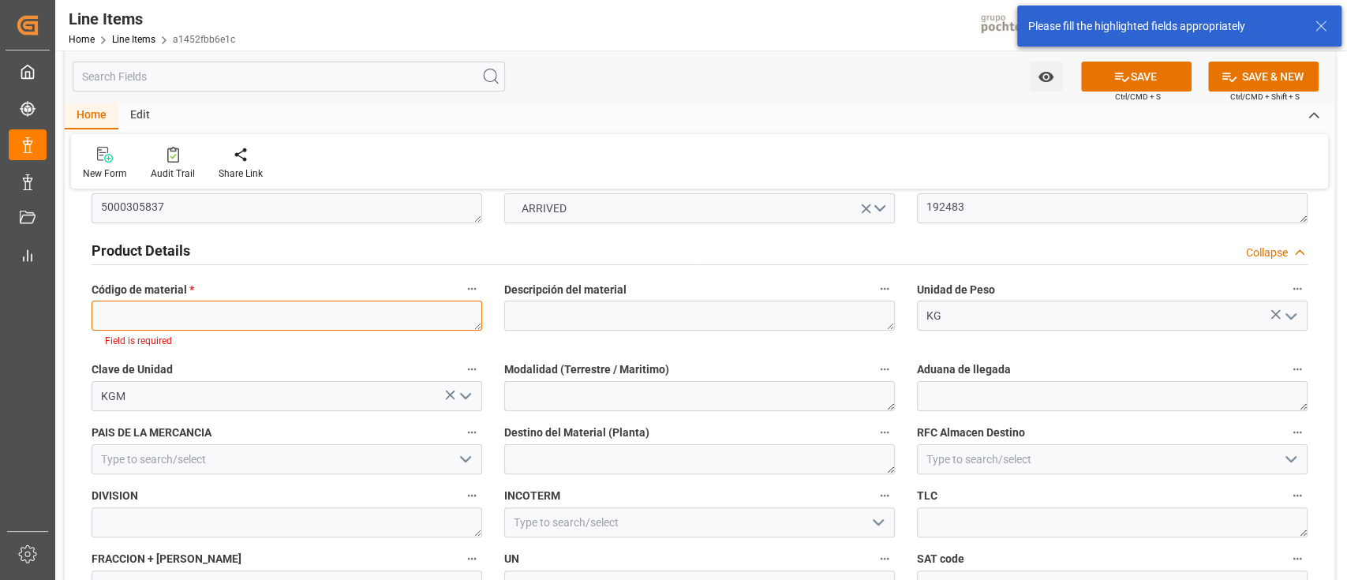
click at [407, 313] on textarea "5" at bounding box center [287, 316] width 391 height 30
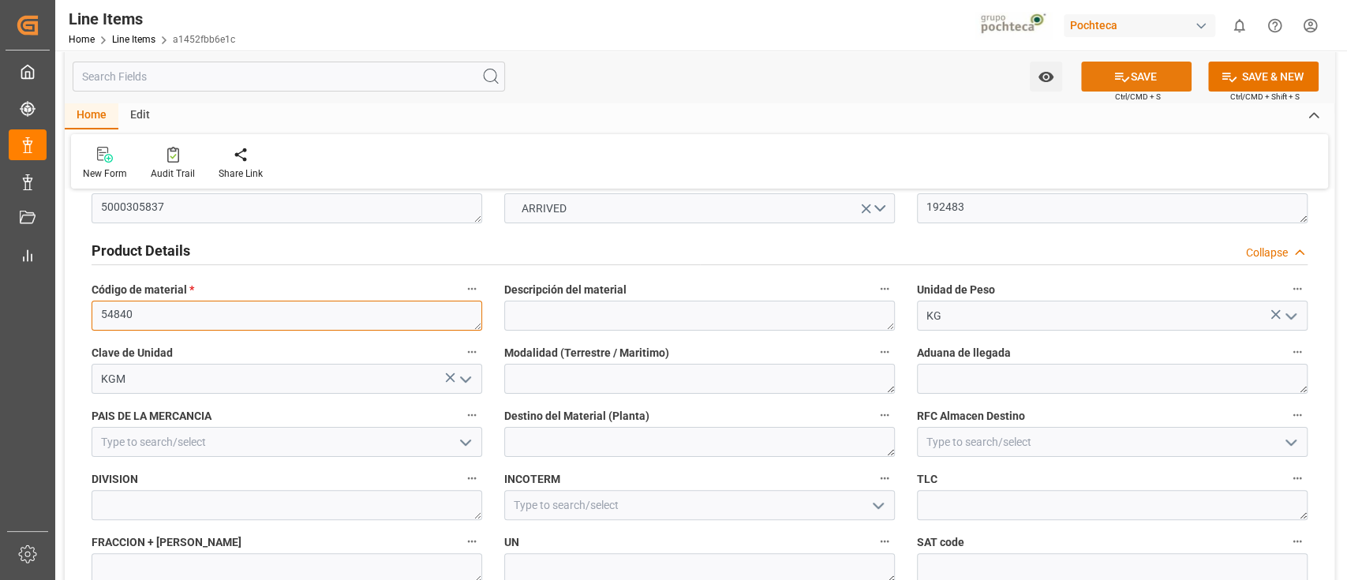
type textarea "54840"
click at [1118, 75] on icon at bounding box center [1122, 77] width 14 height 9
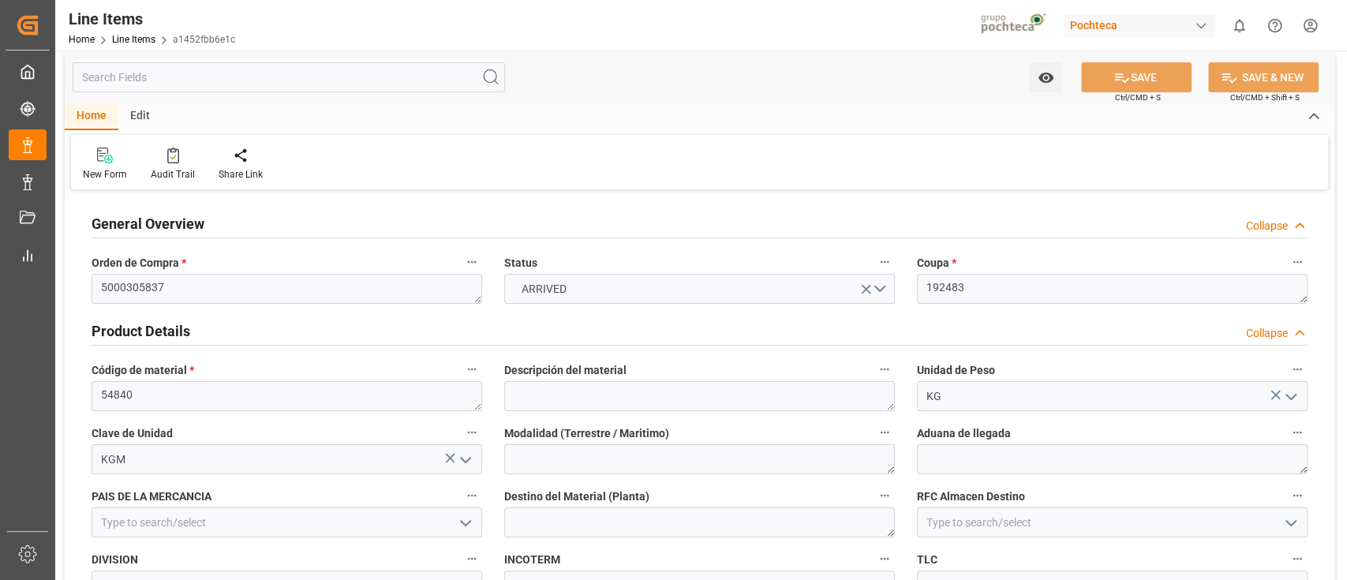
scroll to position [7, 0]
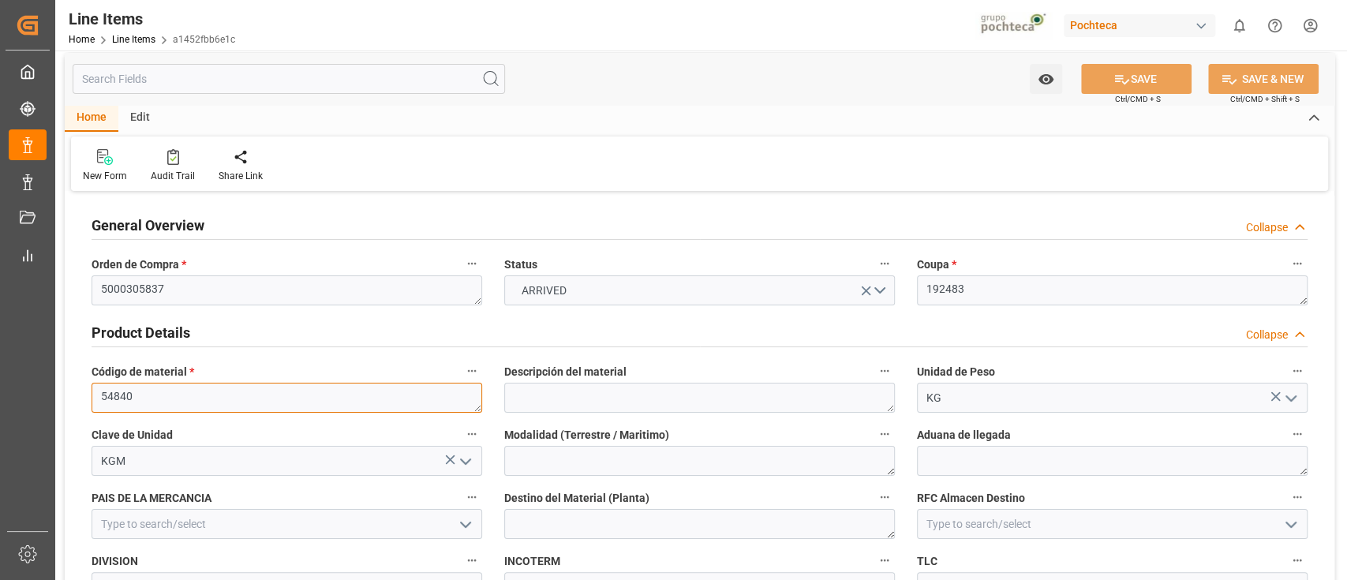
click at [369, 410] on textarea "54840" at bounding box center [287, 398] width 391 height 30
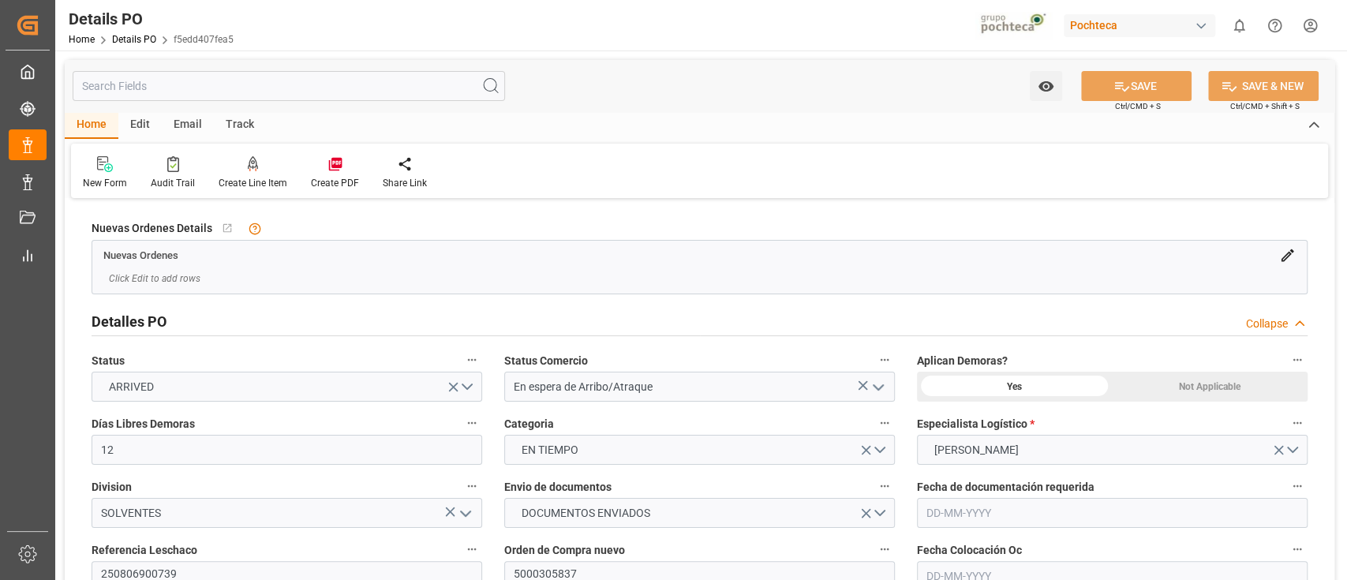
type input "[DATE]"
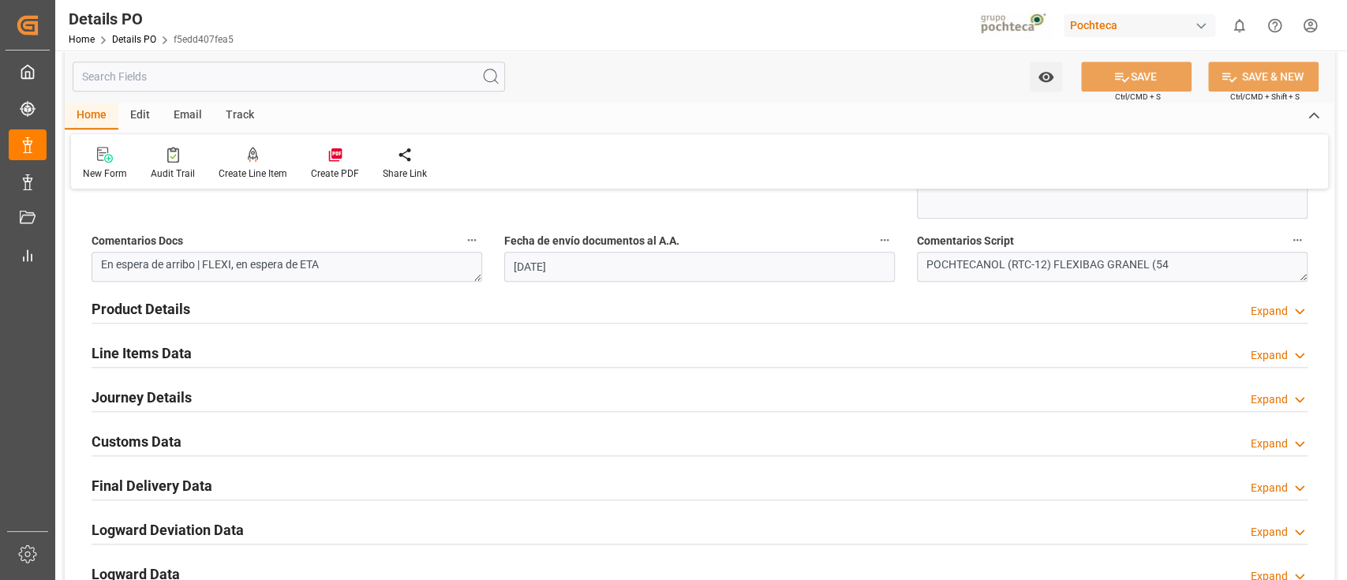
scroll to position [913, 0]
click at [478, 317] on div "Product Details Expand" at bounding box center [700, 309] width 1216 height 30
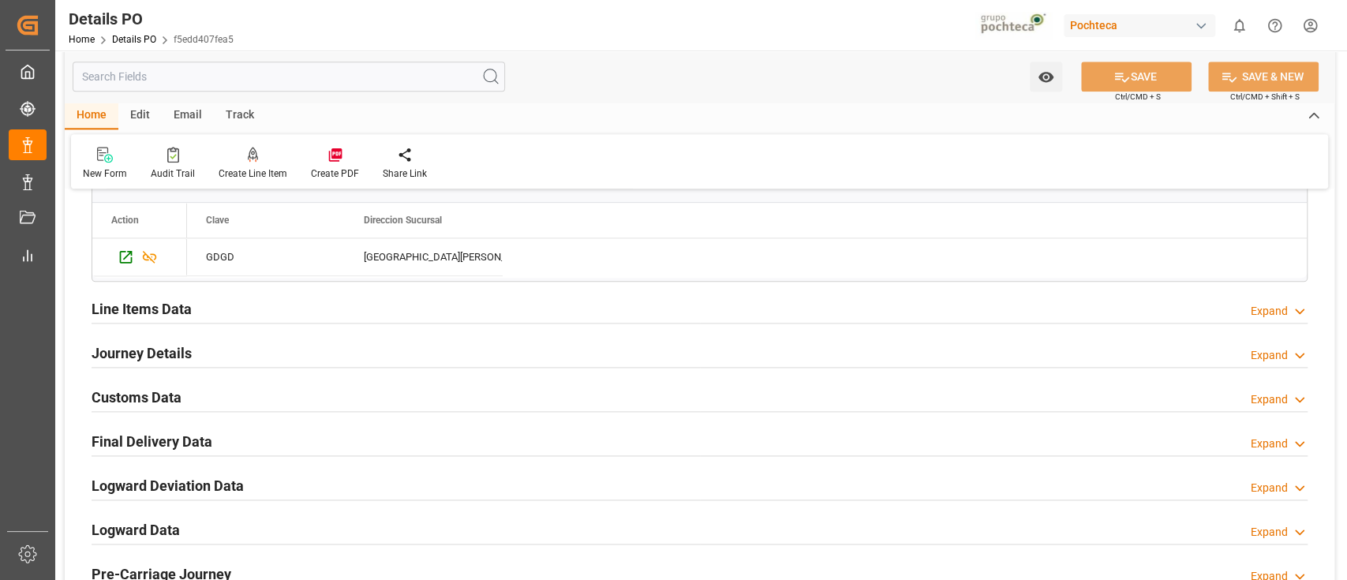
scroll to position [1282, 0]
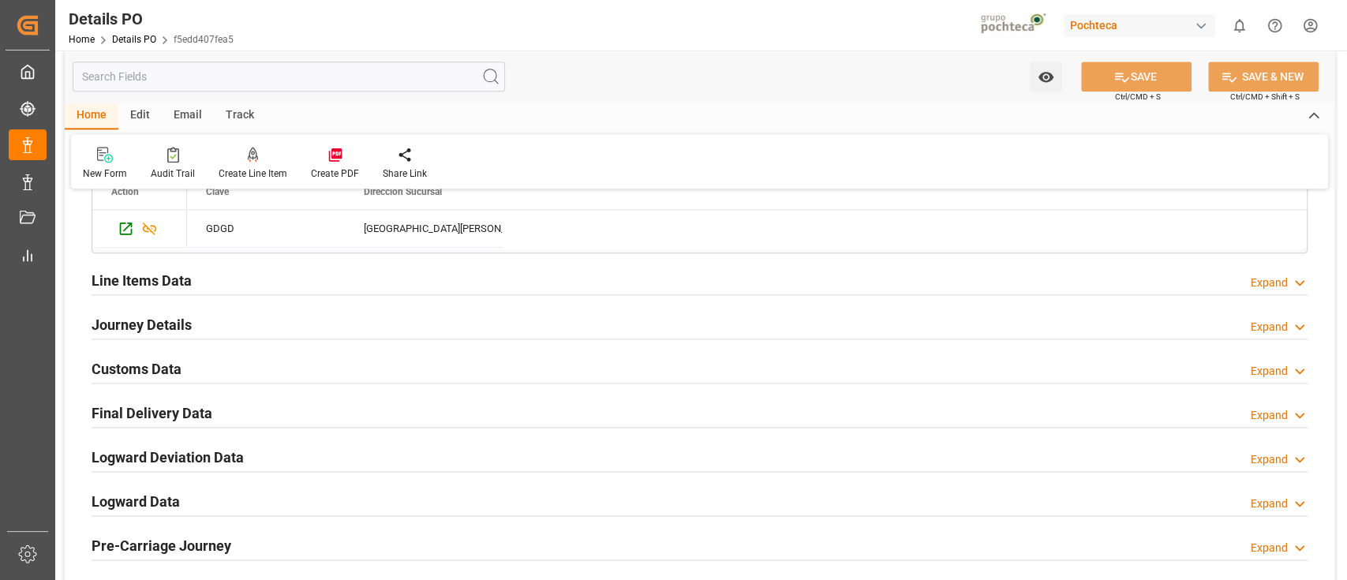
click at [426, 273] on div "Line Items Data Expand" at bounding box center [700, 279] width 1216 height 30
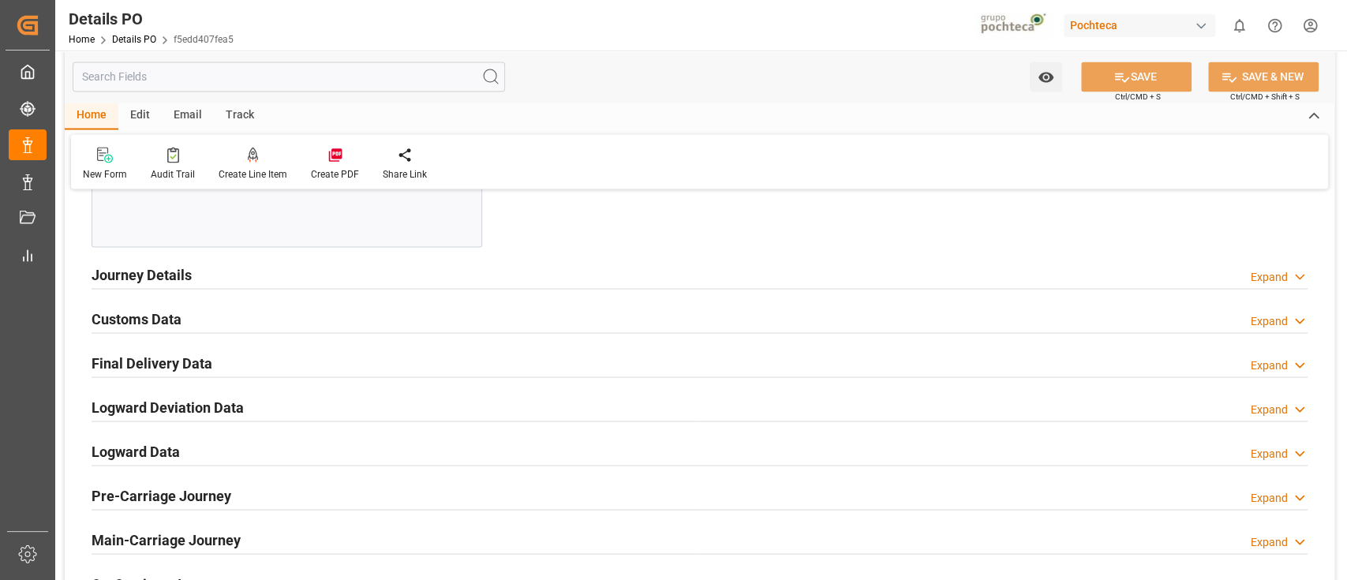
scroll to position [1923, 0]
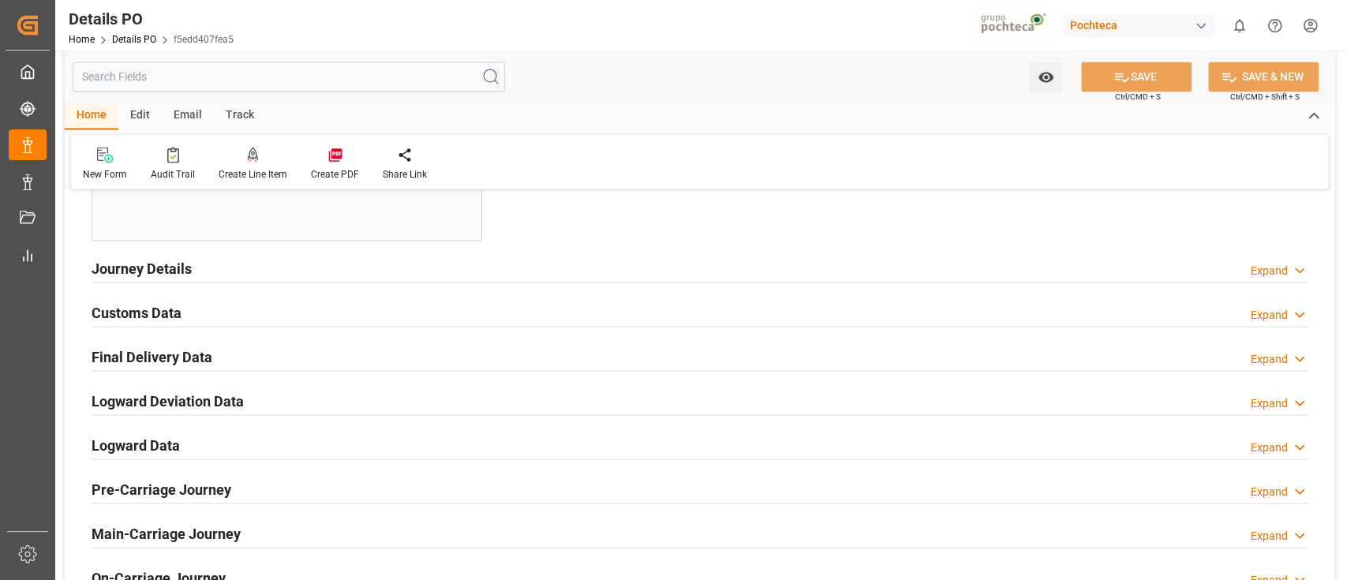
click at [426, 273] on div "Journey Details Expand" at bounding box center [700, 267] width 1216 height 30
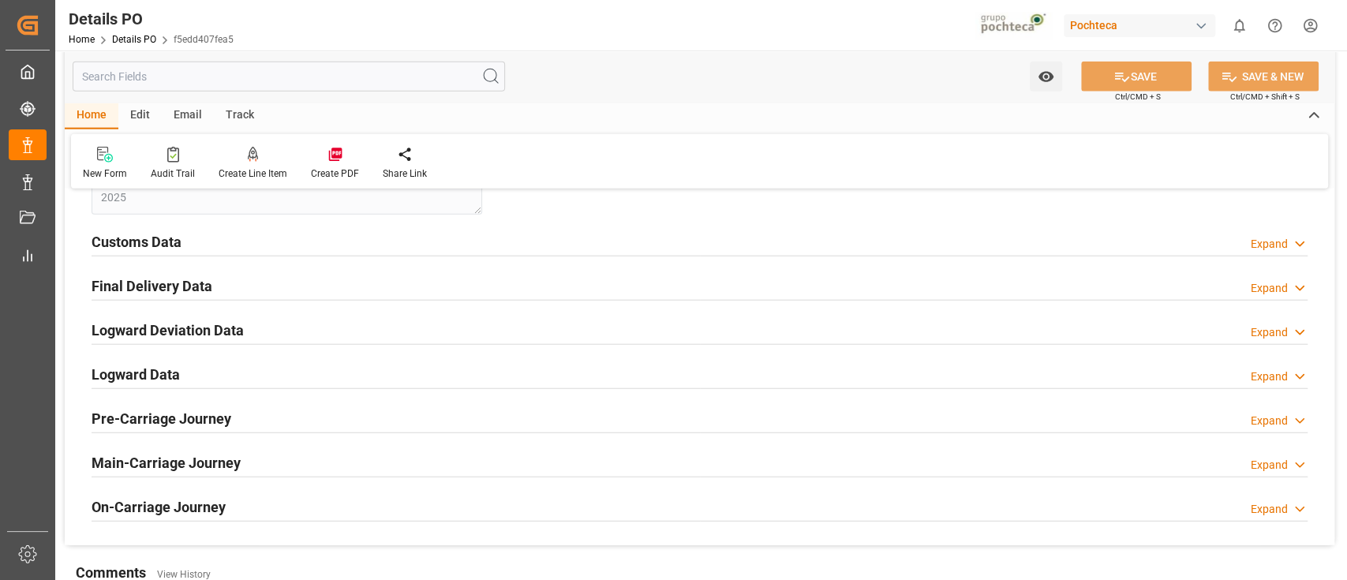
scroll to position [2572, 0]
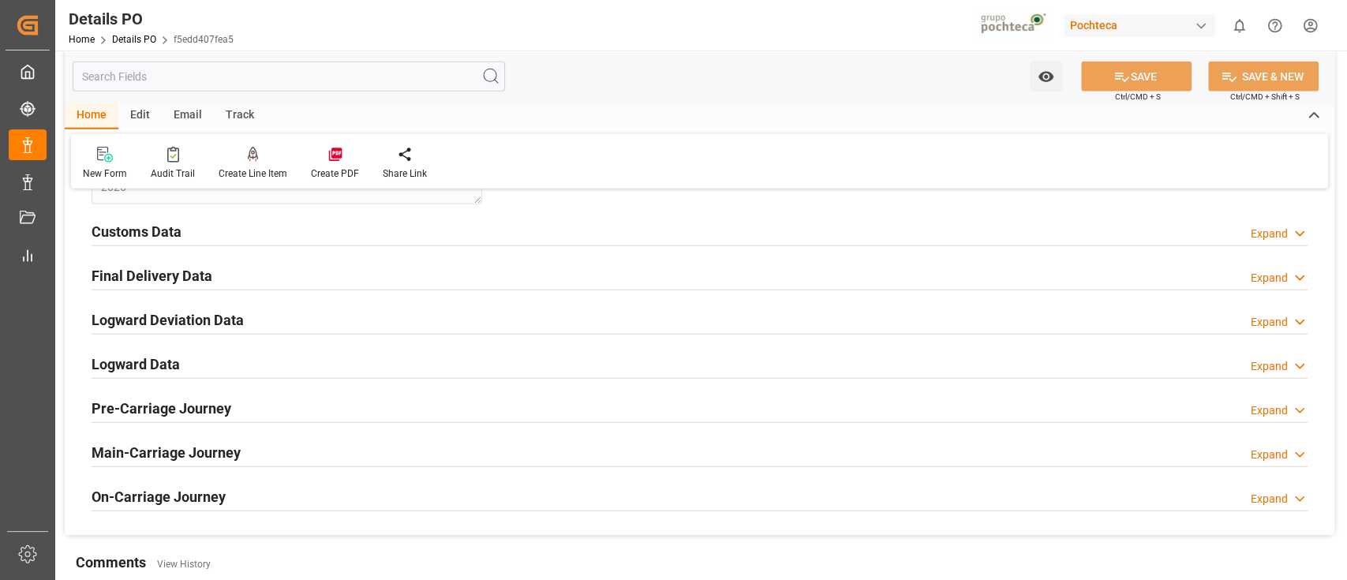
click at [485, 230] on div "Customs Data Expand" at bounding box center [700, 230] width 1216 height 30
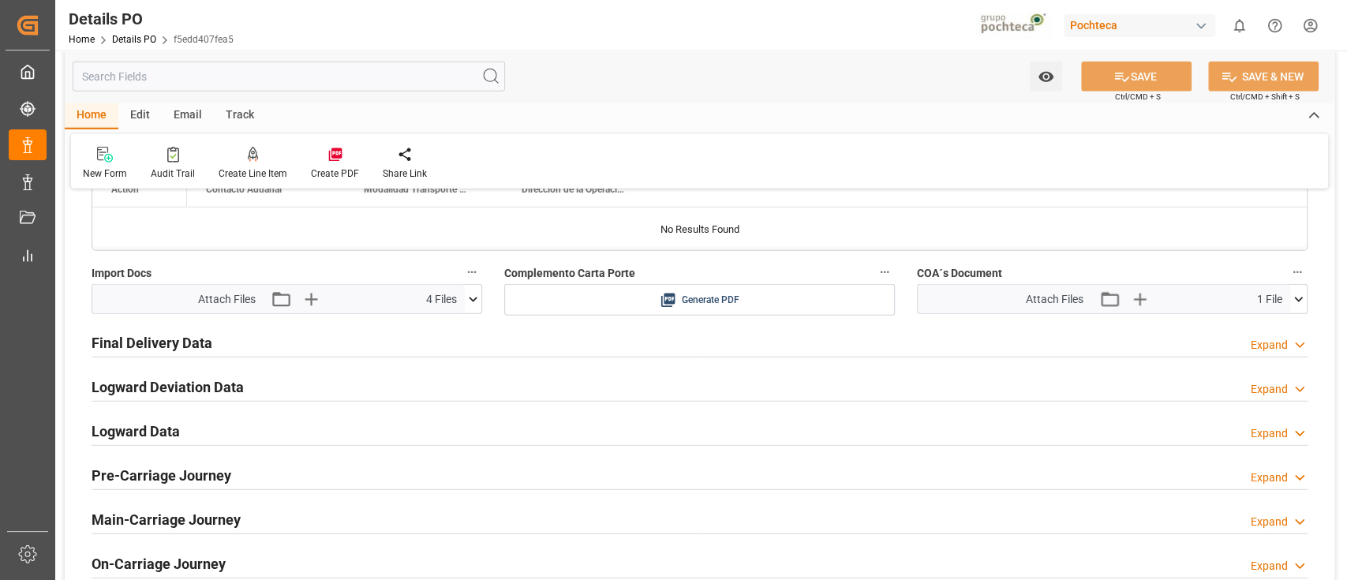
scroll to position [2799, 0]
click at [904, 298] on div "Complemento Carta Porte Generate PDF" at bounding box center [699, 290] width 413 height 65
click at [613, 337] on div "Final Delivery Data Expand" at bounding box center [700, 343] width 1216 height 30
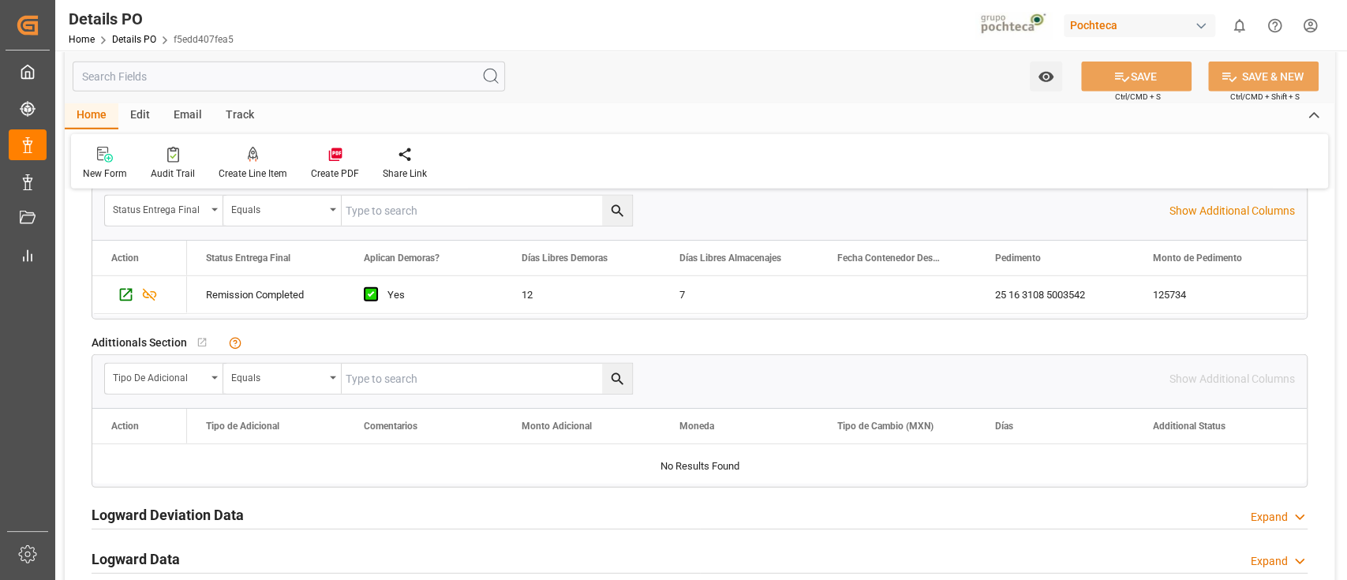
scroll to position [2965, 0]
